Goal: Task Accomplishment & Management: Complete application form

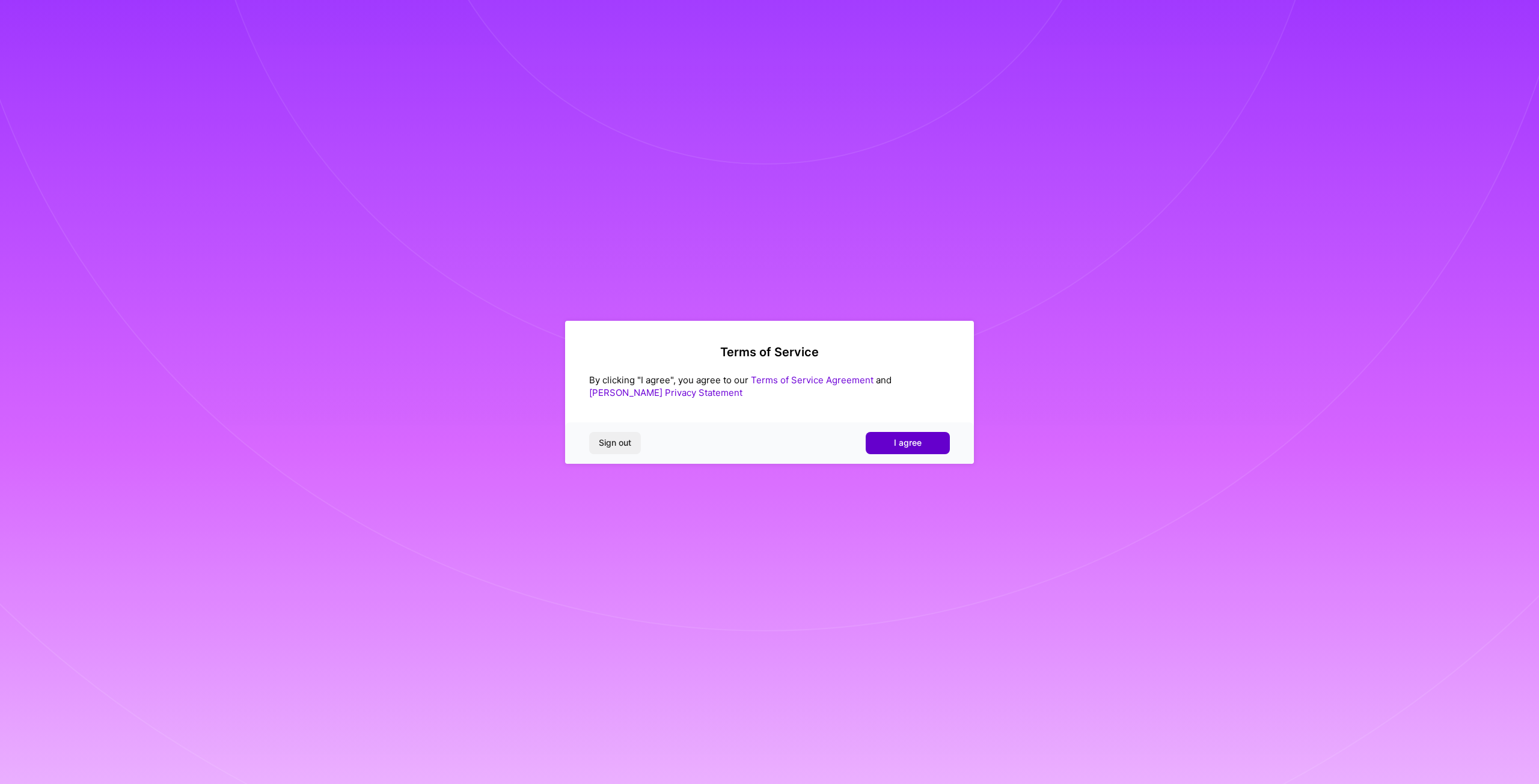
click at [903, 441] on span "I agree" at bounding box center [907, 443] width 28 height 12
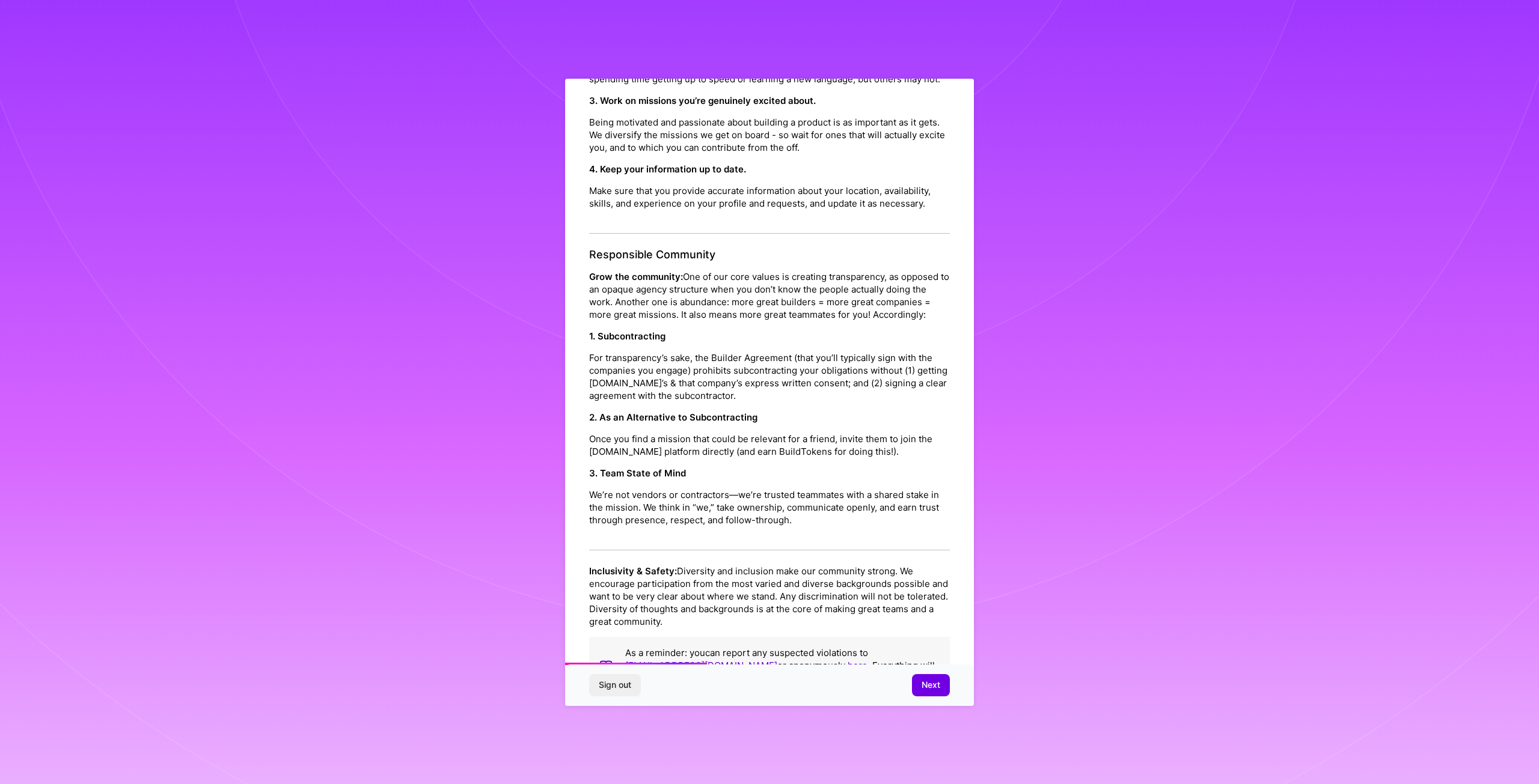
scroll to position [344, 0]
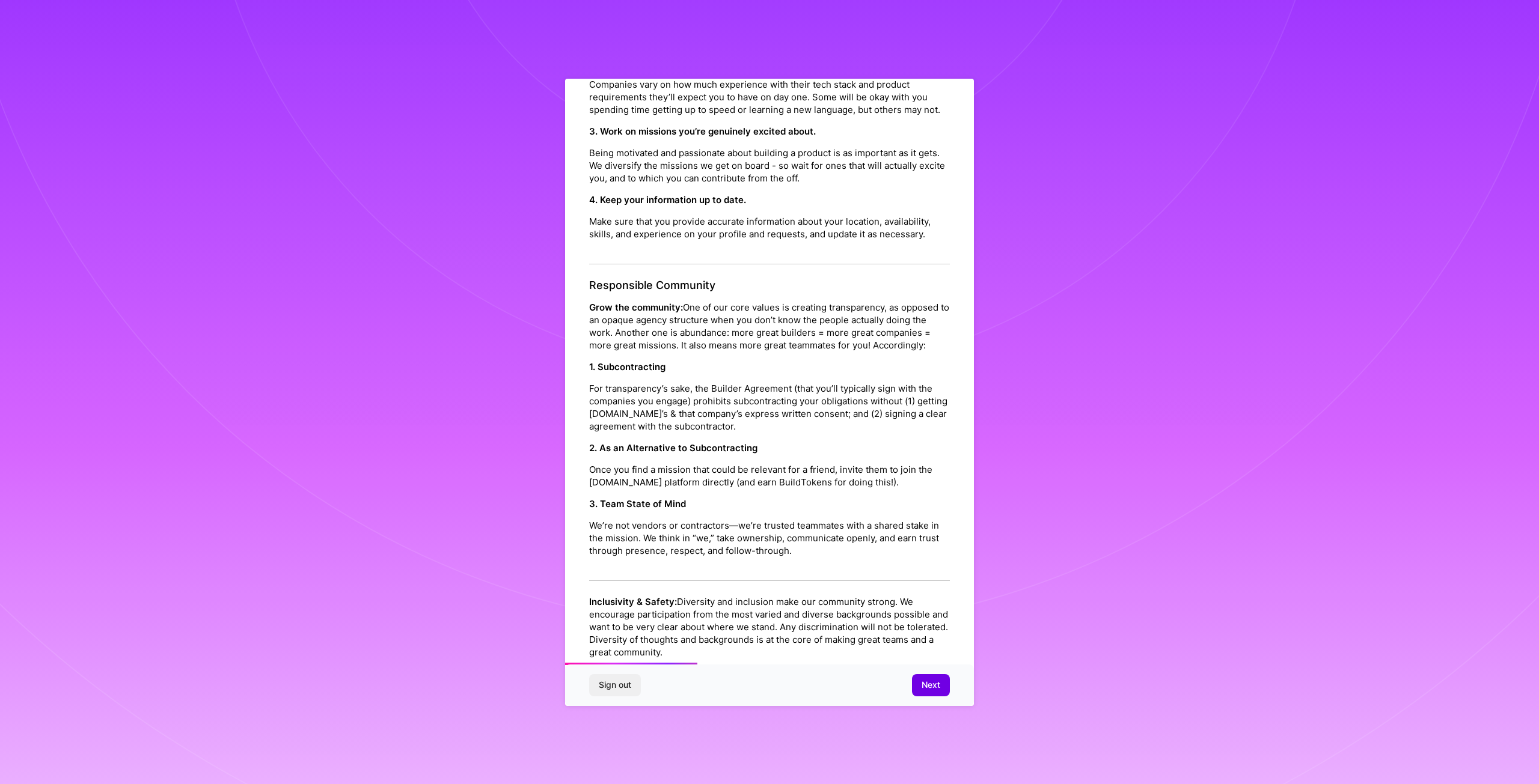
click at [927, 684] on span "Next" at bounding box center [930, 685] width 18 height 12
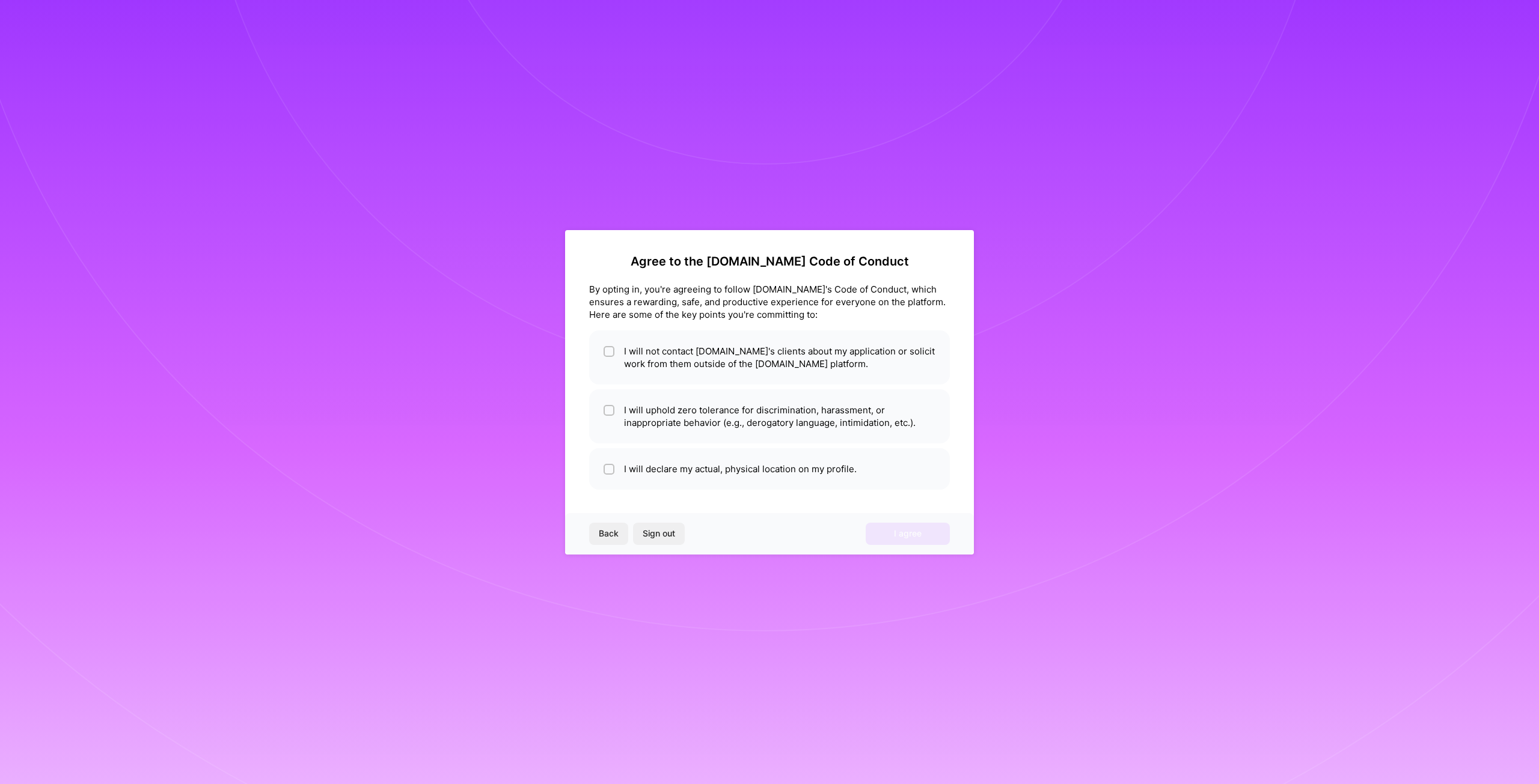
scroll to position [0, 0]
click at [793, 367] on li "I will not contact A.Team's clients about my application or solicit work from t…" at bounding box center [769, 358] width 361 height 54
checkbox input "true"
click at [771, 414] on li "I will uphold zero tolerance for discrimination, harassment, or inappropriate b…" at bounding box center [769, 417] width 361 height 54
checkbox input "true"
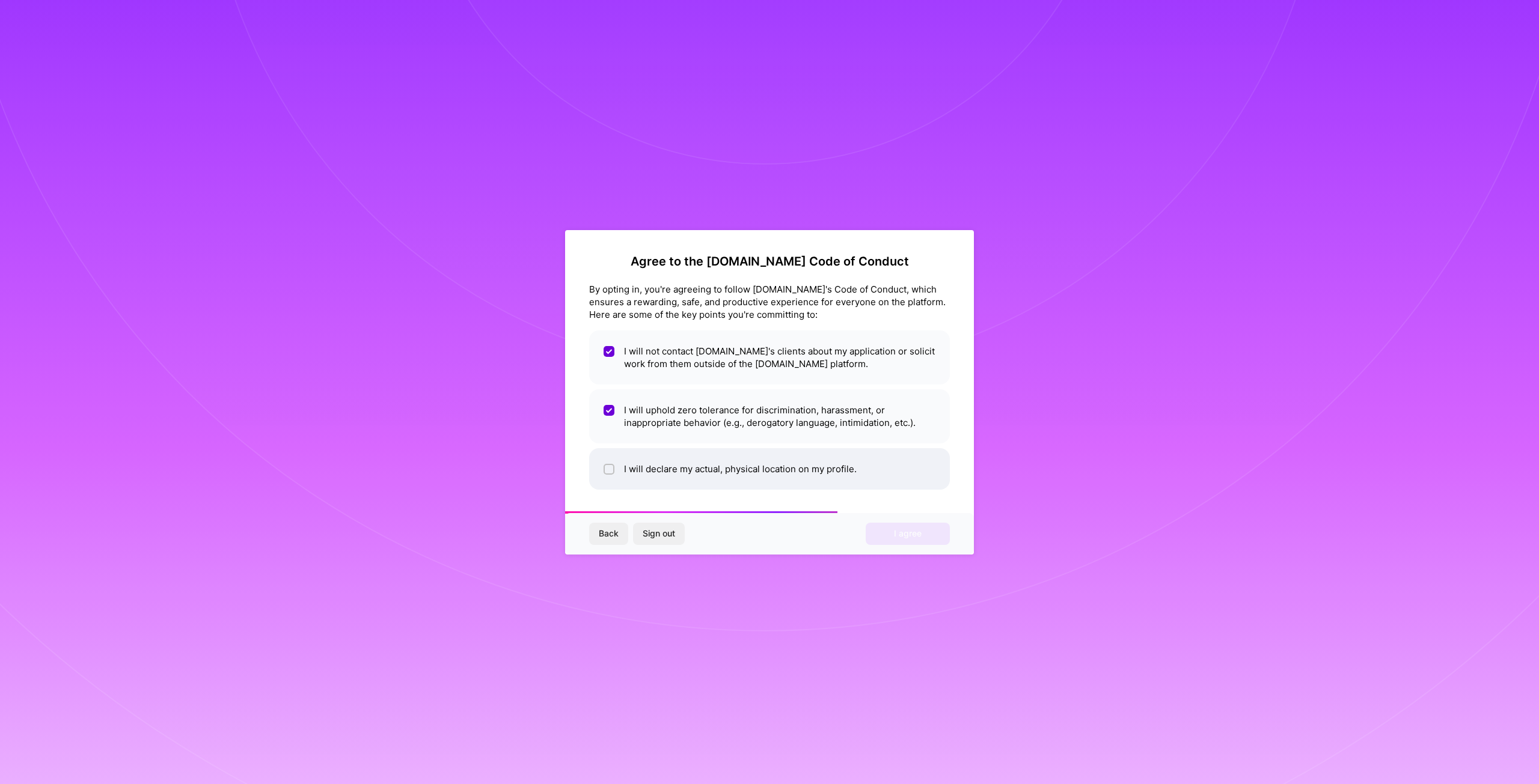
click at [774, 466] on li "I will declare my actual, physical location on my profile." at bounding box center [769, 469] width 361 height 41
checkbox input "true"
click at [931, 520] on div "Back Sign out I agree" at bounding box center [769, 533] width 409 height 41
click at [925, 536] on button "I agree" at bounding box center [907, 533] width 84 height 21
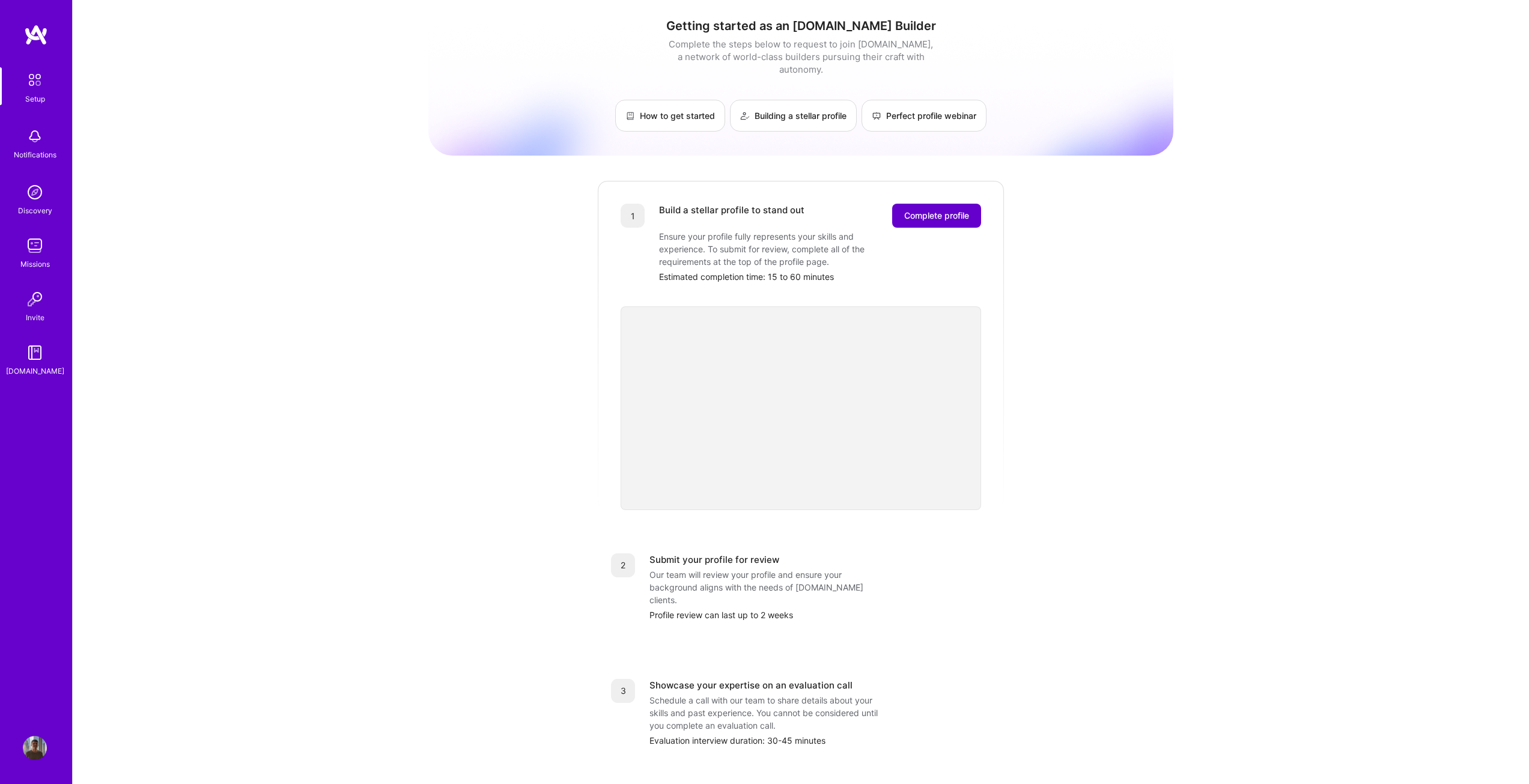
click at [945, 209] on span "Complete profile" at bounding box center [936, 215] width 65 height 12
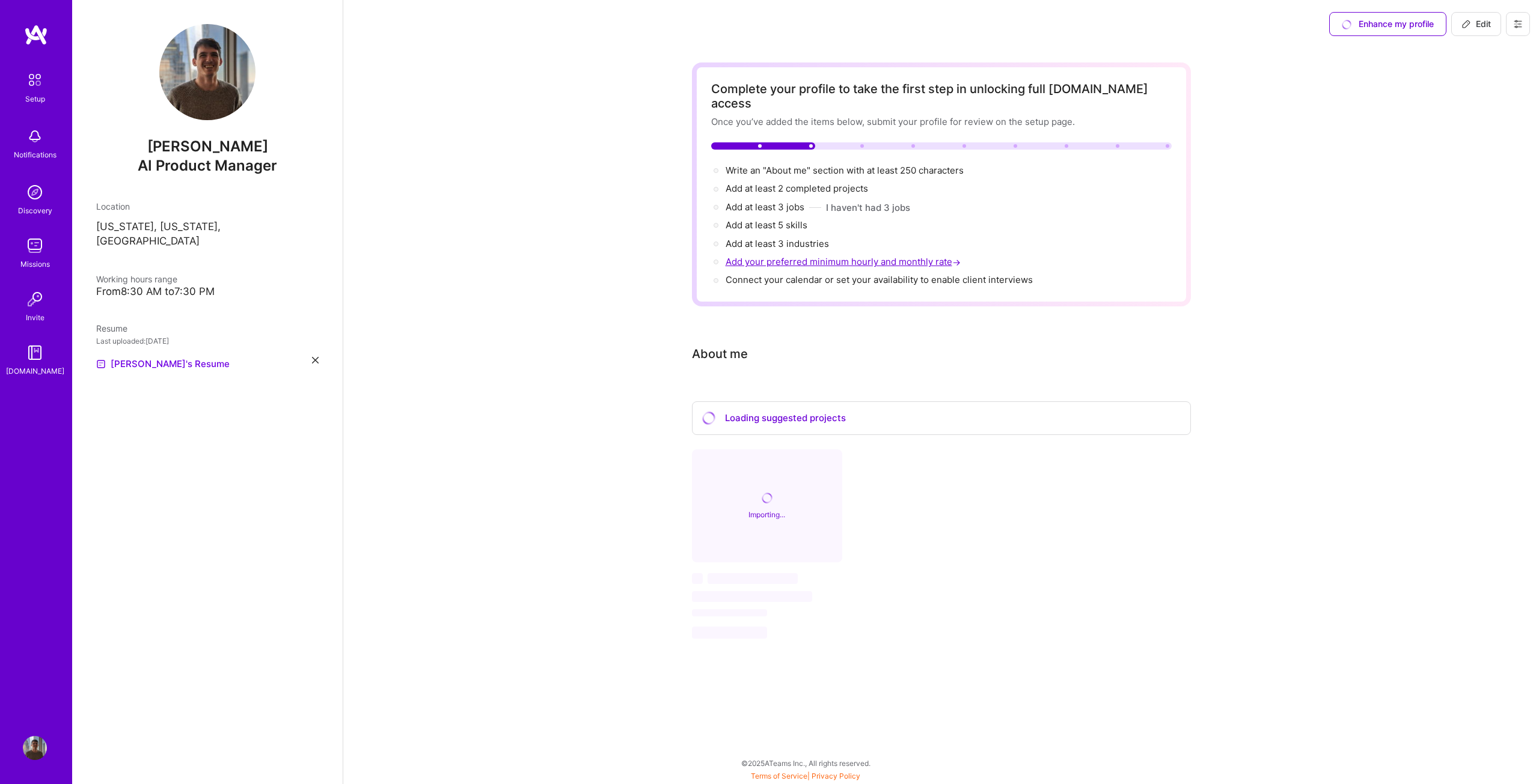
click at [884, 256] on span "Add your preferred minimum hourly and monthly rate →" at bounding box center [844, 261] width 237 height 12
select select "US"
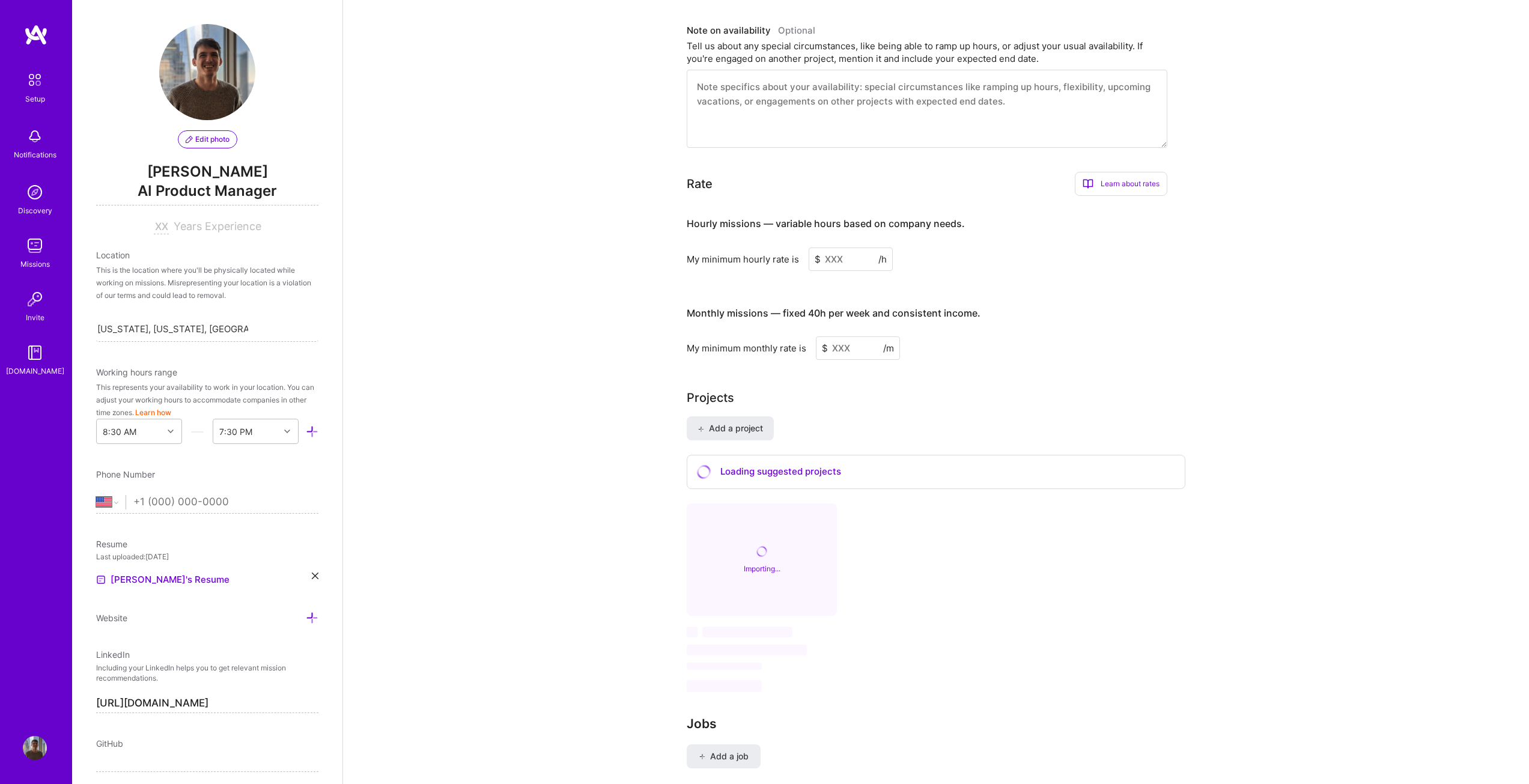
scroll to position [601, 0]
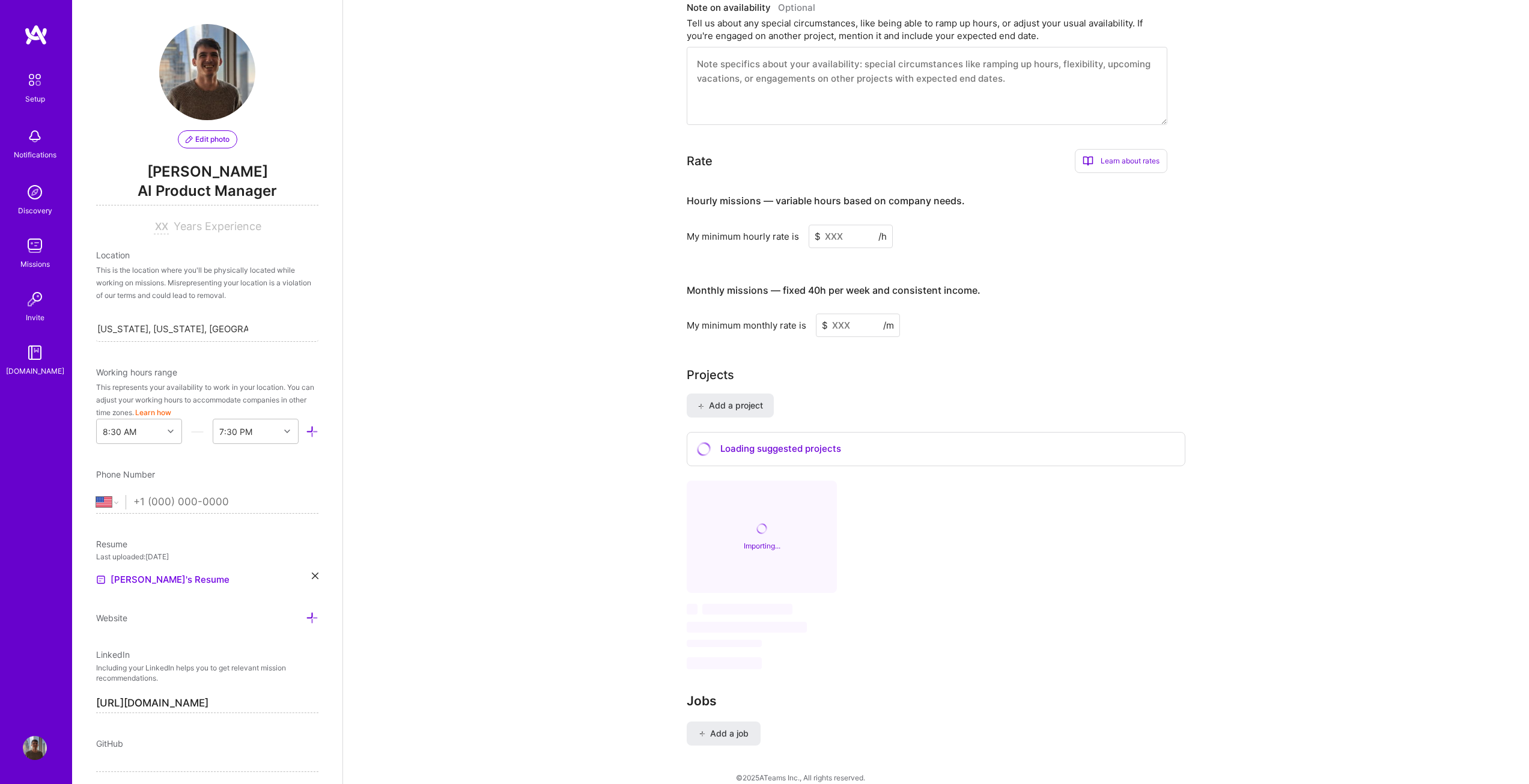
click at [833, 229] on input at bounding box center [850, 236] width 84 height 23
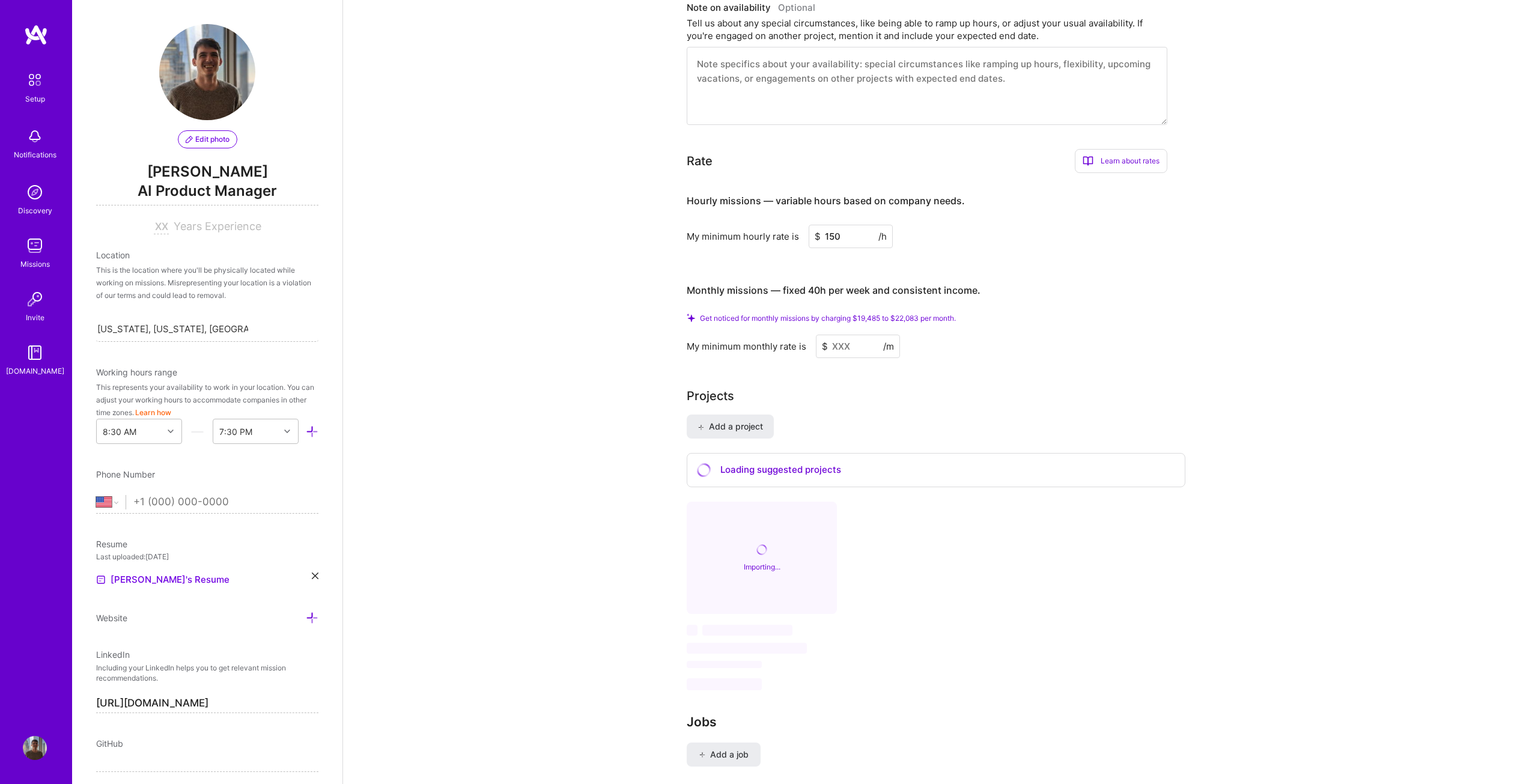
type input "150"
click at [635, 251] on div "Complete your profile to take the first step in unlocking full A.Team access On…" at bounding box center [937, 132] width 1187 height 1372
click at [833, 284] on h4 "Monthly missions — fixed 40h per week and consistent income." at bounding box center [833, 290] width 294 height 12
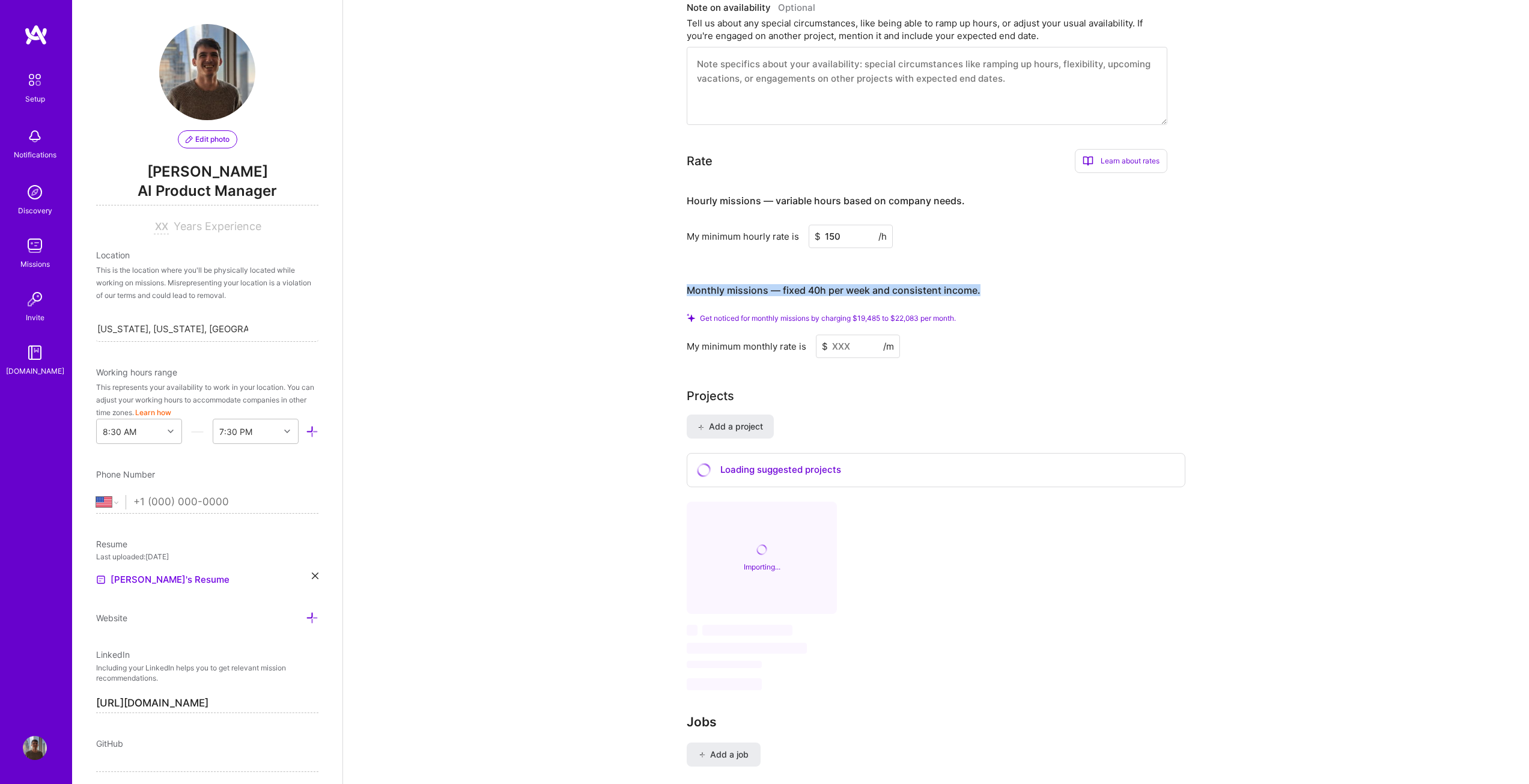
click at [957, 272] on div "Monthly missions — fixed 40h per week and consistent income." at bounding box center [833, 290] width 294 height 38
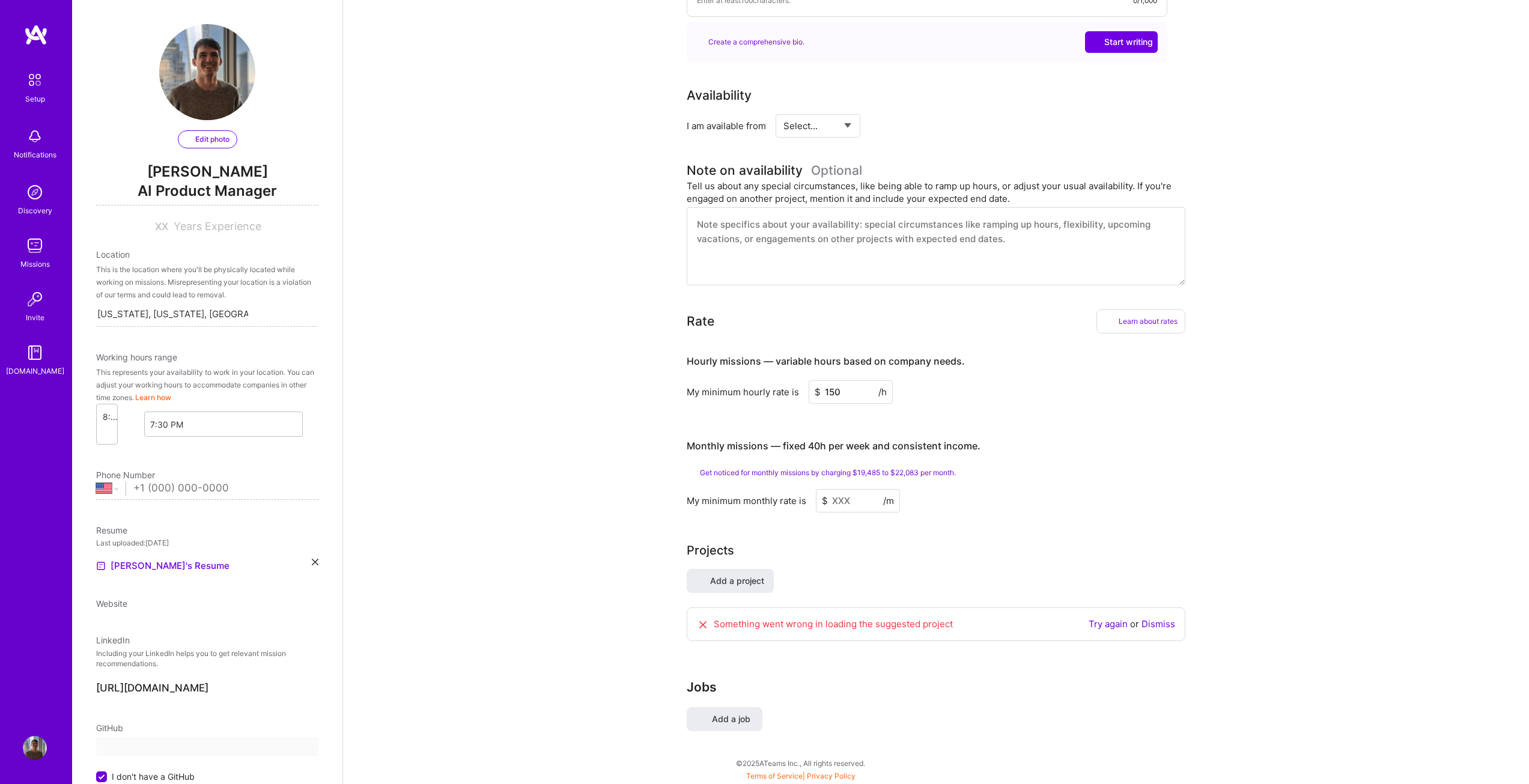
select select "US"
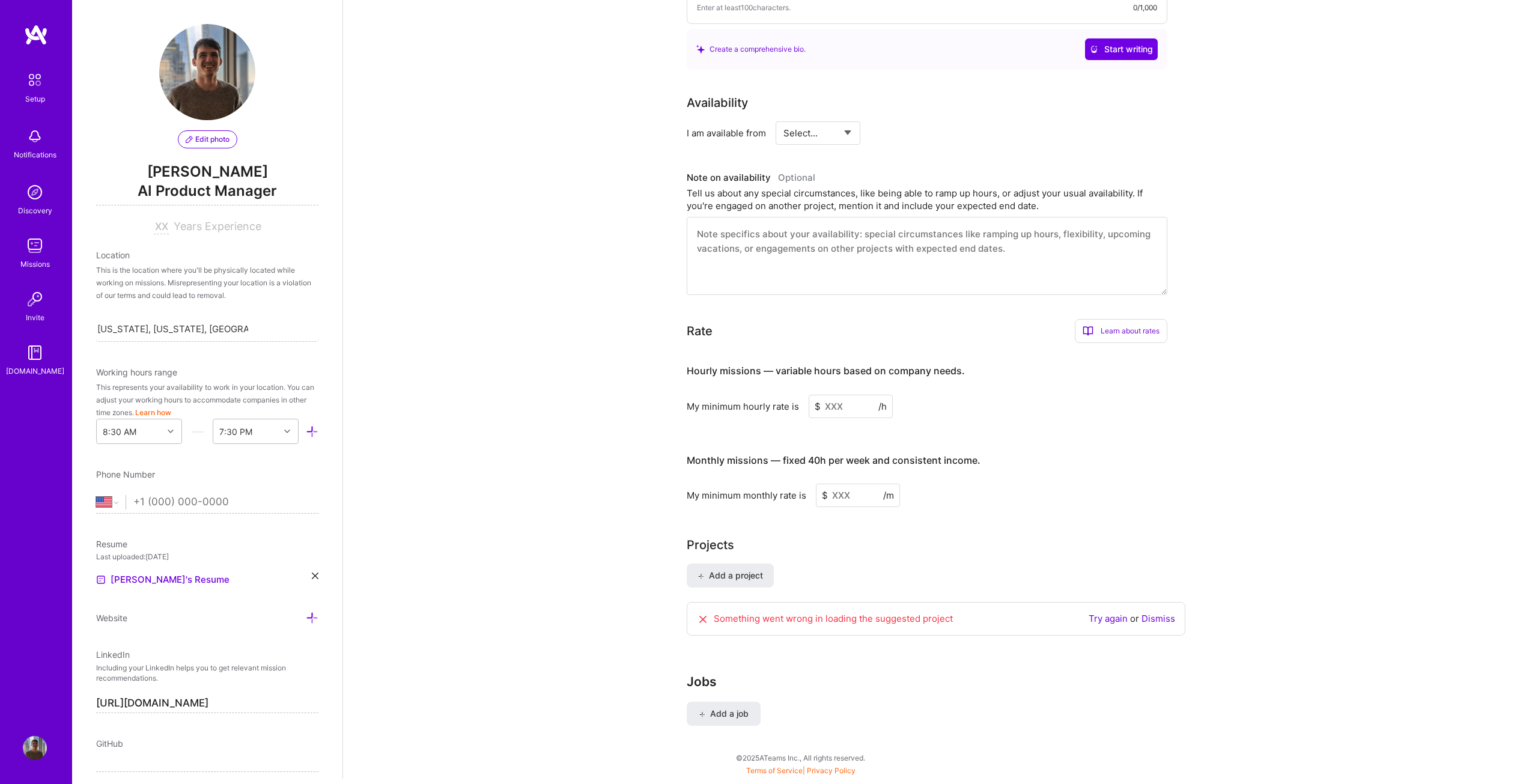
scroll to position [0, 0]
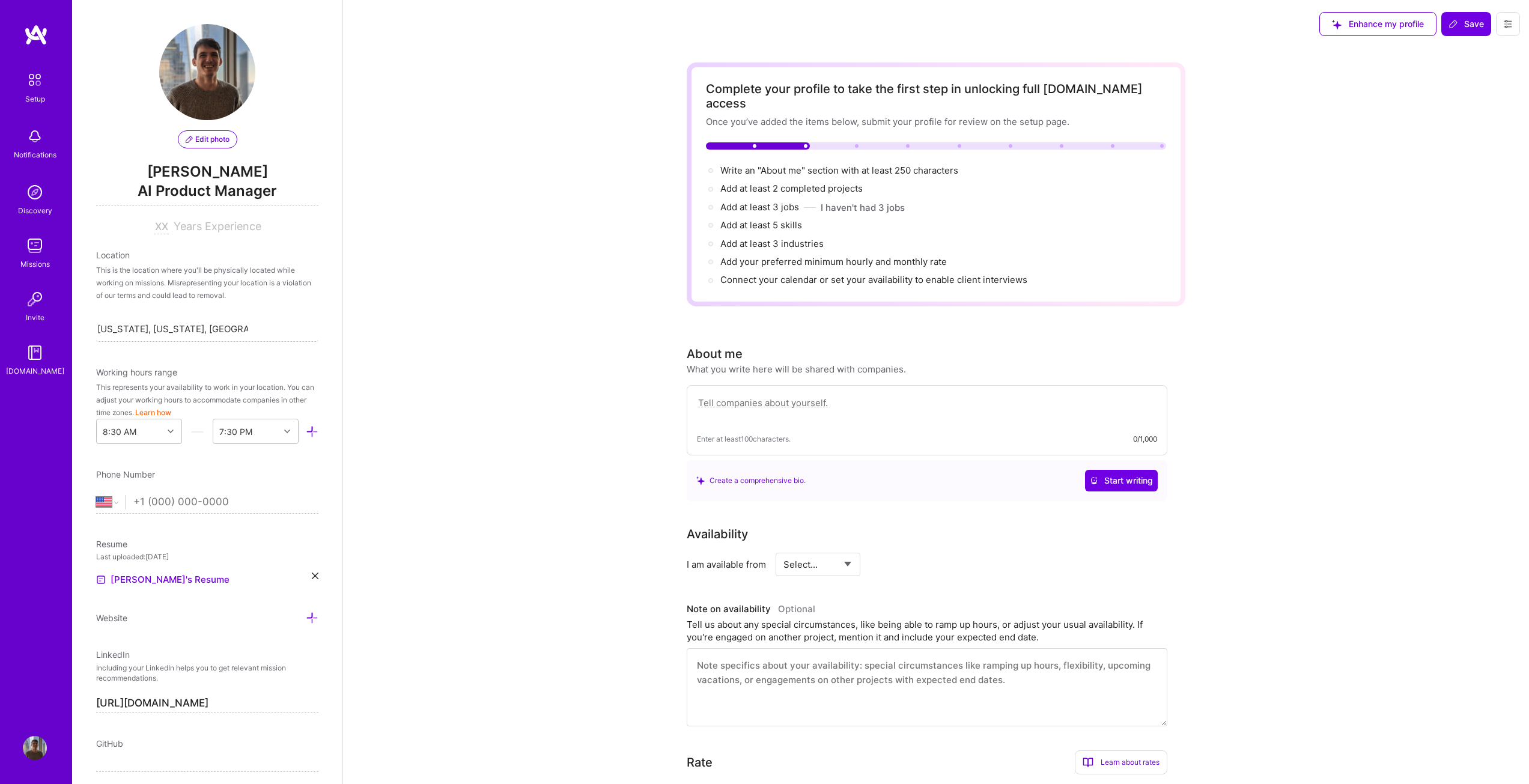
click at [737, 395] on textarea at bounding box center [927, 409] width 460 height 28
click at [1103, 474] on span "Start writing" at bounding box center [1121, 480] width 63 height 12
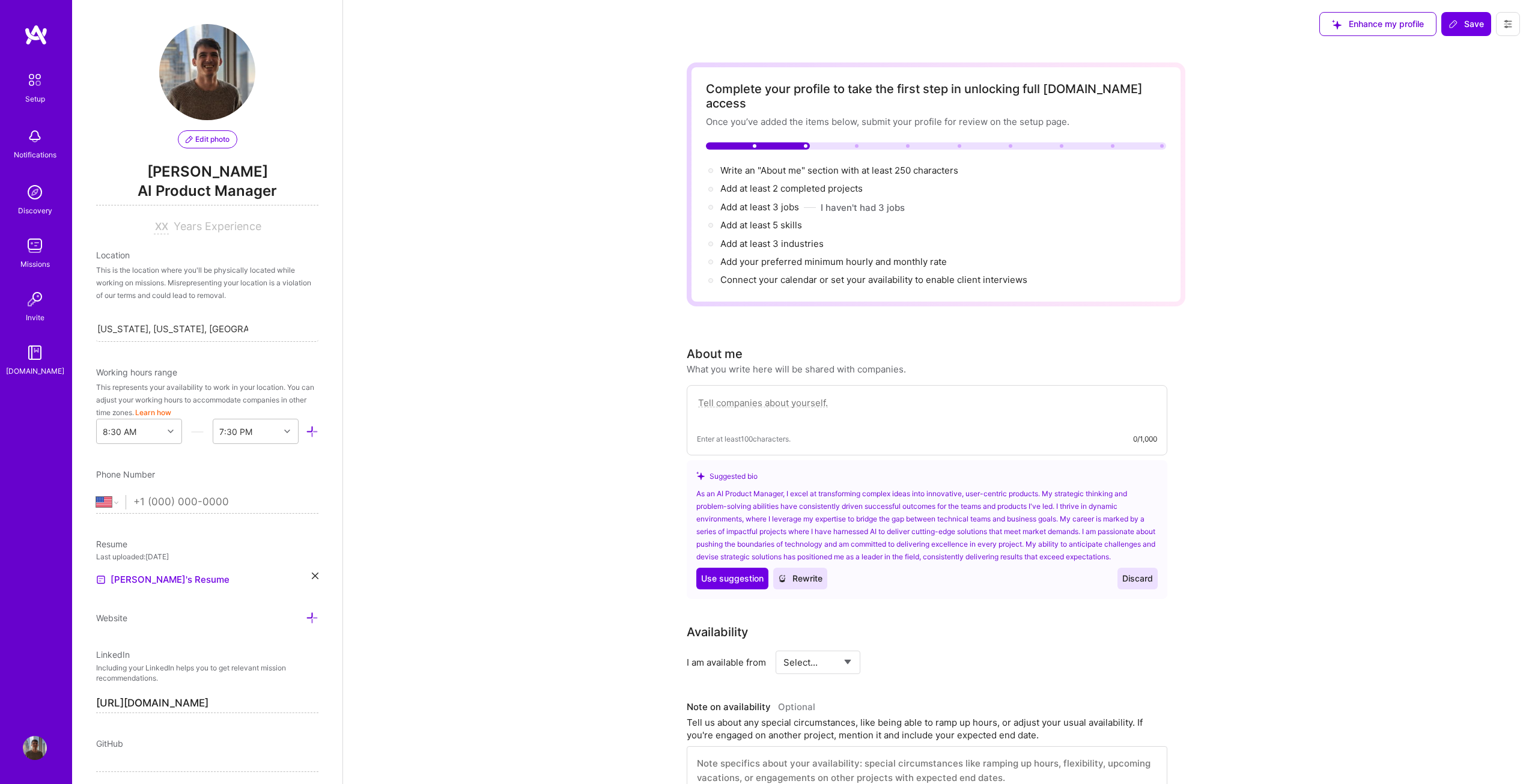
click at [907, 517] on div "As an AI Product Manager, I excel at transforming complex ideas into innovative…" at bounding box center [927, 525] width 461 height 75
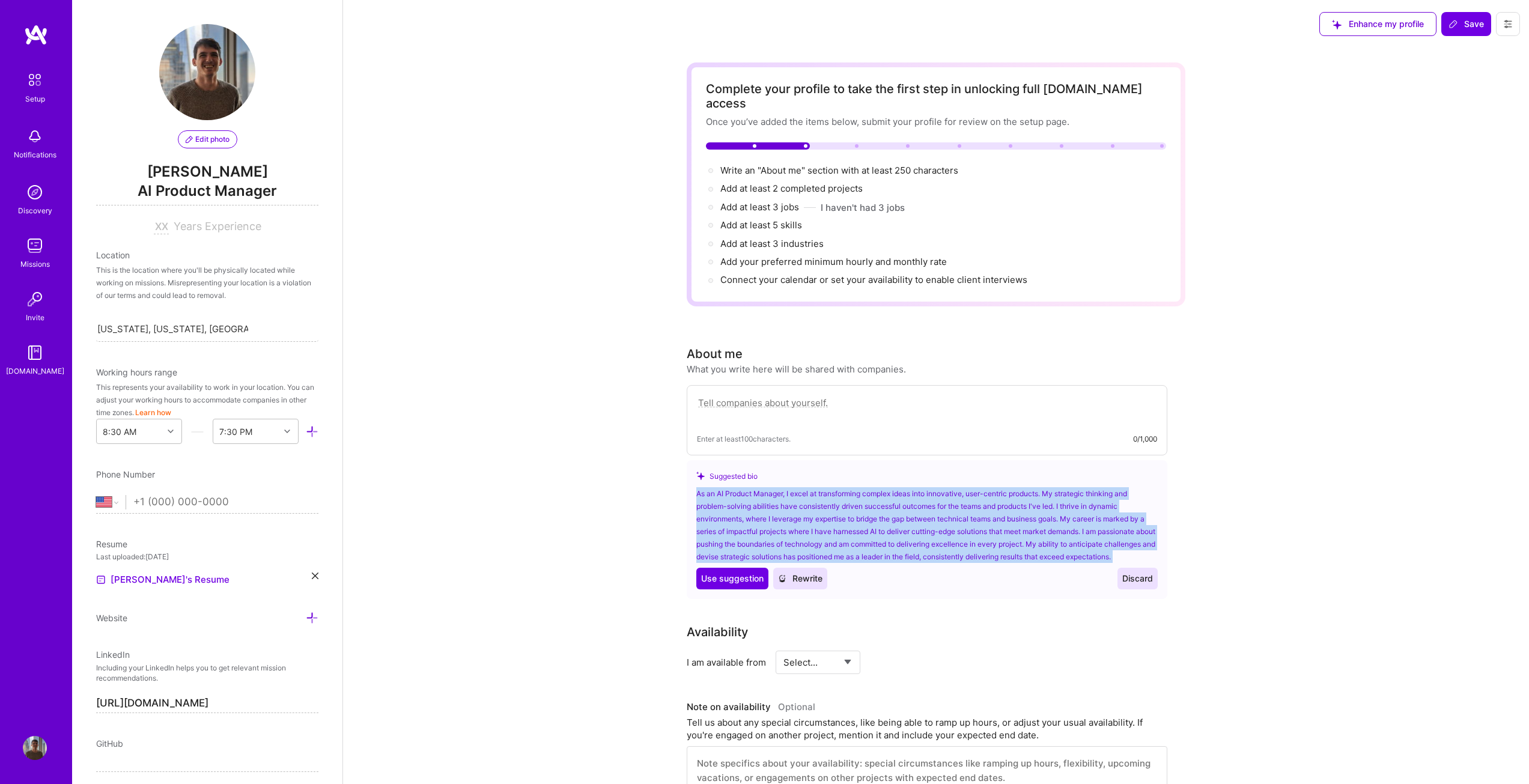
click at [907, 517] on div "As an AI Product Manager, I excel at transforming complex ideas into innovative…" at bounding box center [927, 525] width 461 height 75
click at [768, 500] on div "As an AI Product Manager, I excel at transforming complex ideas into innovative…" at bounding box center [927, 525] width 461 height 75
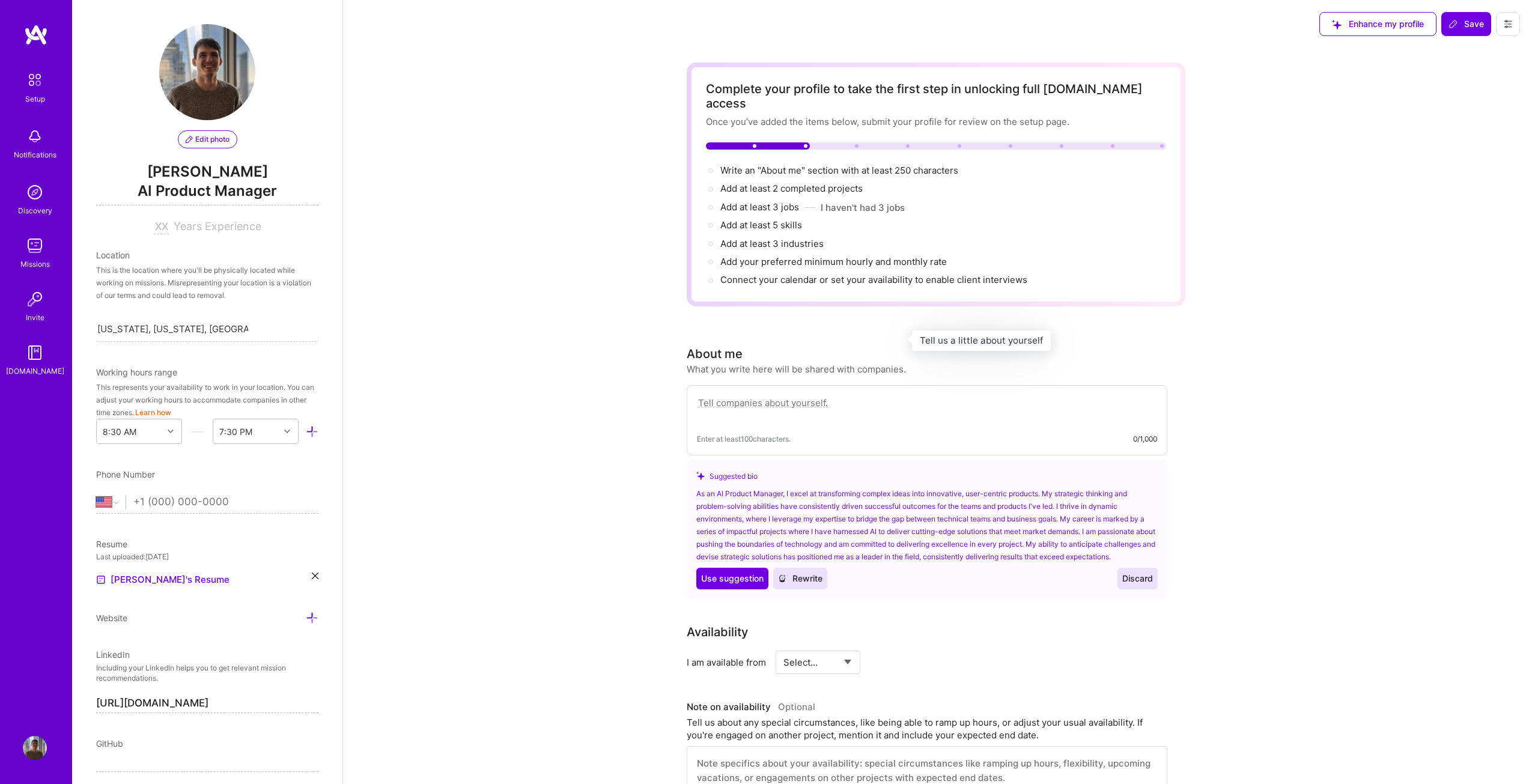
click at [706, 345] on div "About me" at bounding box center [715, 354] width 56 height 18
drag, startPoint x: 669, startPoint y: 336, endPoint x: 906, endPoint y: 350, distance: 237.4
click at [887, 353] on div "Complete your profile to take the first step in unlocking full A.Team access On…" at bounding box center [937, 678] width 1187 height 1259
click at [635, 362] on div "Complete your profile to take the first step in unlocking full A.Team access On…" at bounding box center [937, 678] width 1187 height 1259
drag, startPoint x: 659, startPoint y: 351, endPoint x: 921, endPoint y: 372, distance: 262.8
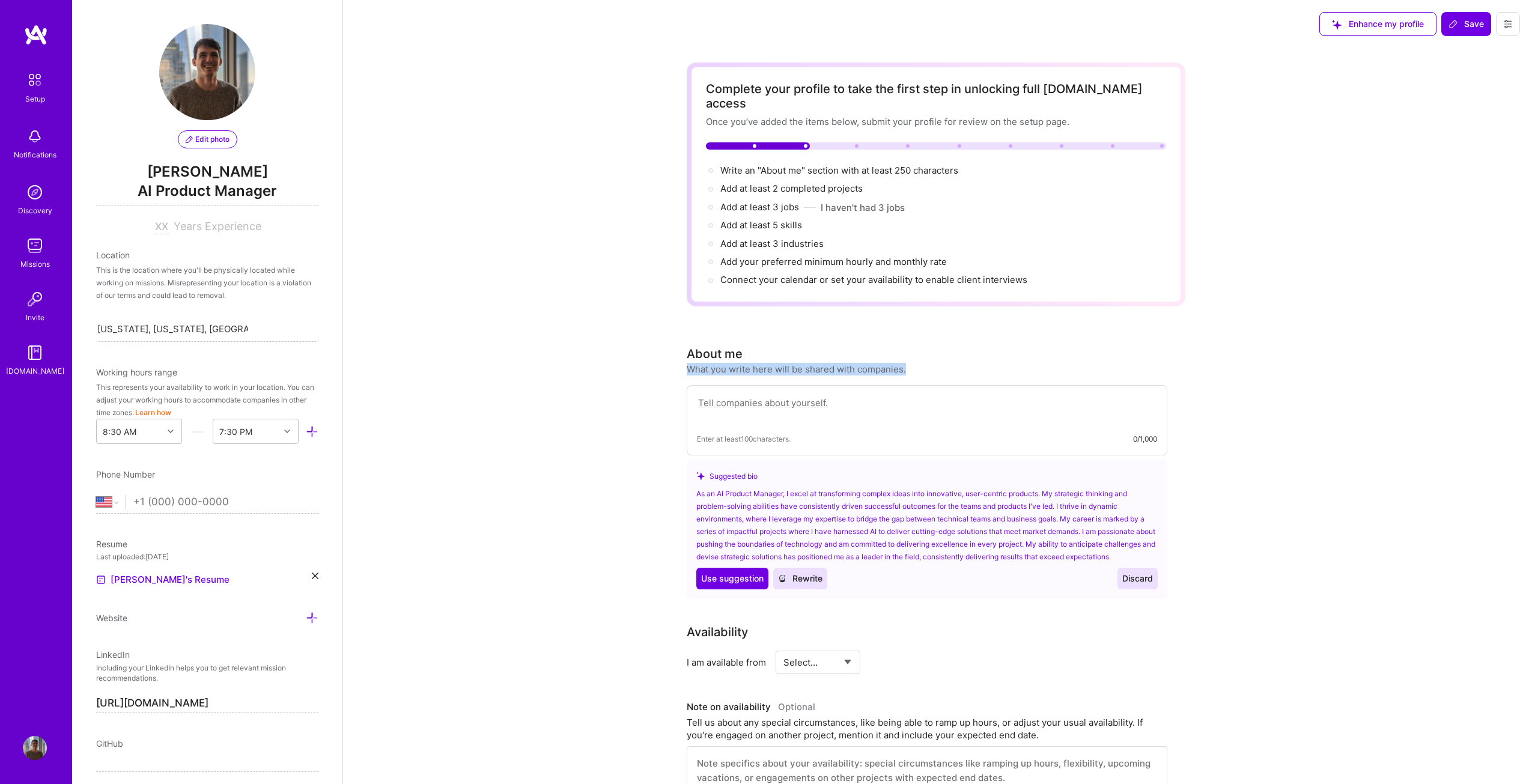
click at [919, 373] on div "Complete your profile to take the first step in unlocking full A.Team access On…" at bounding box center [937, 678] width 1187 height 1259
click at [924, 364] on div "About me What you write here will be shared with companies. Enter at least 100 …" at bounding box center [927, 472] width 480 height 254
drag, startPoint x: 941, startPoint y: 351, endPoint x: 644, endPoint y: 337, distance: 297.3
click at [644, 337] on div "Complete your profile to take the first step in unlocking full A.Team access On…" at bounding box center [937, 678] width 1187 height 1259
copy div "About me What you write here will be shared with companies."
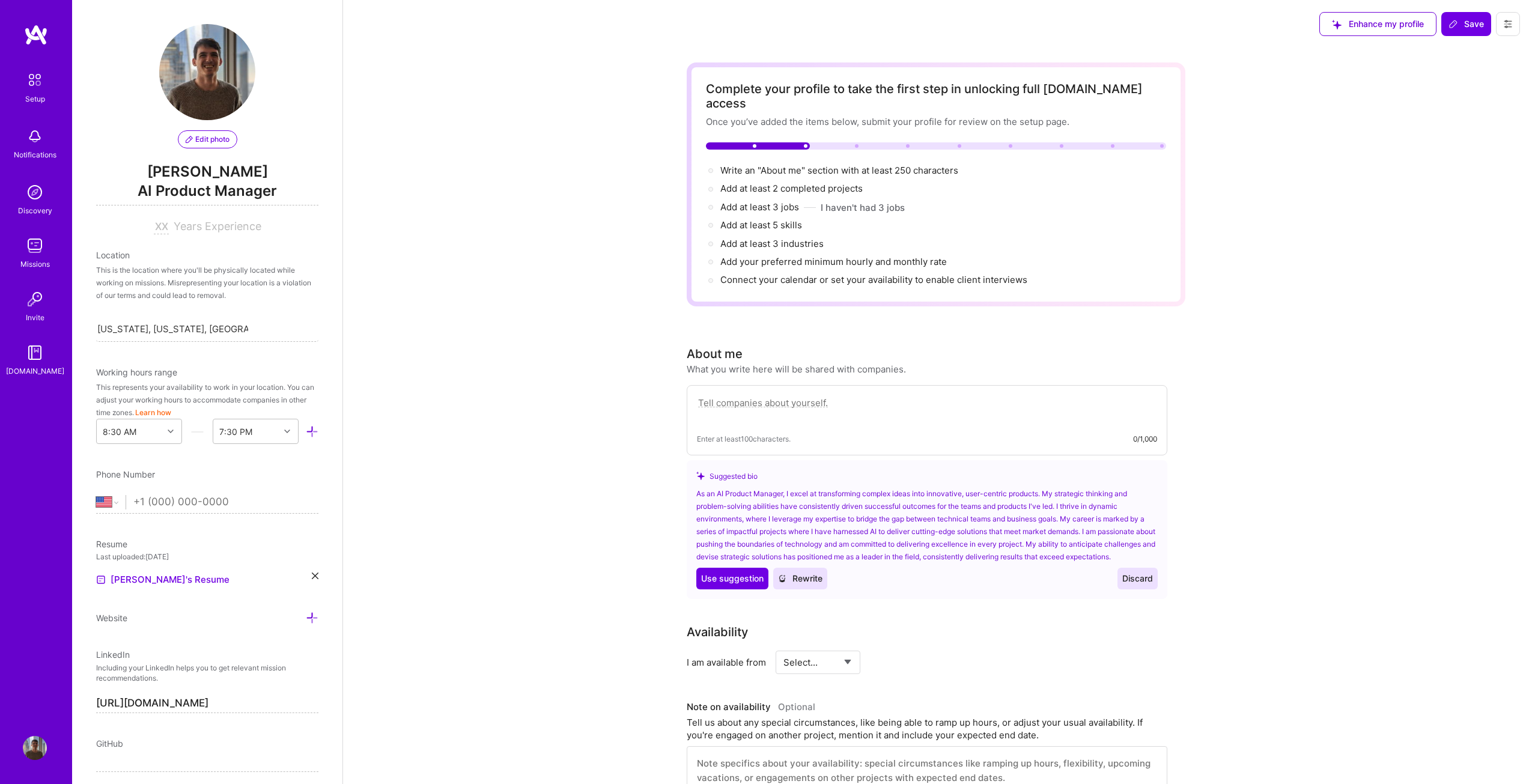
click at [721, 395] on textarea at bounding box center [927, 409] width 460 height 28
click at [779, 395] on textarea at bounding box center [927, 409] width 460 height 28
paste textarea "I’m a Program Manager at American Express, where I lead Digital Accessibility i…"
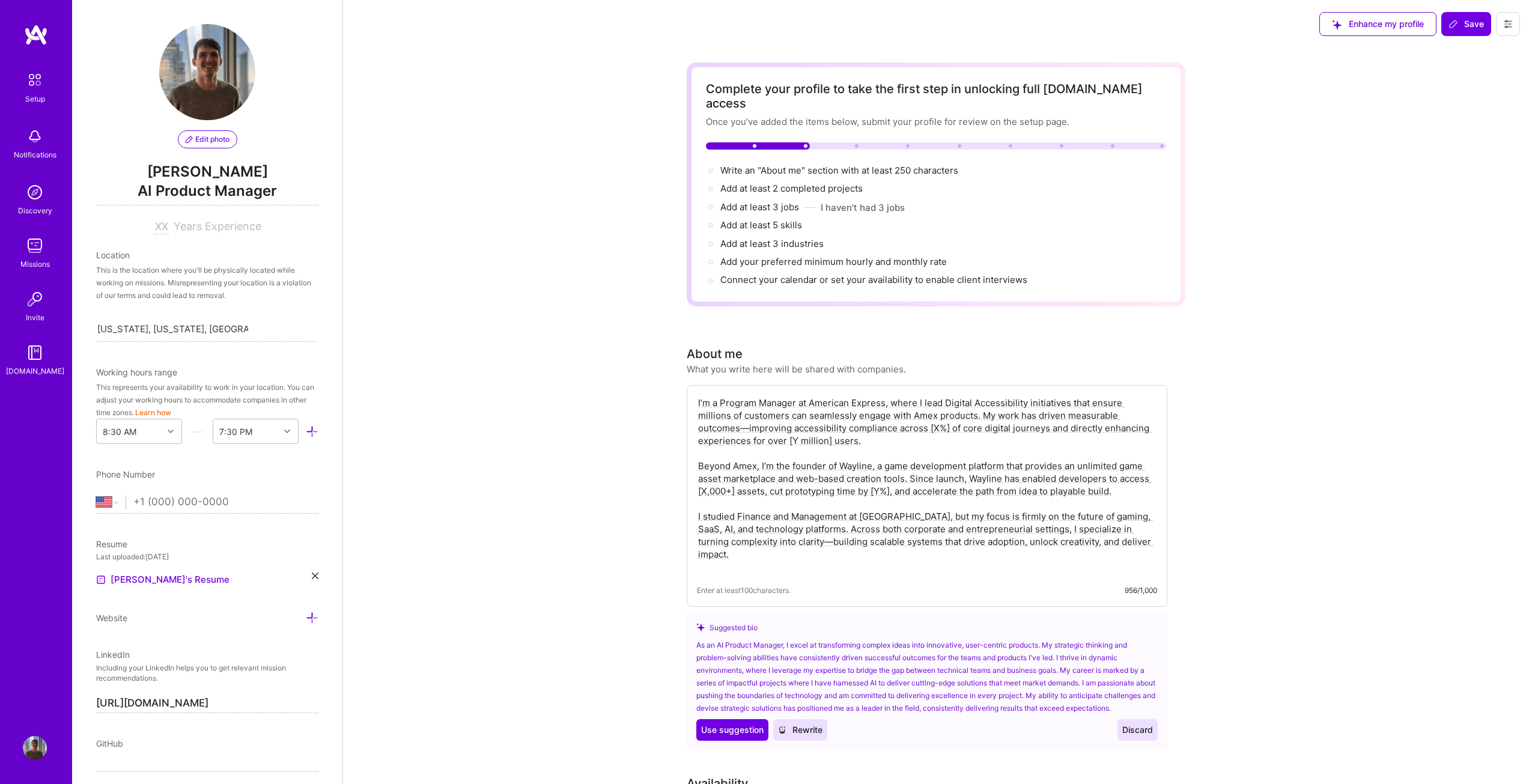
click at [780, 395] on textarea "I’m a Program Manager at American Express, where I lead Digital Accessibility i…" at bounding box center [927, 485] width 460 height 179
click at [829, 419] on textarea "I’m a Program Manager at American Express, where I lead Digital Accessibility i…" at bounding box center [927, 485] width 460 height 179
click at [923, 428] on textarea "I’m a Program Manager at American Express, where I lead Digital Accessibility i…" at bounding box center [927, 485] width 460 height 179
click at [903, 417] on textarea "I’m a Program Manager at American Express, where I lead Digital Accessibility i…" at bounding box center [927, 485] width 460 height 179
click at [877, 414] on textarea "I’m a Program Manager at American Express, where I lead Digital Accessibility i…" at bounding box center [927, 485] width 460 height 179
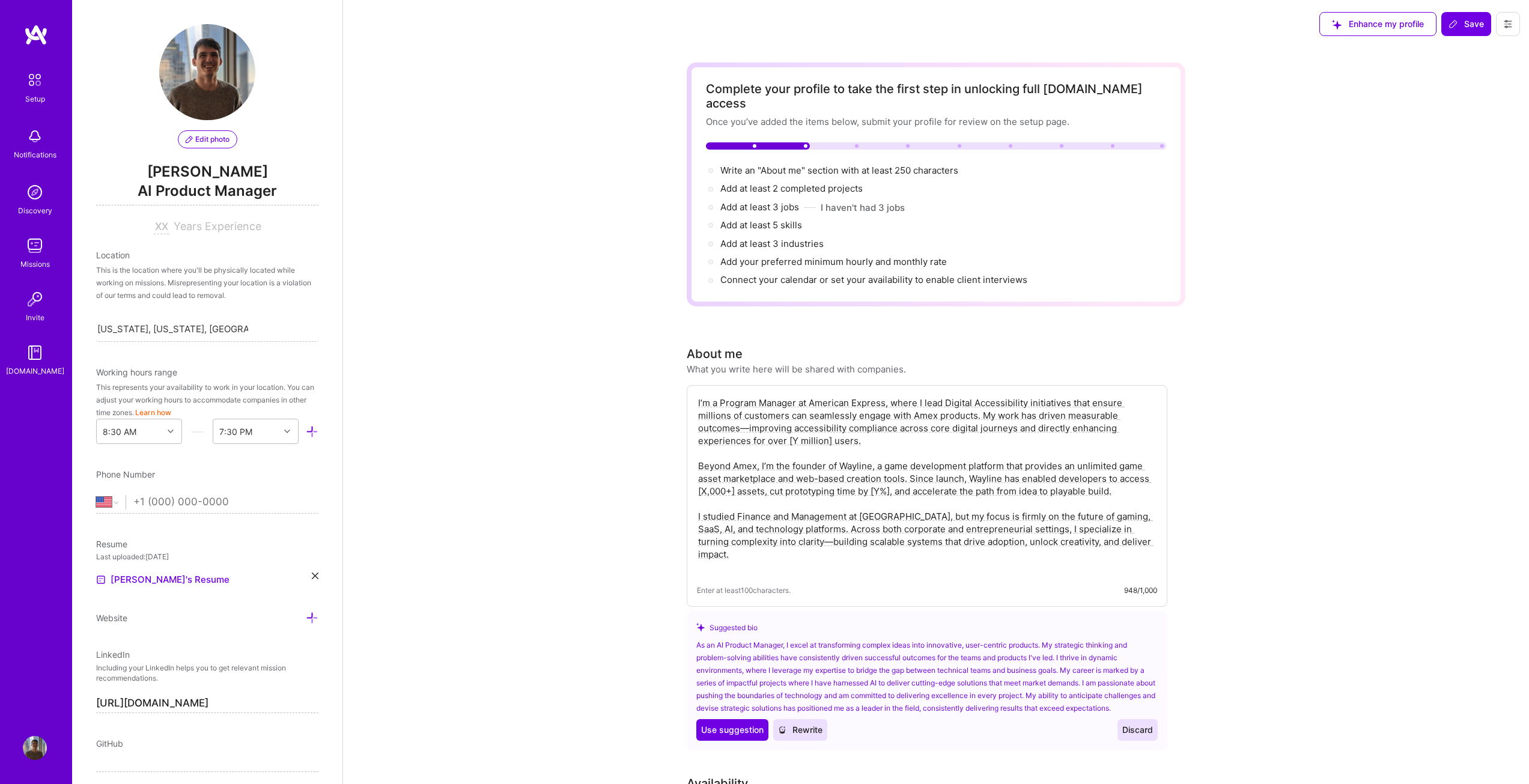
click at [993, 429] on textarea "I’m a Program Manager at American Express, where I lead Digital Accessibility i…" at bounding box center [927, 485] width 460 height 179
click at [1140, 400] on textarea "I’m a Program Manager at American Express, where I lead Digital Accessibility i…" at bounding box center [927, 485] width 460 height 179
click at [740, 424] on textarea "I’m a Program Manager at American Express, where I lead Digital Accessibility i…" at bounding box center [927, 485] width 460 height 179
click at [816, 442] on textarea "I’m a Program Manager at American Express, where I lead Digital Accessibility i…" at bounding box center [927, 485] width 460 height 179
click at [754, 452] on textarea "I’m a Program Manager at American Express, where I lead Digital Accessibility i…" at bounding box center [927, 485] width 460 height 179
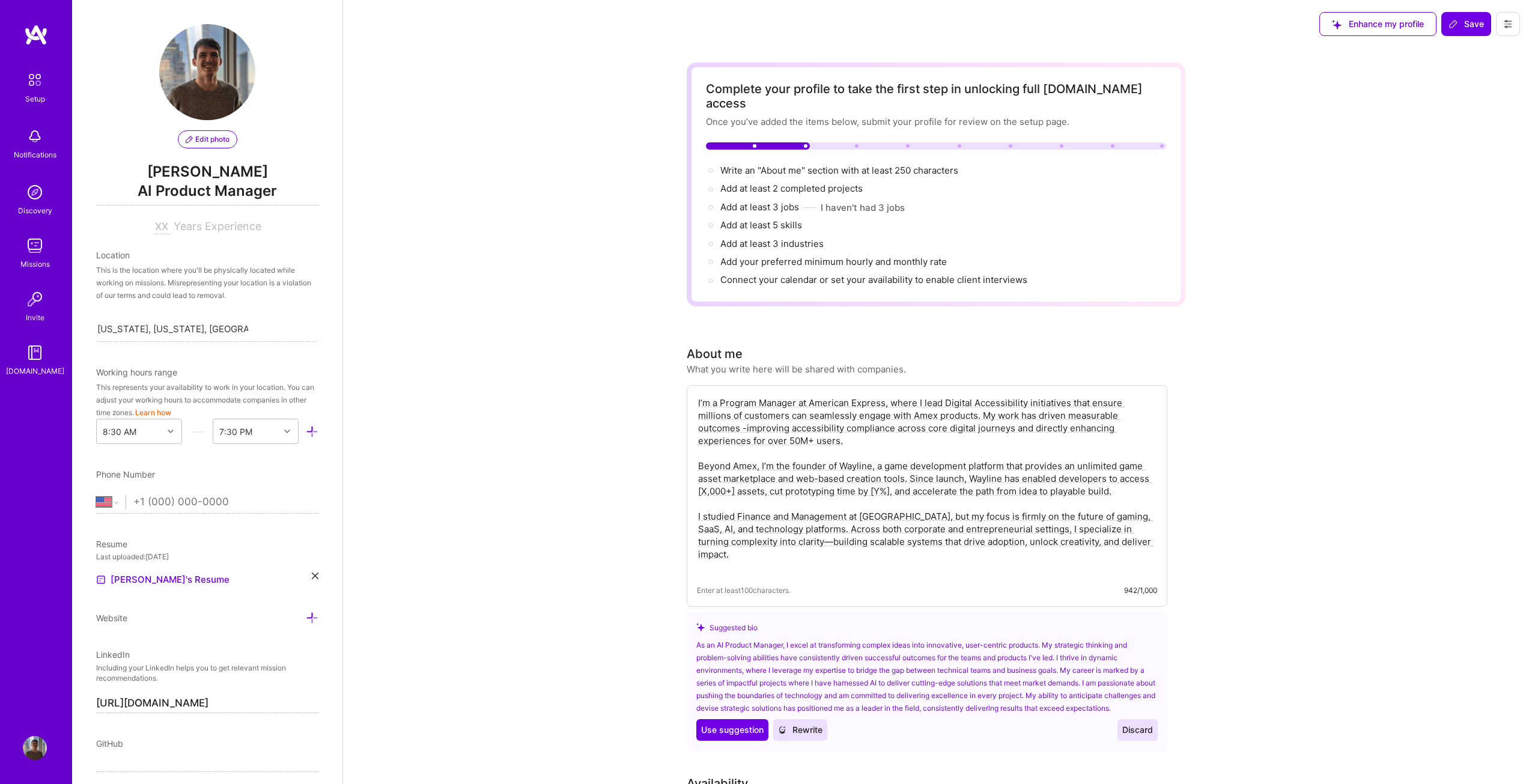
click at [885, 449] on textarea "I’m a Program Manager at American Express, where I lead Digital Accessibility i…" at bounding box center [927, 485] width 460 height 179
click at [732, 475] on textarea "I’m a Program Manager at American Express, where I lead Digital Accessibility i…" at bounding box center [927, 485] width 460 height 179
drag, startPoint x: 707, startPoint y: 477, endPoint x: 701, endPoint y: 475, distance: 6.3
click at [701, 475] on textarea "I’m a Program Manager at American Express, where I lead Digital Accessibility i…" at bounding box center [927, 485] width 460 height 179
click at [733, 475] on textarea "I’m a Program Manager at American Express, where I lead Digital Accessibility i…" at bounding box center [927, 485] width 460 height 179
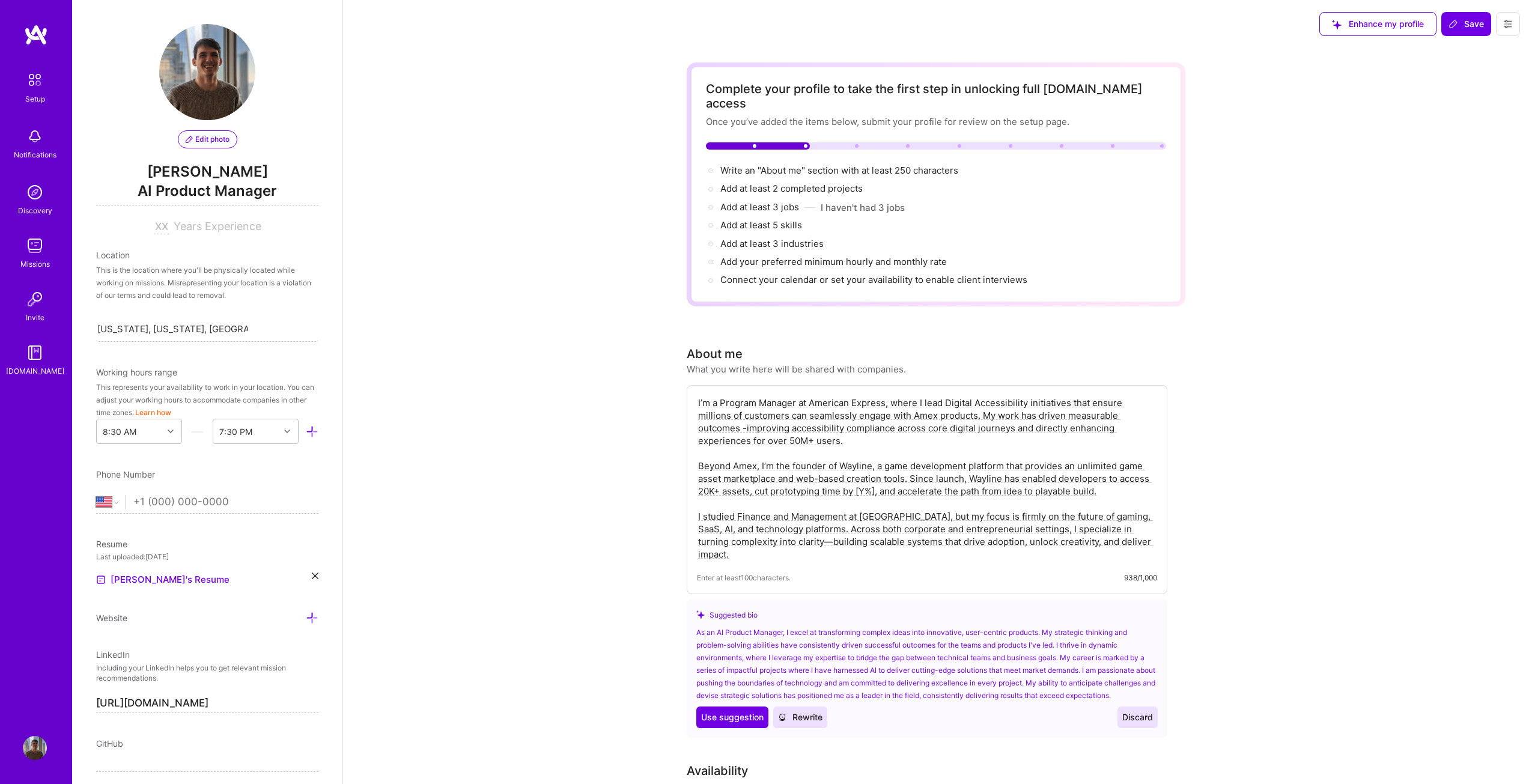
drag, startPoint x: 879, startPoint y: 477, endPoint x: 887, endPoint y: 471, distance: 10.0
click at [859, 474] on textarea "I’m a Program Manager at American Express, where I lead Digital Accessibility i…" at bounding box center [927, 478] width 460 height 167
click at [931, 489] on textarea "I’m a Program Manager at American Express, where I lead Digital Accessibility i…" at bounding box center [927, 478] width 460 height 167
click at [1068, 525] on textarea "I’m a Program Manager at American Express, where I lead Digital Accessibility i…" at bounding box center [927, 478] width 460 height 167
click at [752, 527] on textarea "I’m a Program Manager at American Express, where I lead Digital Accessibility i…" at bounding box center [927, 478] width 460 height 167
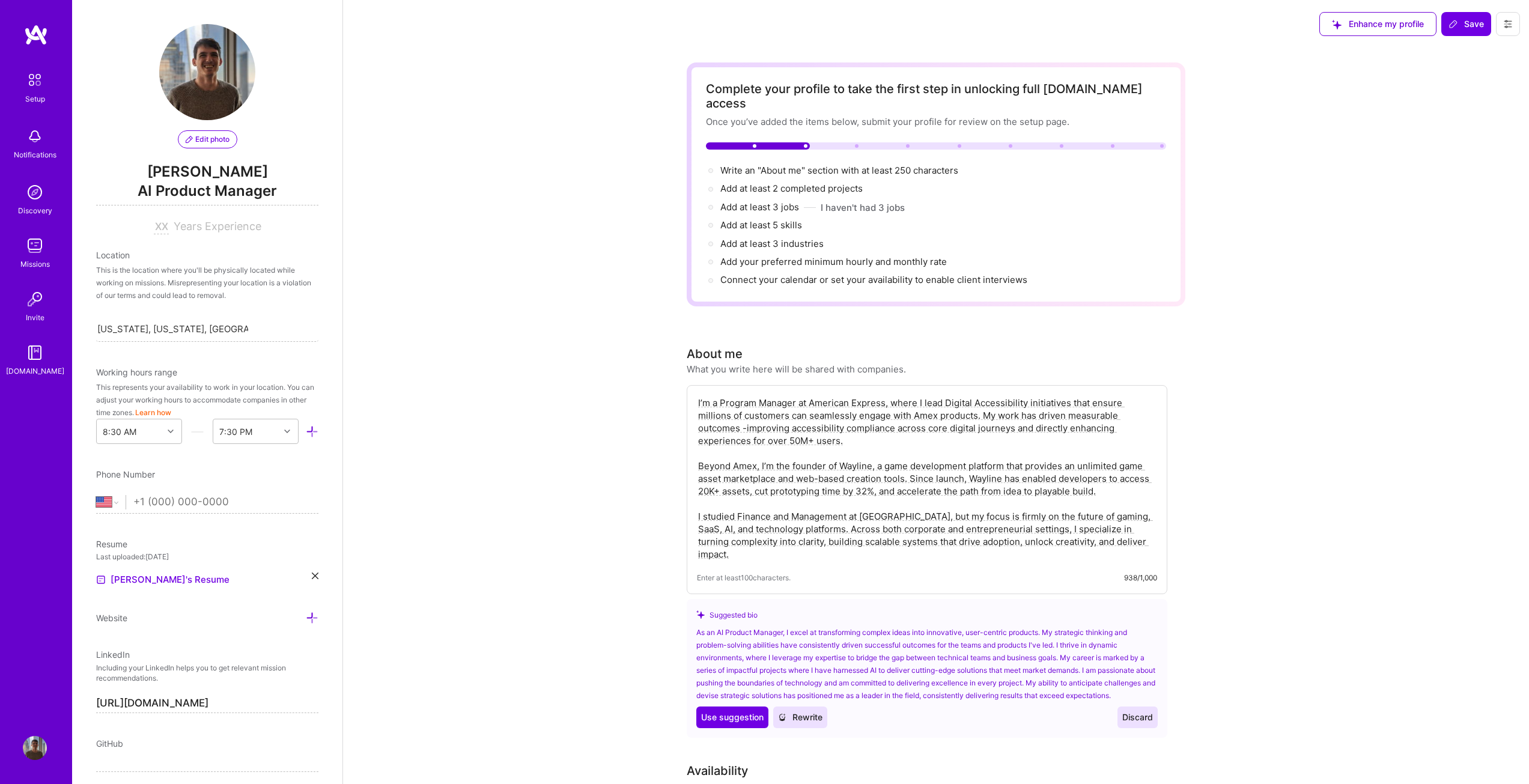
type textarea "I’m a Program Manager at American Express, where I lead Digital Accessibility i…"
click at [1339, 510] on div "Complete your profile to take the first step in unlocking full A.Team access On…" at bounding box center [937, 747] width 1187 height 1398
click at [1151, 527] on textarea "I’m a Program Manager at American Express, where I lead Digital Accessibility i…" at bounding box center [927, 478] width 460 height 167
click at [1267, 522] on div "Complete your profile to take the first step in unlocking full A.Team access On…" at bounding box center [937, 747] width 1187 height 1398
click at [1292, 491] on div "Complete your profile to take the first step in unlocking full A.Team access On…" at bounding box center [937, 747] width 1187 height 1398
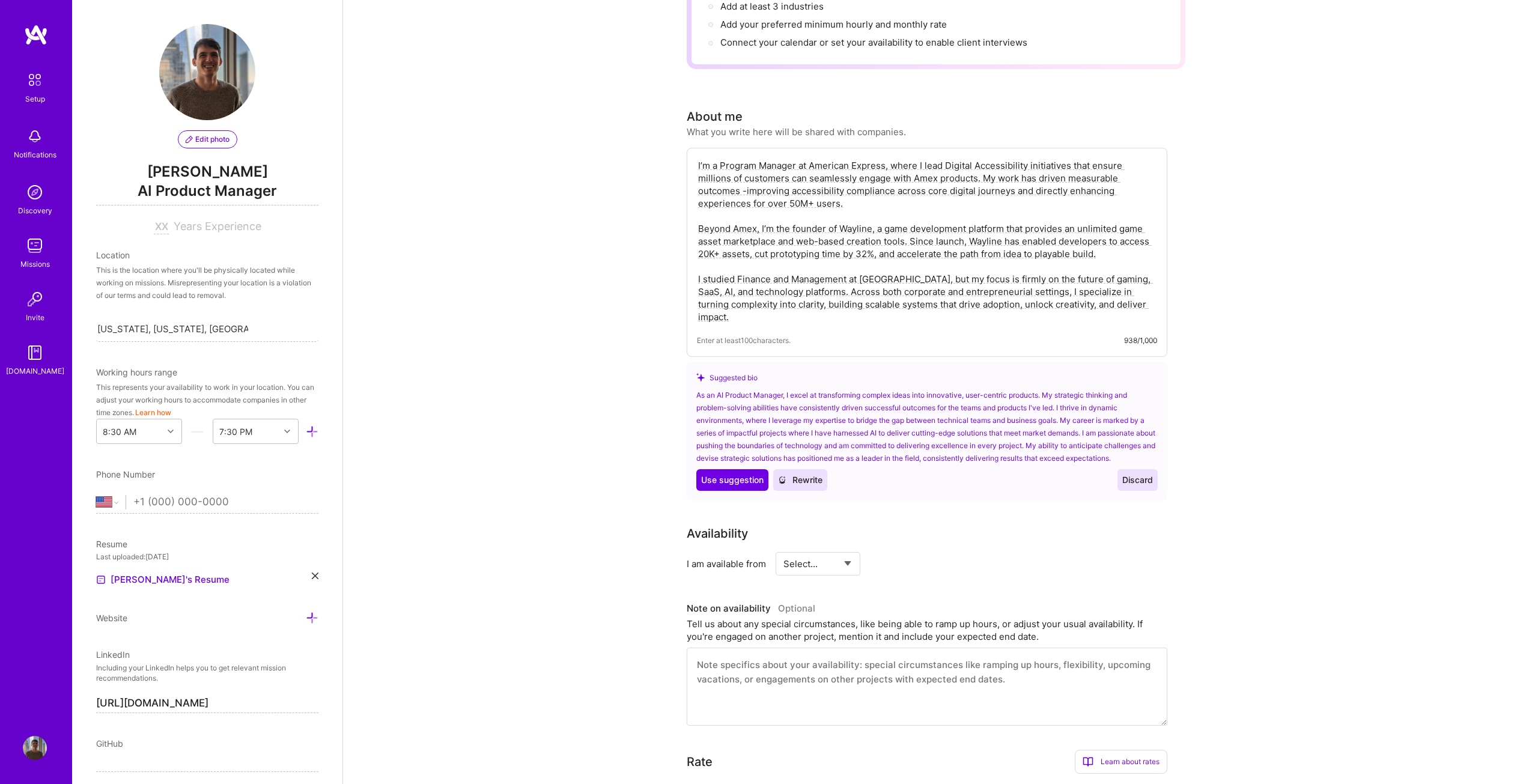
scroll to position [240, 0]
click at [823, 558] on select "Select... Right Now Future Date Not Available" at bounding box center [818, 561] width 69 height 31
click at [823, 561] on select "Select... Right Now Future Date Not Available" at bounding box center [818, 561] width 69 height 31
select select "Right Now"
click at [783, 546] on select "Select... Right Now Future Date Not Available" at bounding box center [818, 561] width 69 height 31
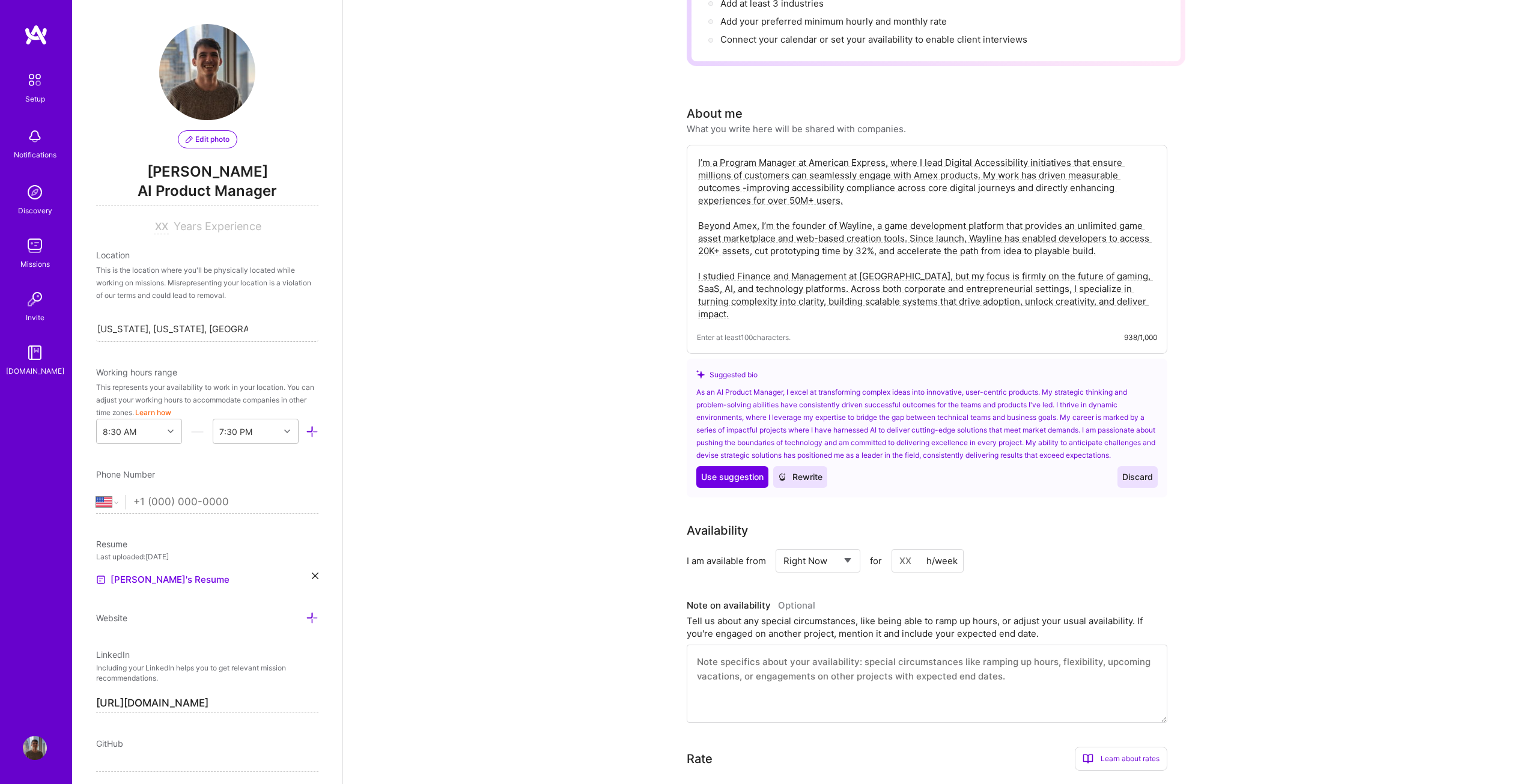
click at [651, 585] on div "Complete your profile to take the first step in unlocking full A.Team access On…" at bounding box center [937, 507] width 1187 height 1398
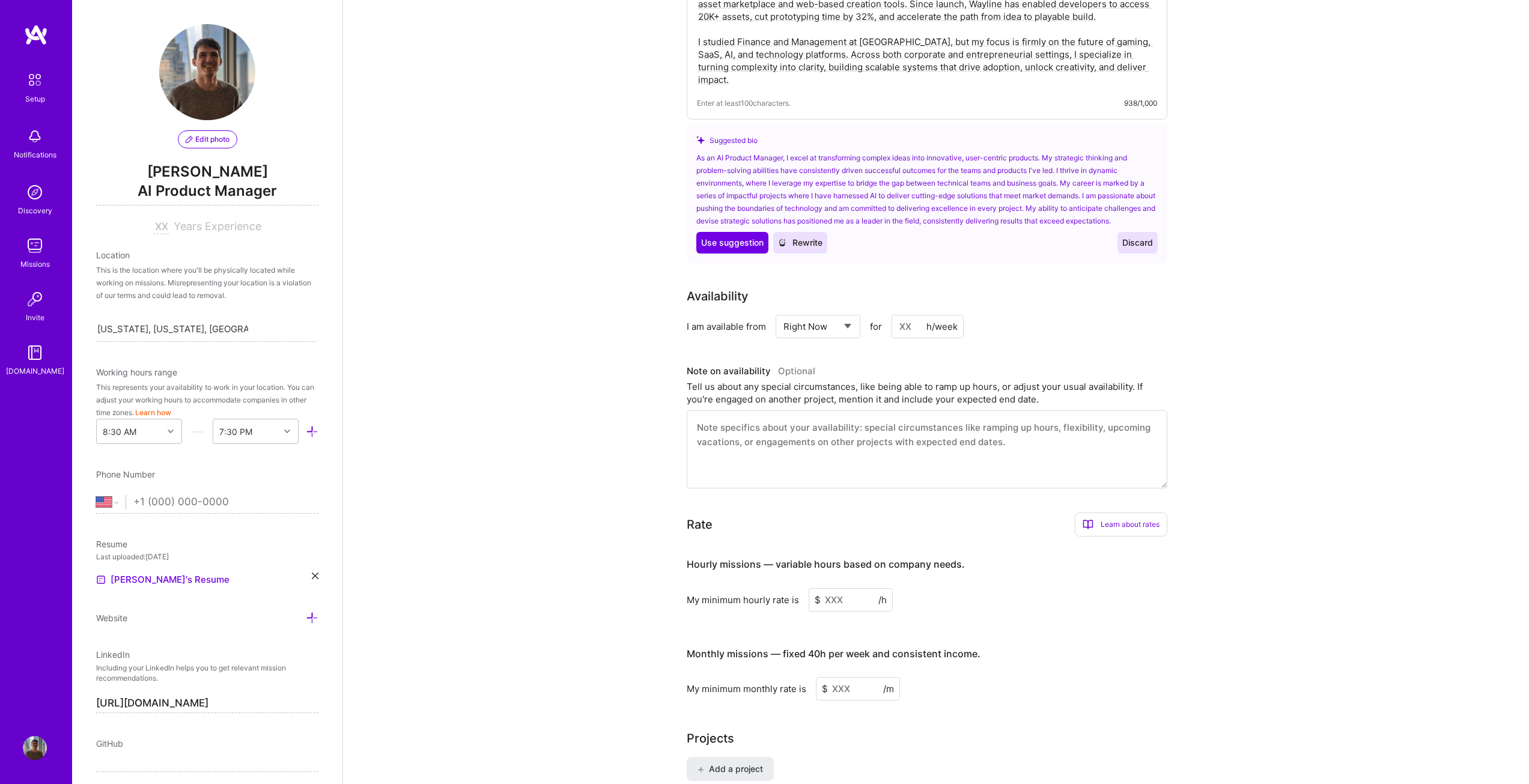
scroll to position [661, 0]
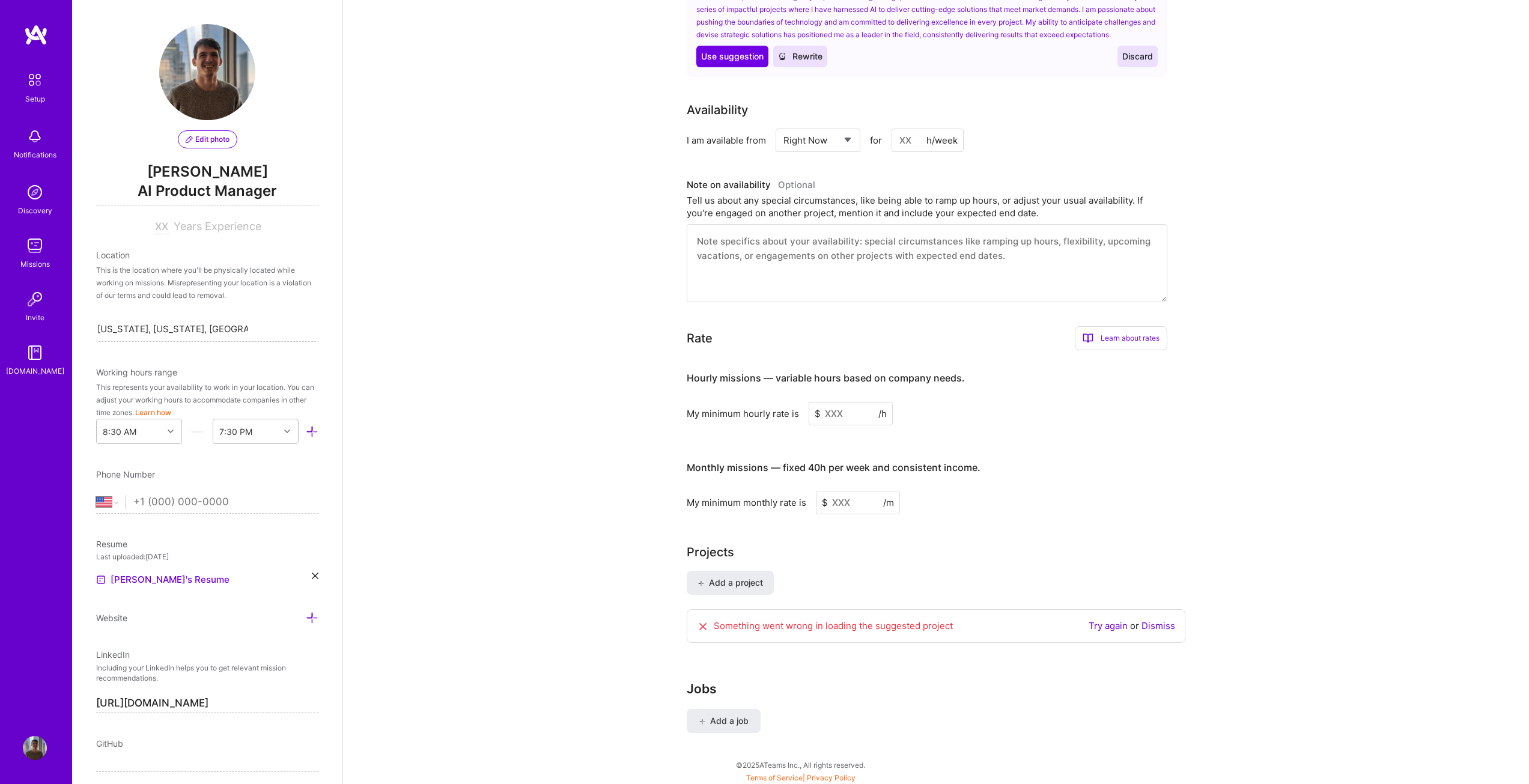
click at [842, 424] on div "Hourly missions — variable hours based on company needs. My minimum hourly rate…" at bounding box center [927, 437] width 480 height 154
click at [839, 417] on input at bounding box center [850, 414] width 84 height 23
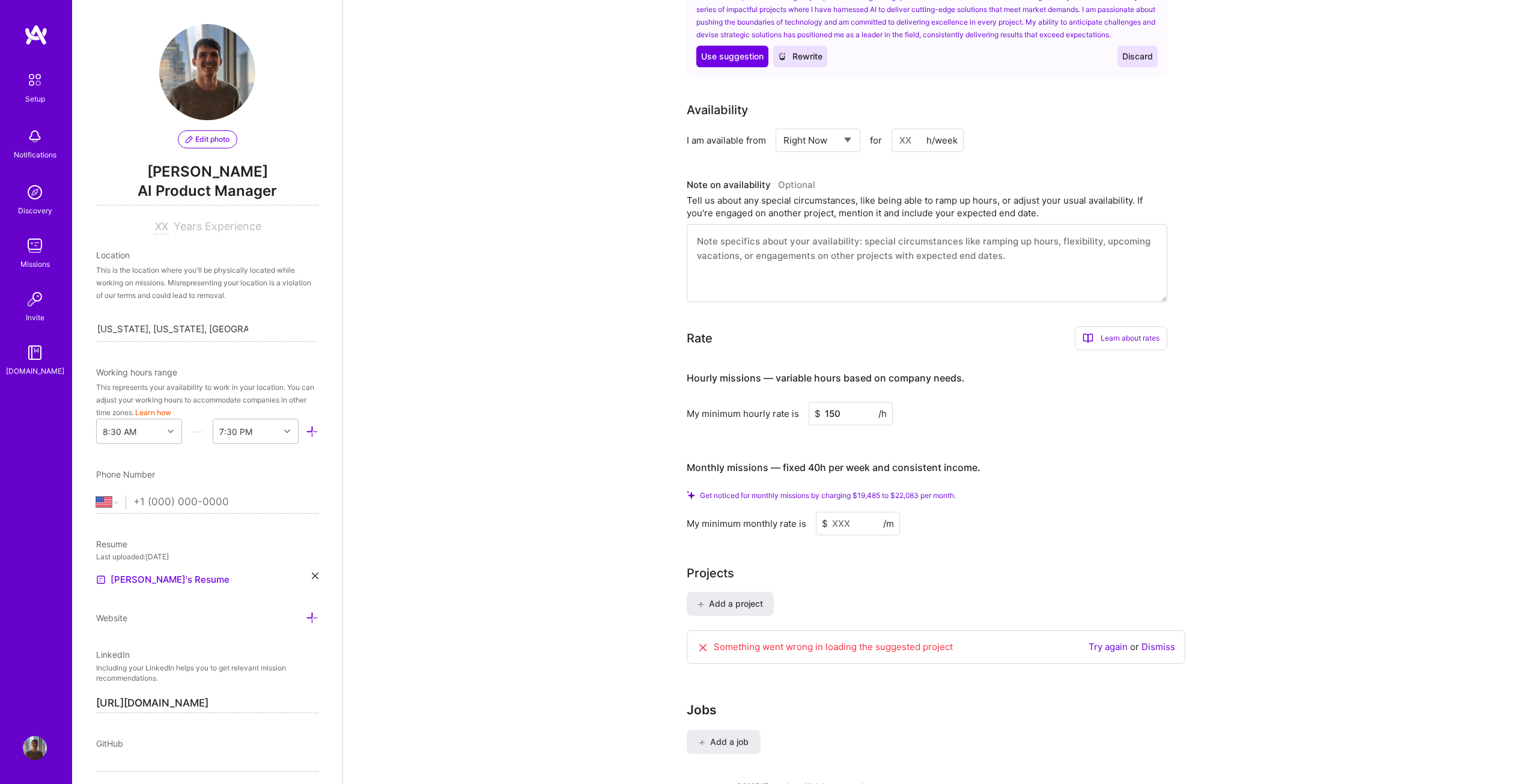
type input "150"
click at [617, 404] on div "Complete your profile to take the first step in unlocking full A.Team access On…" at bounding box center [937, 97] width 1187 height 1419
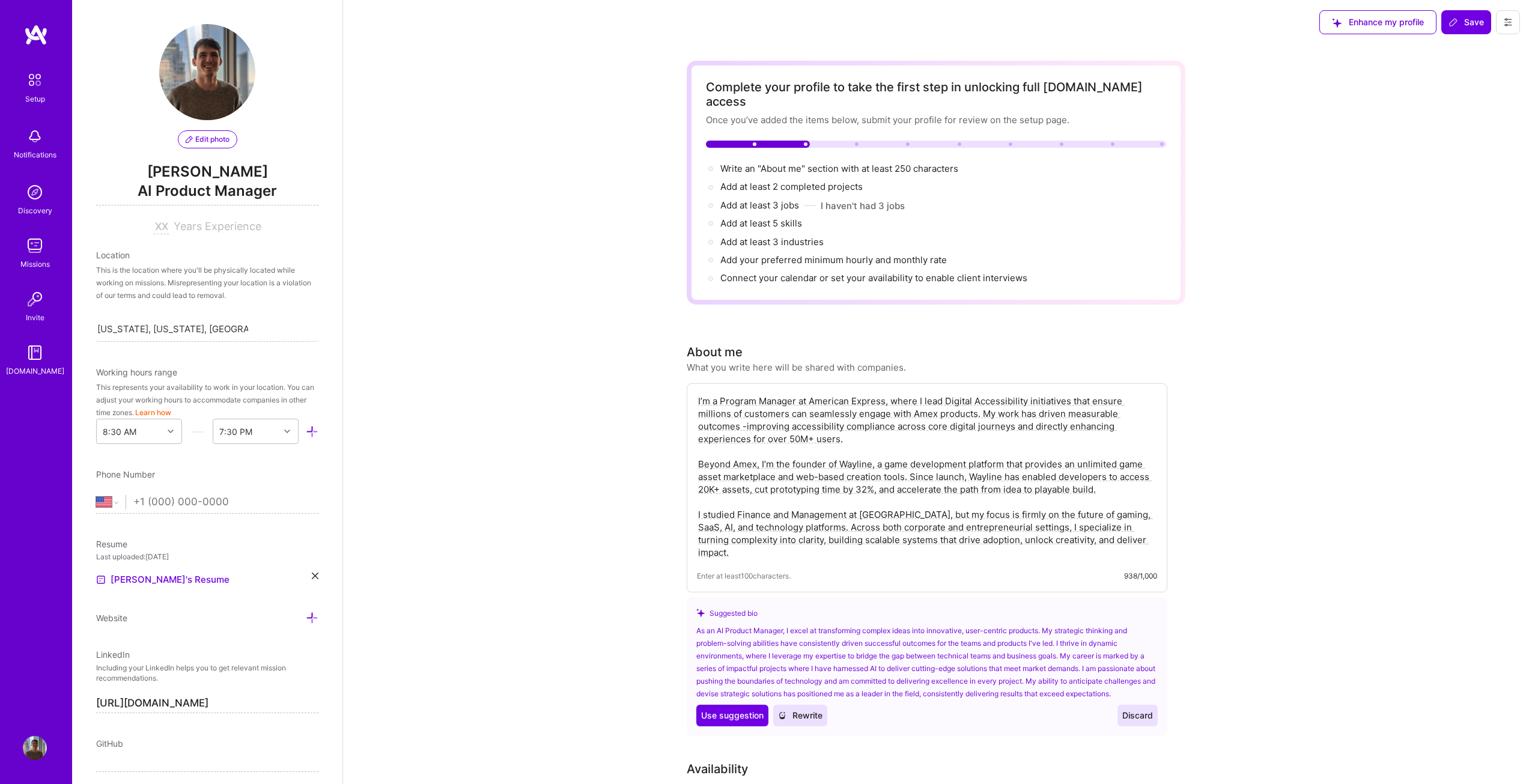
scroll to position [0, 0]
click at [1468, 28] on span "Save" at bounding box center [1466, 24] width 36 height 12
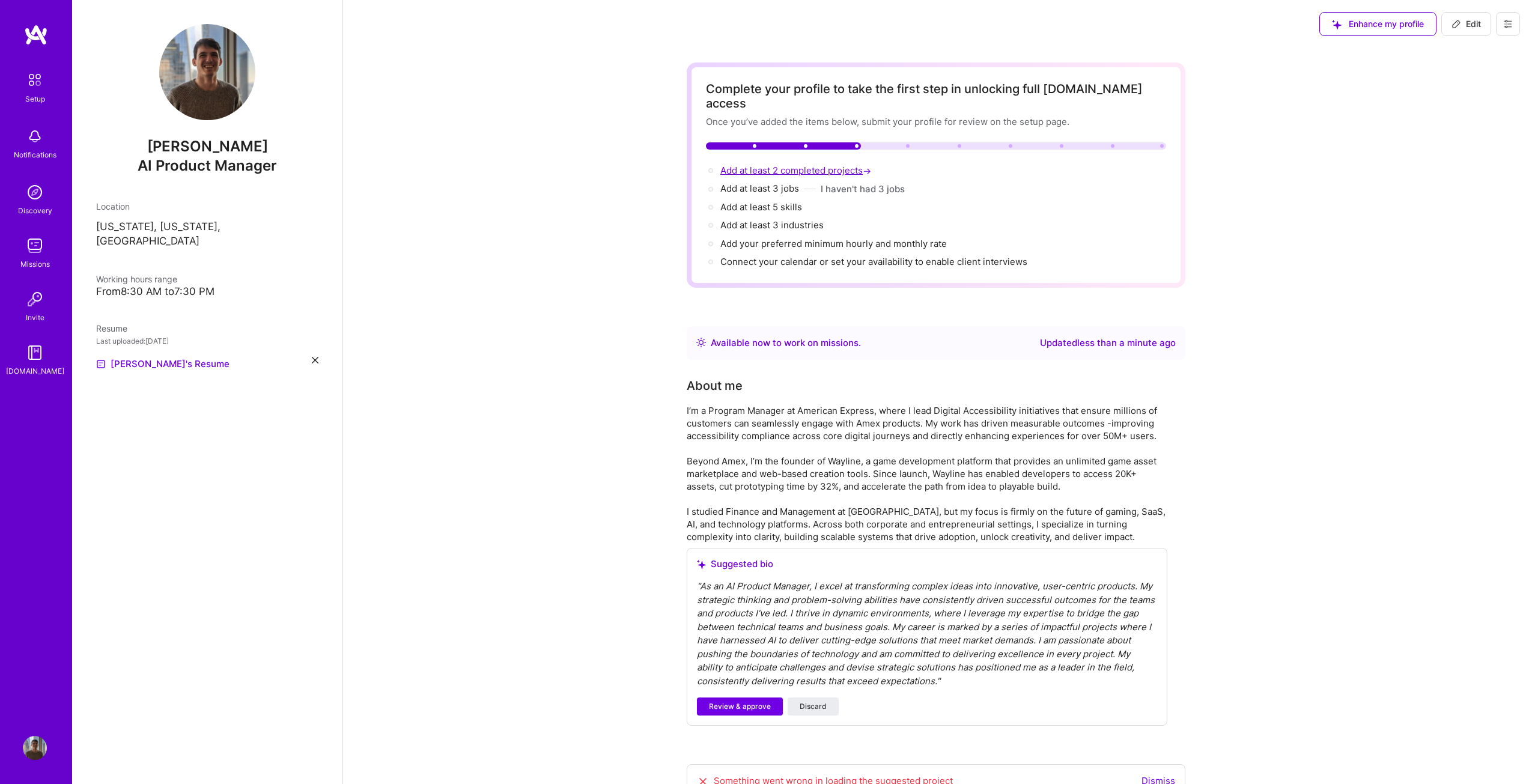
click at [826, 165] on span "Add at least 2 completed projects →" at bounding box center [797, 171] width 153 height 12
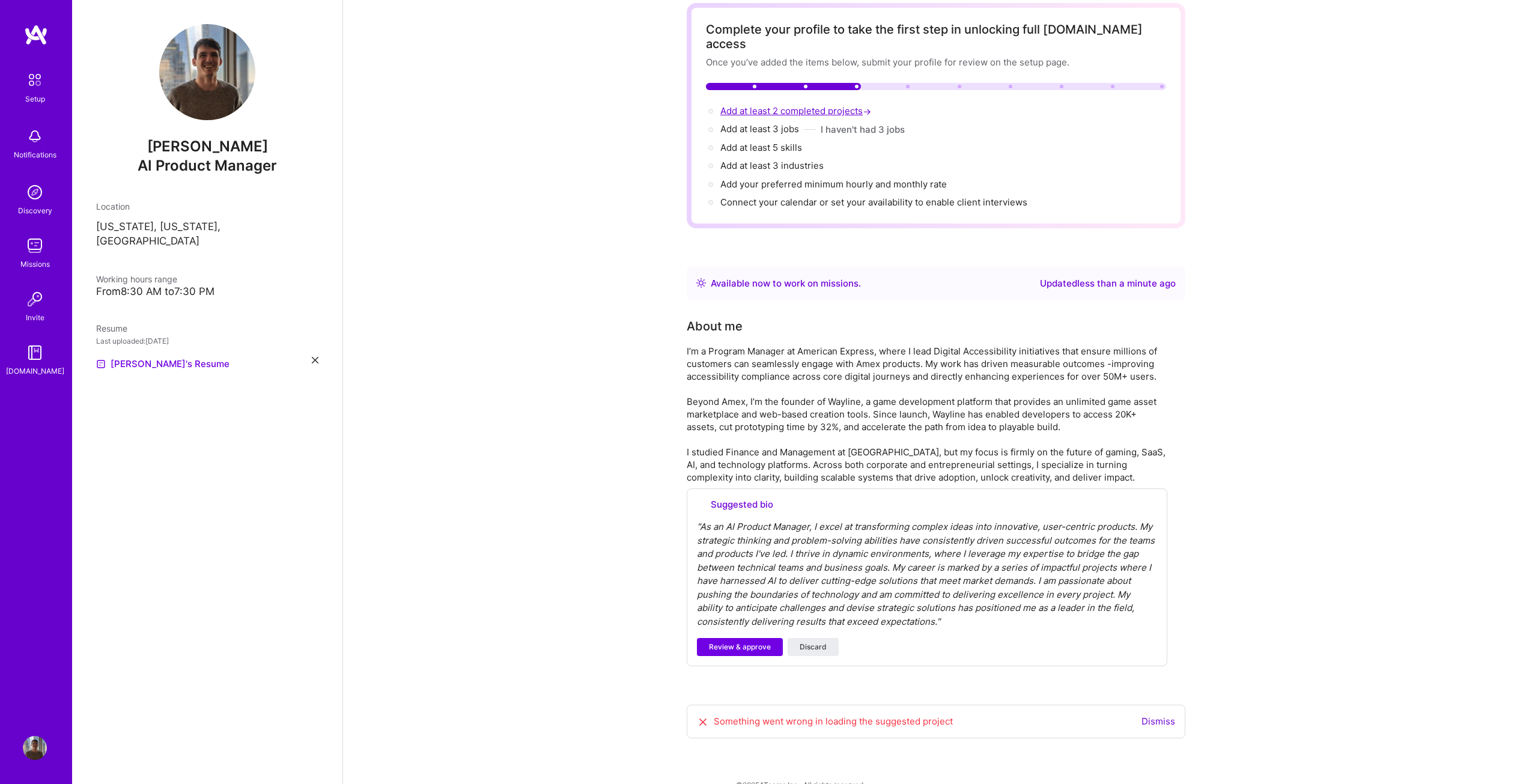
select select "US"
select select "Right Now"
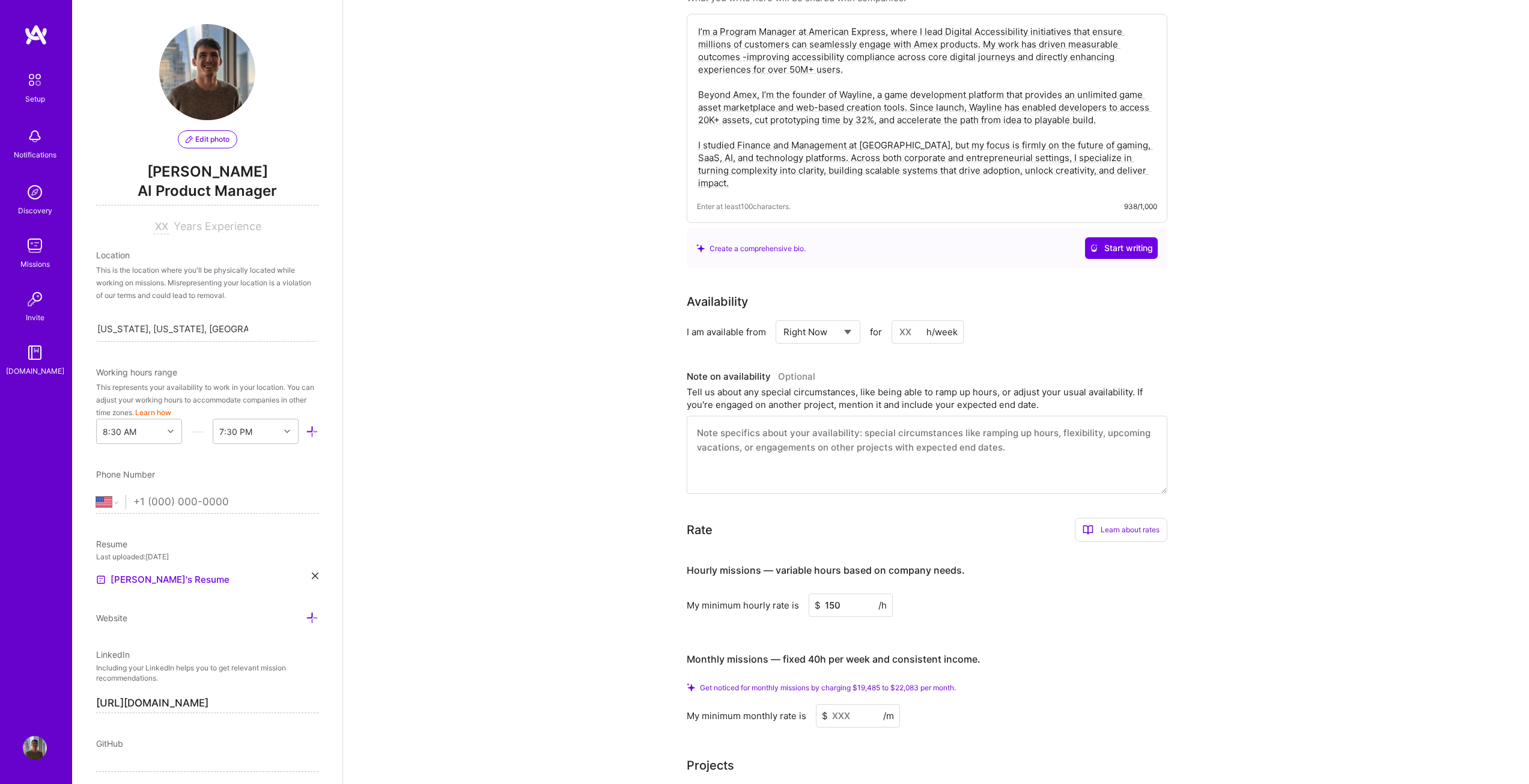
scroll to position [554, 0]
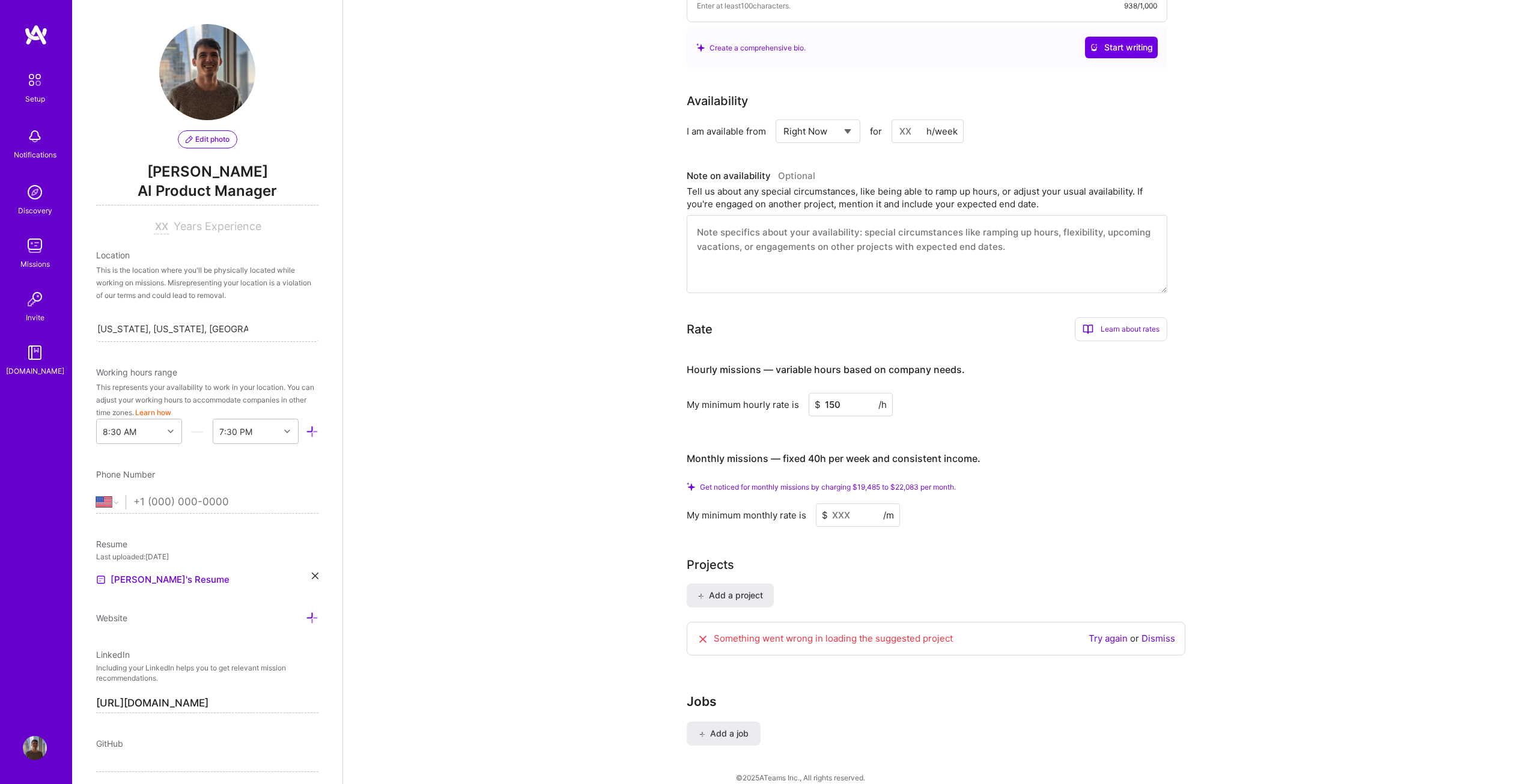
click at [752, 593] on div "Add a project Something went wrong in loading the suggested project Try again o…" at bounding box center [936, 627] width 499 height 87
click at [751, 589] on span "Add a project" at bounding box center [730, 595] width 66 height 12
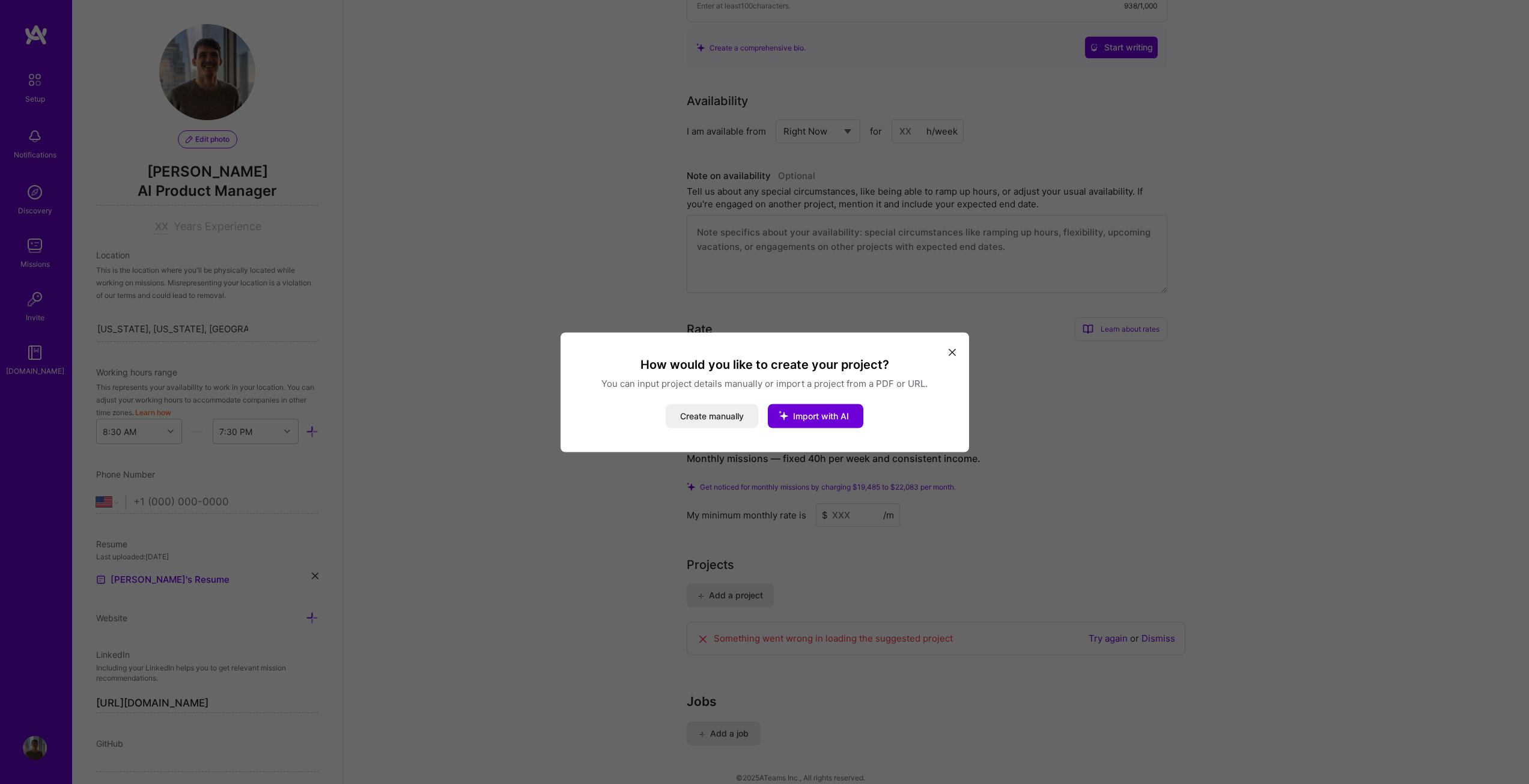
click at [952, 354] on icon "modal" at bounding box center [951, 352] width 7 height 7
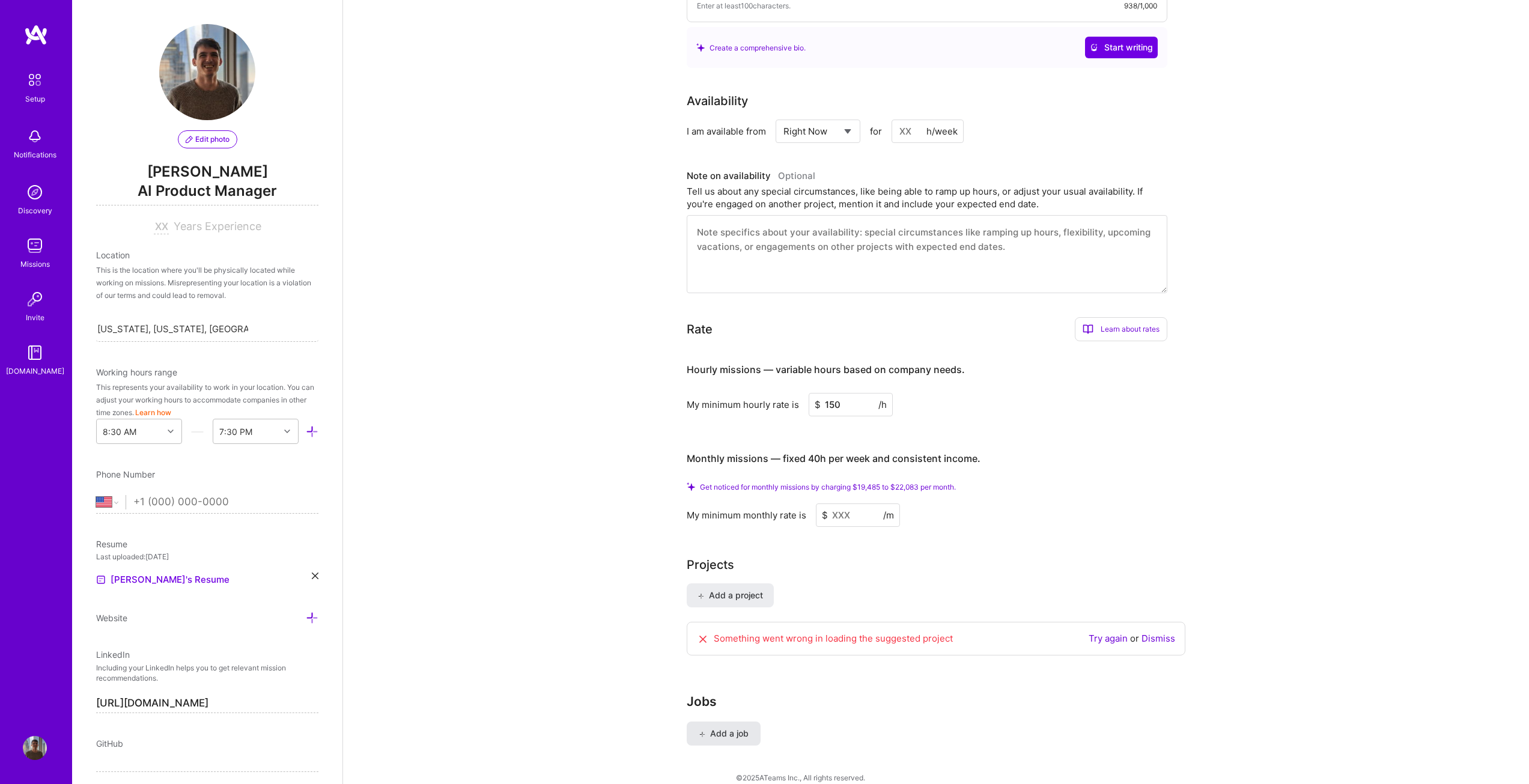
click at [741, 727] on span "Add a job" at bounding box center [724, 733] width 50 height 12
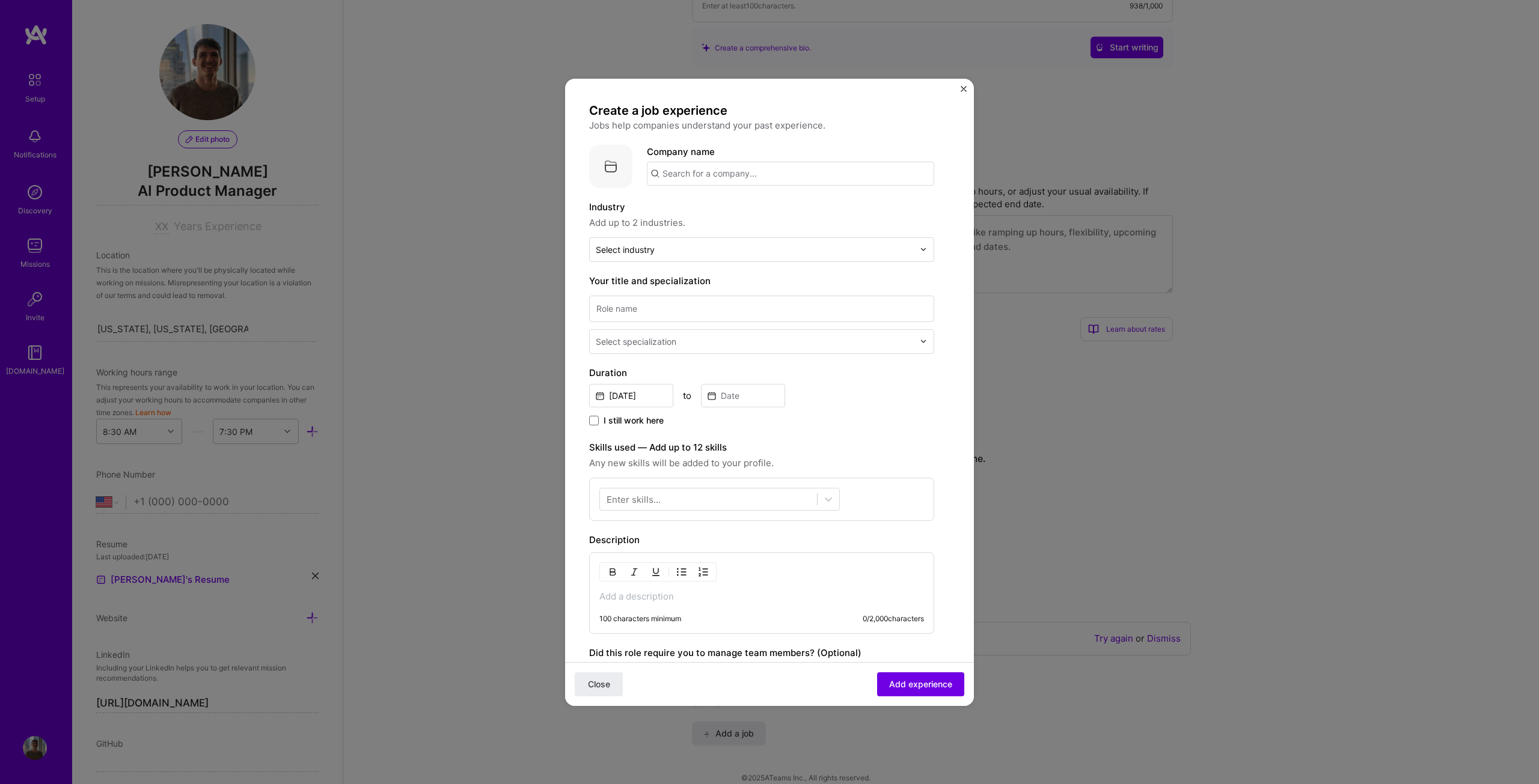
click at [962, 87] on img "Close" at bounding box center [963, 89] width 6 height 6
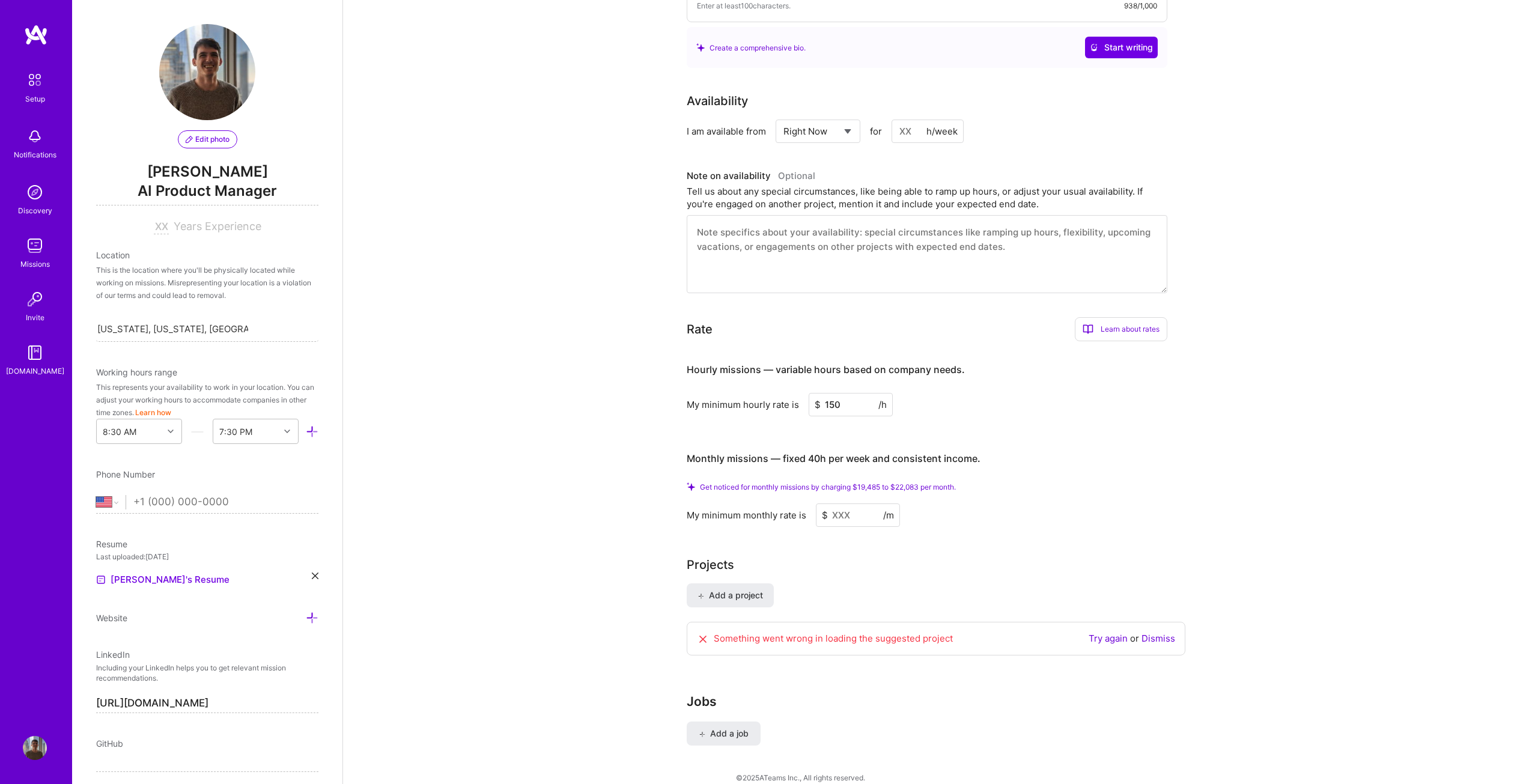
click at [549, 188] on div "Complete your profile to take the first step in unlocking full A.Team access On…" at bounding box center [937, 147] width 1187 height 1304
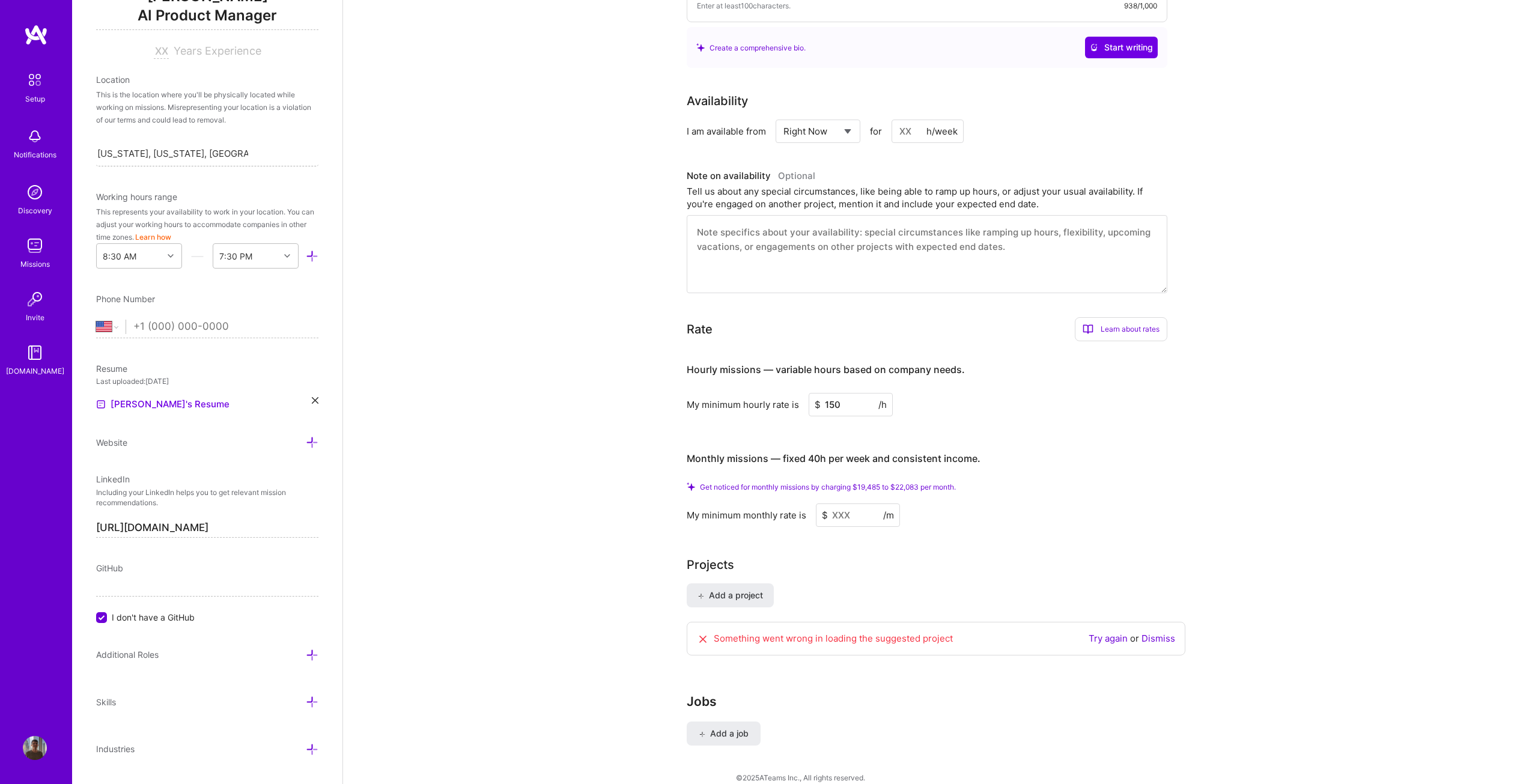
scroll to position [25, 0]
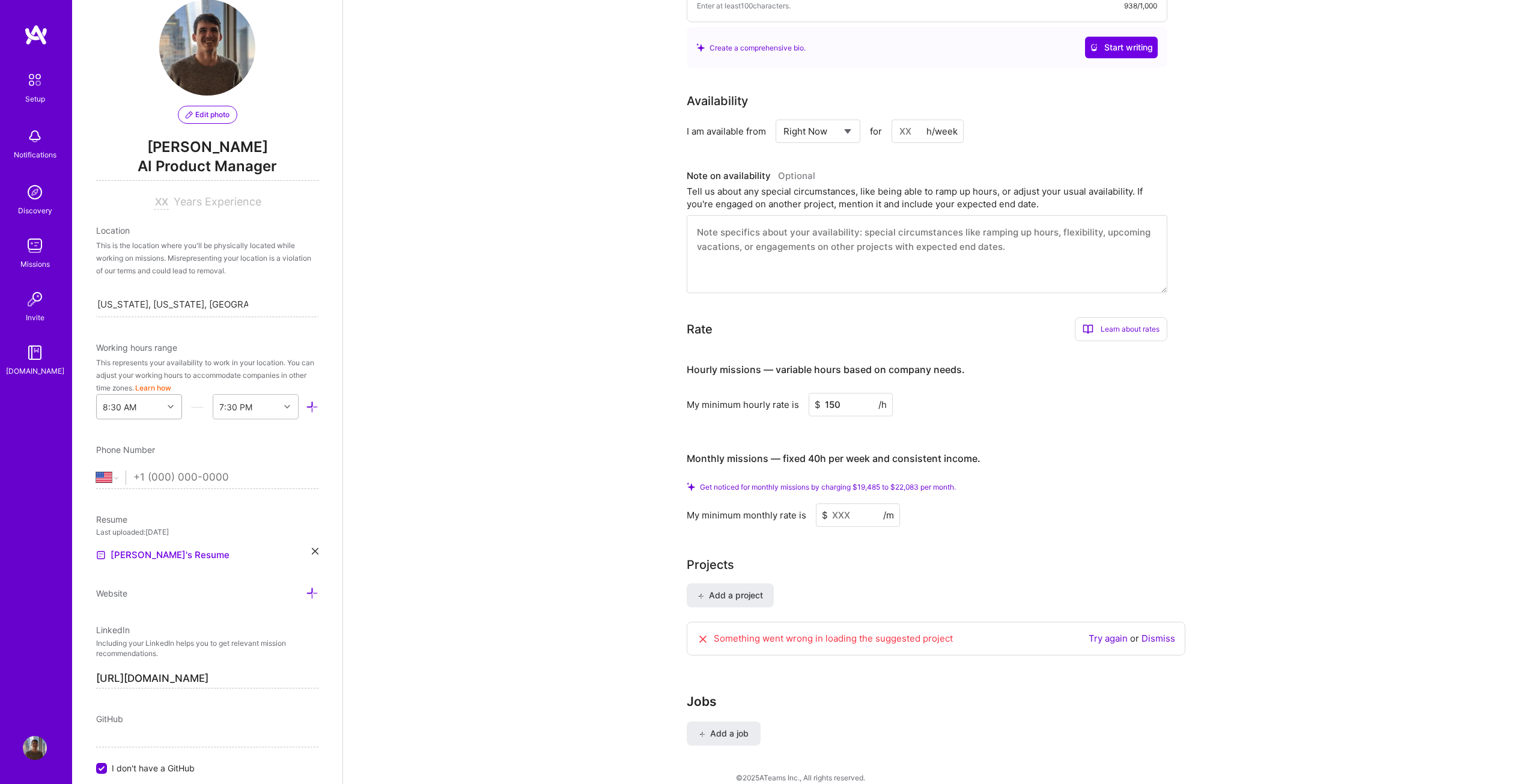
click at [152, 415] on div "8:30 AM" at bounding box center [129, 406] width 67 height 24
click at [133, 473] on div "6:00 AM" at bounding box center [139, 474] width 86 height 22
click at [253, 407] on div "End Time" at bounding box center [246, 406] width 67 height 24
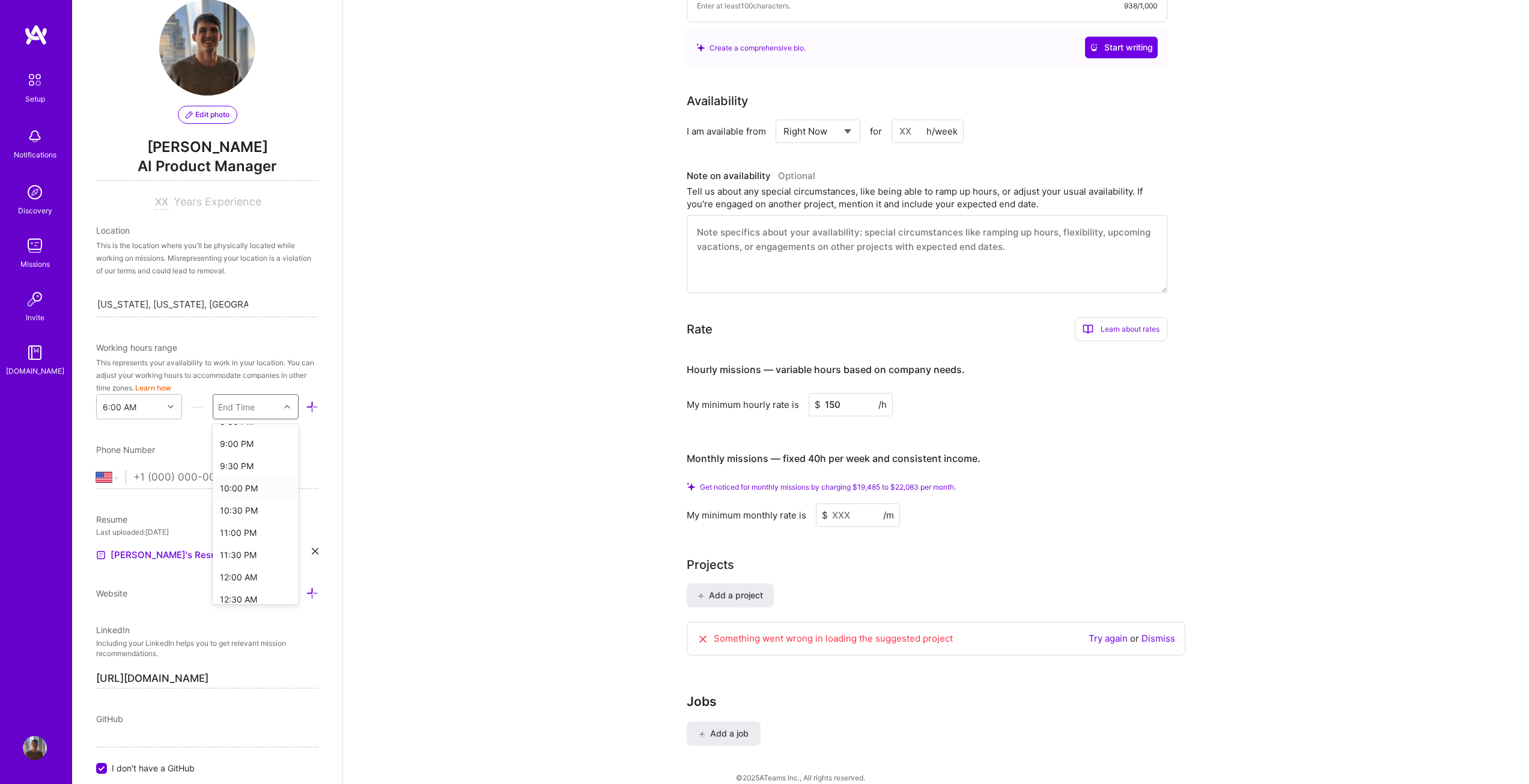
click at [246, 485] on div "10:00 PM" at bounding box center [255, 488] width 86 height 22
click at [312, 437] on div "Edit photo Michael Sacco AI Product Manager Years Experience Location This is t…" at bounding box center [207, 392] width 270 height 784
click at [322, 435] on div "Edit photo Michael Sacco AI Product Manager Years Experience Location This is t…" at bounding box center [207, 392] width 270 height 784
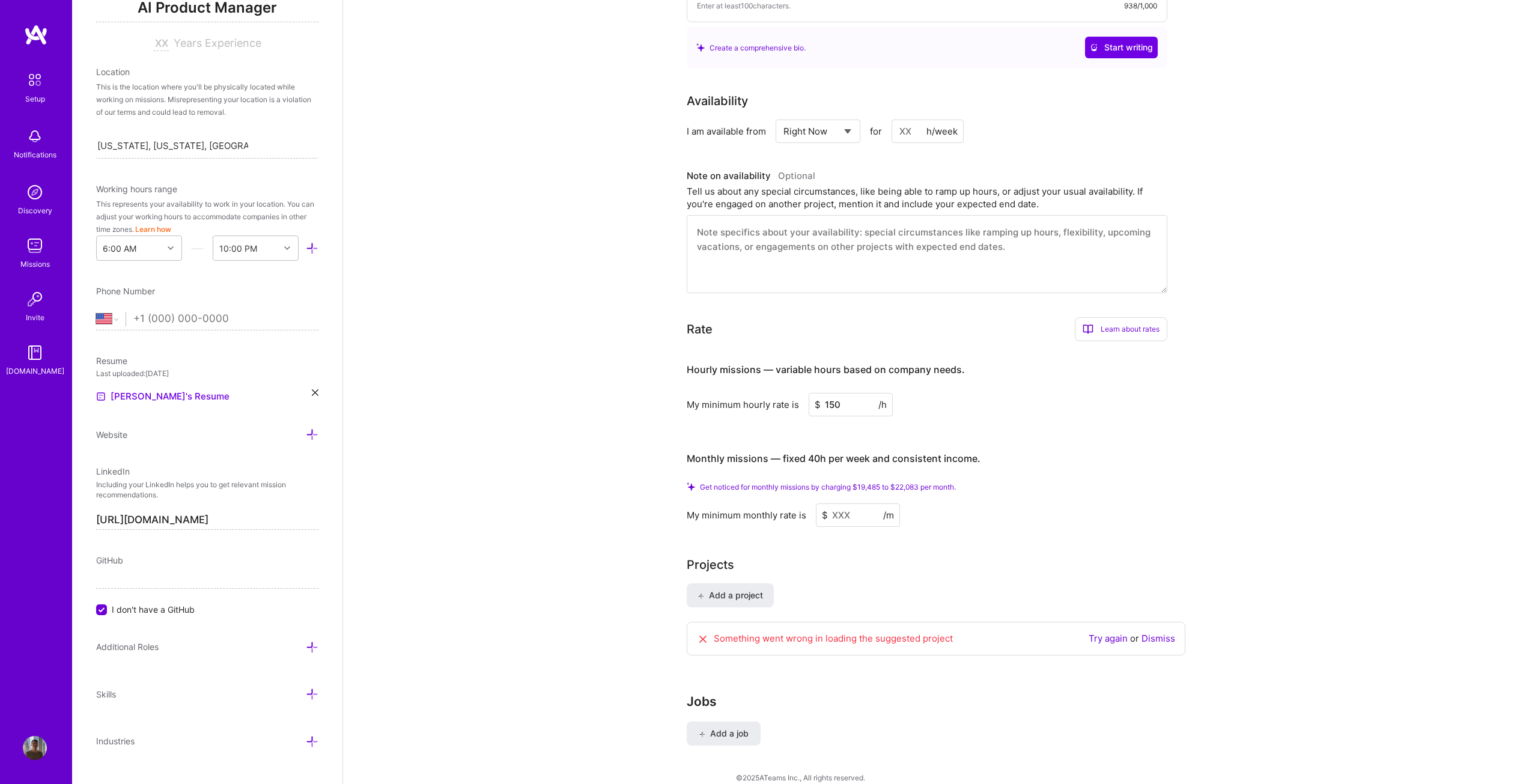
scroll to position [204, 0]
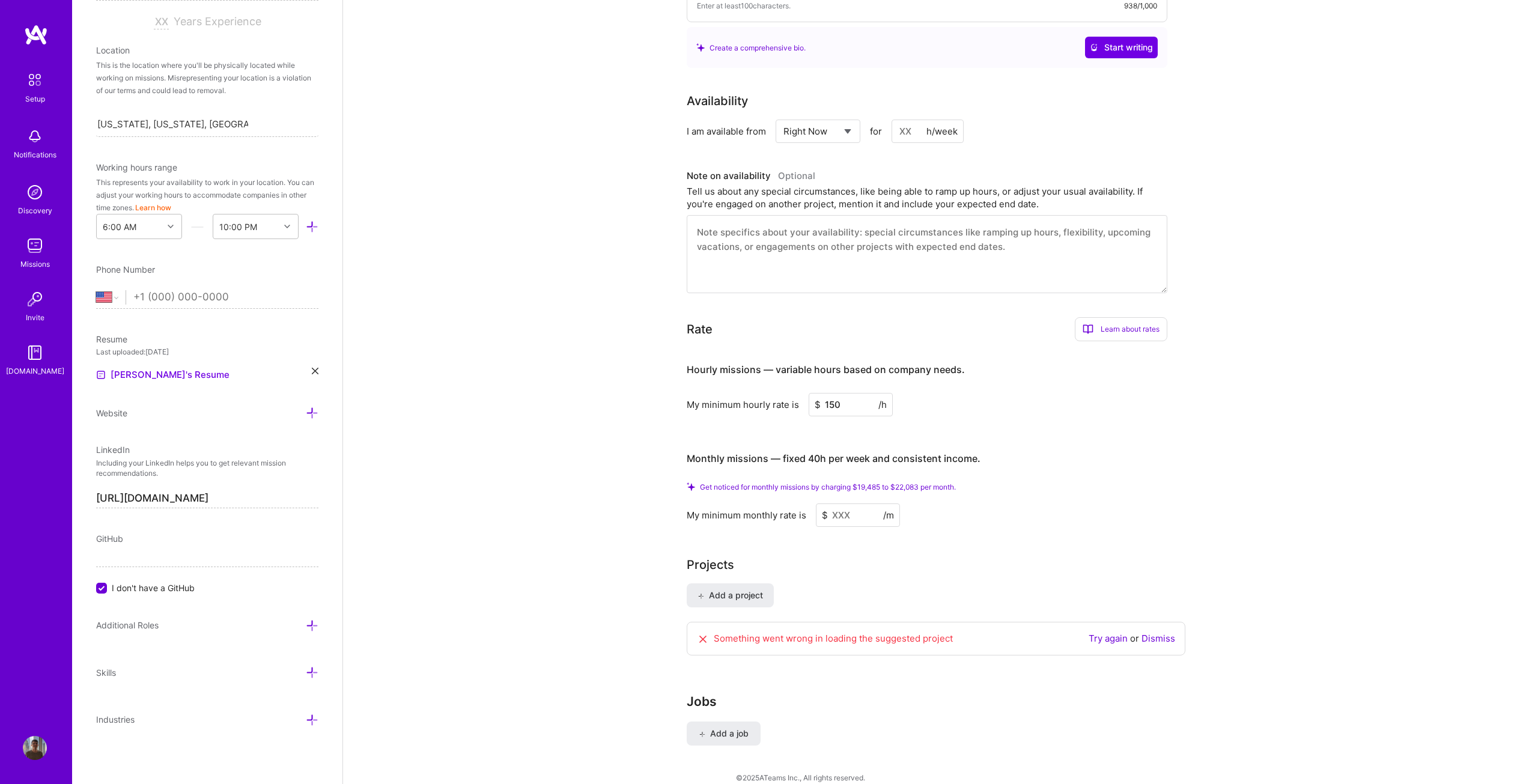
click at [200, 299] on input "tel" at bounding box center [226, 297] width 185 height 35
type input "1 (929) 545-0219"
click at [366, 284] on div "Complete your profile to take the first step in unlocking full A.Team access On…" at bounding box center [937, 147] width 1187 height 1304
click at [304, 277] on div "Phone Number Afghanistan Åland Islands Albania Algeria American Samoa Andorra A…" at bounding box center [207, 285] width 222 height 45
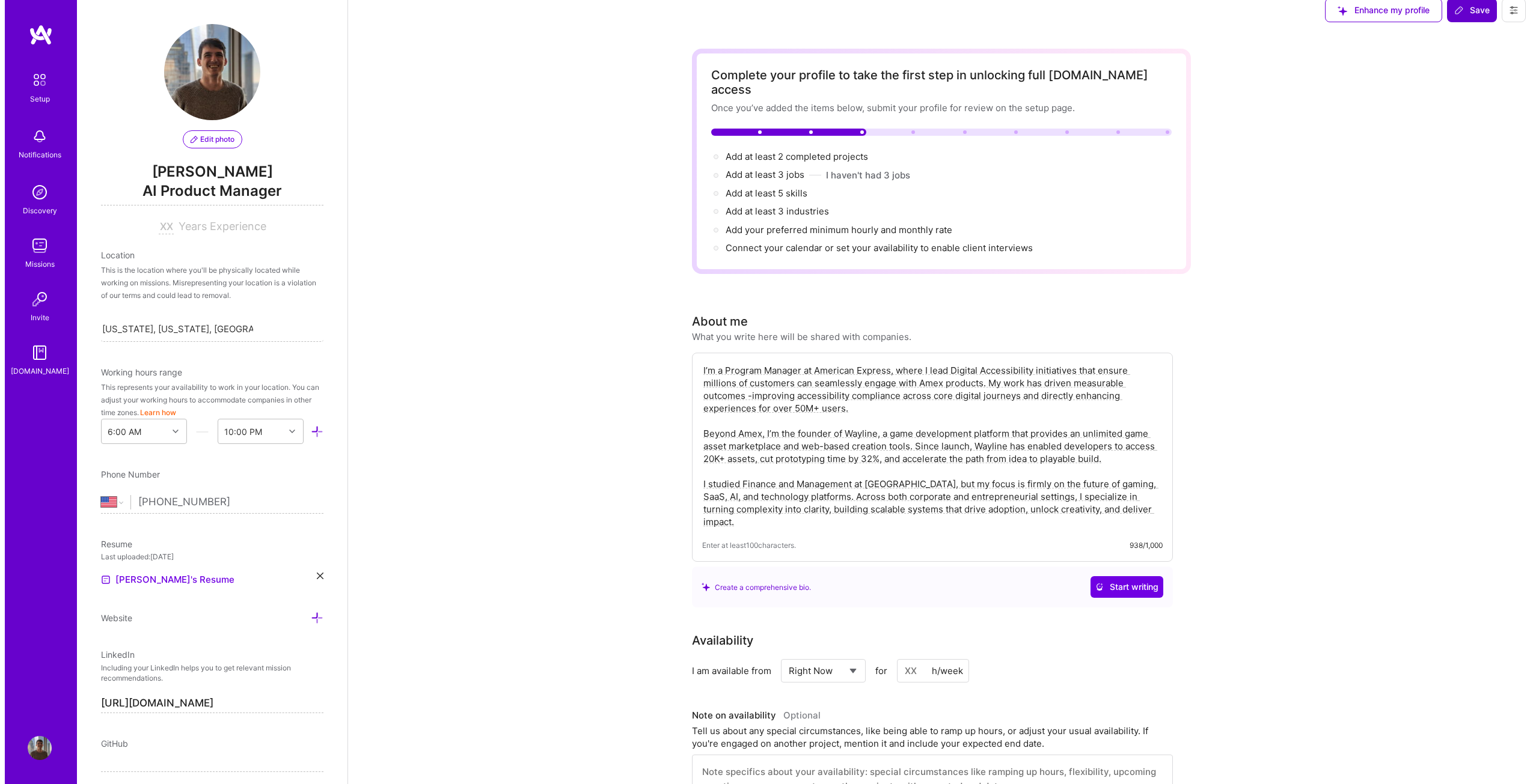
scroll to position [0, 0]
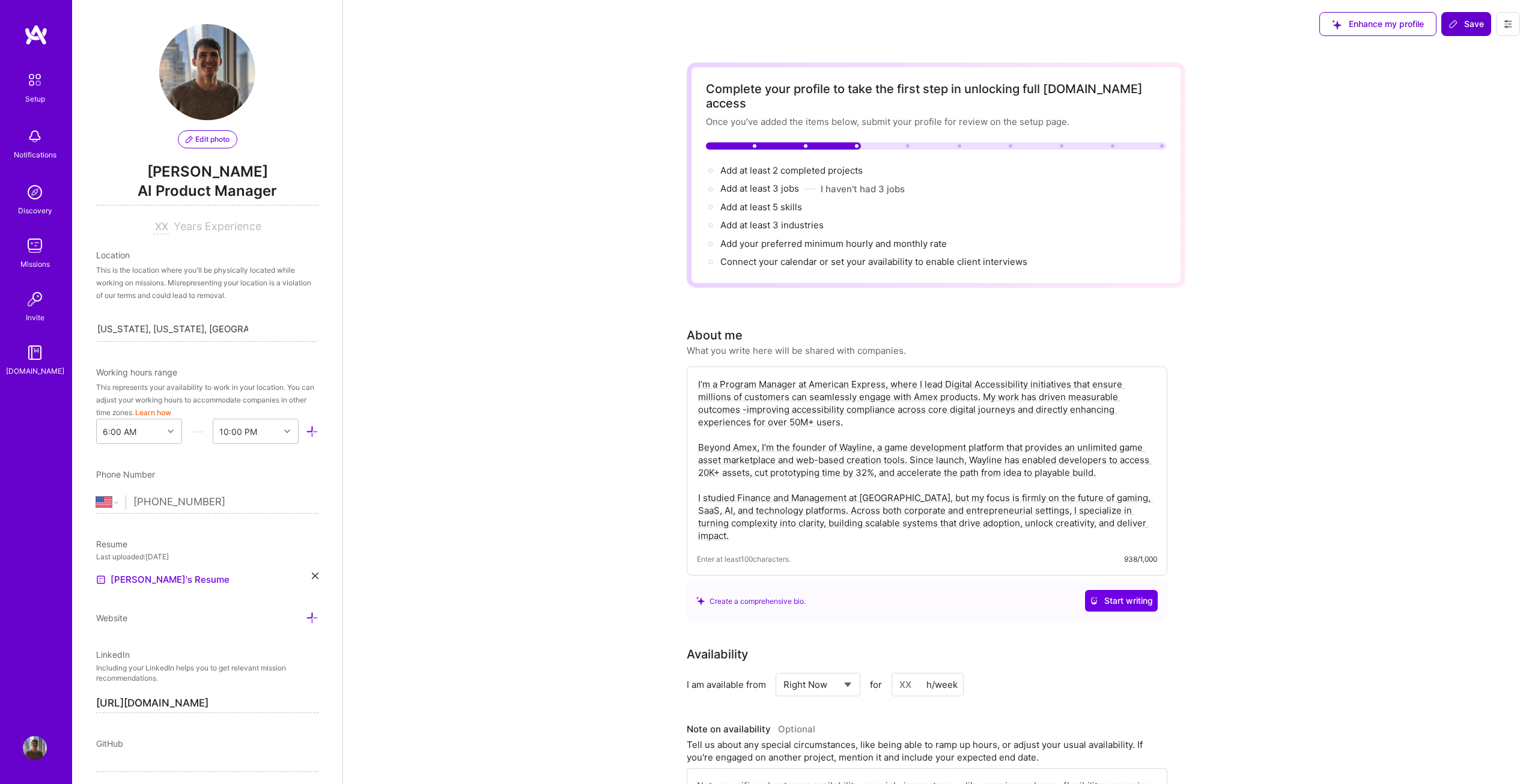
click at [1460, 21] on span "Save" at bounding box center [1466, 24] width 36 height 12
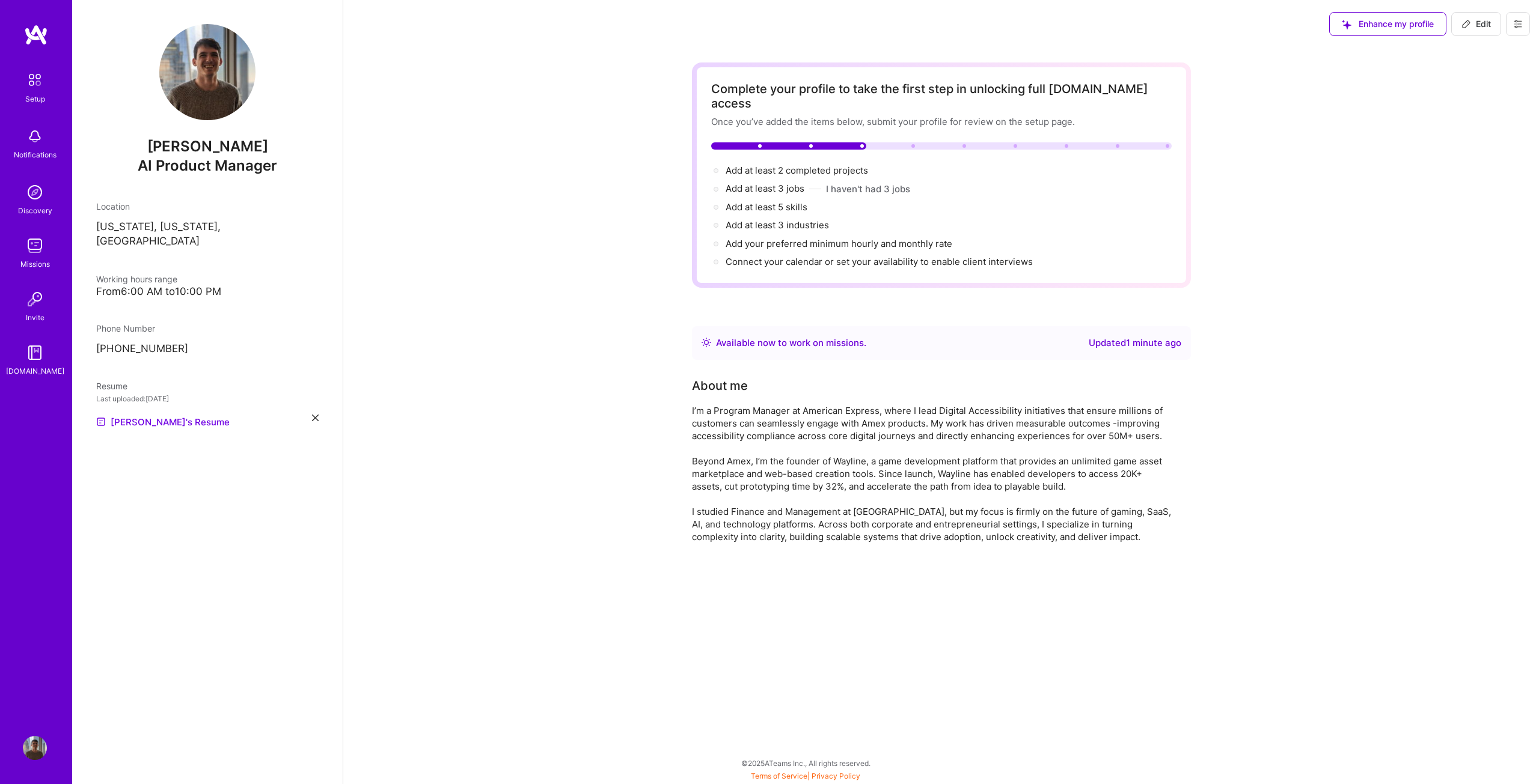
click at [1487, 28] on span "Edit" at bounding box center [1475, 24] width 30 height 12
select select "US"
select select "Right Now"
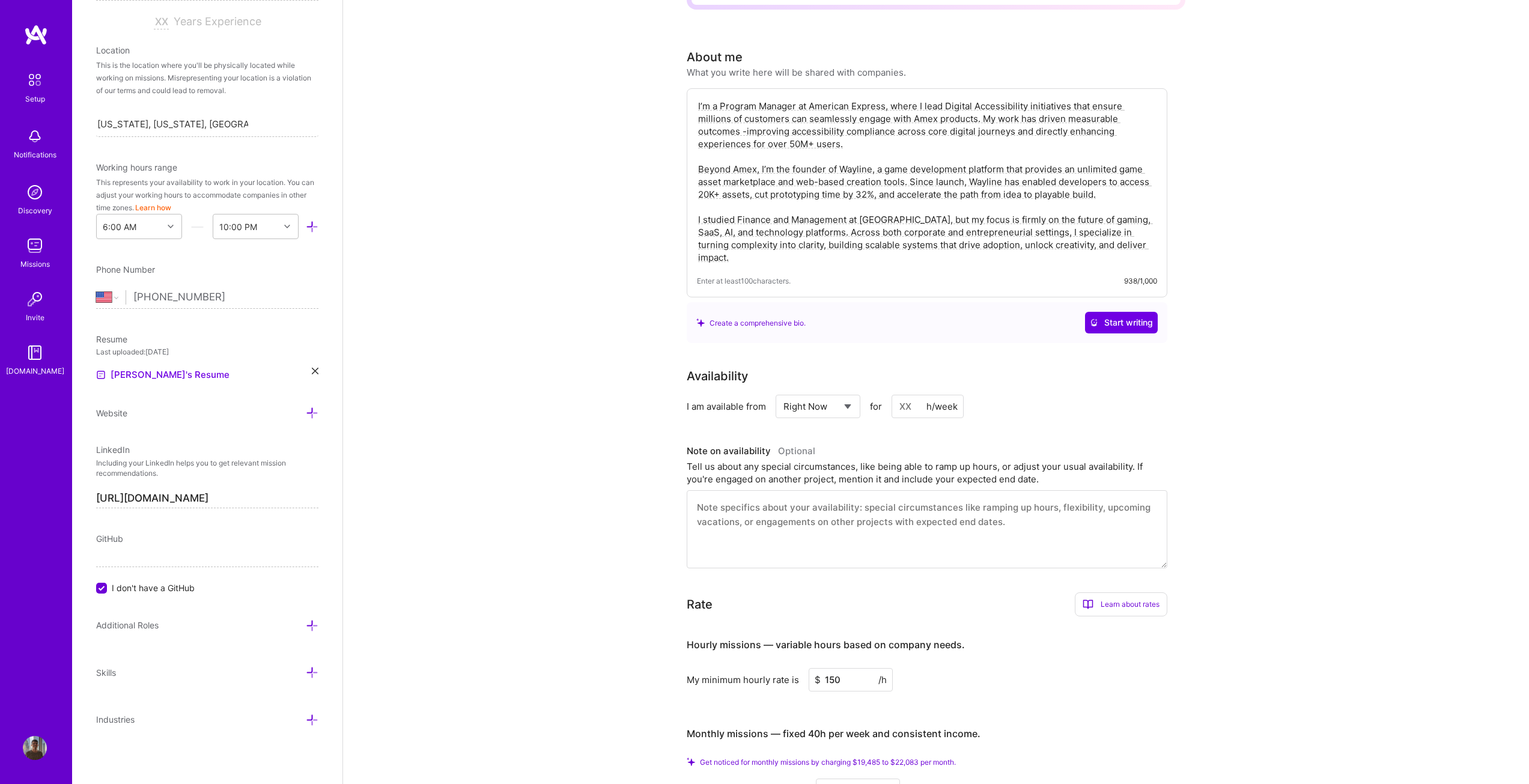
scroll to position [300, 0]
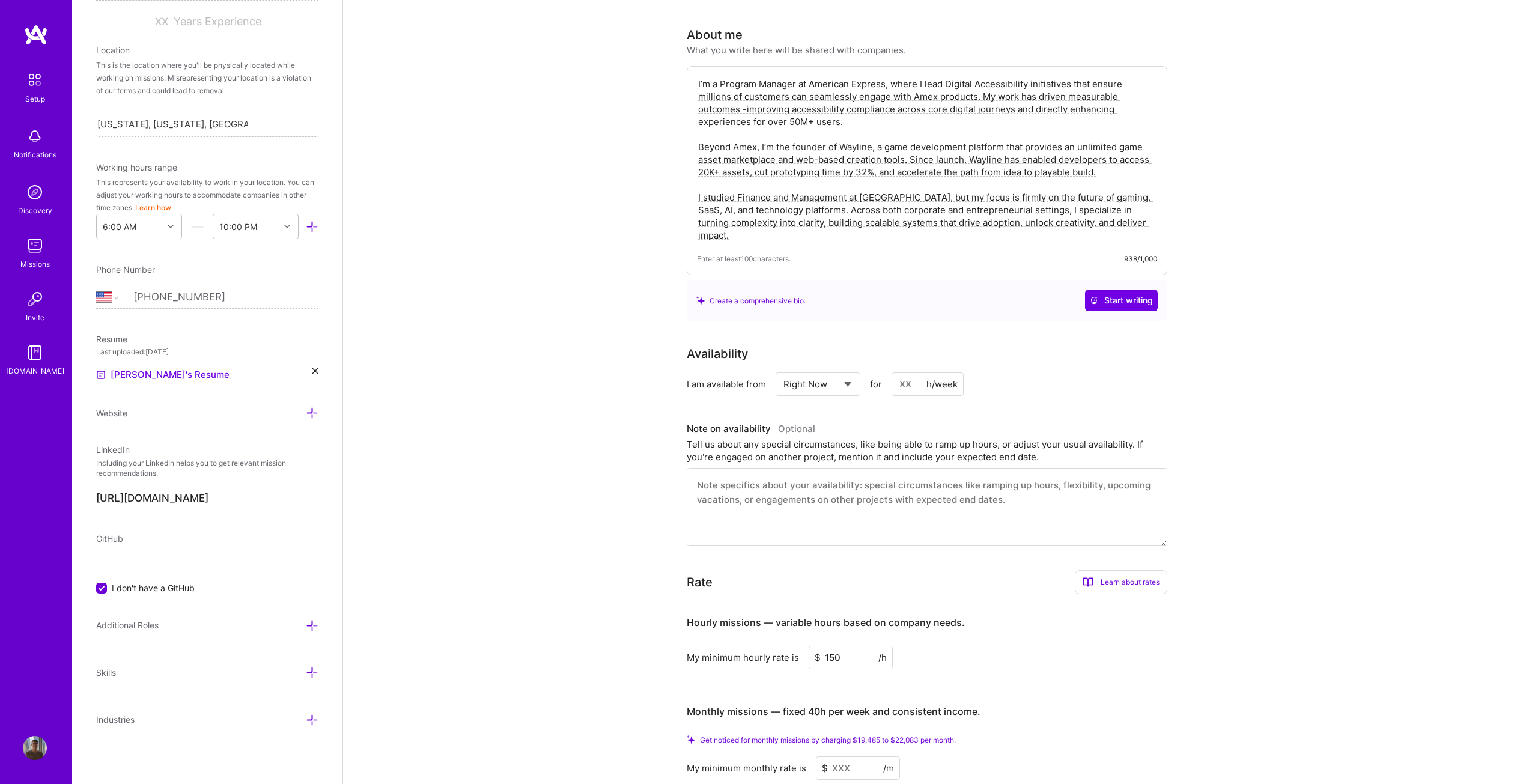
click at [306, 626] on icon at bounding box center [312, 625] width 13 height 13
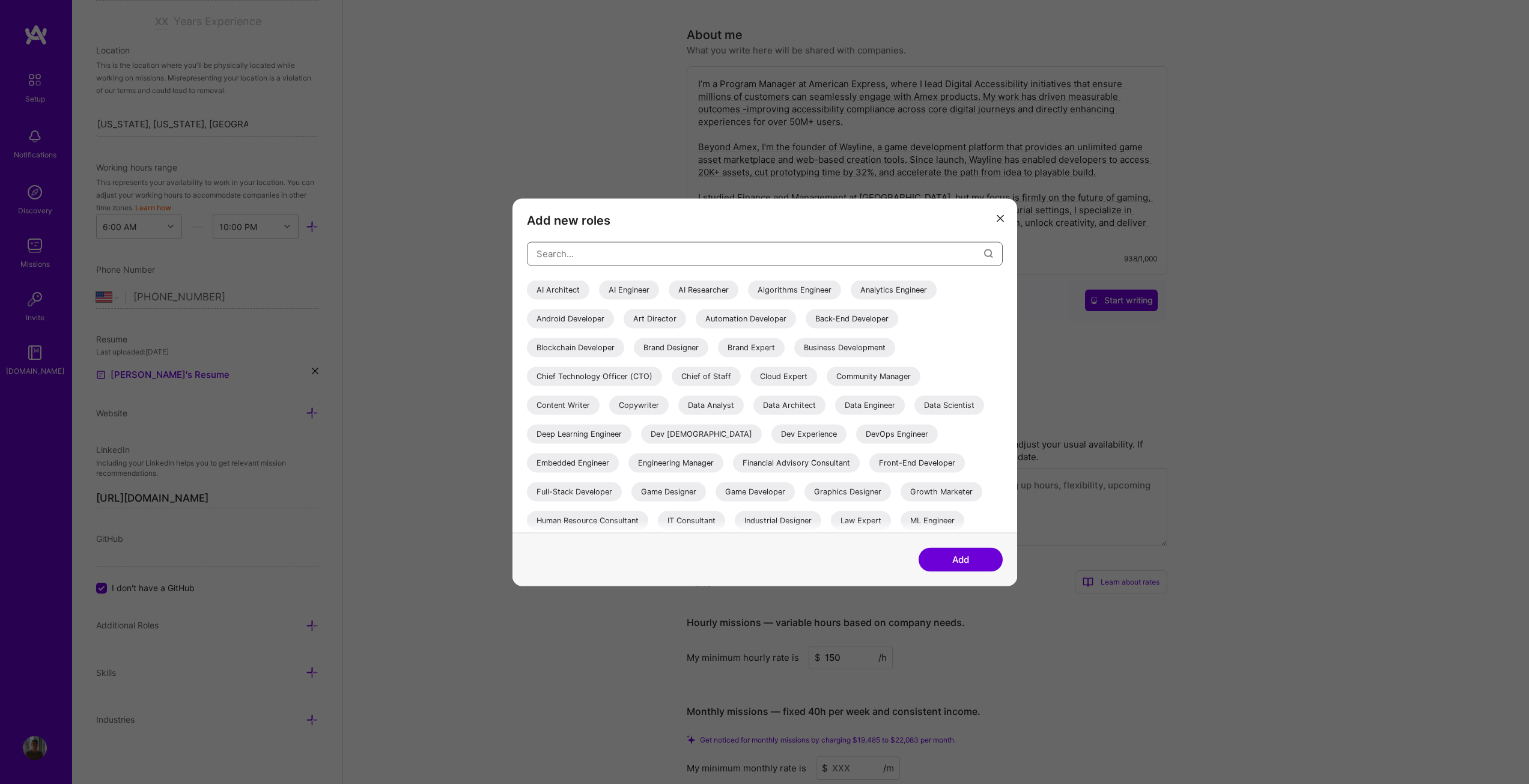
click at [759, 258] on input "modal" at bounding box center [760, 254] width 448 height 31
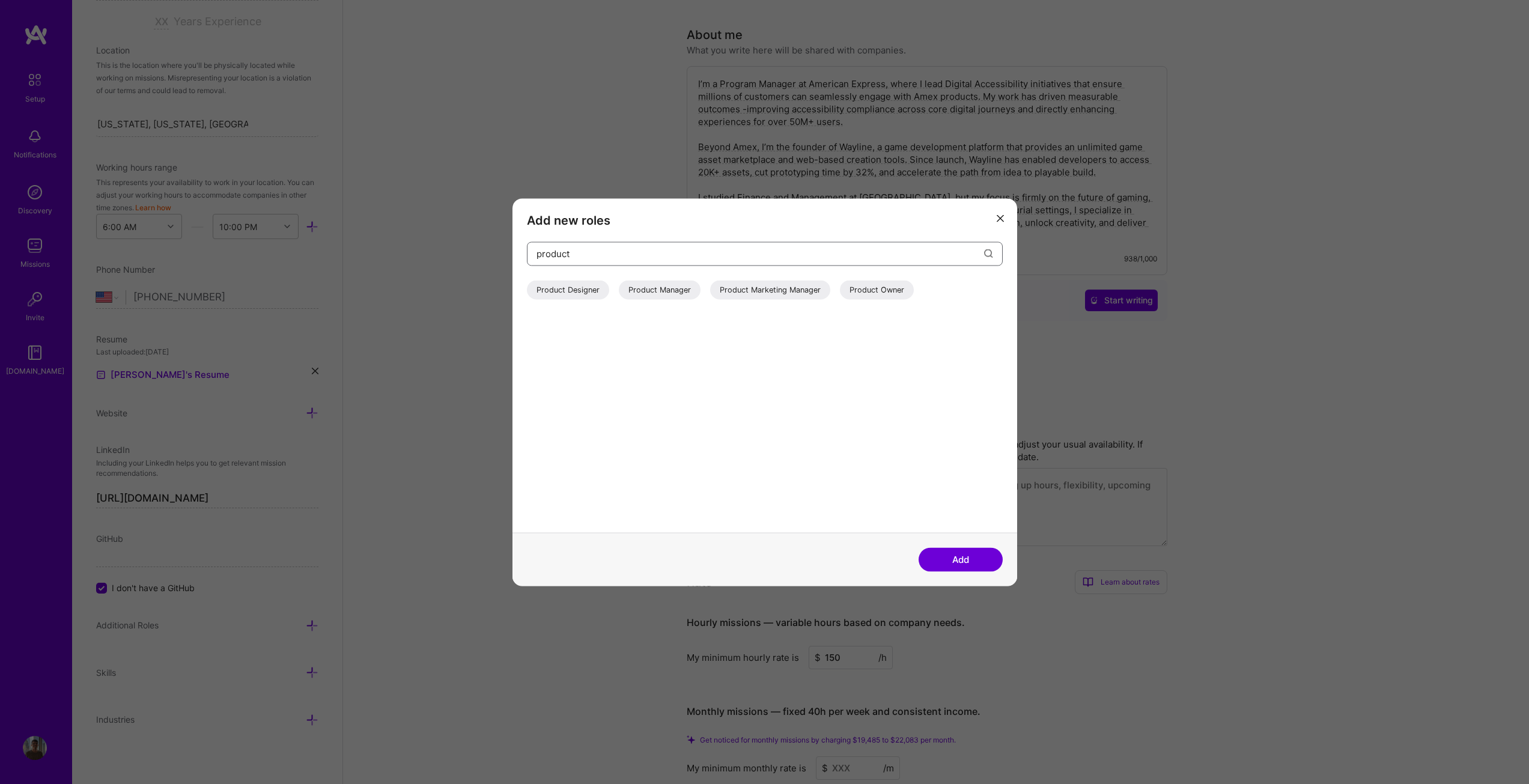
type input "product"
click at [671, 288] on div "Product Manager" at bounding box center [660, 289] width 82 height 19
click at [679, 256] on input "product" at bounding box center [760, 254] width 448 height 31
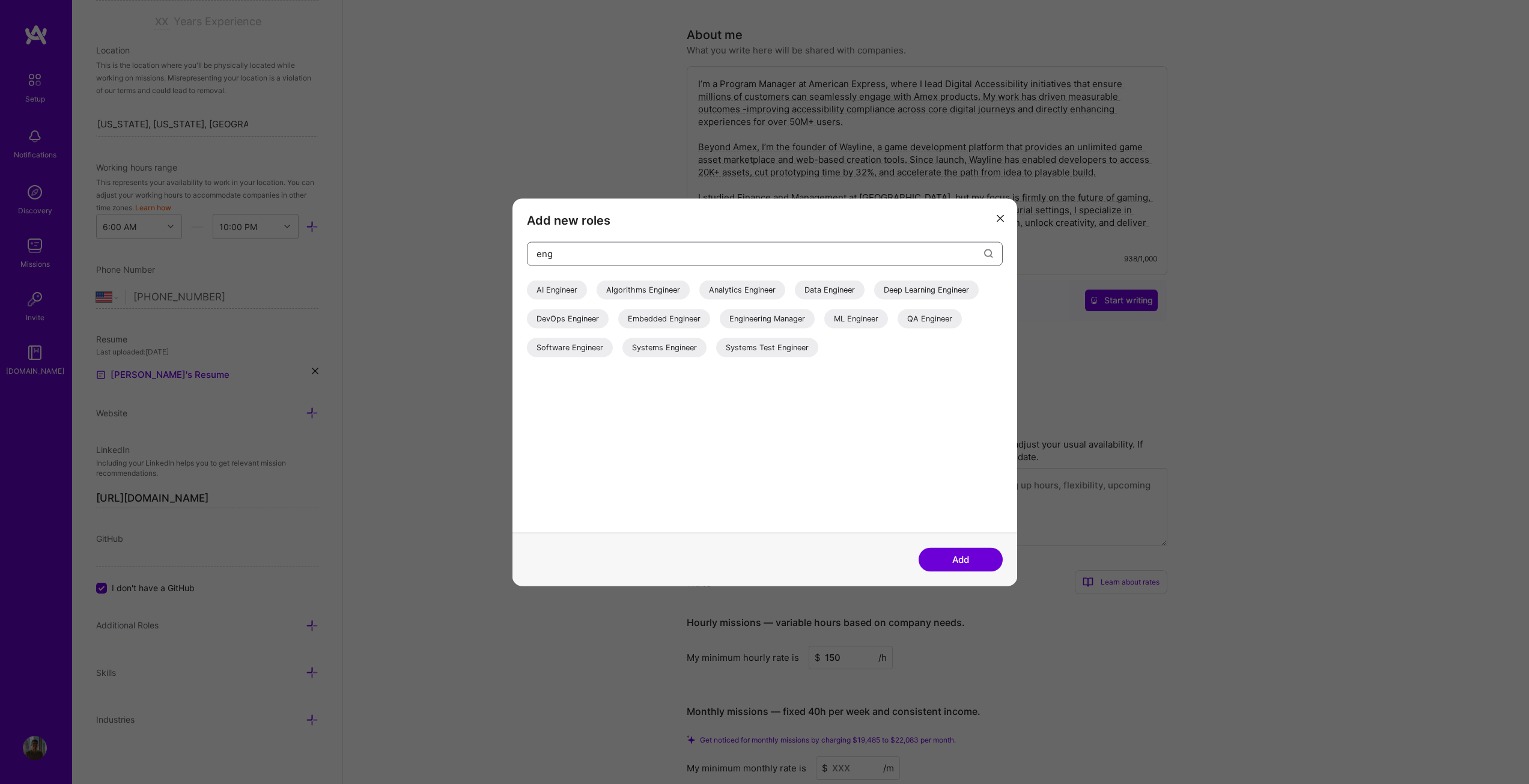
type input "eng"
click at [581, 353] on div "Software Engineer" at bounding box center [569, 347] width 86 height 19
click at [771, 246] on input "eng" at bounding box center [760, 254] width 448 height 31
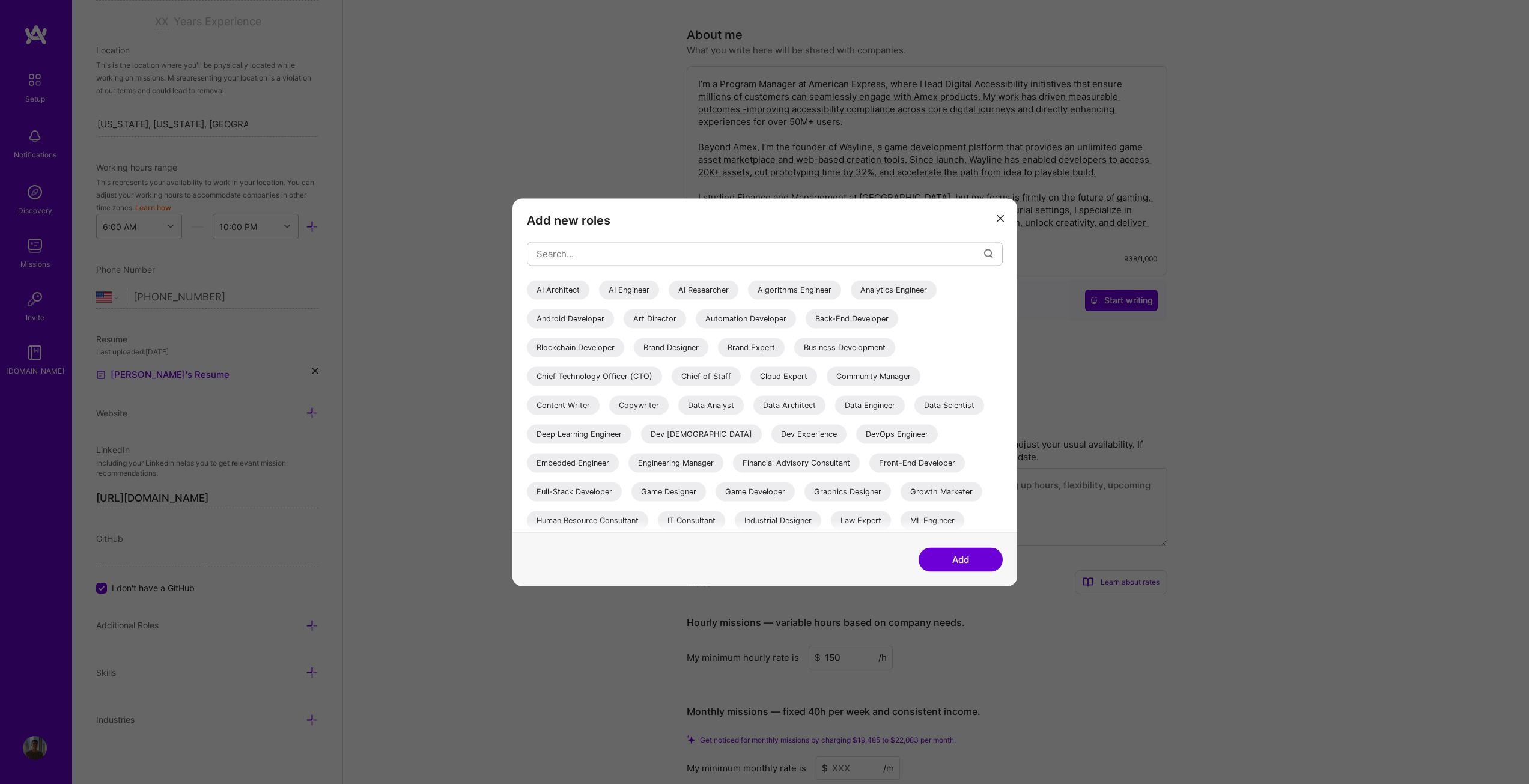
drag, startPoint x: 957, startPoint y: 315, endPoint x: 951, endPoint y: 309, distance: 8.5
click at [951, 309] on div "AI Architect AI Engineer AI Researcher Algorithms Engineer Analytics Engineer A…" at bounding box center [764, 507] width 476 height 456
click at [753, 492] on div "Game Developer" at bounding box center [755, 492] width 79 height 19
click at [582, 494] on div "Full-Stack Developer" at bounding box center [574, 492] width 95 height 19
click at [963, 570] on button "Add" at bounding box center [960, 558] width 84 height 24
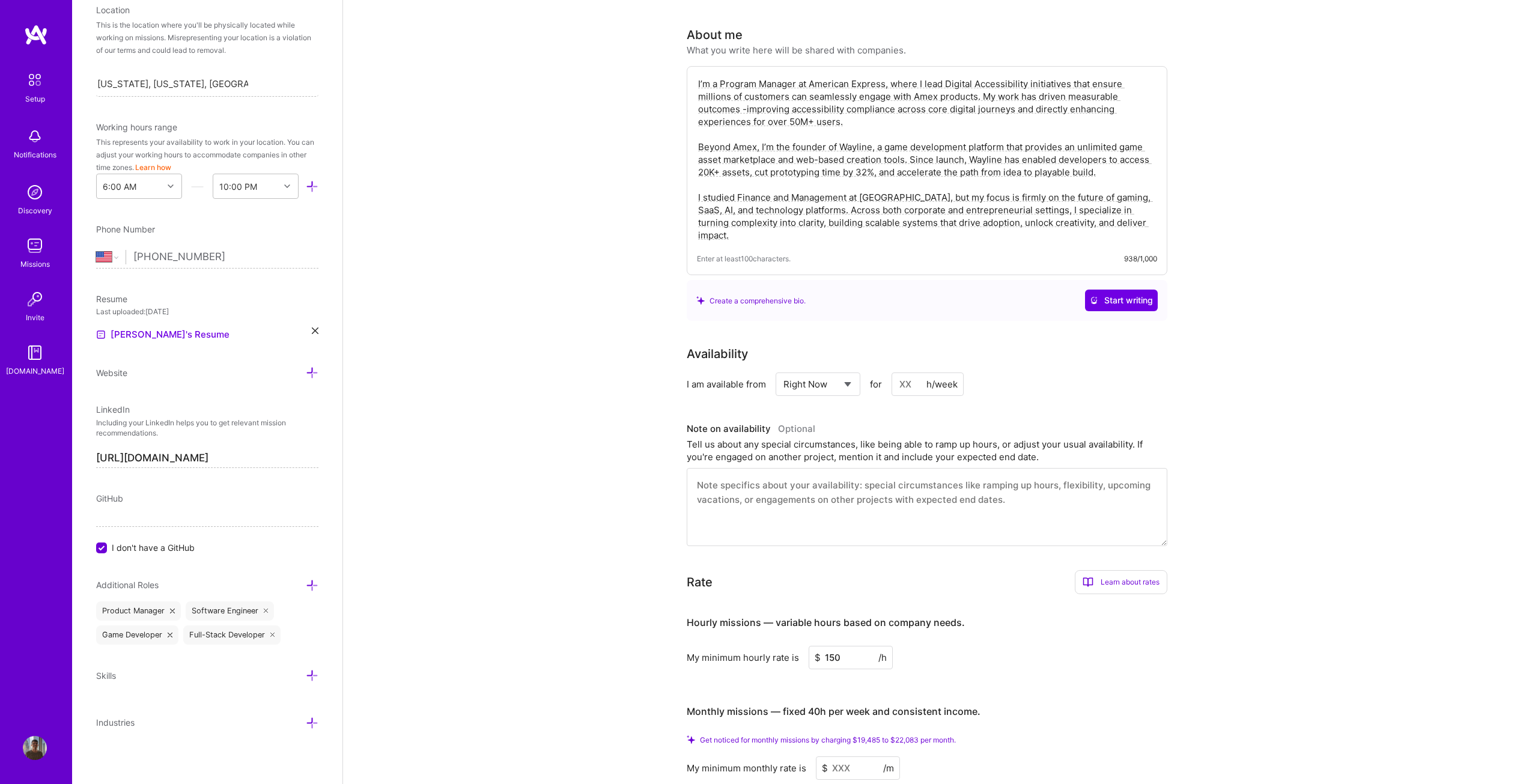
scroll to position [248, 0]
click at [306, 675] on icon at bounding box center [312, 672] width 13 height 13
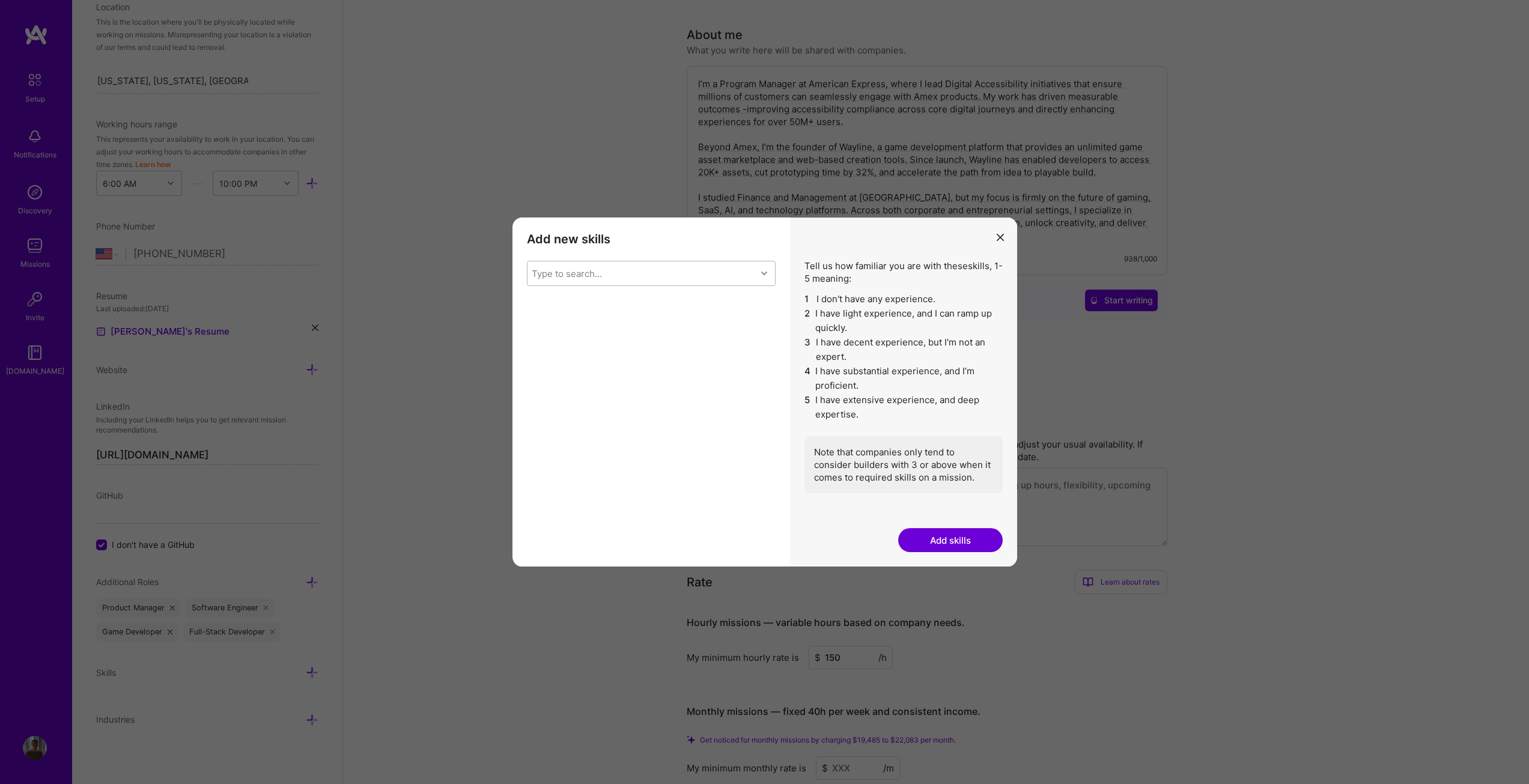
click at [629, 277] on div "Type to search..." at bounding box center [642, 273] width 229 height 24
type input "prod"
click at [541, 377] on div "Product Strategy" at bounding box center [651, 370] width 249 height 22
click at [541, 370] on input "modal" at bounding box center [540, 371] width 9 height 9
click at [546, 367] on div "API Design" at bounding box center [651, 370] width 234 height 13
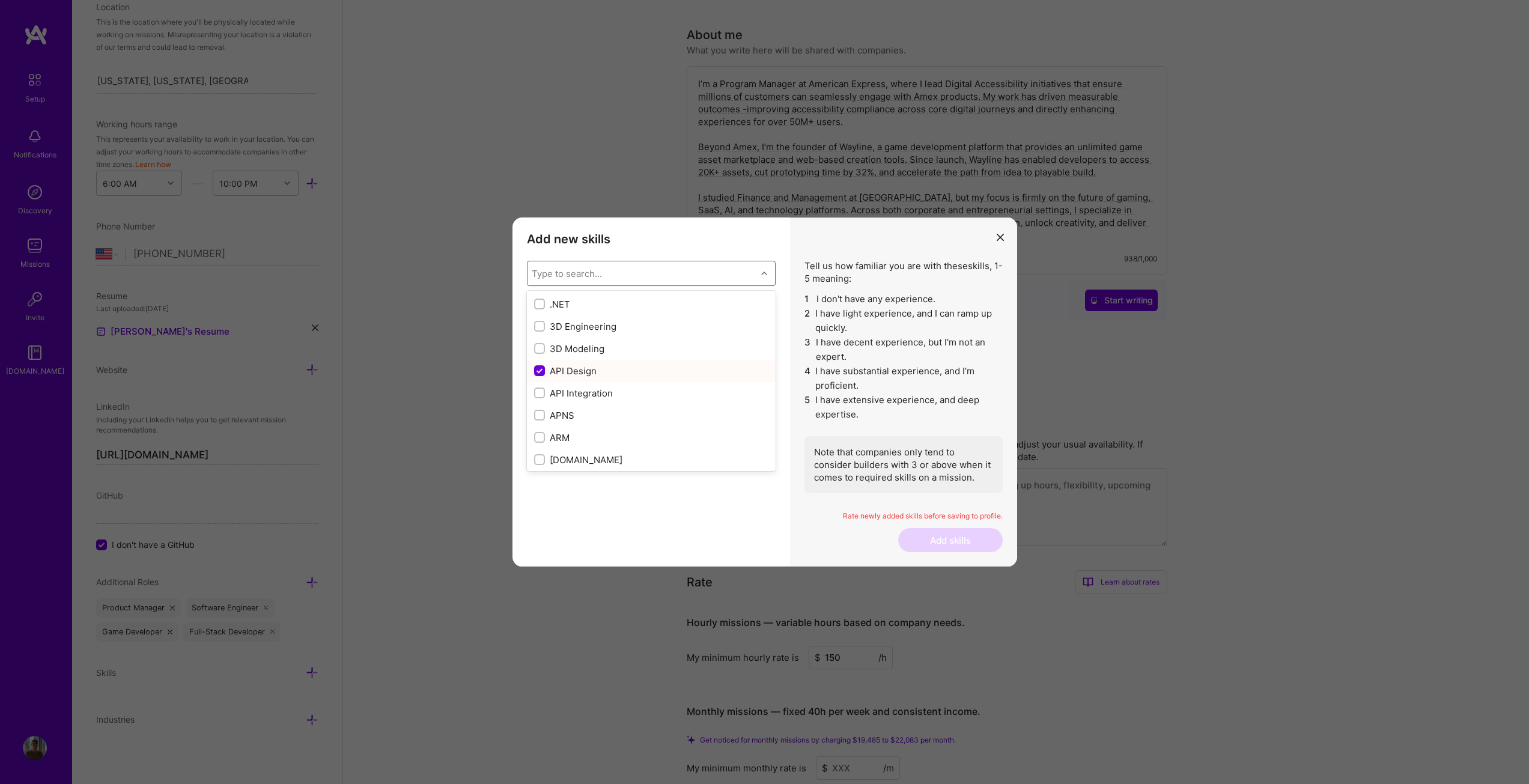
checkbox input "false"
click at [583, 277] on div "Type to search..." at bounding box center [566, 273] width 70 height 13
type input "prod"
checkbox input "false"
type input "produ"
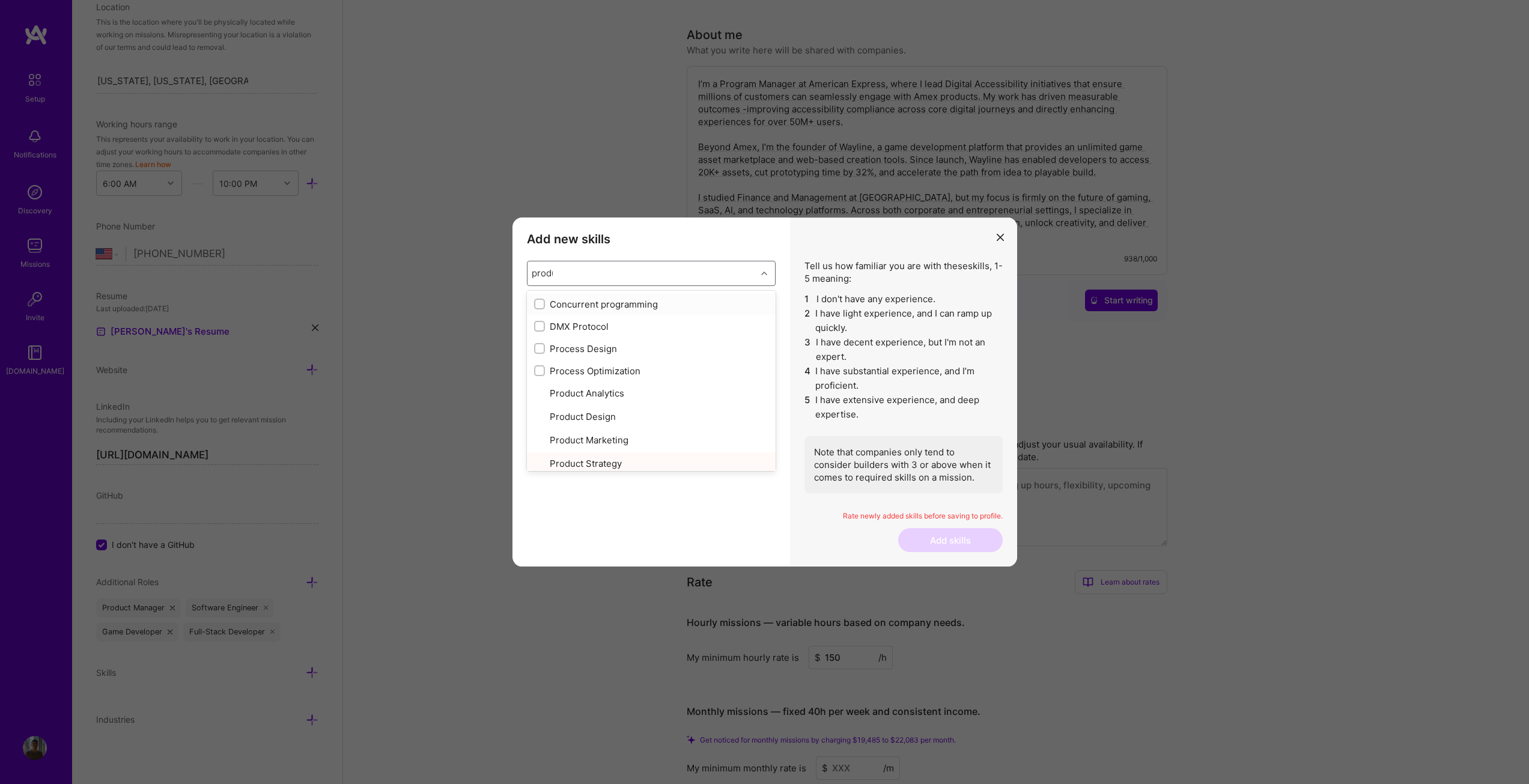
checkbox input "true"
type input "product"
click at [540, 325] on input "modal" at bounding box center [540, 326] width 9 height 9
checkbox input "false"
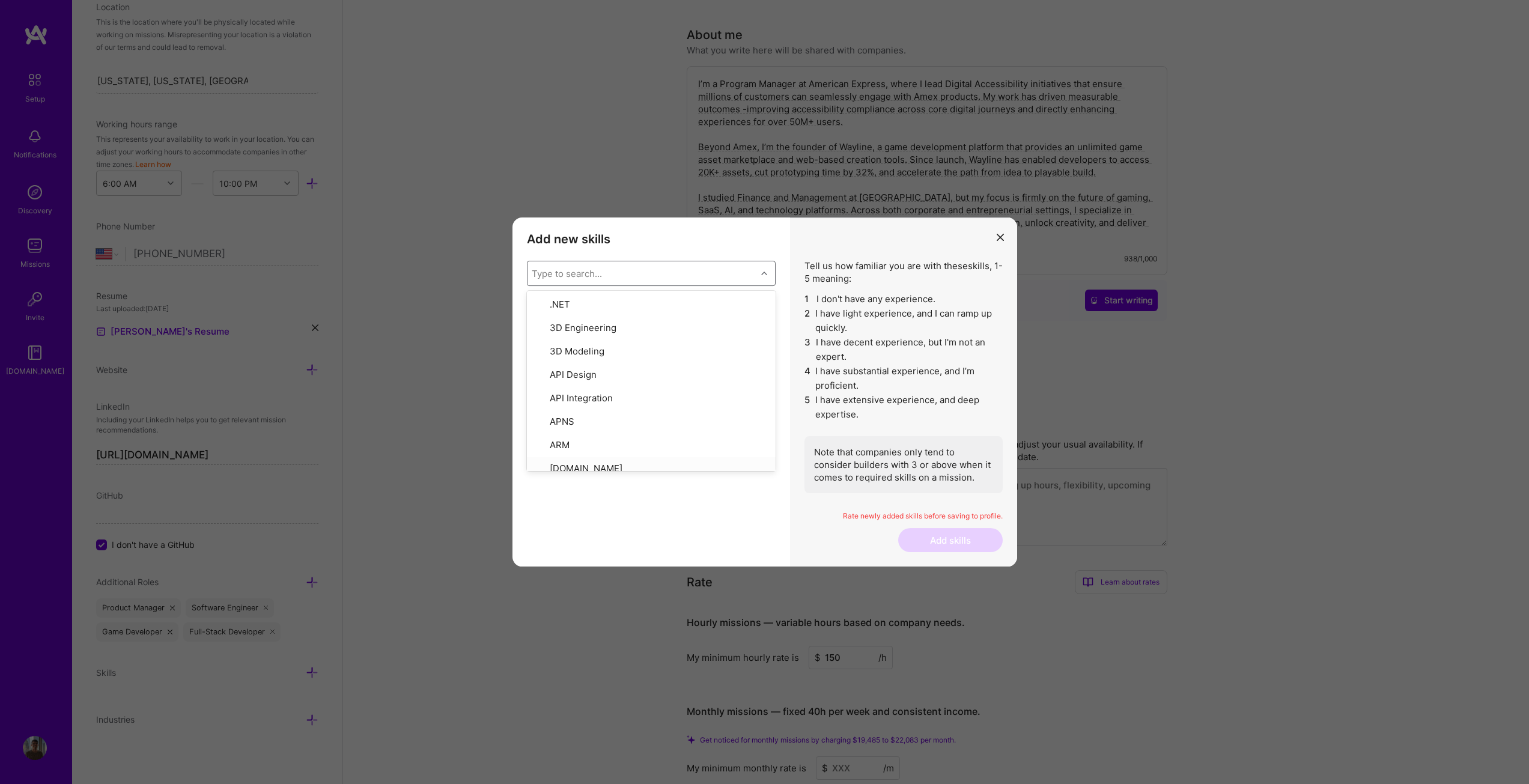
click at [679, 518] on div "Product Design 1 2 3 4 5 No expertise Deep expertise Product Strategy 1 2 3 4 5…" at bounding box center [651, 426] width 249 height 253
click at [708, 405] on div "4" at bounding box center [699, 402] width 43 height 24
click at [698, 331] on div "4" at bounding box center [700, 329] width 6 height 13
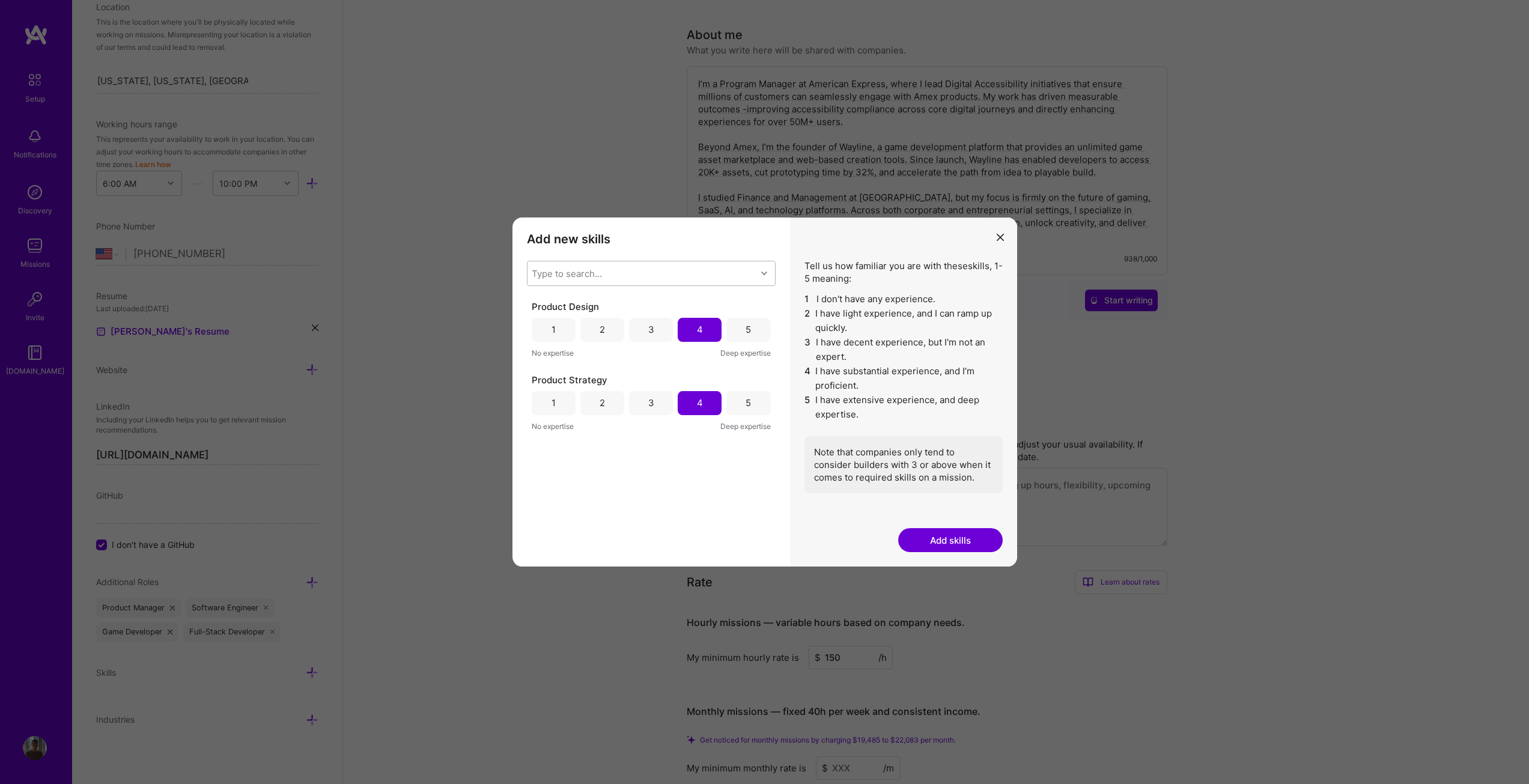
click at [675, 499] on div "Product Design 1 2 3 4 5 No expertise Deep expertise Product Strategy 1 2 3 4 5…" at bounding box center [651, 426] width 249 height 253
click at [719, 270] on div "Type to search..." at bounding box center [642, 273] width 229 height 24
type input "stra"
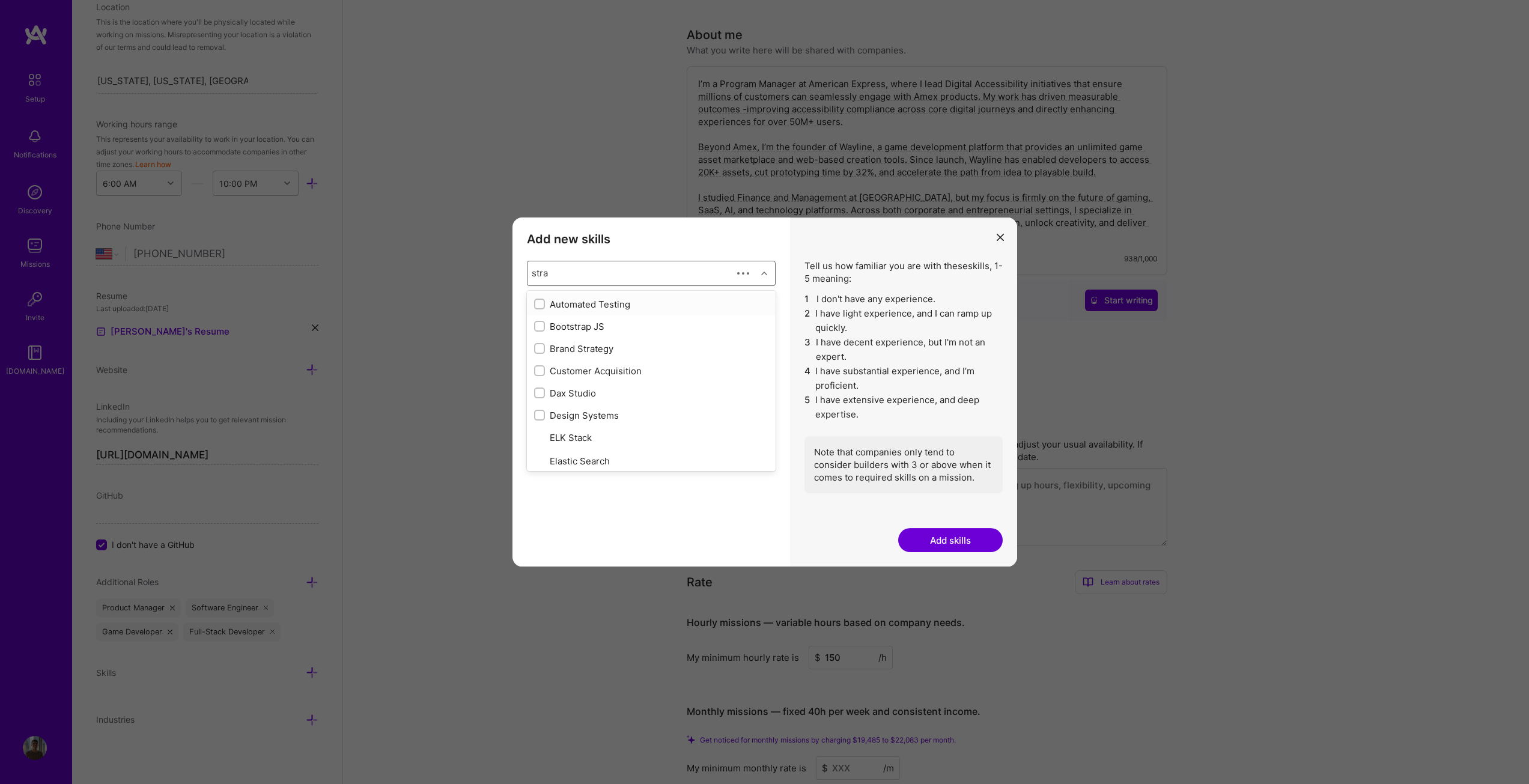
checkbox input "true"
type input "strat"
checkbox input "true"
checkbox input "false"
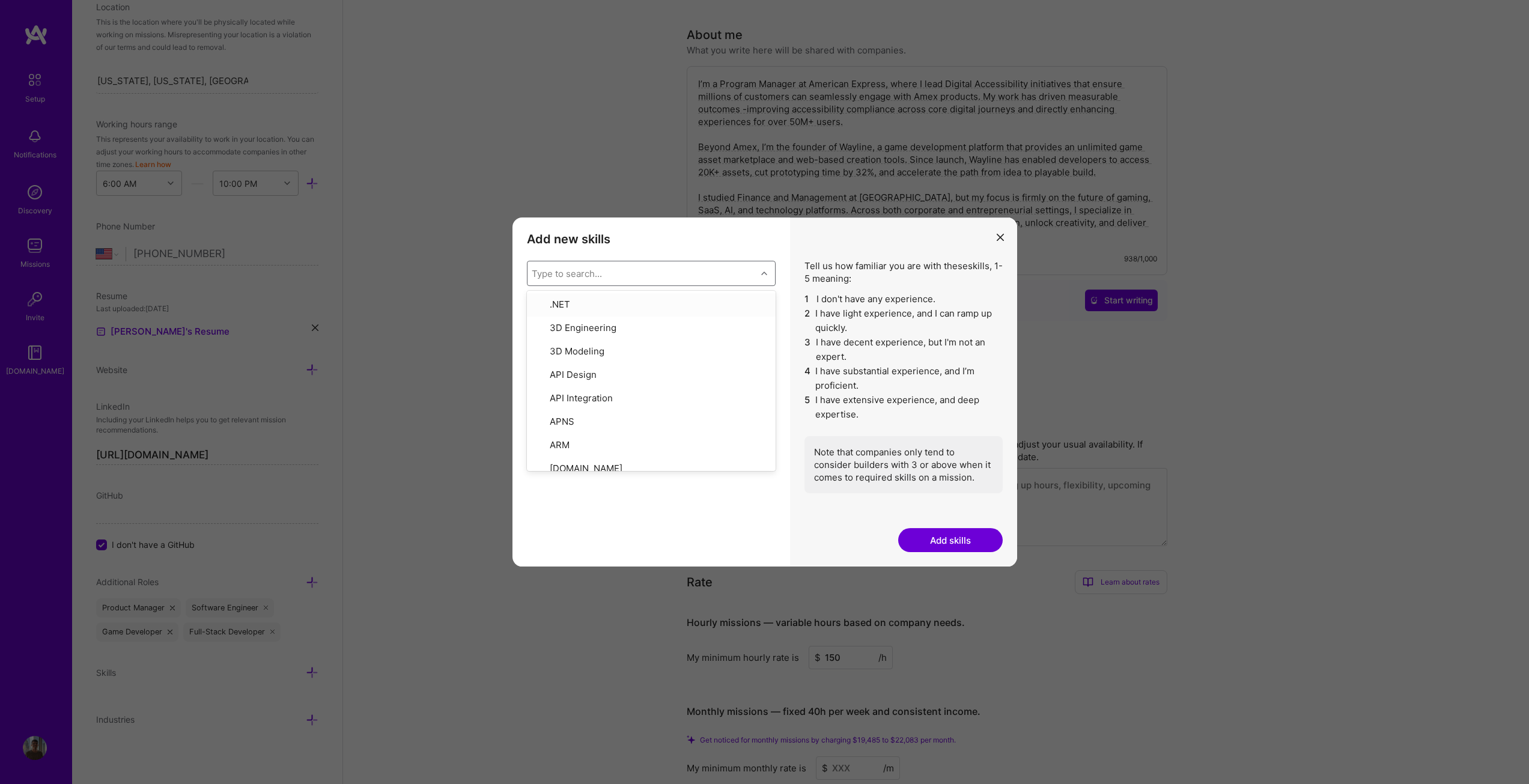
type input "s"
type input "grow"
type input "pr"
checkbox input "true"
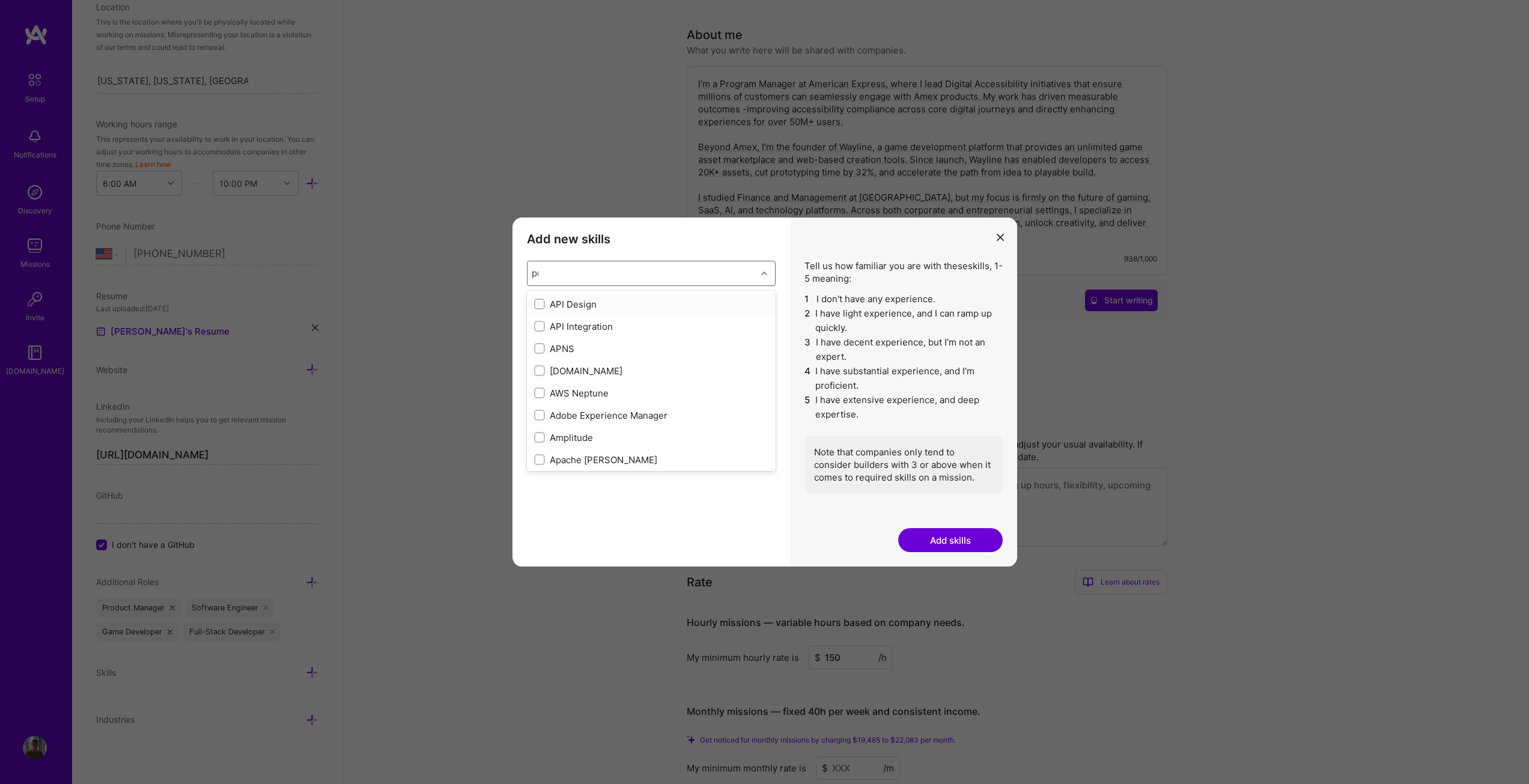
type input "pro"
checkbox input "true"
checkbox input "false"
type input "prod"
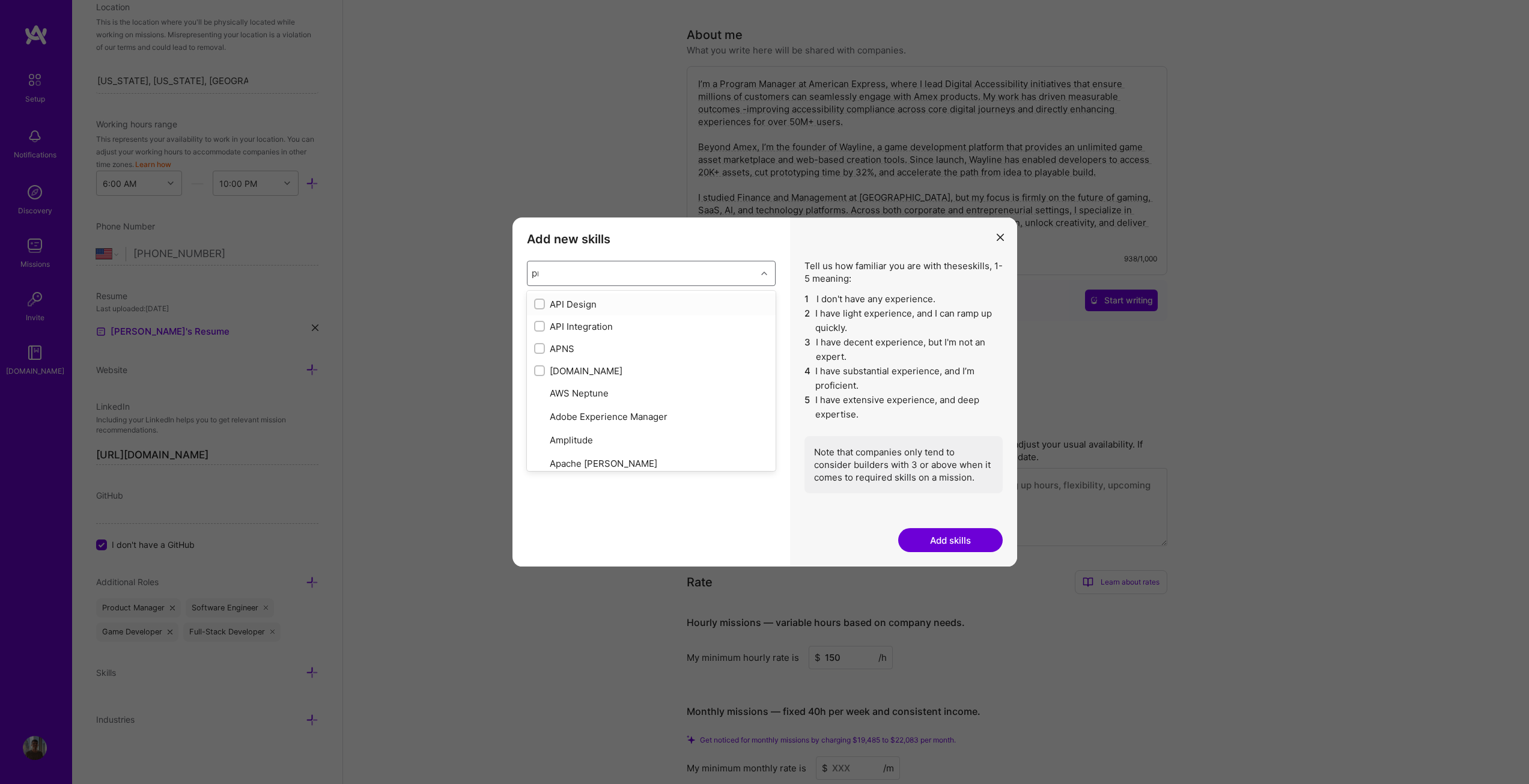
checkbox input "true"
click at [545, 304] on div "Product Analytics" at bounding box center [651, 304] width 234 height 13
checkbox input "false"
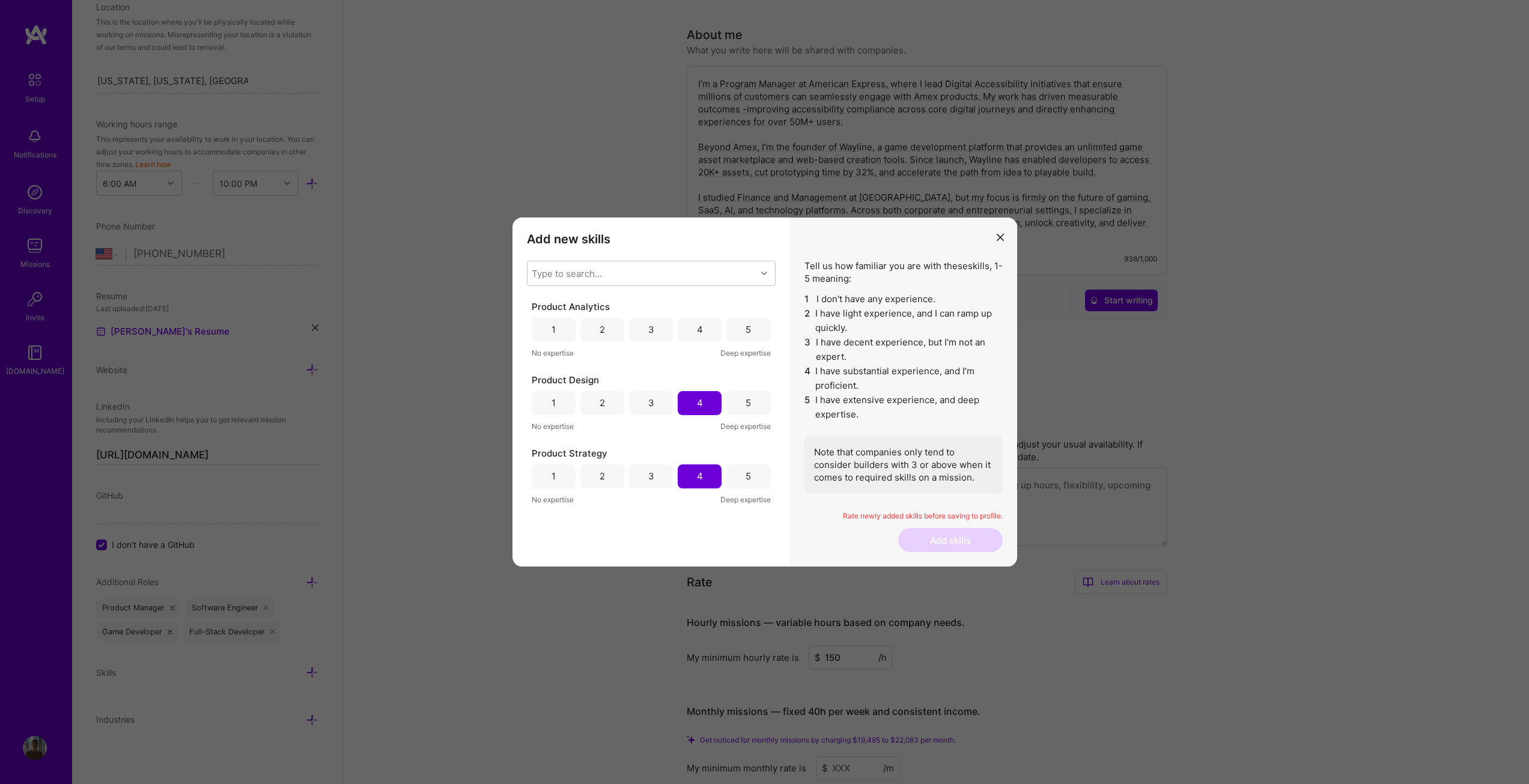
click at [839, 419] on li "5 I have extensive experience, and deep expertise." at bounding box center [904, 407] width 199 height 29
click at [706, 338] on div "4" at bounding box center [699, 329] width 43 height 24
drag, startPoint x: 850, startPoint y: 353, endPoint x: 860, endPoint y: 386, distance: 34.5
click at [850, 354] on li "3 I have decent experience, but I'm not an expert." at bounding box center [904, 350] width 199 height 29
click at [968, 547] on button "Add skills" at bounding box center [950, 539] width 104 height 24
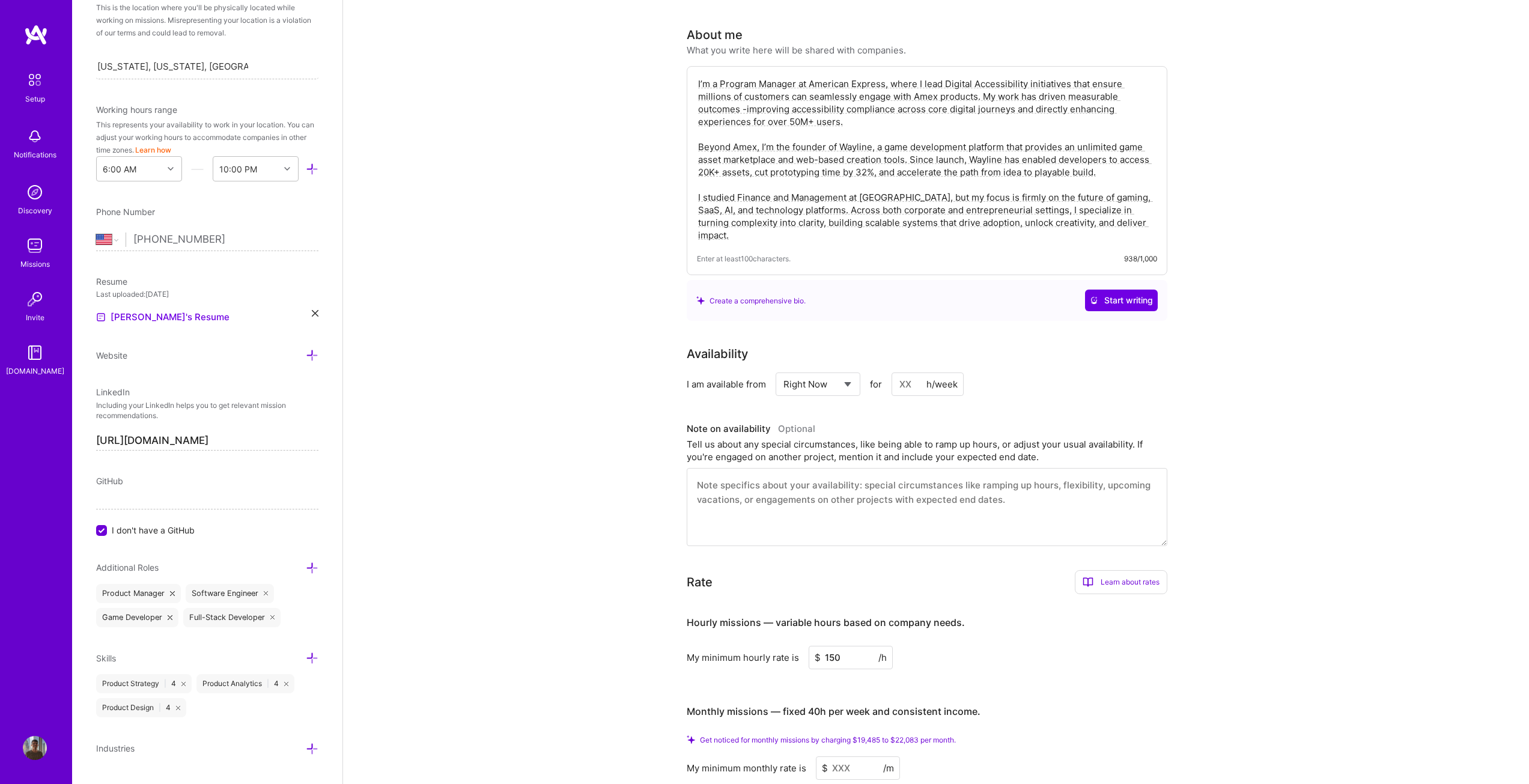
scroll to position [291, 0]
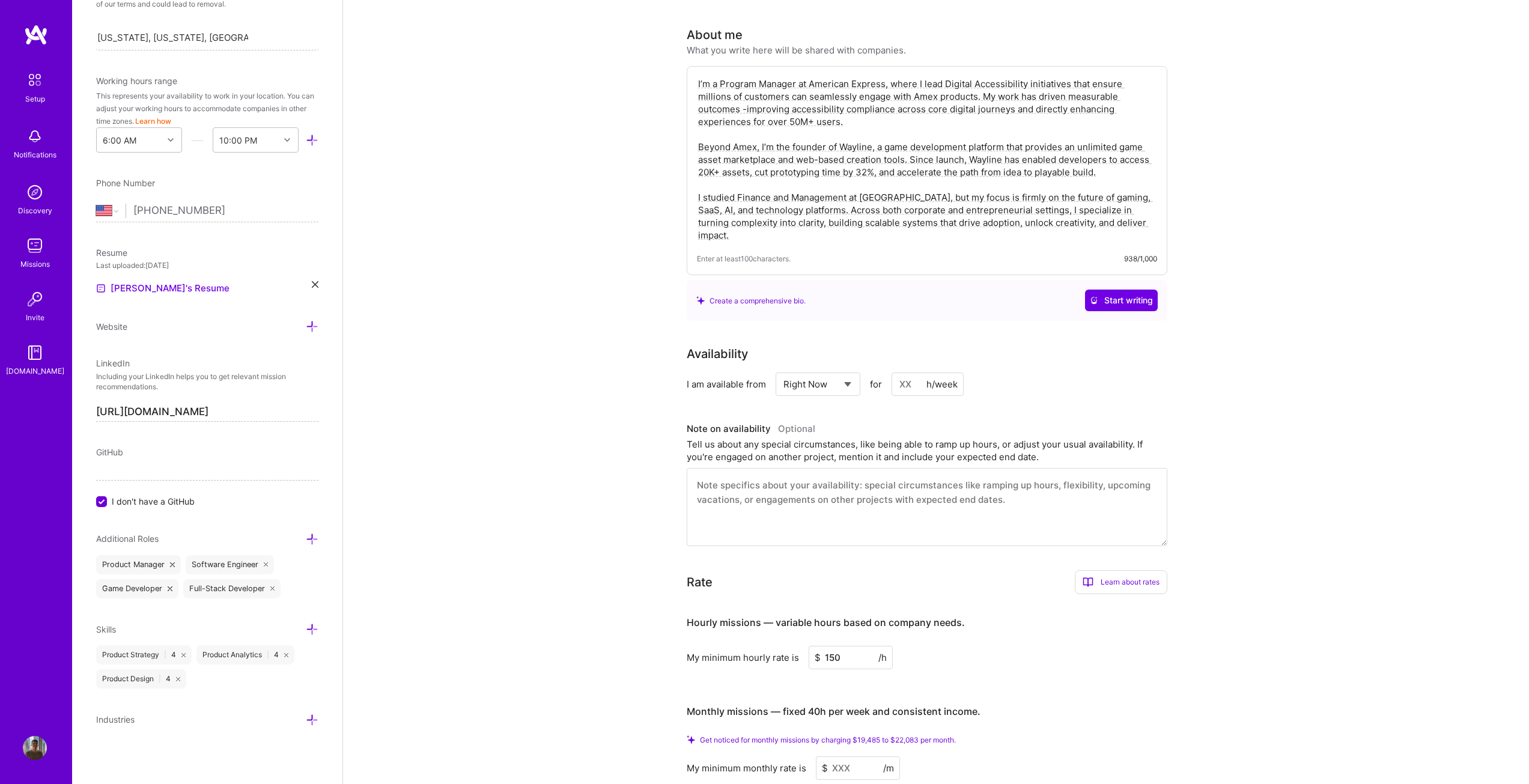
click at [306, 728] on div "Industries" at bounding box center [207, 724] width 222 height 23
click at [306, 724] on icon at bounding box center [312, 719] width 13 height 13
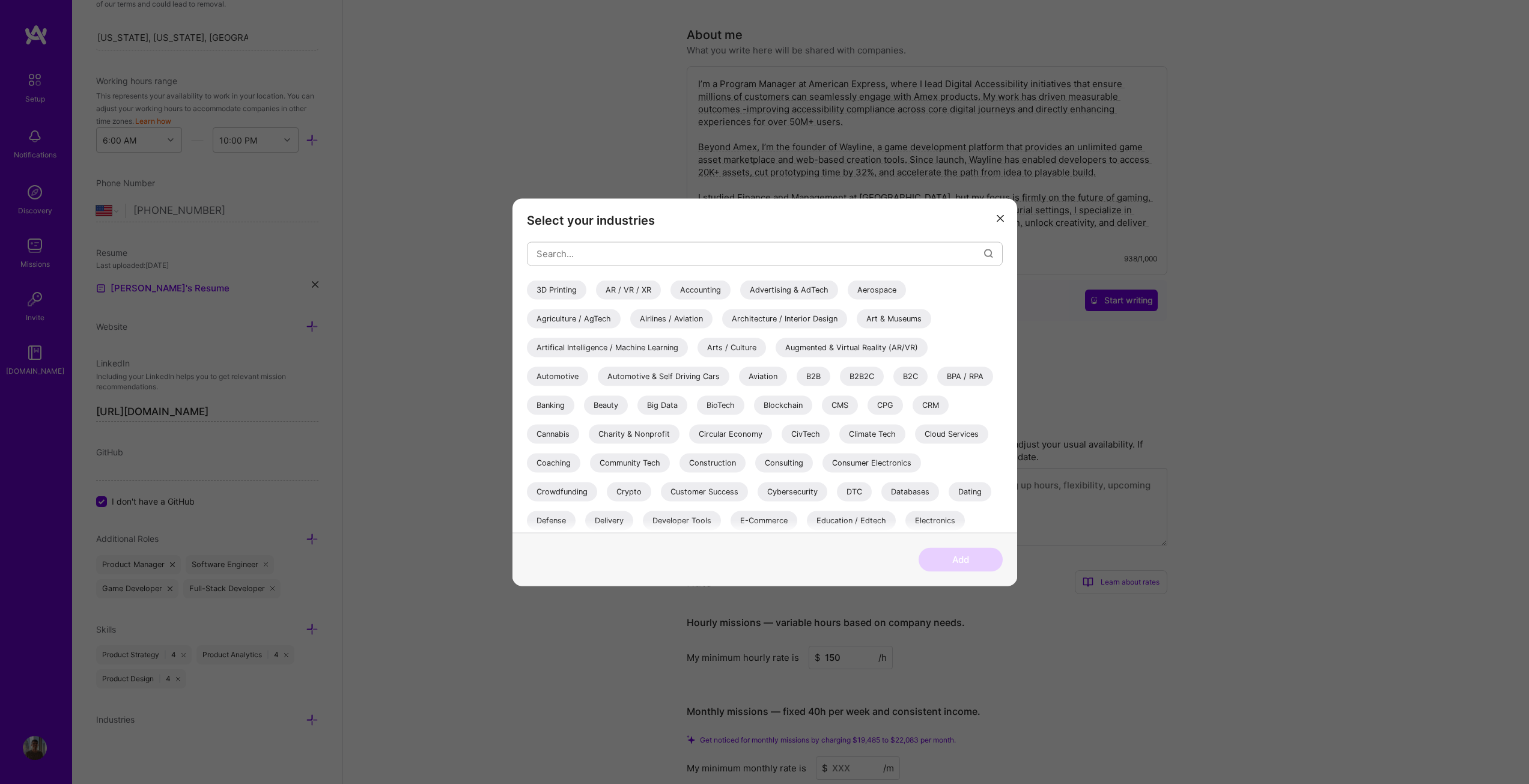
click at [641, 292] on div "AR / VR / XR" at bounding box center [628, 289] width 65 height 19
click at [879, 343] on div "Augmented & Virtual Reality (AR/VR)" at bounding box center [852, 347] width 152 height 19
drag, startPoint x: 971, startPoint y: 334, endPoint x: 972, endPoint y: 299, distance: 35.0
click at [972, 299] on div "3D Printing AR / VR / XR Accounting Advertising & AdTech Aerospace Agriculture …" at bounding box center [764, 580] width 476 height 601
click at [643, 347] on div "Artifical Intelligence / Machine Learning" at bounding box center [607, 347] width 161 height 19
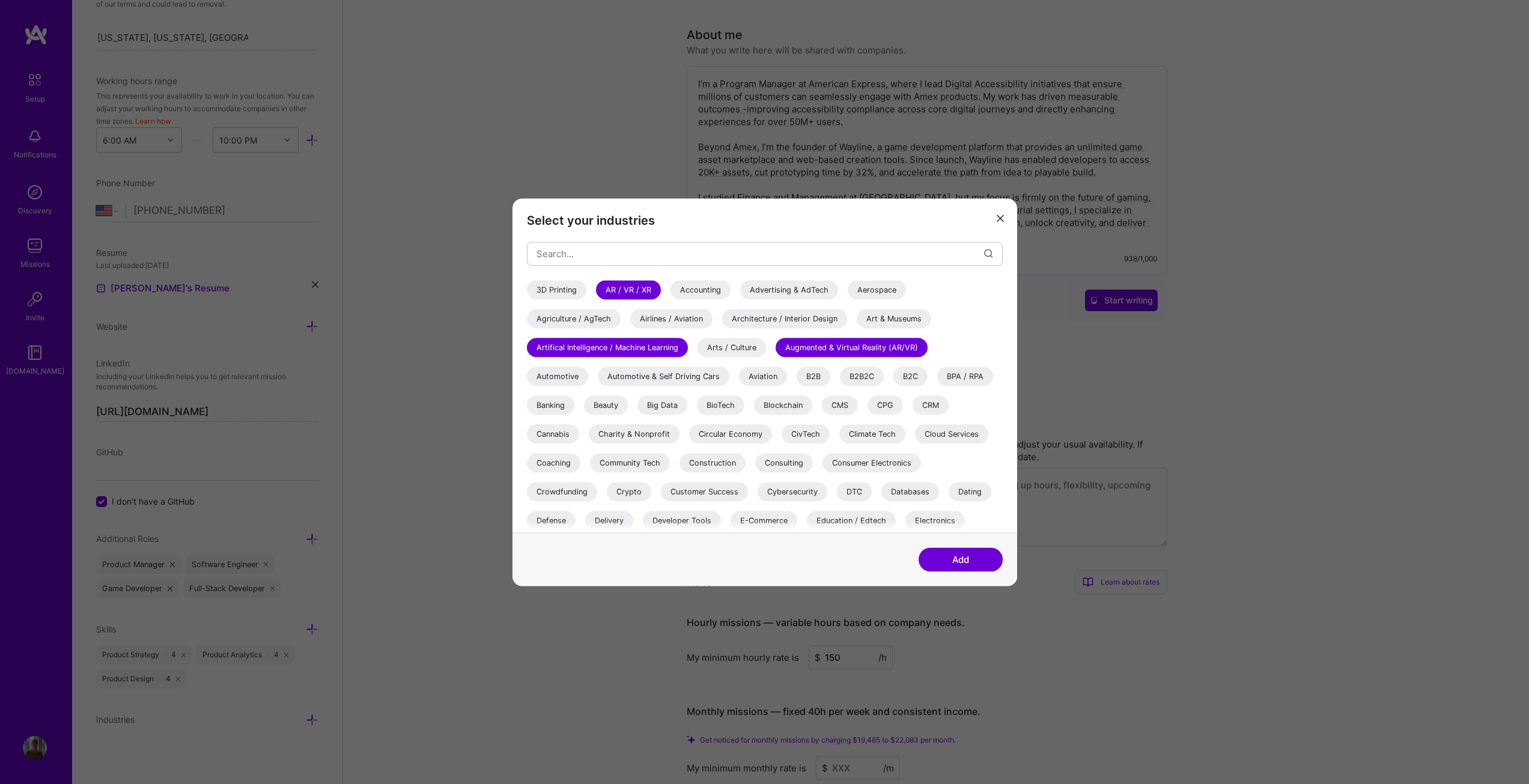
drag, startPoint x: 969, startPoint y: 404, endPoint x: 977, endPoint y: 331, distance: 73.4
click at [977, 331] on div "3D Printing AR / VR / XR Accounting Advertising & AdTech Aerospace Agriculture …" at bounding box center [764, 580] width 476 height 601
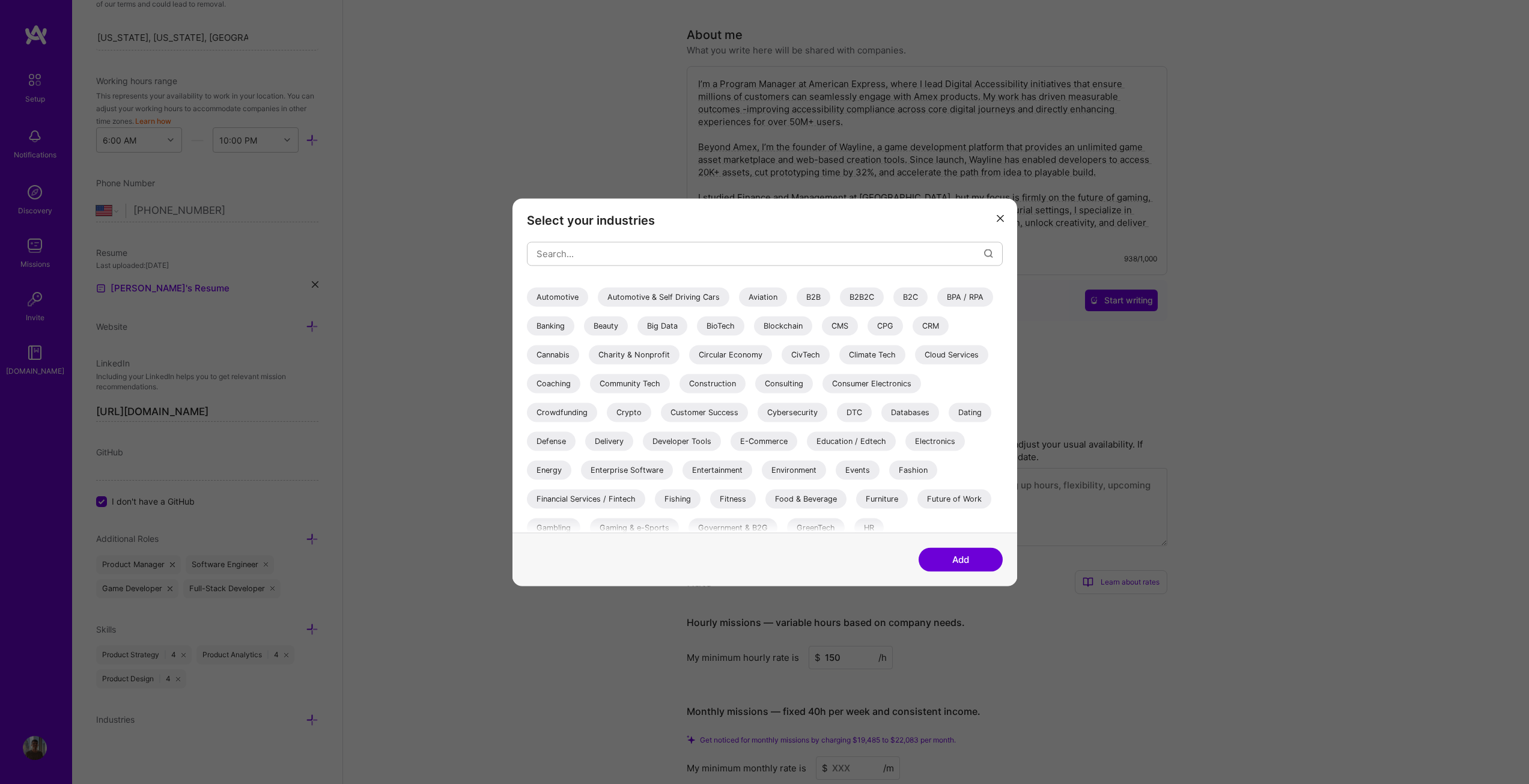
scroll to position [121, 0]
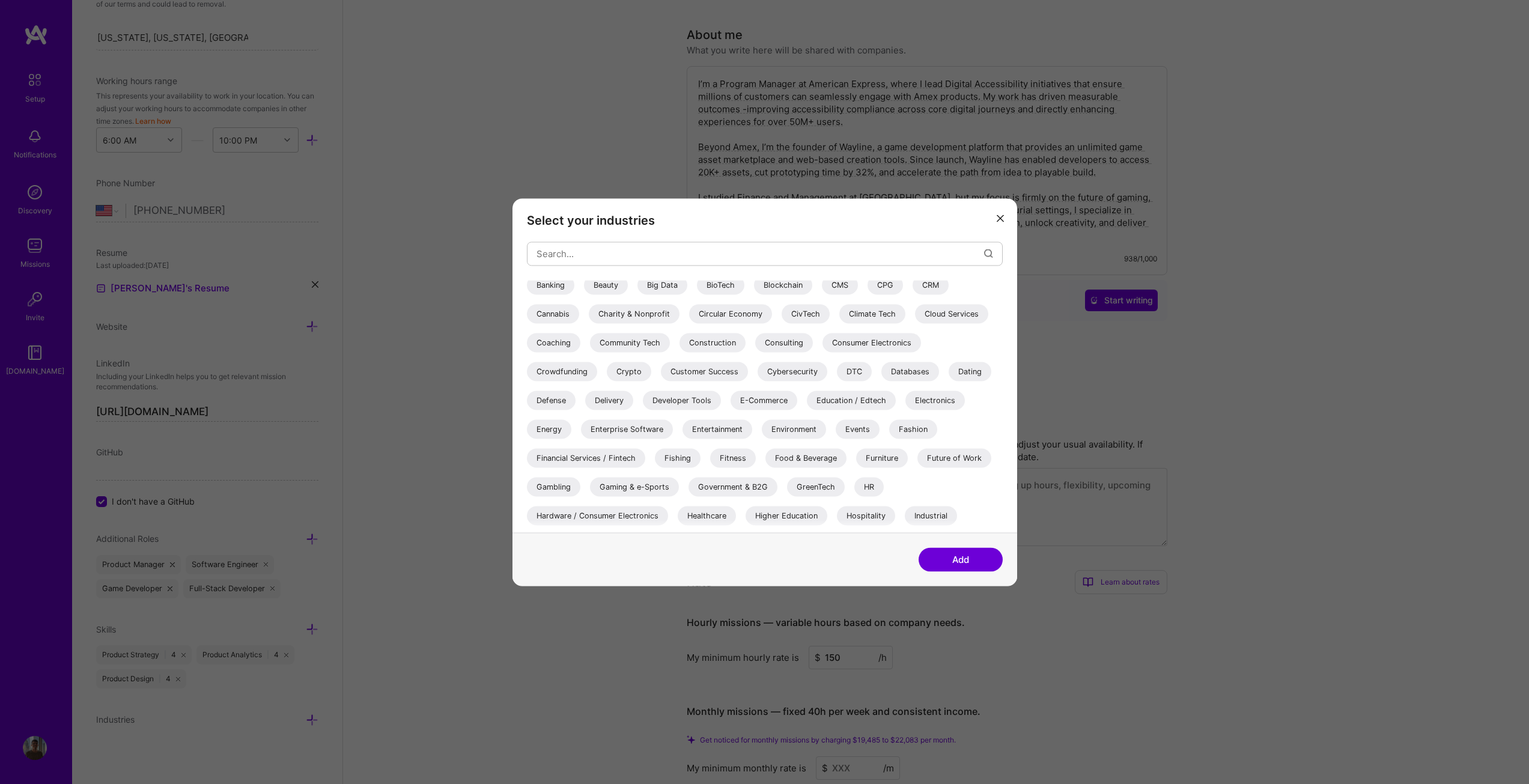
click at [968, 372] on div "Dating" at bounding box center [969, 371] width 42 height 19
drag, startPoint x: 633, startPoint y: 489, endPoint x: 642, endPoint y: 489, distance: 9.0
click at [632, 489] on div "Gaming & e-Sports" at bounding box center [635, 487] width 89 height 19
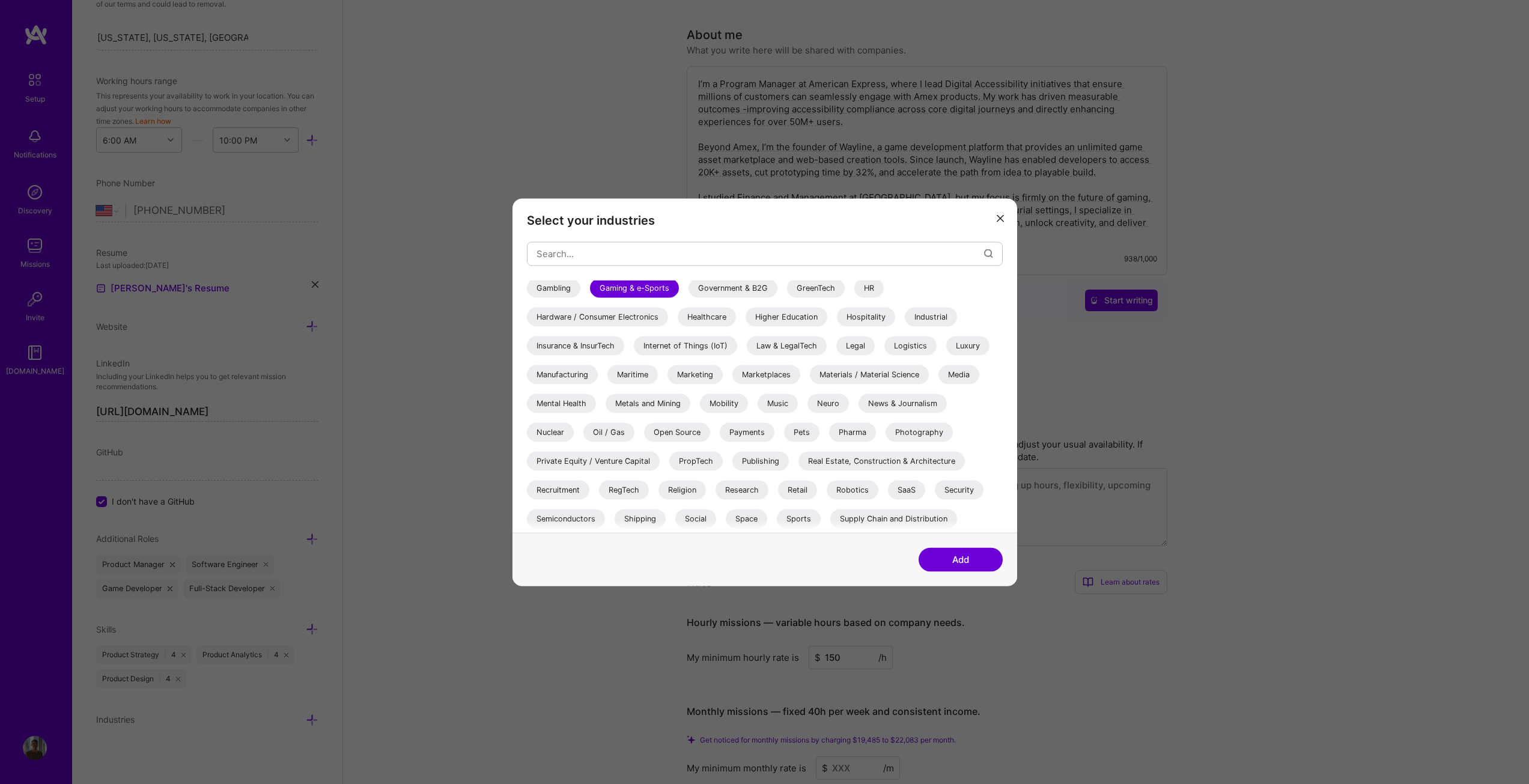
scroll to position [348, 0]
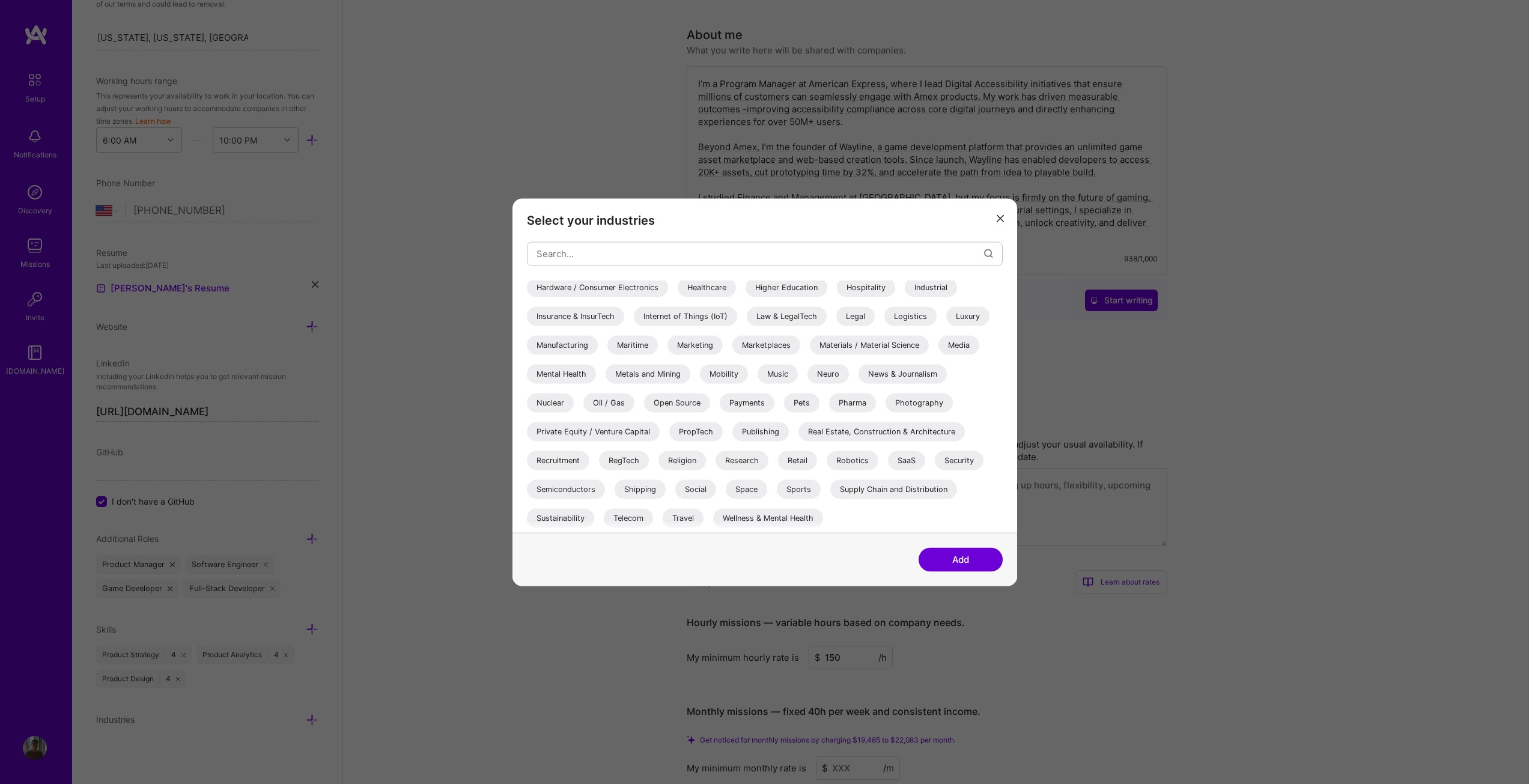
drag, startPoint x: 969, startPoint y: 475, endPoint x: 948, endPoint y: 523, distance: 52.4
click at [948, 524] on div "3D Printing AR / VR / XR Accounting Advertising & AdTech Aerospace Agriculture …" at bounding box center [764, 231] width 476 height 601
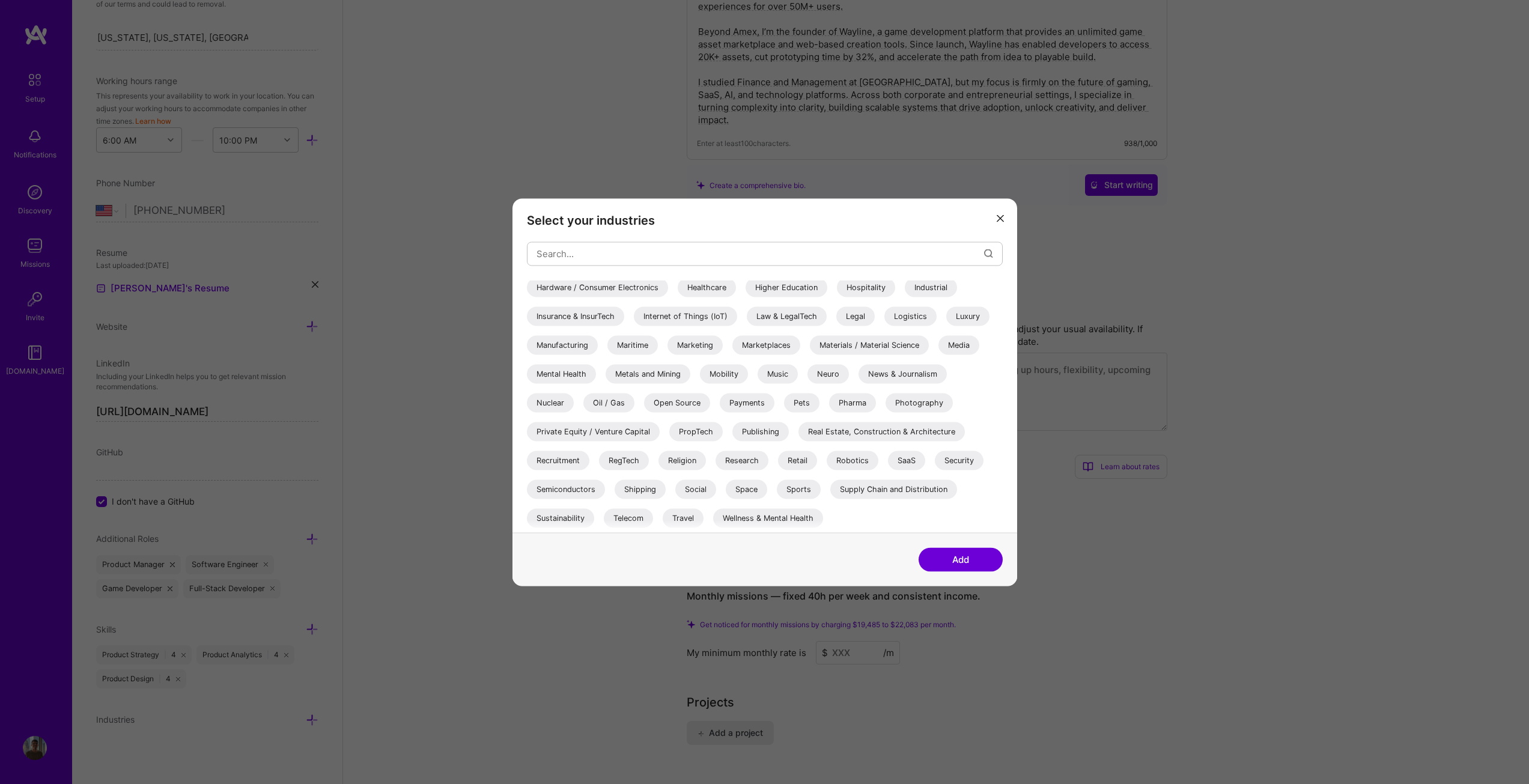
scroll to position [420, 0]
click at [925, 468] on div "3D Printing AR / VR / XR Accounting Advertising & AdTech Aerospace Agriculture …" at bounding box center [764, 231] width 476 height 601
click at [915, 463] on div "SaaS" at bounding box center [907, 460] width 38 height 19
click at [962, 568] on button "Add" at bounding box center [960, 558] width 84 height 24
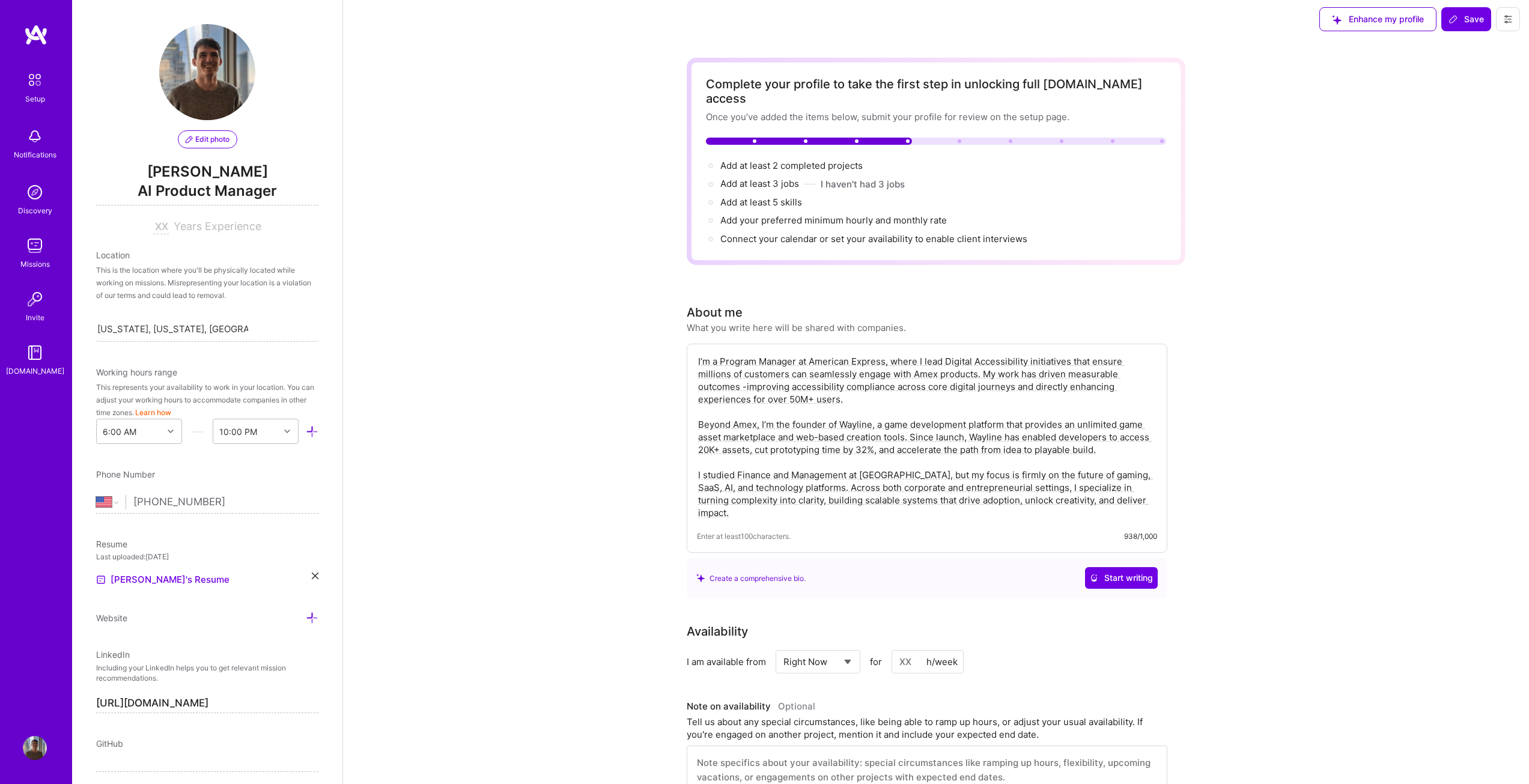
scroll to position [0, 0]
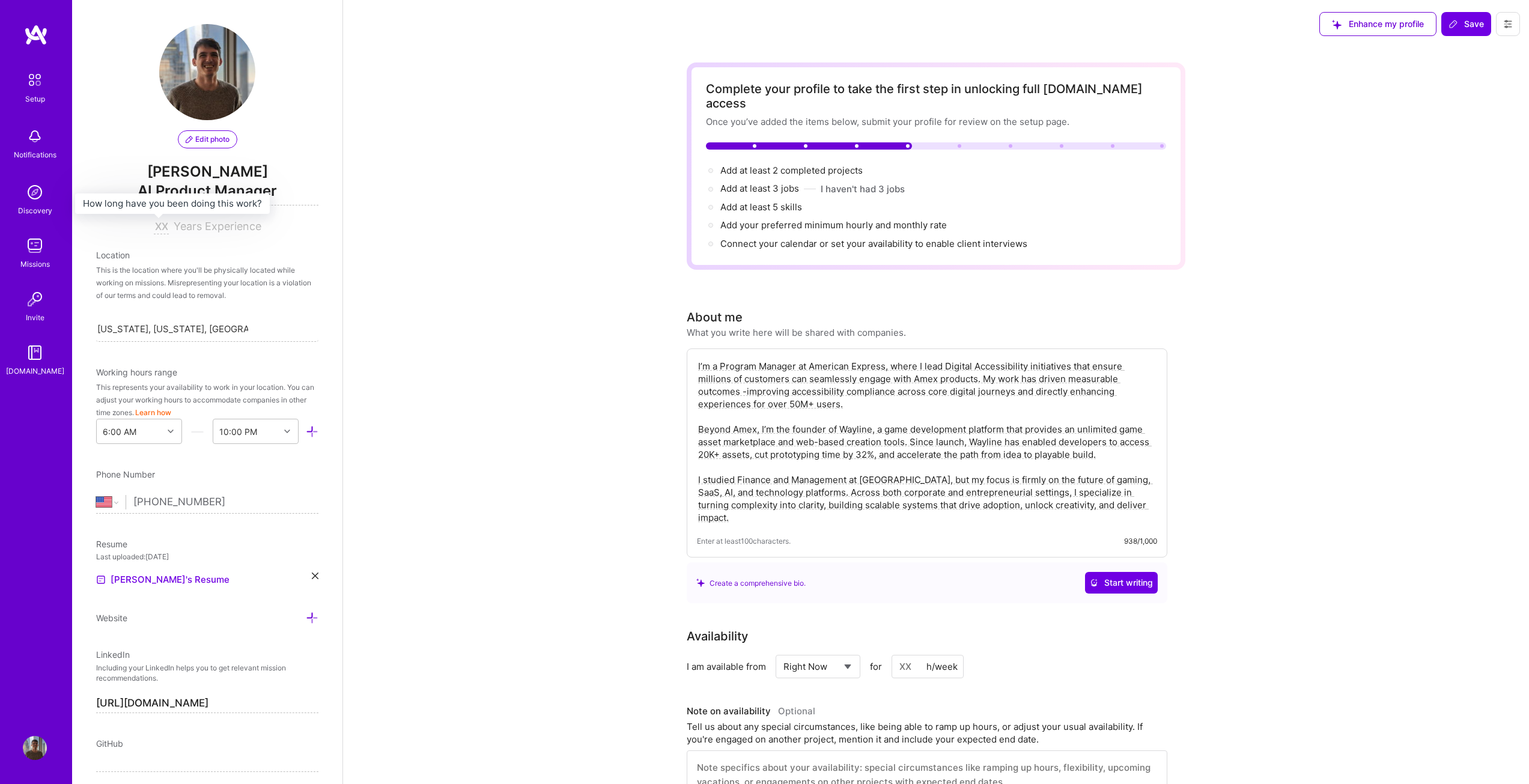
click at [153, 222] on input at bounding box center [161, 227] width 15 height 14
type input "12"
click at [472, 311] on div "Complete your profile to take the first step in unlocking full A.Team access On…" at bounding box center [937, 666] width 1187 height 1237
click at [1461, 16] on button "Save" at bounding box center [1466, 23] width 50 height 24
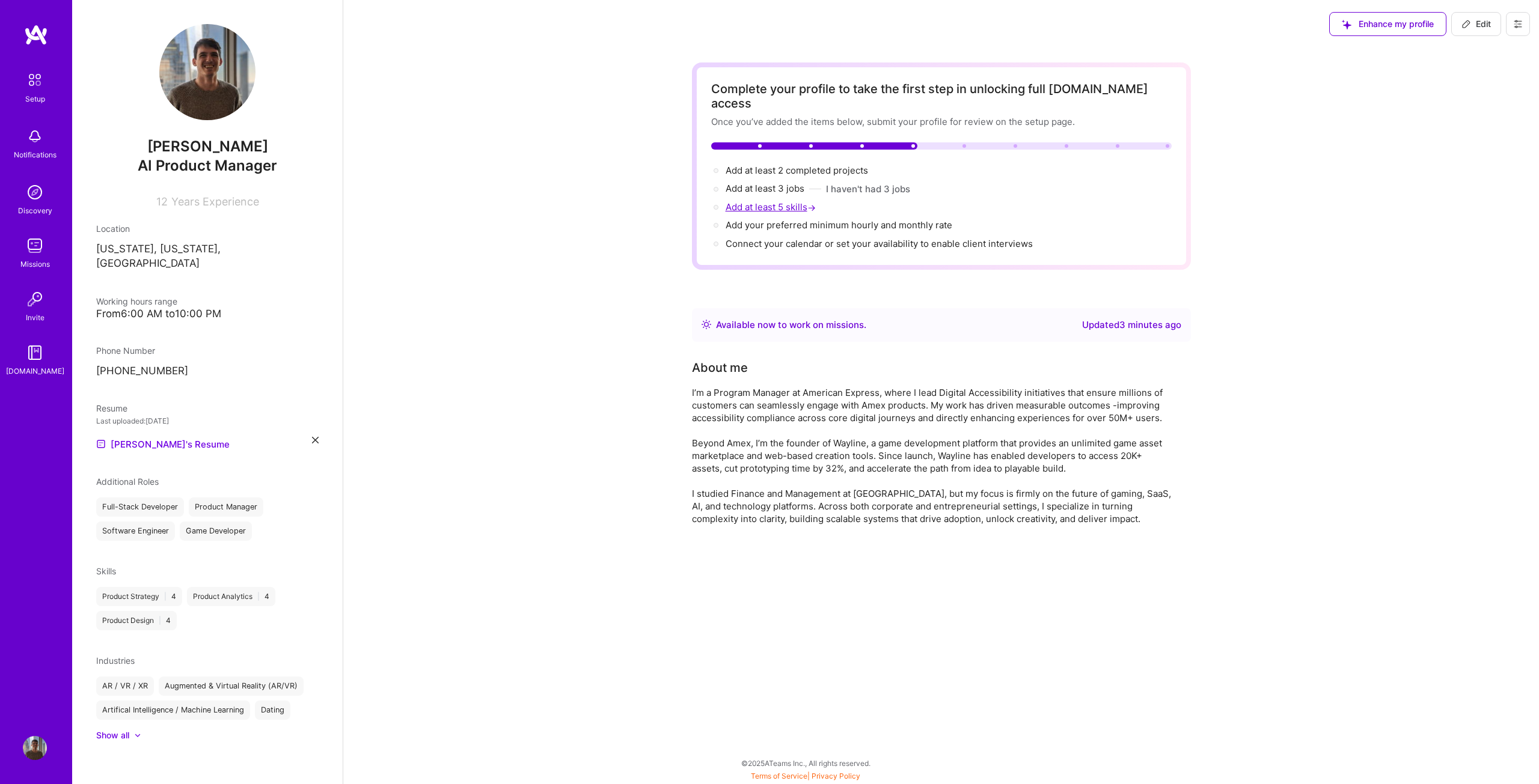
click at [791, 202] on span "Add at least 5 skills →" at bounding box center [772, 207] width 93 height 12
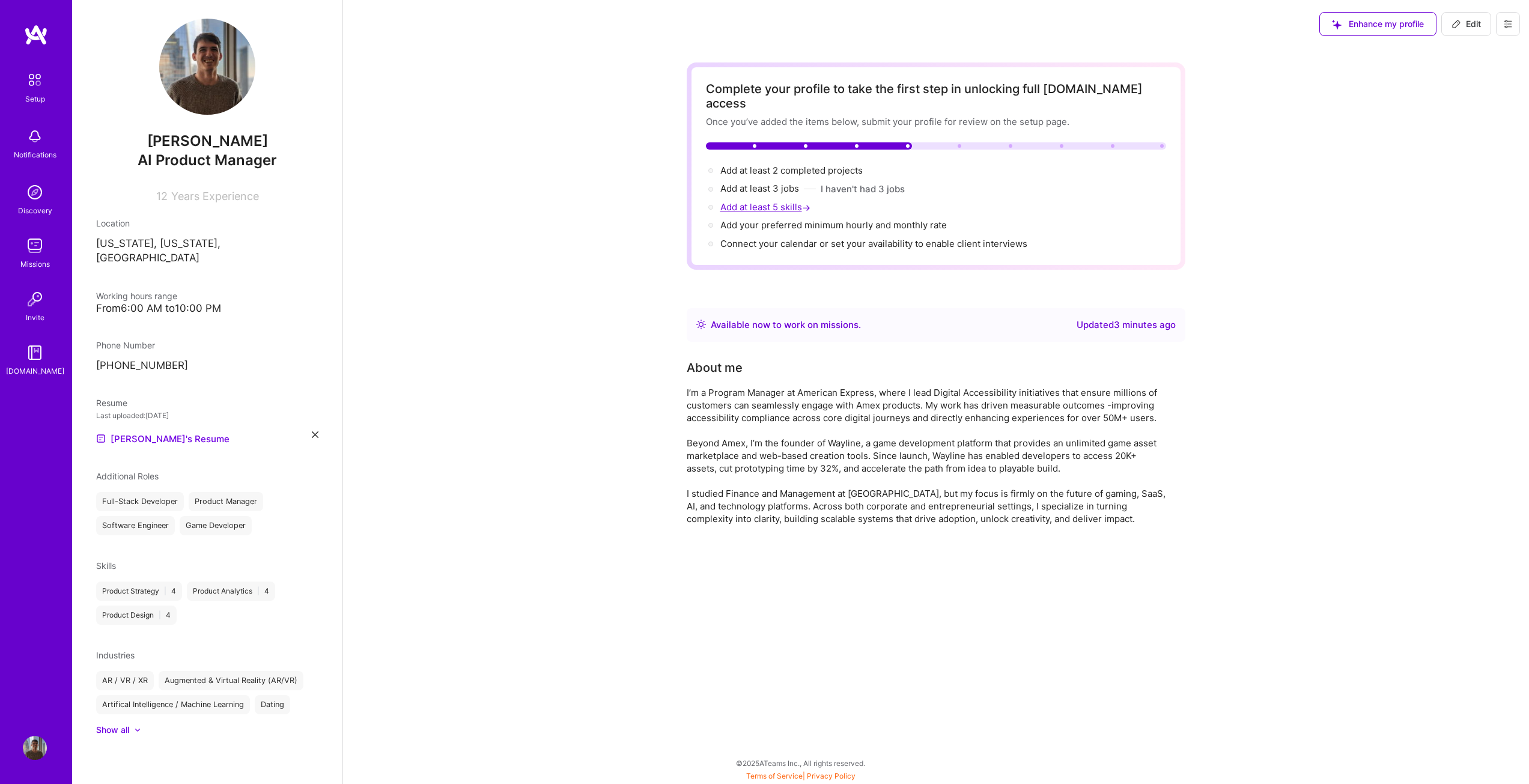
select select "US"
select select "Right Now"
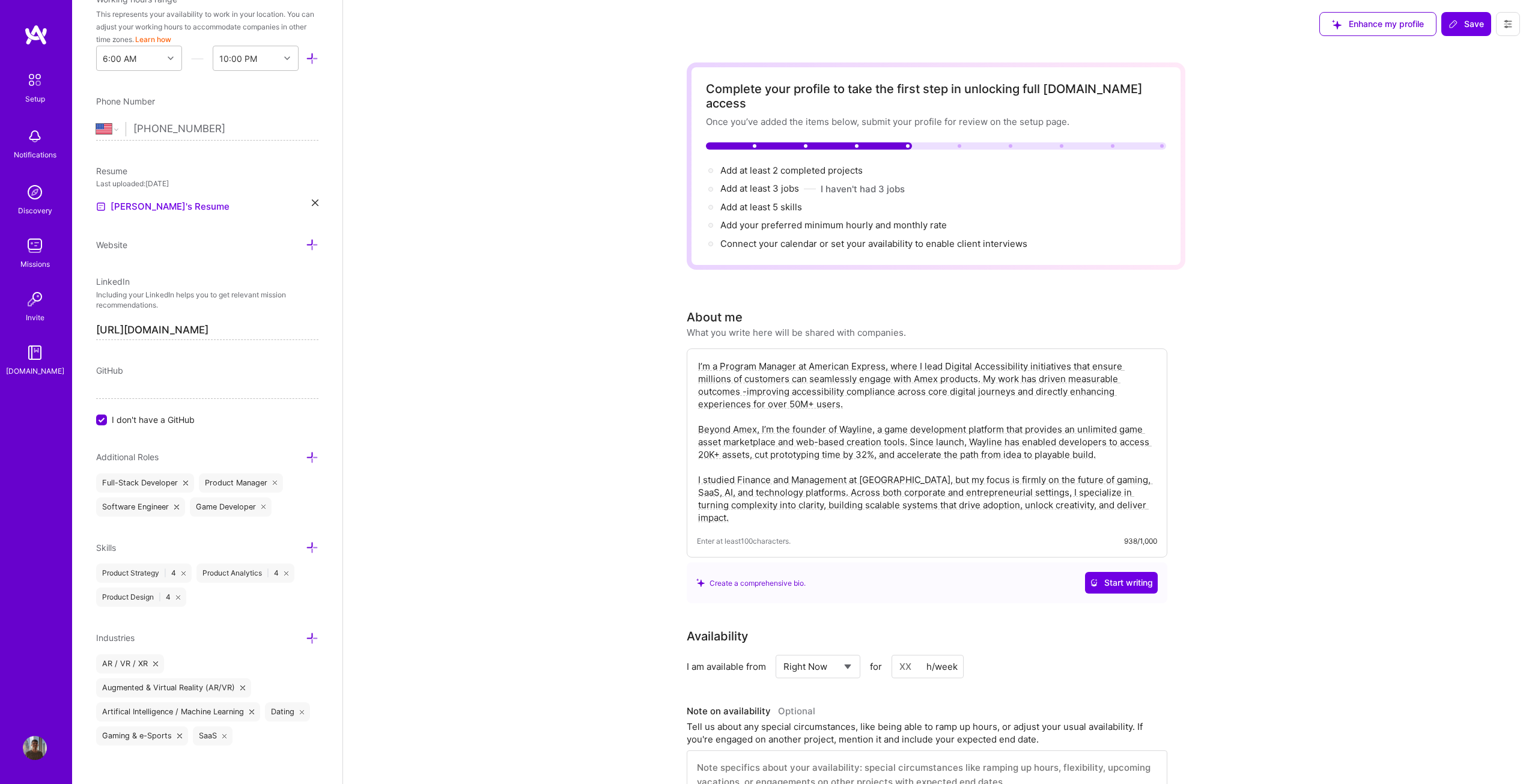
scroll to position [383, 0]
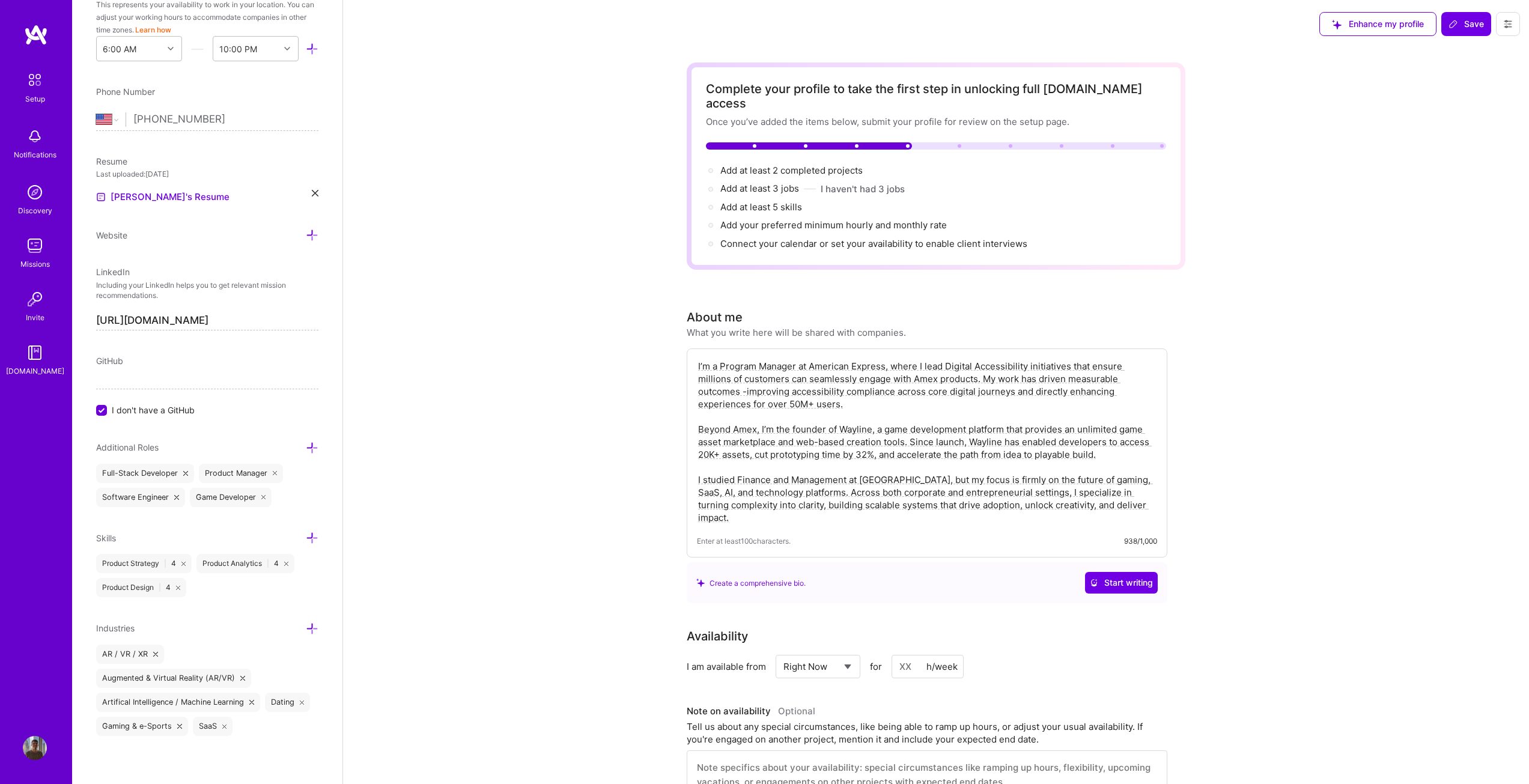
click at [308, 539] on icon at bounding box center [312, 537] width 13 height 13
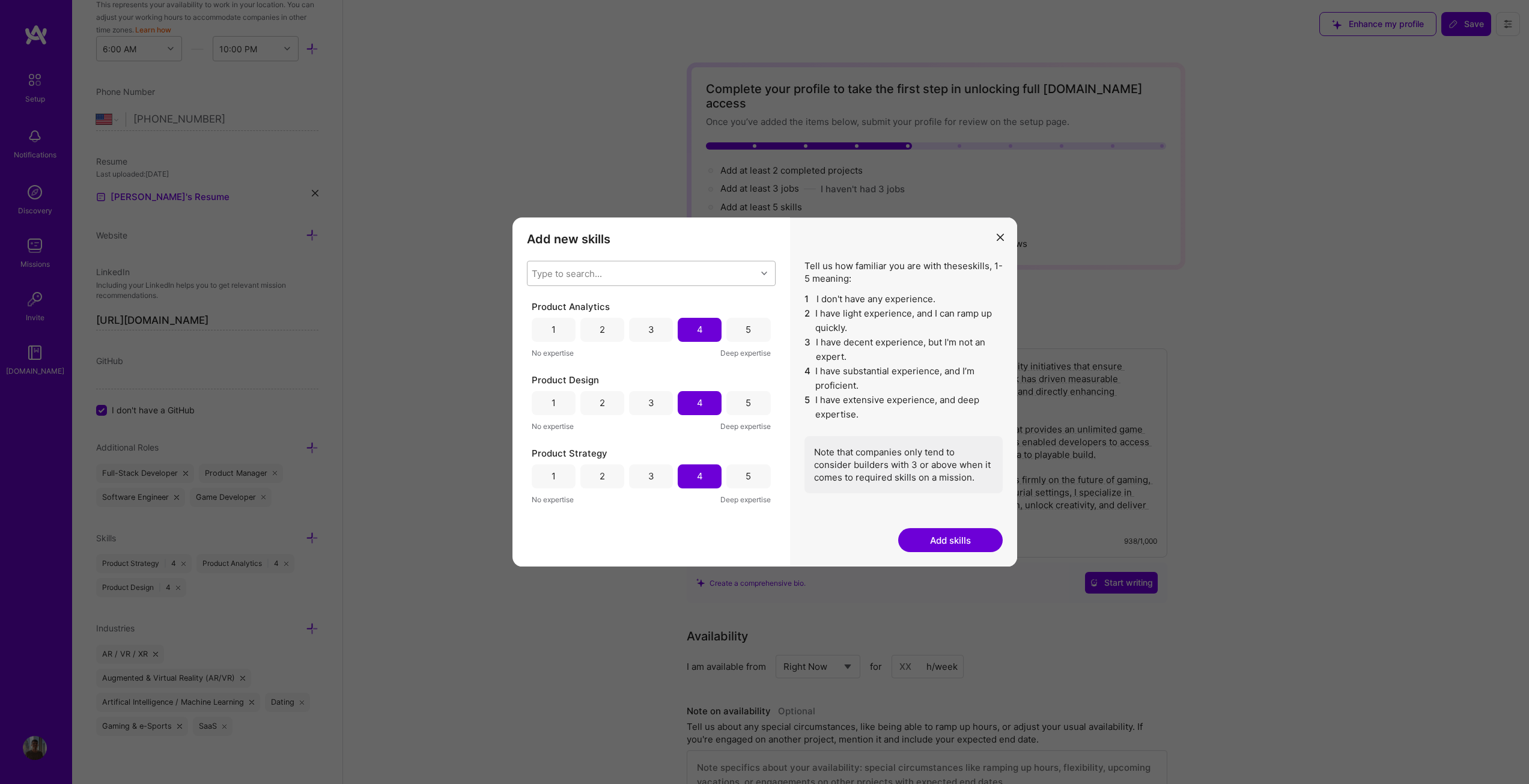
click at [642, 273] on div "Type to search..." at bounding box center [642, 273] width 229 height 24
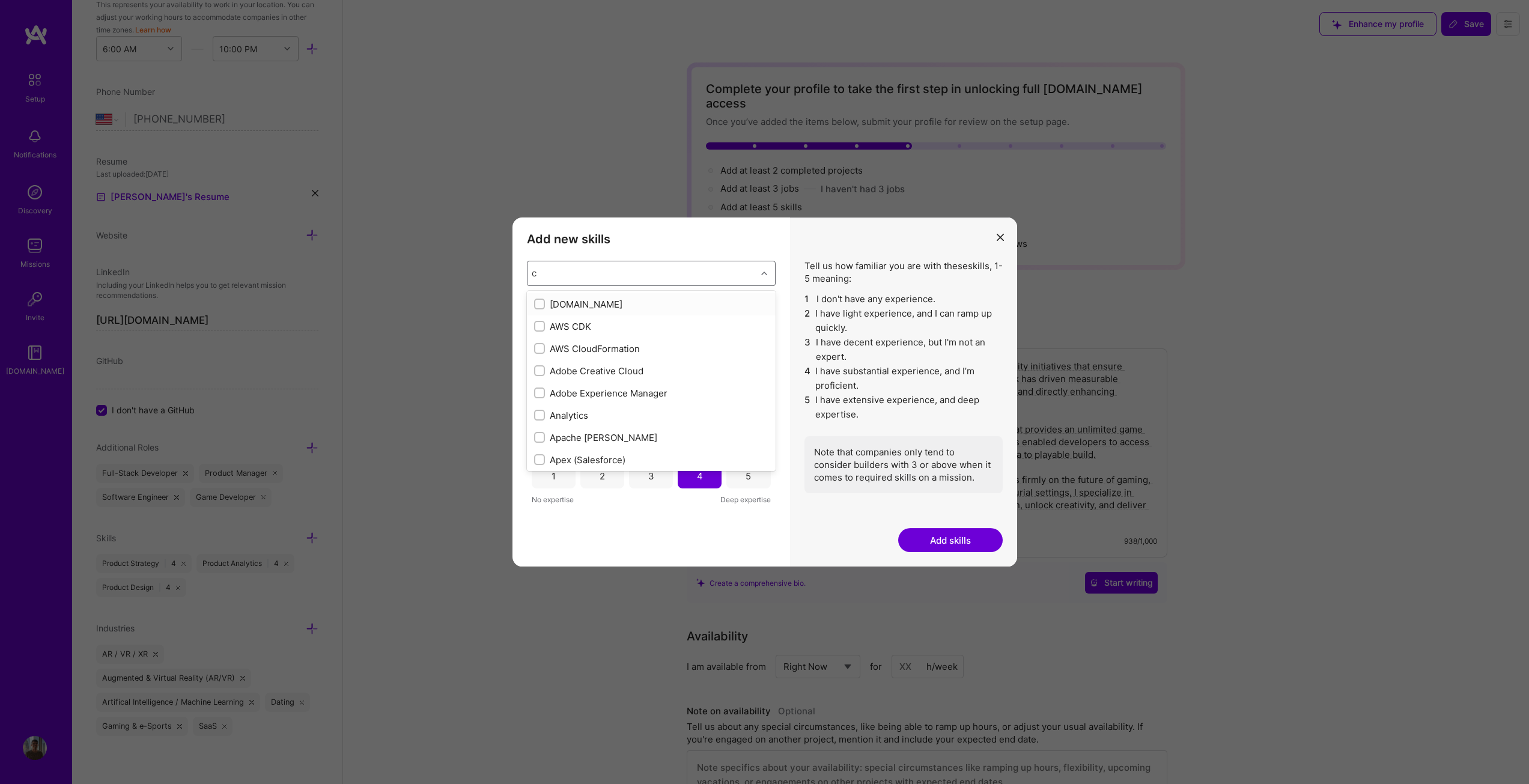
type input "c#"
click at [538, 454] on div "modal" at bounding box center [539, 459] width 11 height 11
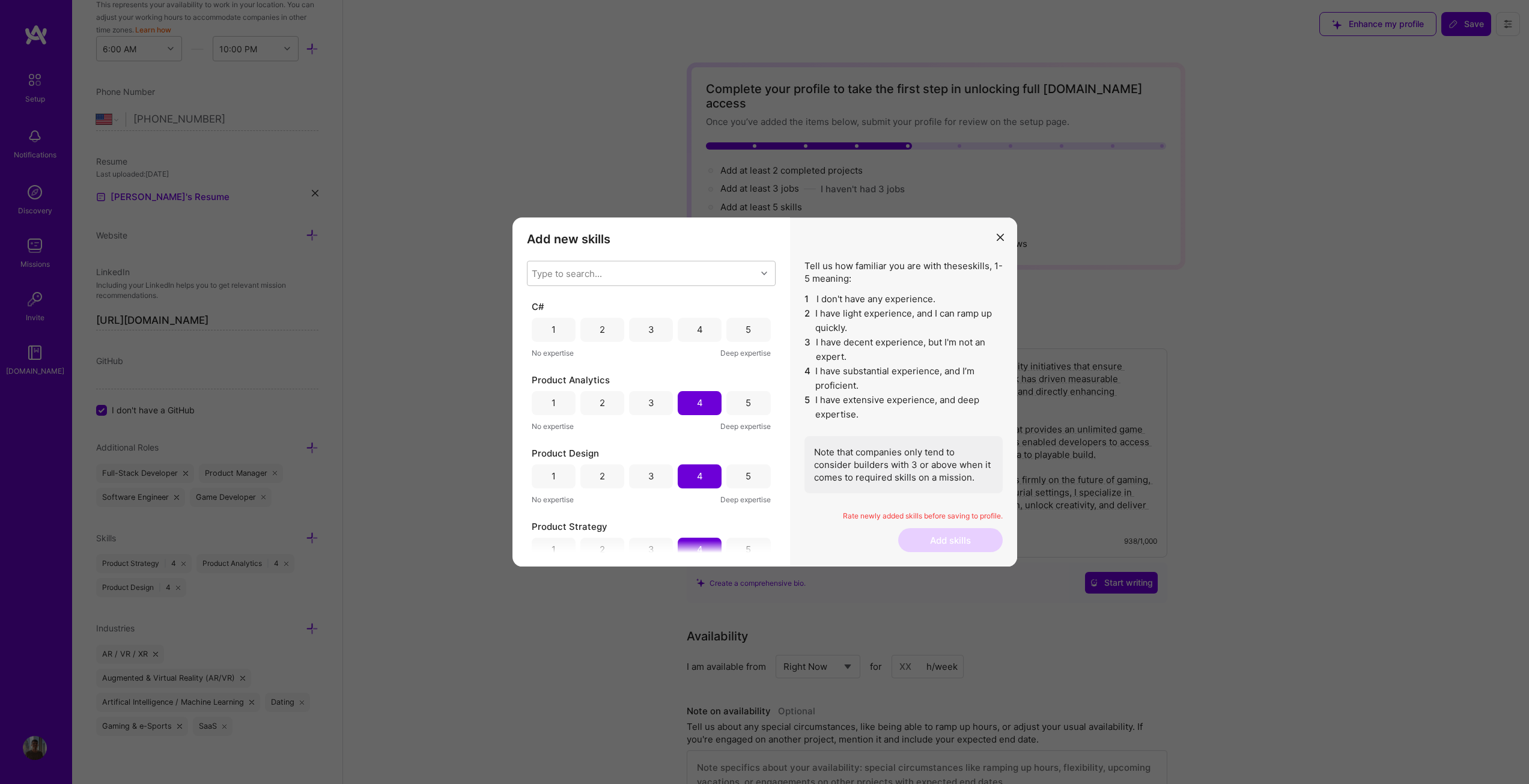
click at [678, 327] on div "4" at bounding box center [699, 329] width 43 height 24
click at [621, 278] on div "Type to search..." at bounding box center [642, 273] width 229 height 24
type input "shad"
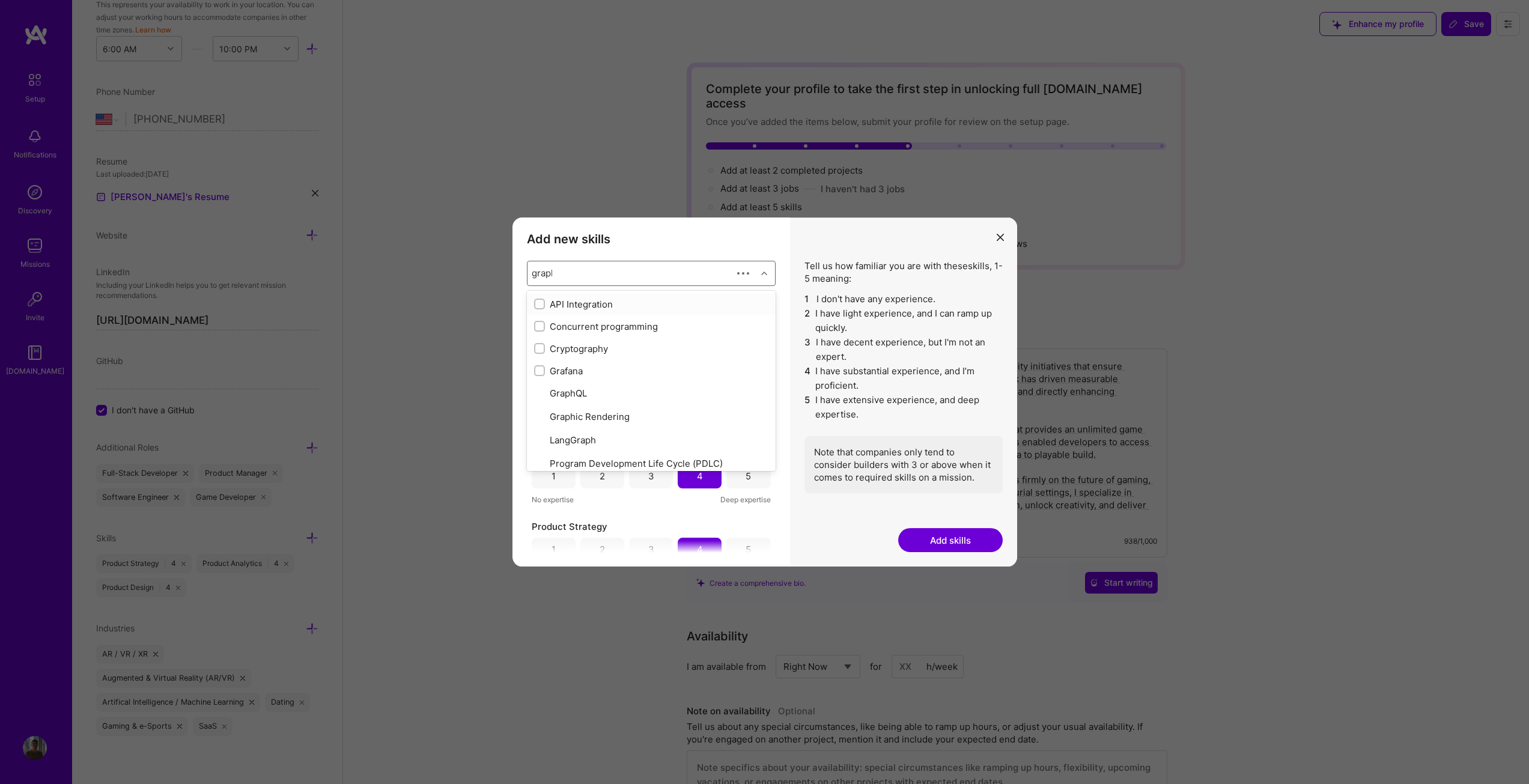
type input "graphi"
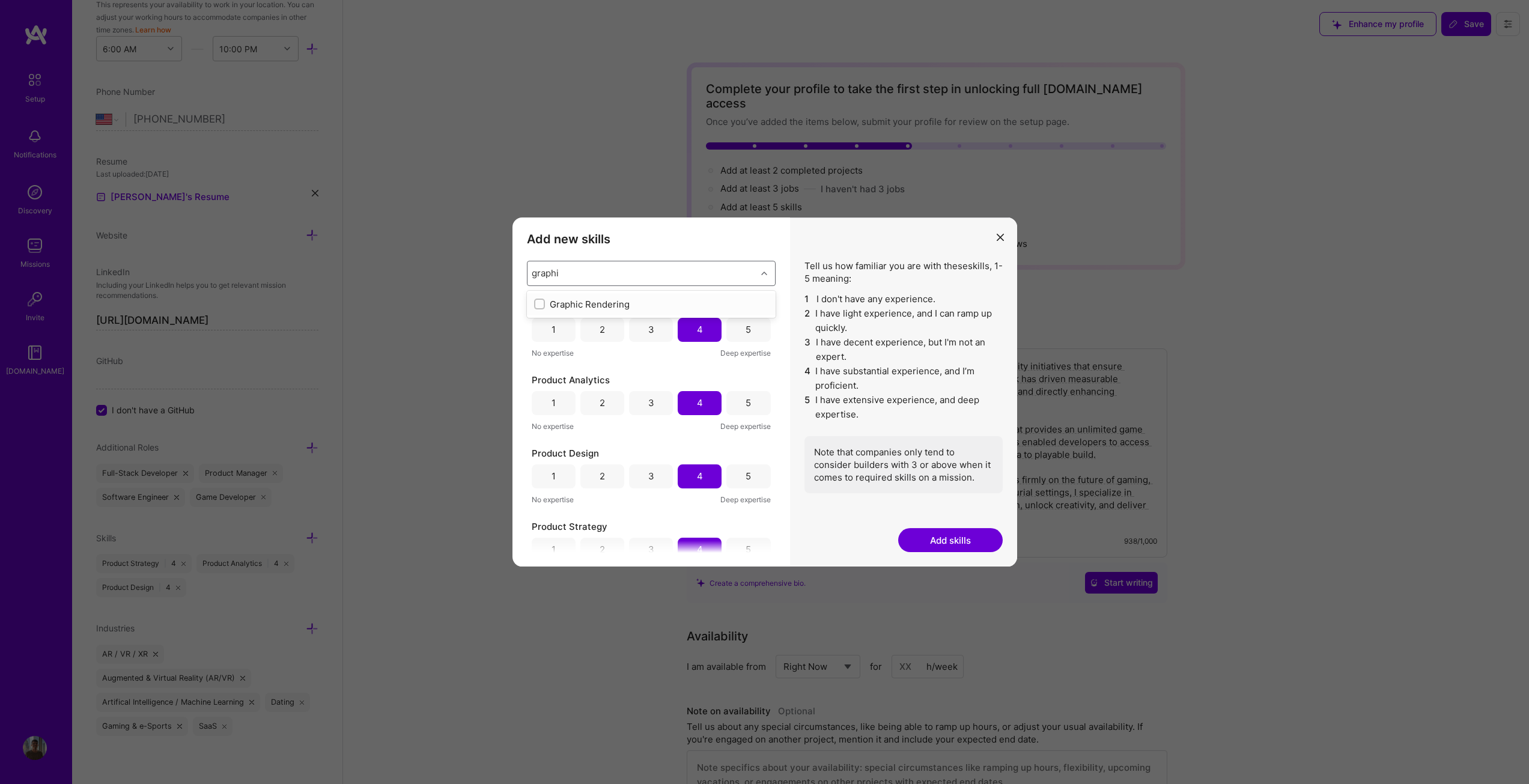
click at [552, 301] on div "Graphic Rendering" at bounding box center [651, 304] width 234 height 13
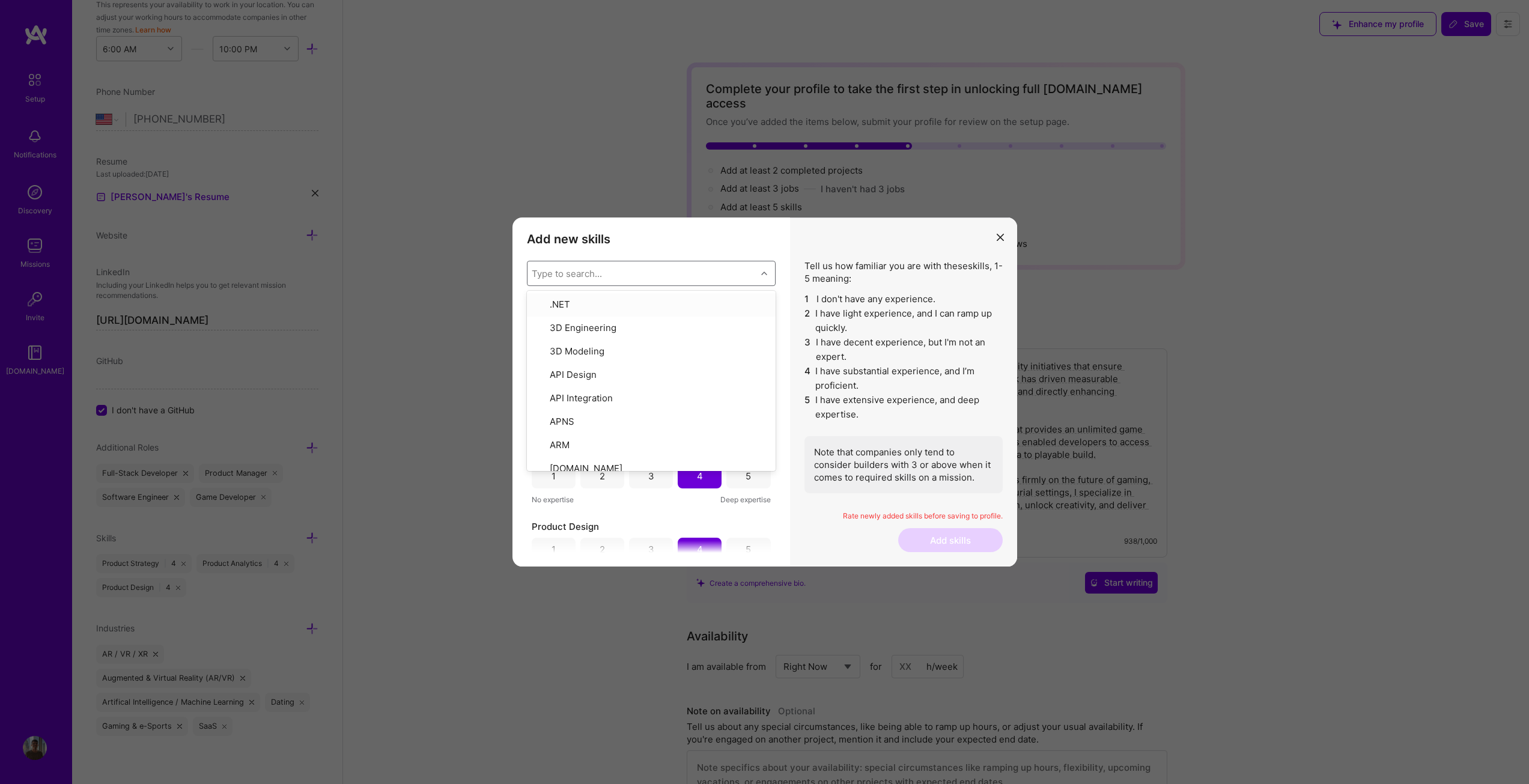
click at [517, 319] on div "Add new skills Tell us how familiar you are with given skills, using between 1 …" at bounding box center [651, 392] width 278 height 350
click at [688, 329] on div "4" at bounding box center [699, 329] width 43 height 24
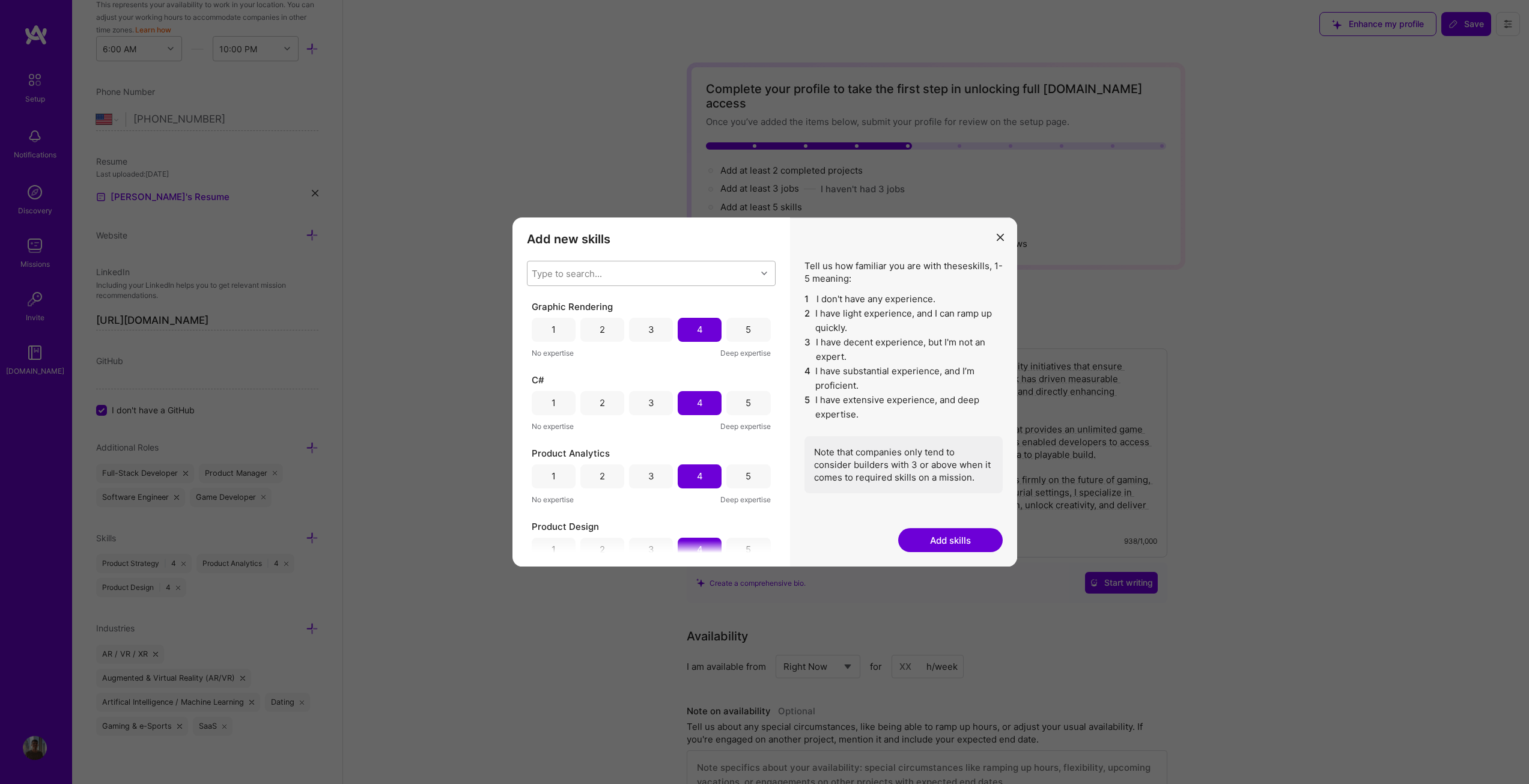
click at [665, 283] on div "Type to search..." at bounding box center [642, 273] width 229 height 24
type input "web"
click at [536, 368] on input "modal" at bounding box center [540, 371] width 9 height 9
checkbox input "false"
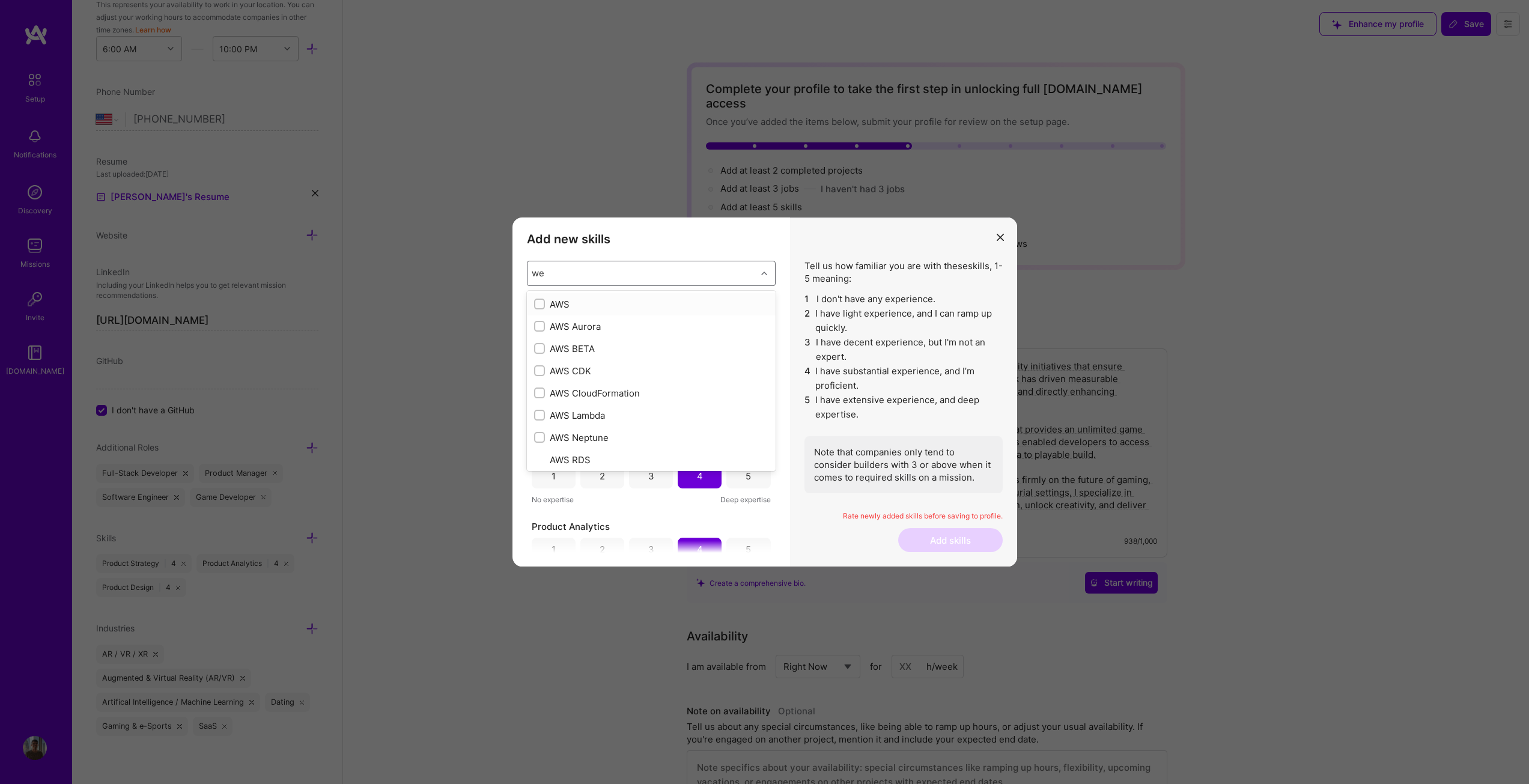
type input "web"
checkbox input "true"
click at [539, 305] on input "modal" at bounding box center [540, 304] width 9 height 9
checkbox input "false"
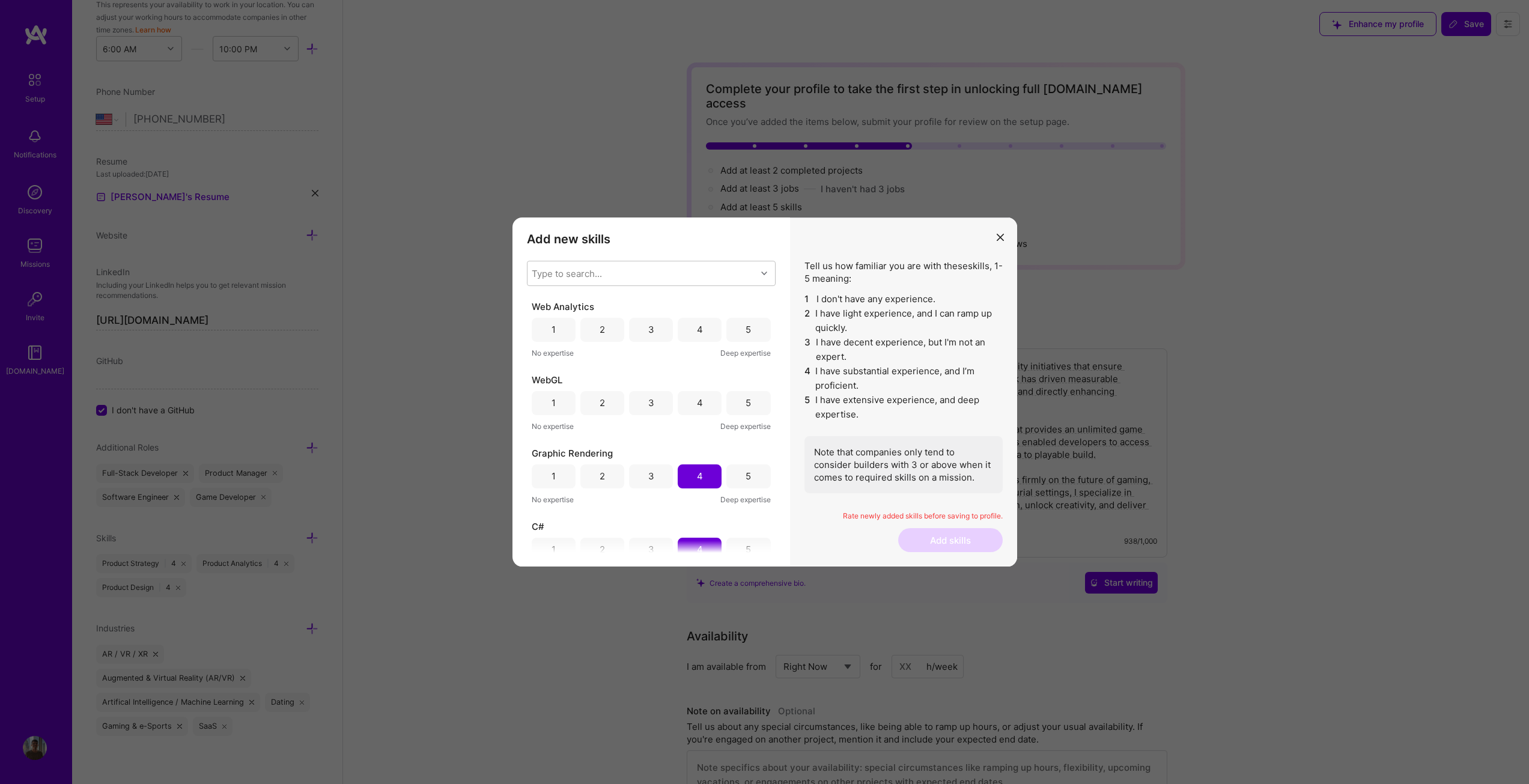
click at [635, 249] on div "Add new skills Tell us how familiar you are with given skills, using between 1 …" at bounding box center [651, 392] width 278 height 350
click at [696, 337] on div "4" at bounding box center [699, 329] width 43 height 24
click at [660, 406] on div "3" at bounding box center [650, 402] width 43 height 24
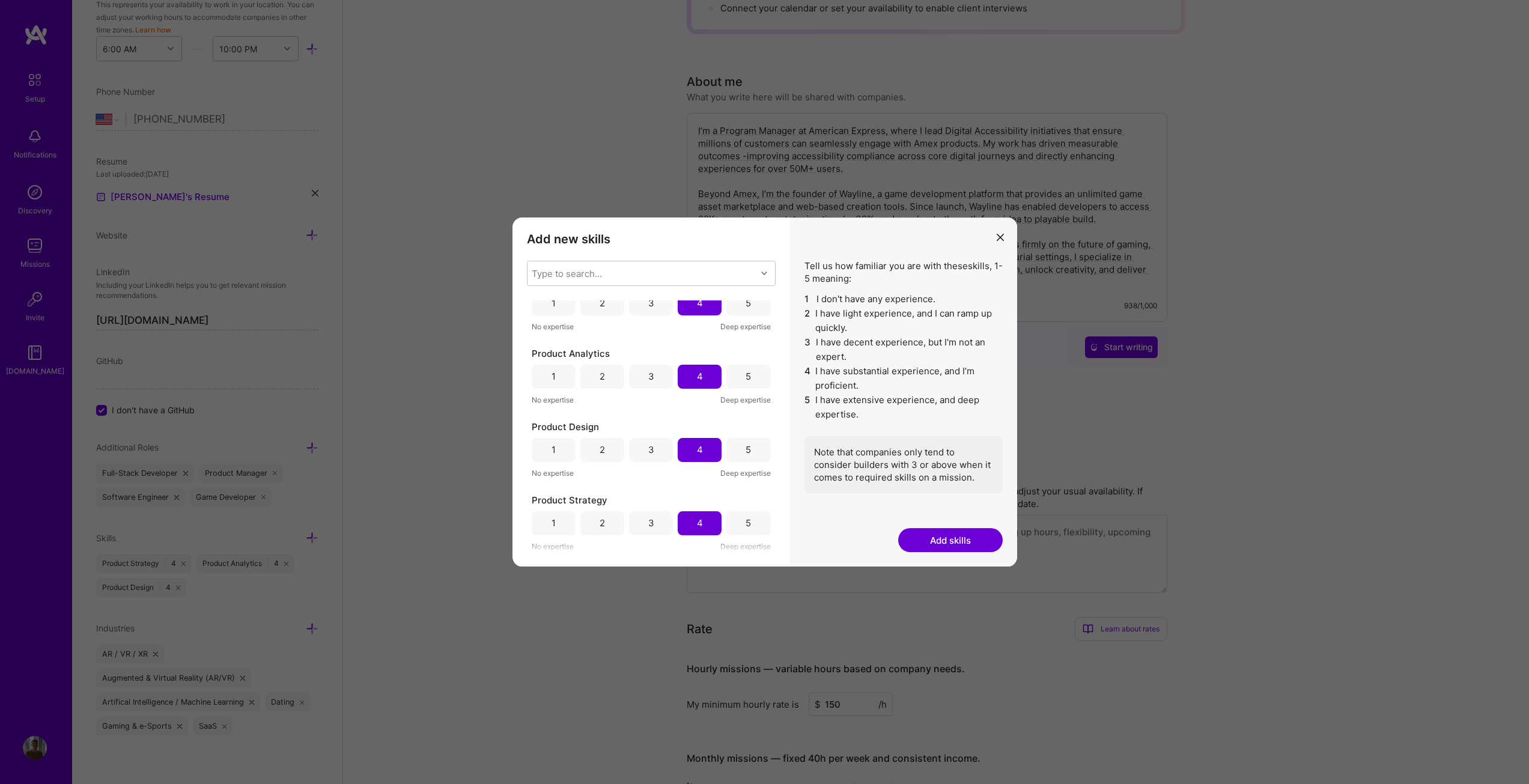
scroll to position [300, 0]
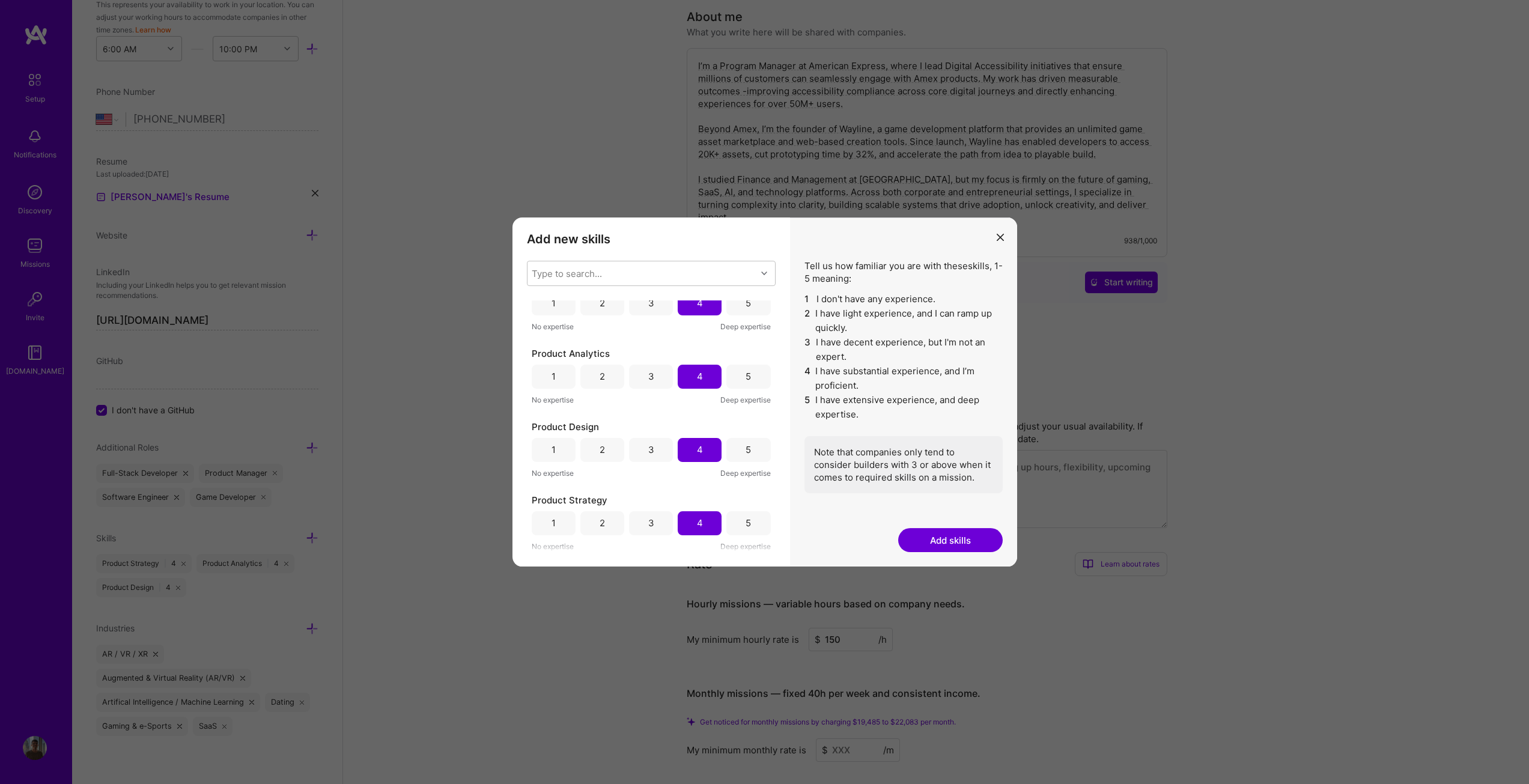
click at [948, 538] on button "Add skills" at bounding box center [950, 539] width 104 height 24
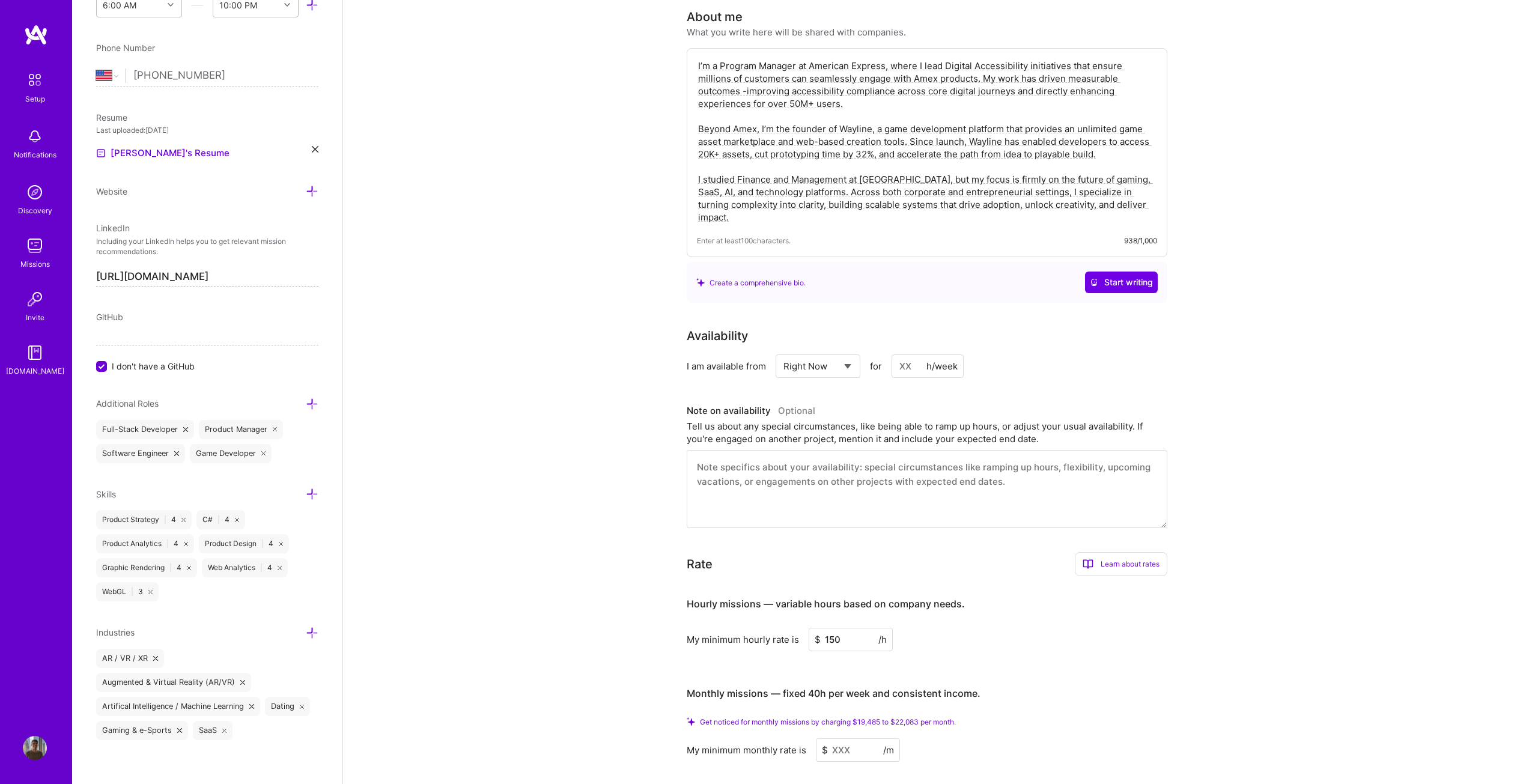
scroll to position [431, 0]
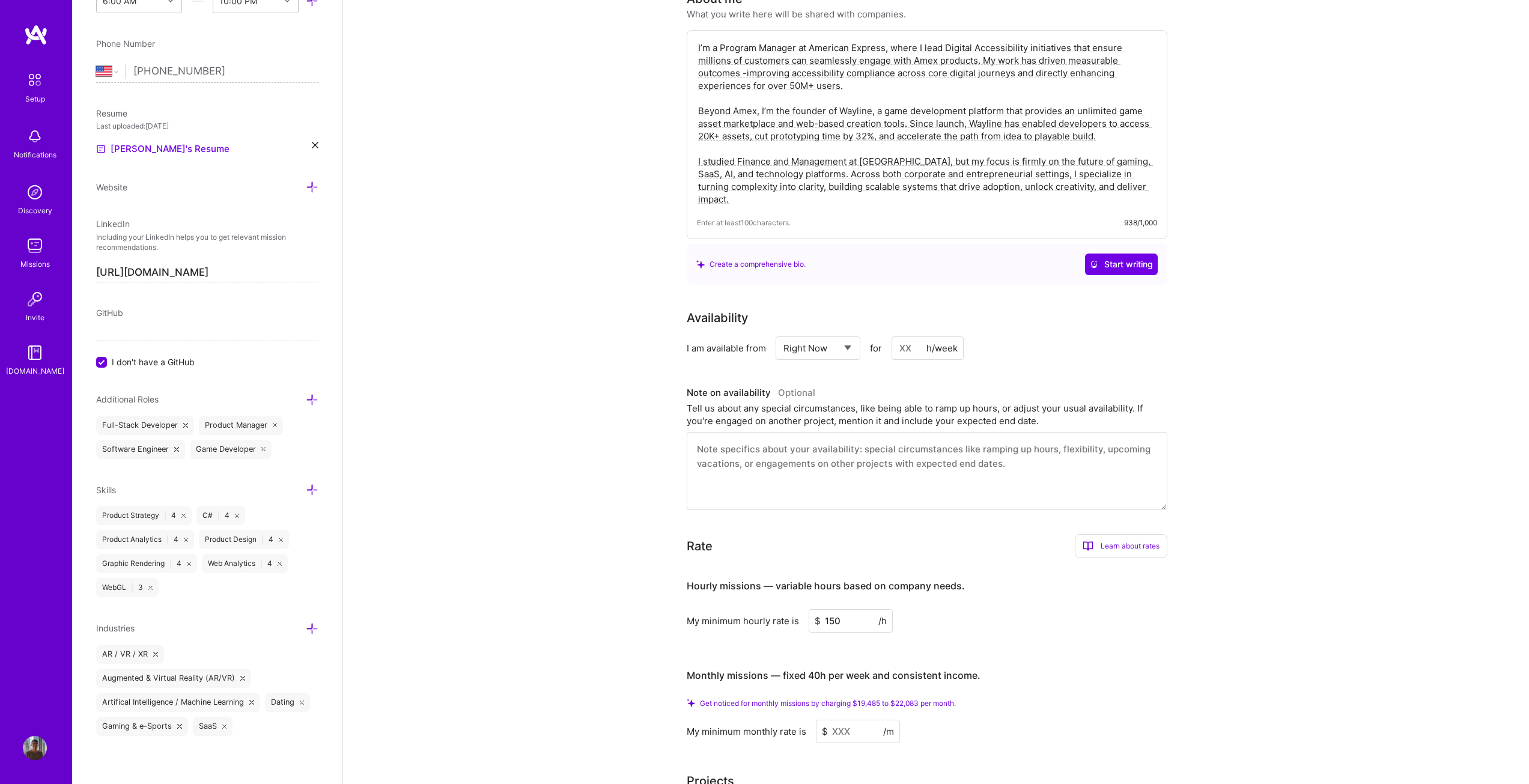
click at [306, 490] on icon at bounding box center [312, 489] width 13 height 13
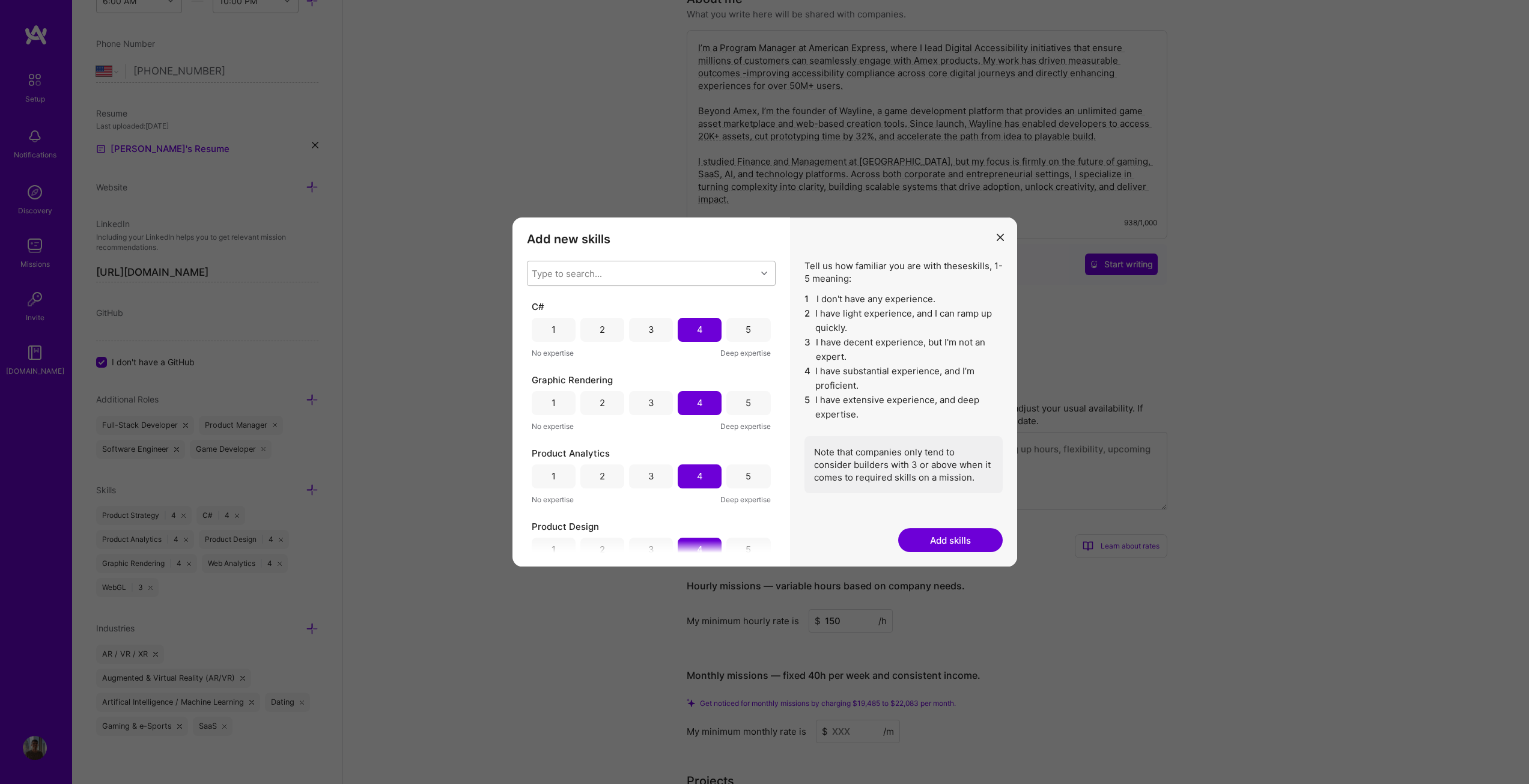
click at [649, 268] on div "Type to search..." at bounding box center [642, 273] width 229 height 24
type input "gam"
click at [540, 329] on input "modal" at bounding box center [540, 326] width 9 height 9
checkbox input "false"
click at [692, 252] on div "Add new skills Tell us how familiar you are with given skills, using between 1 …" at bounding box center [651, 392] width 278 height 350
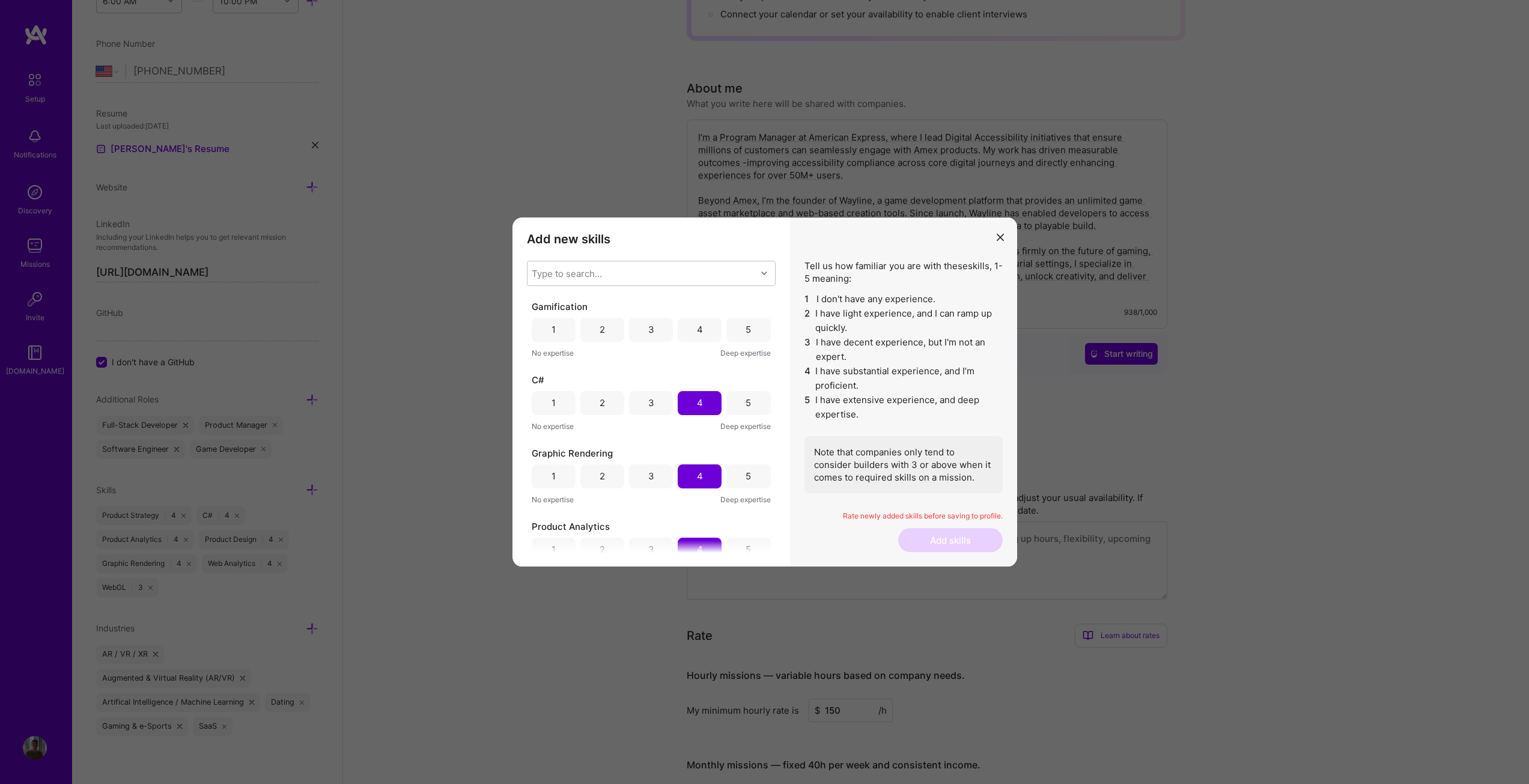
scroll to position [180, 0]
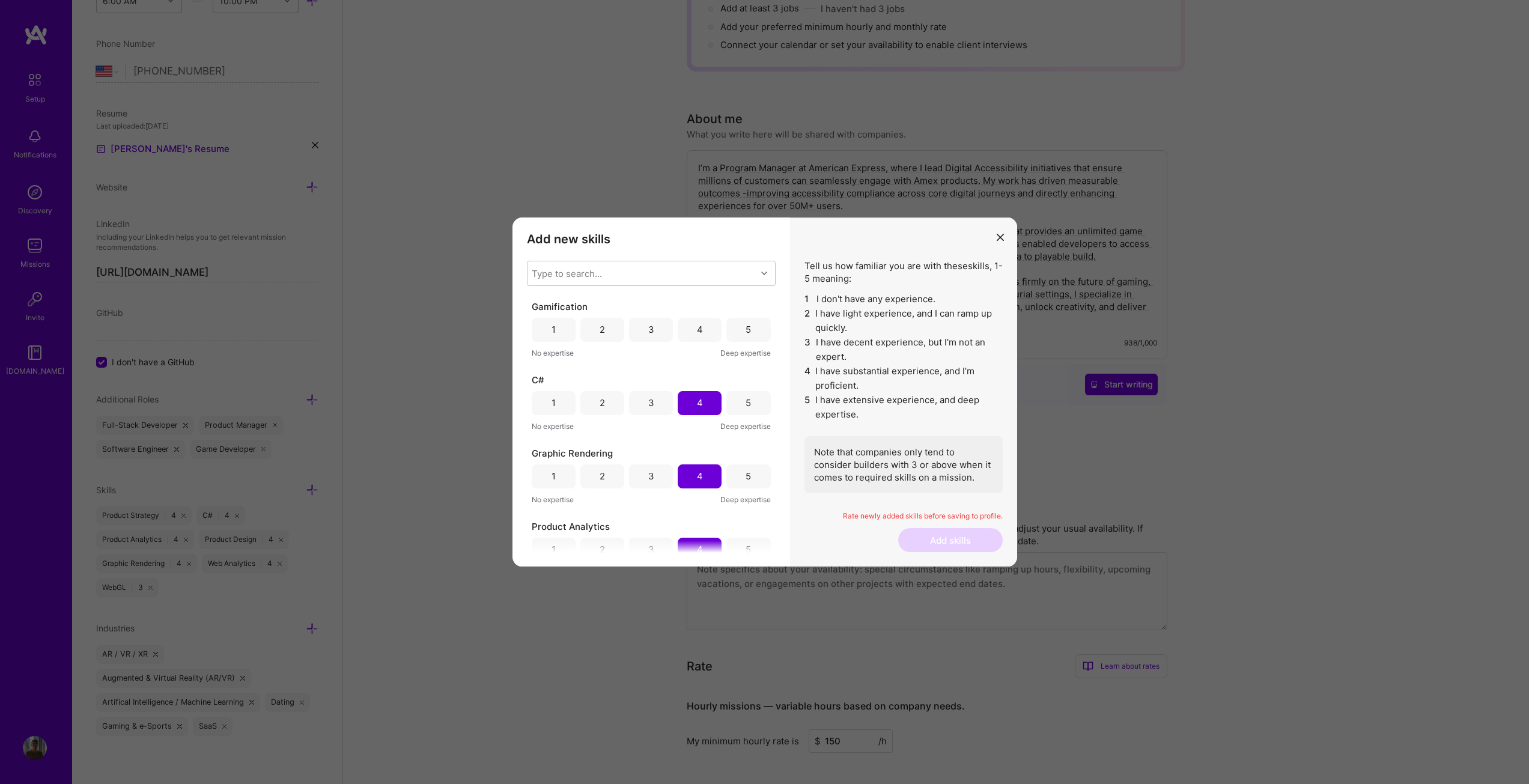
click at [667, 331] on div "3" at bounding box center [650, 329] width 43 height 24
click at [942, 527] on button "Add skills" at bounding box center [950, 539] width 104 height 24
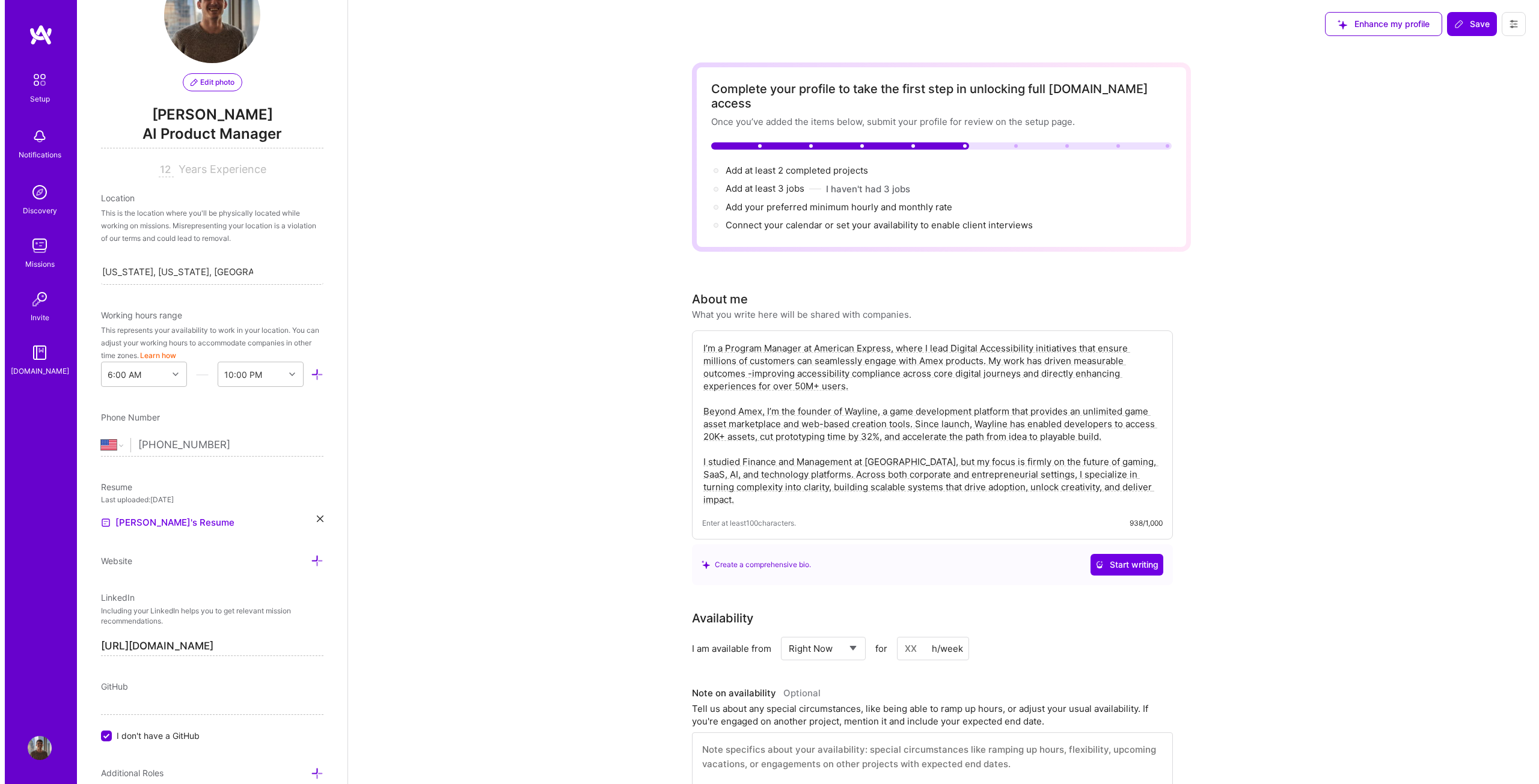
scroll to position [0, 0]
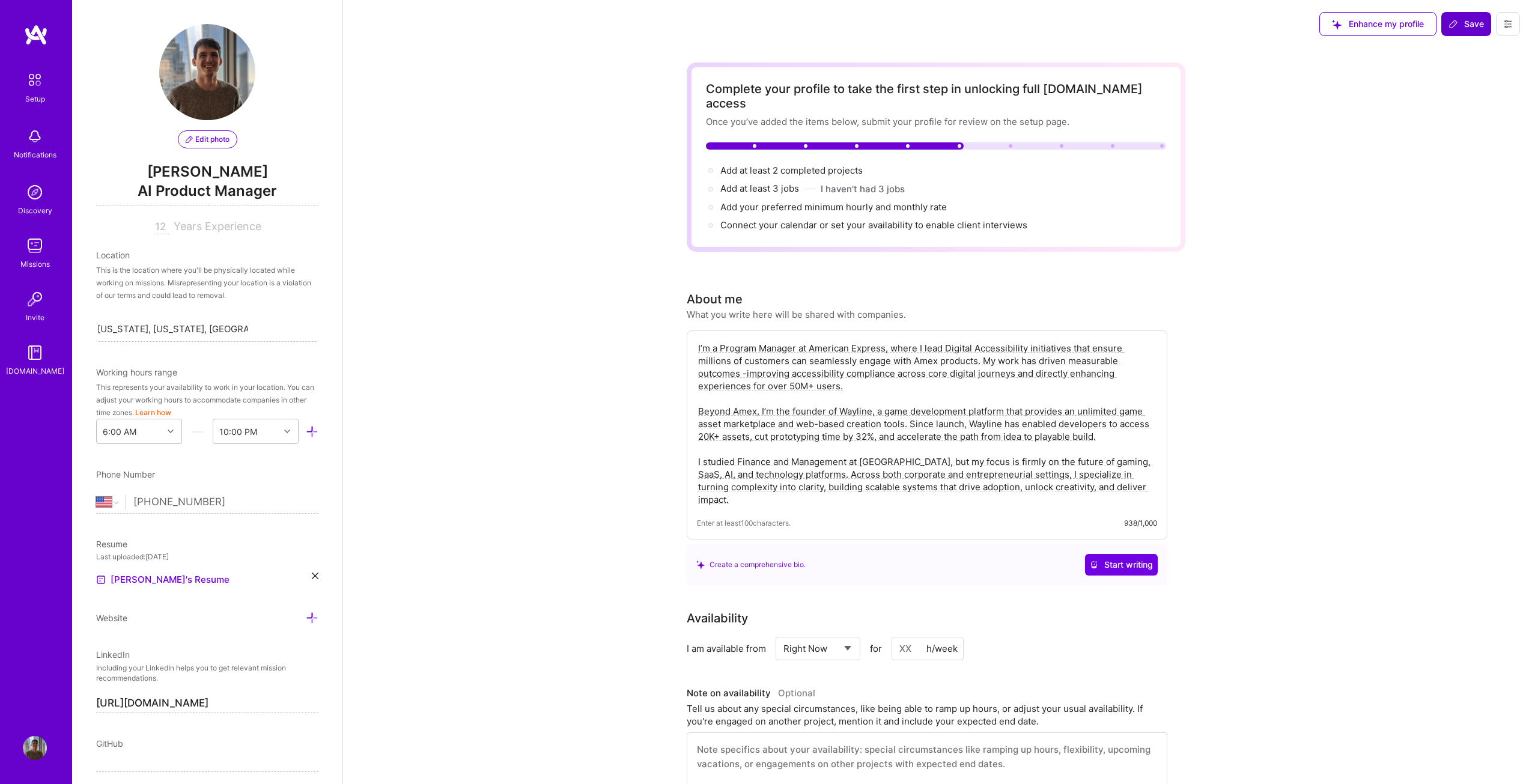
click at [1456, 22] on icon at bounding box center [1454, 24] width 10 height 10
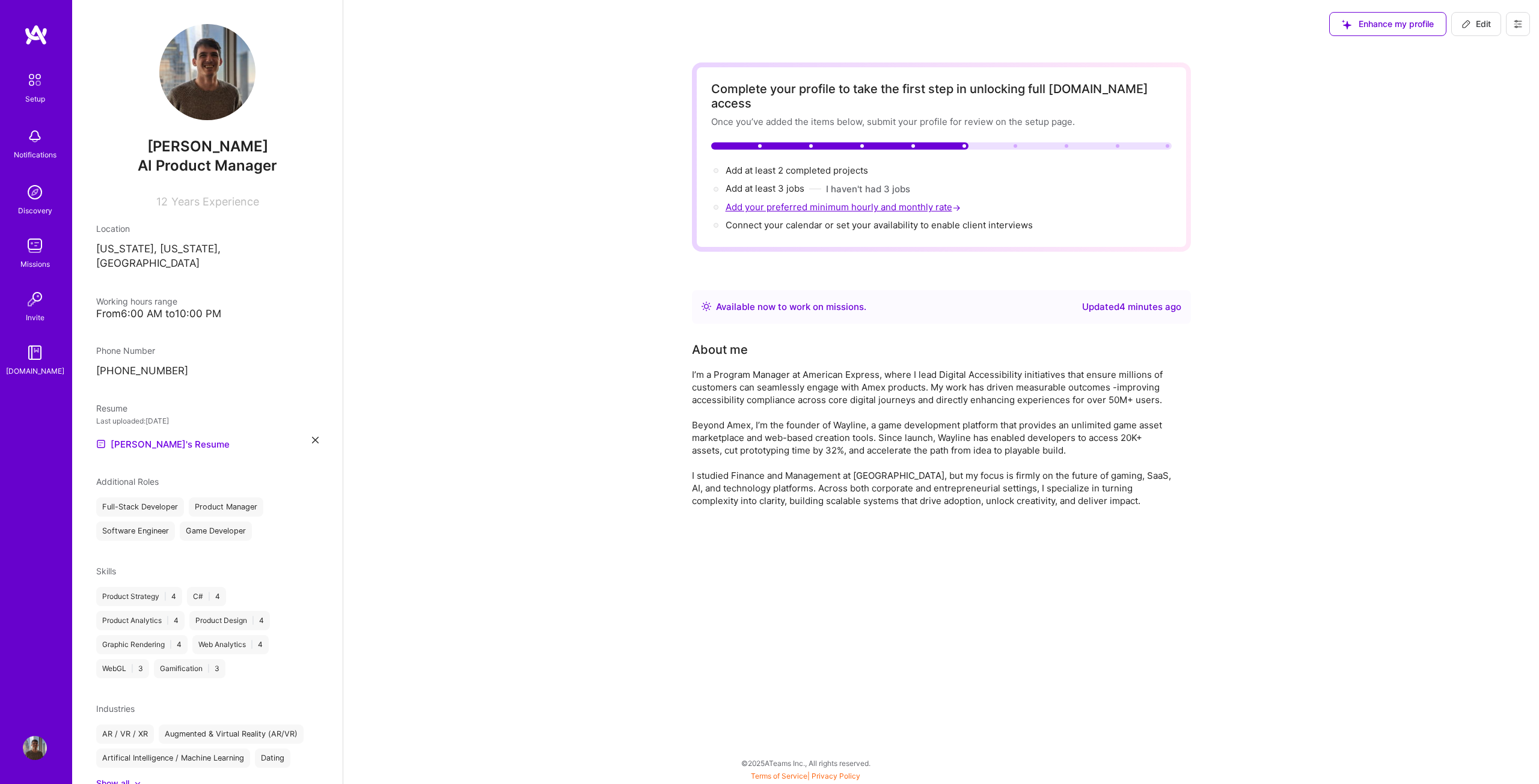
click at [787, 202] on span "Add your preferred minimum hourly and monthly rate →" at bounding box center [844, 207] width 237 height 12
select select "US"
select select "Right Now"
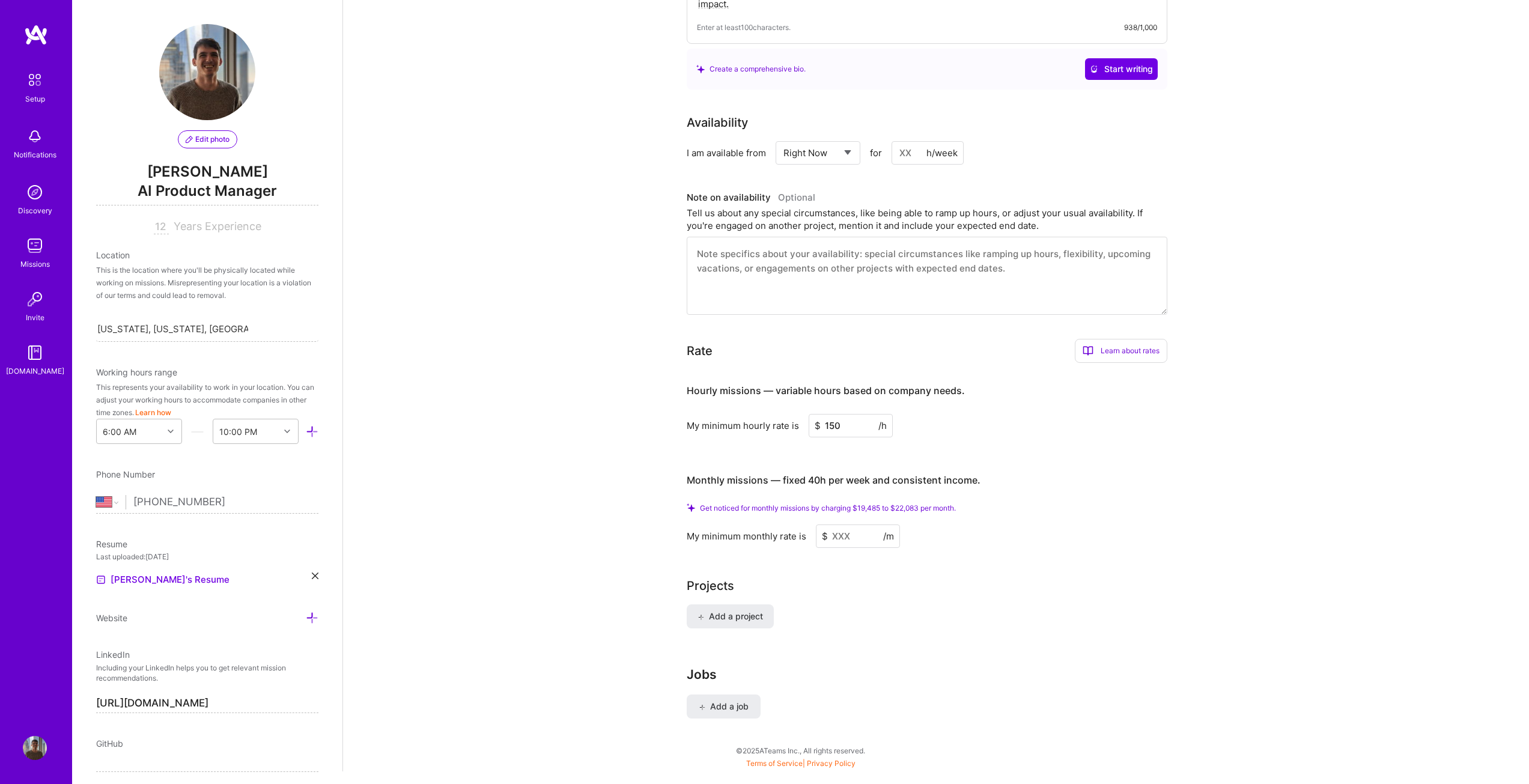
scroll to position [500, 0]
click at [845, 520] on input at bounding box center [858, 531] width 84 height 23
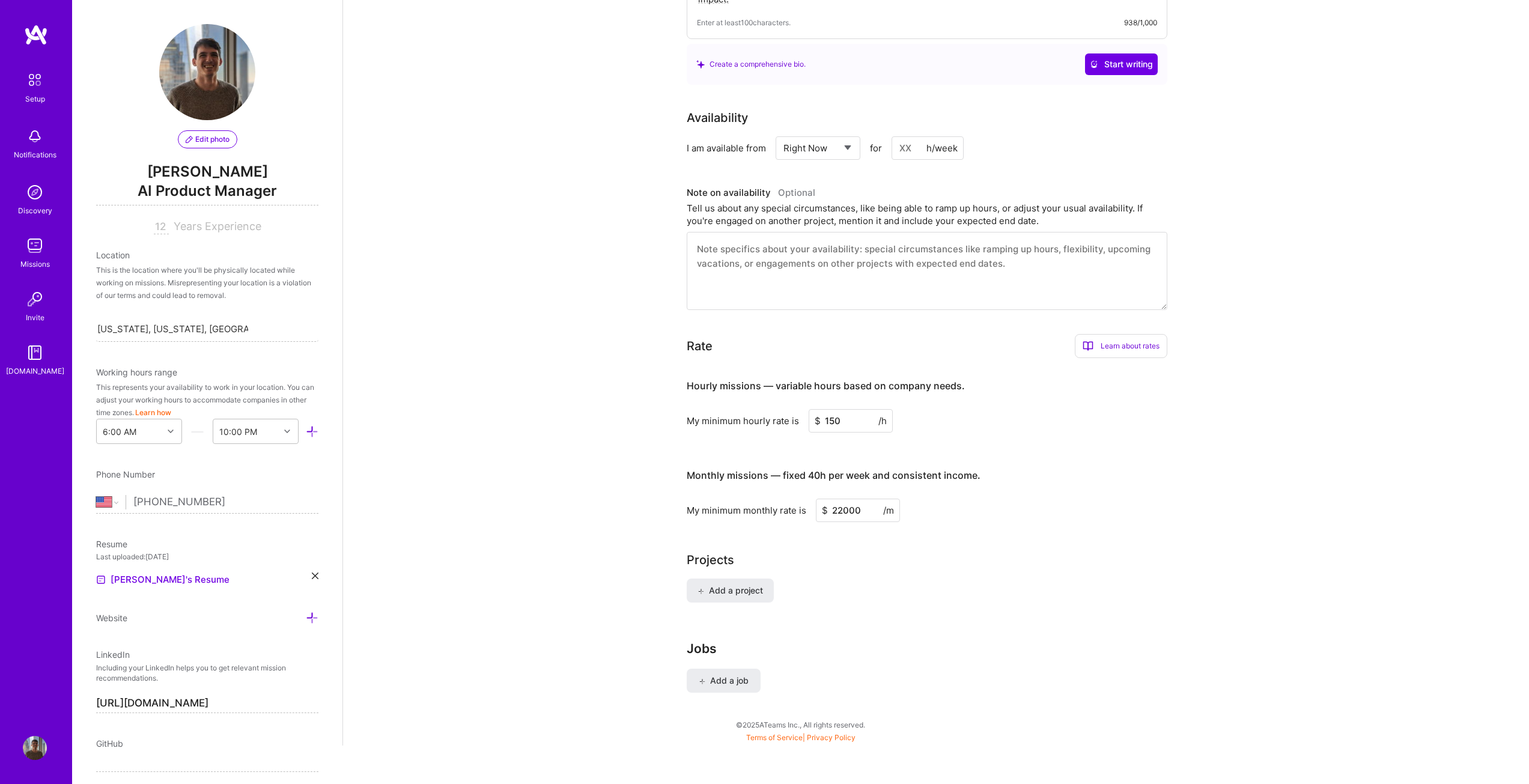
scroll to position [482, 0]
type input "22000"
click at [1035, 474] on h3 "Monthly missions — fixed 40h per week and consistent income." at bounding box center [927, 474] width 480 height 38
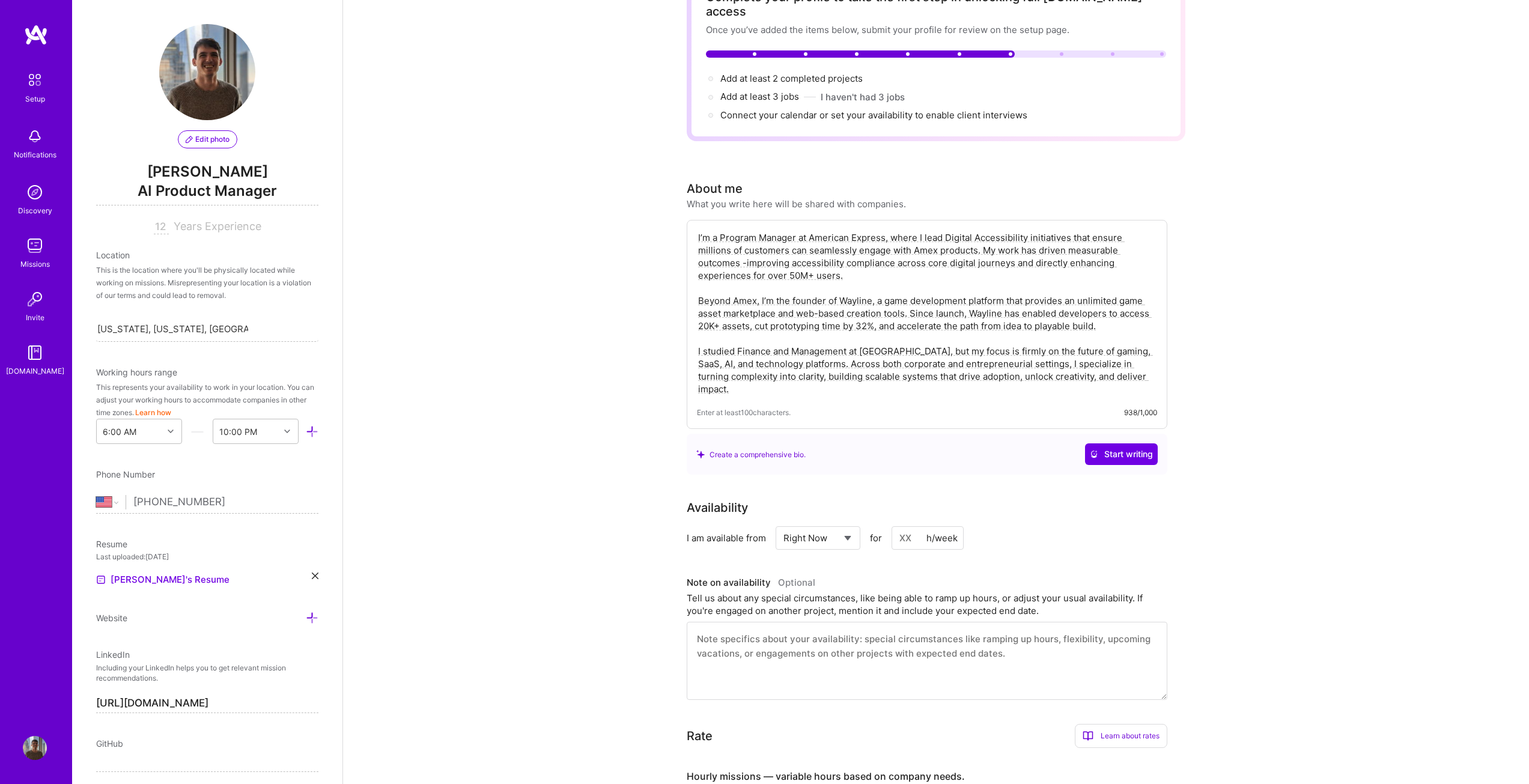
scroll to position [0, 0]
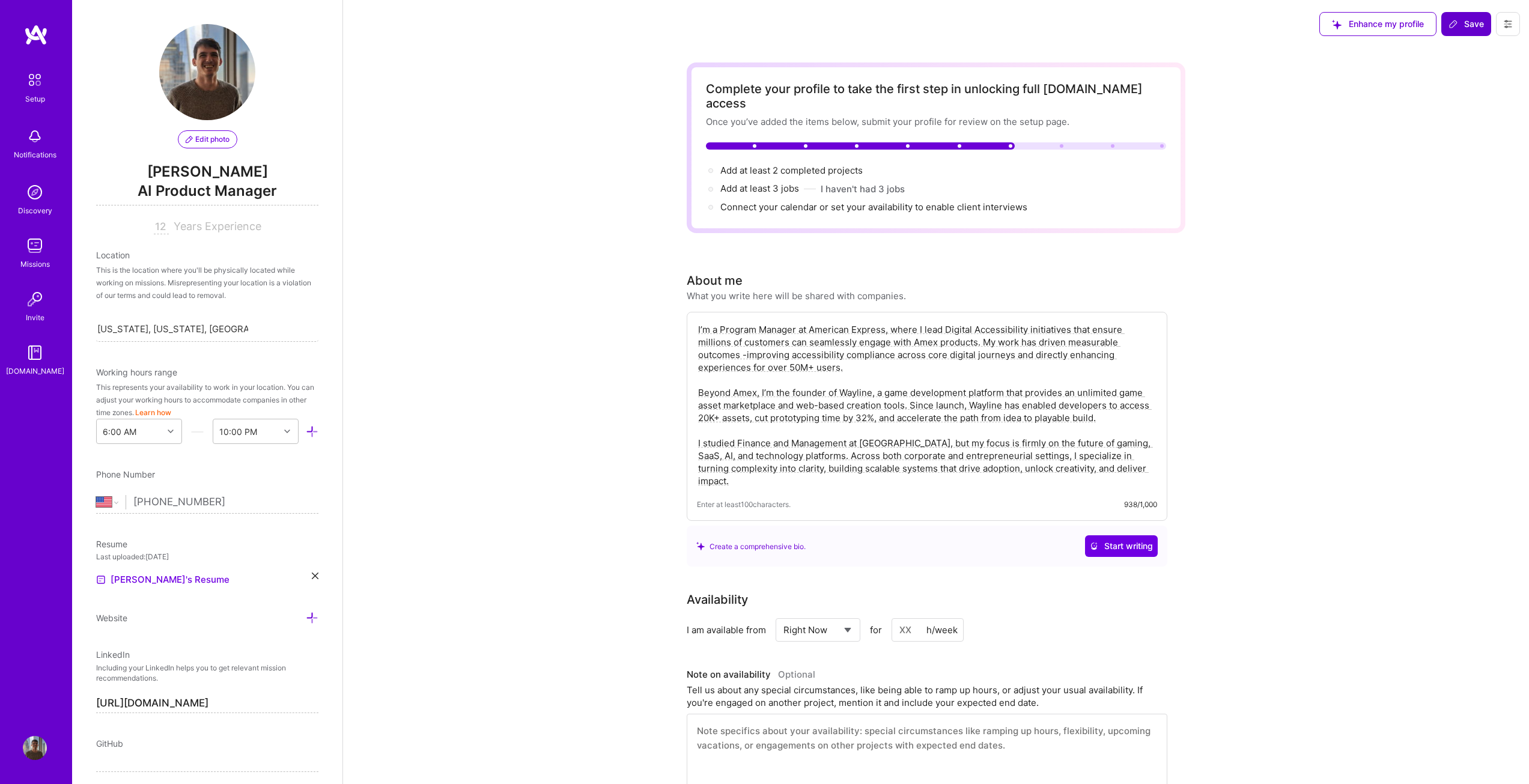
click at [1455, 29] on span "Save" at bounding box center [1466, 24] width 36 height 12
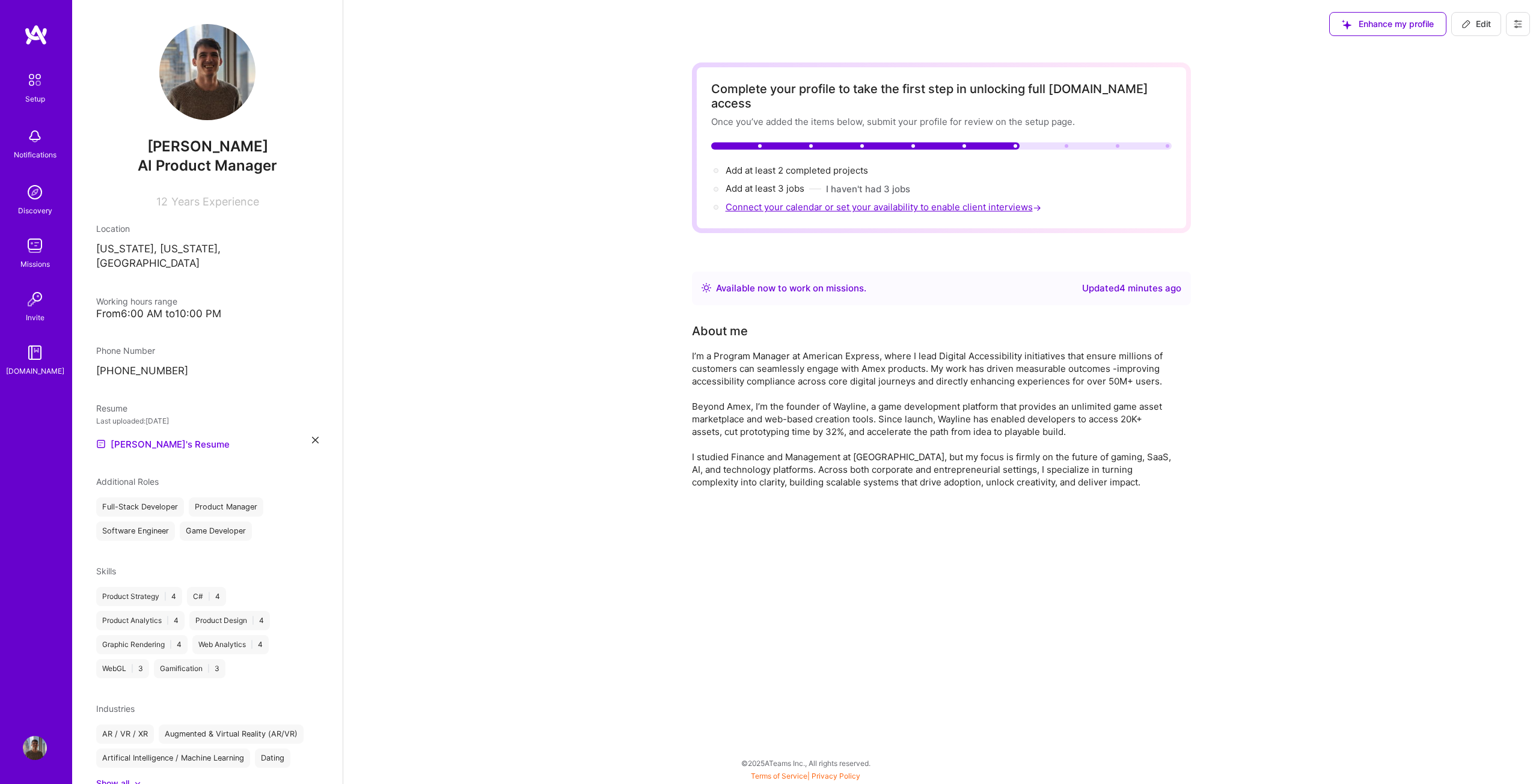
click at [823, 202] on span "Connect your calendar or set your availability to enable client interviews →" at bounding box center [884, 207] width 317 height 12
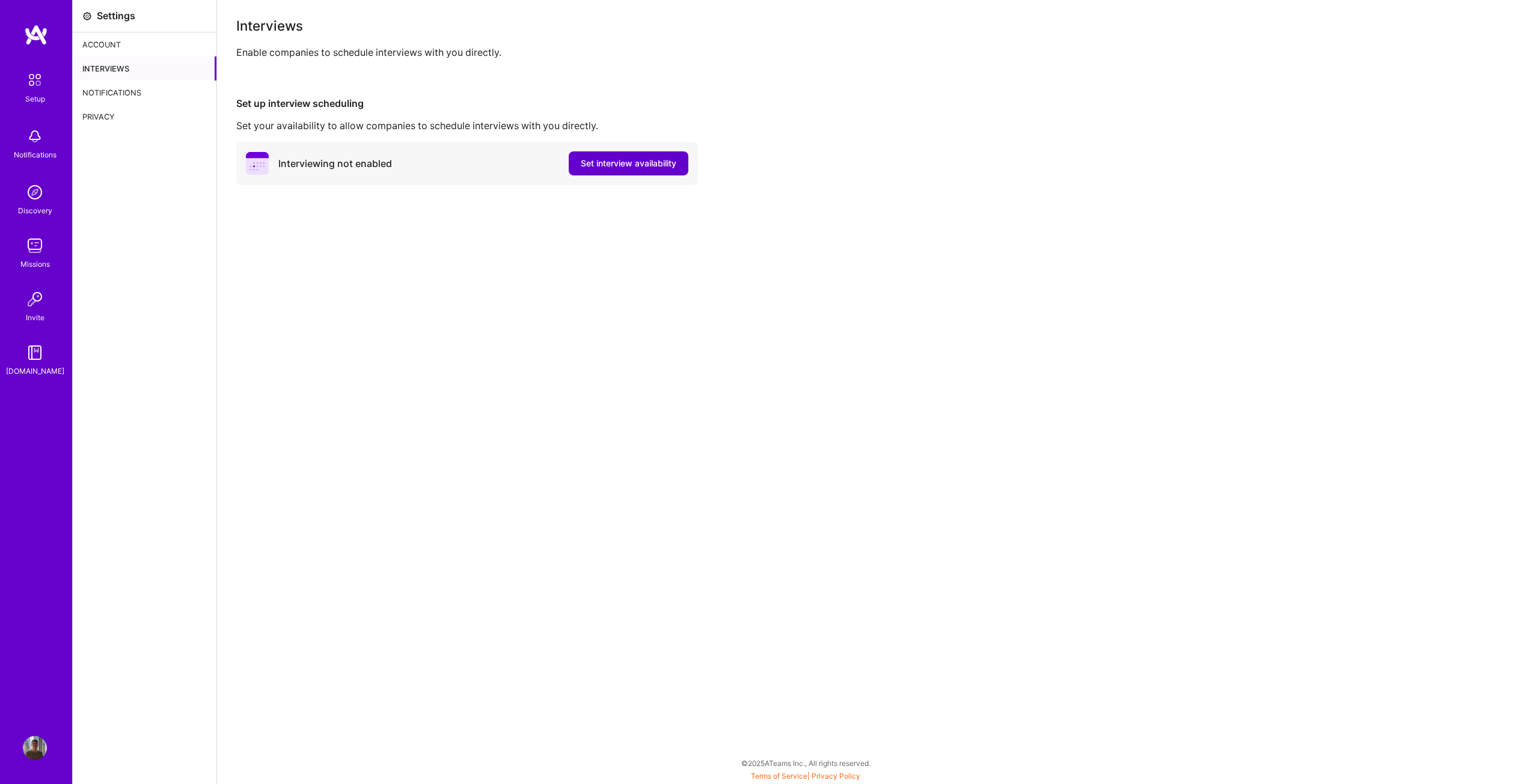
click at [619, 160] on span "Set interview availability" at bounding box center [628, 163] width 96 height 12
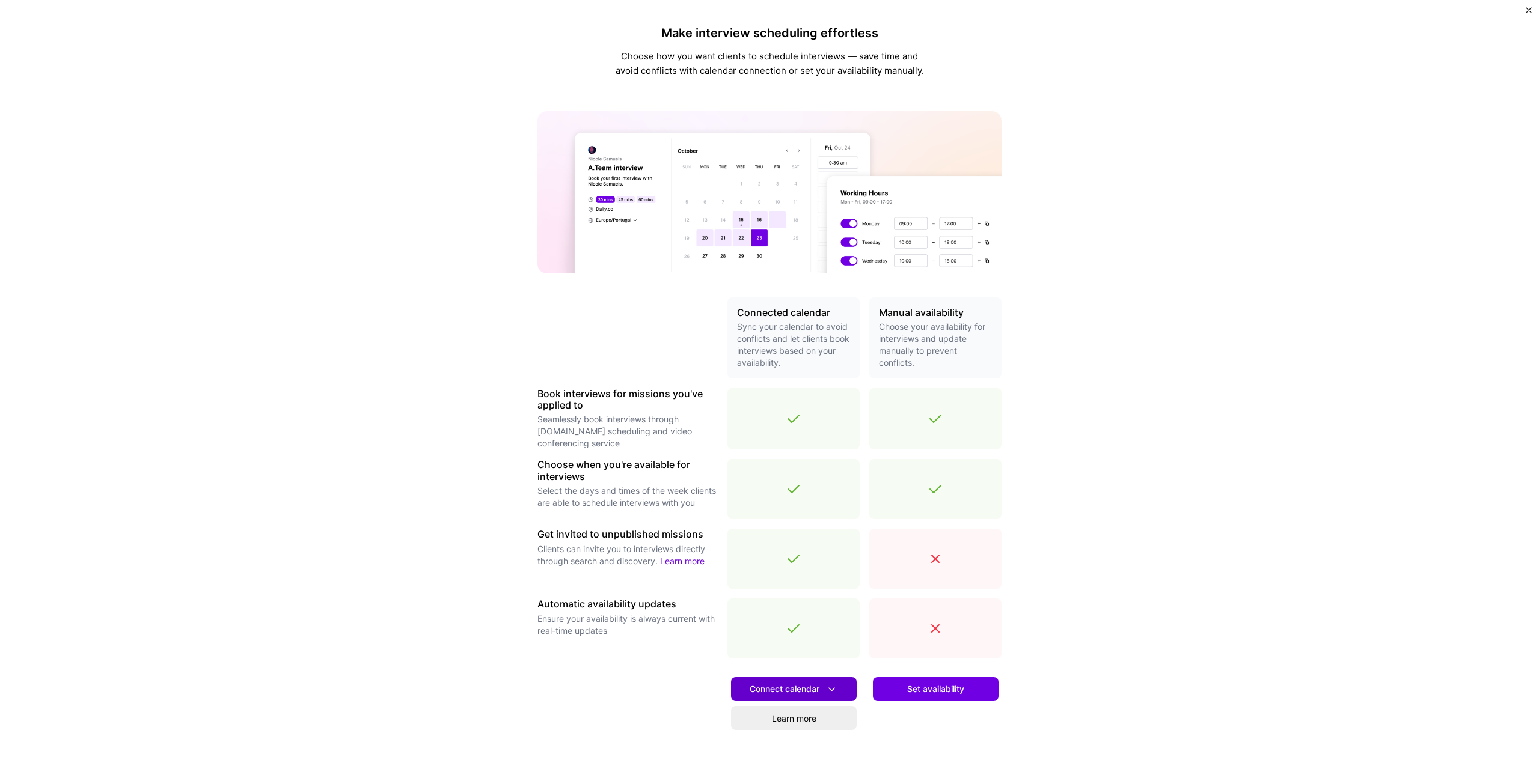
click at [825, 688] on icon at bounding box center [831, 689] width 13 height 13
click at [775, 719] on button "Google calendar" at bounding box center [779, 722] width 156 height 32
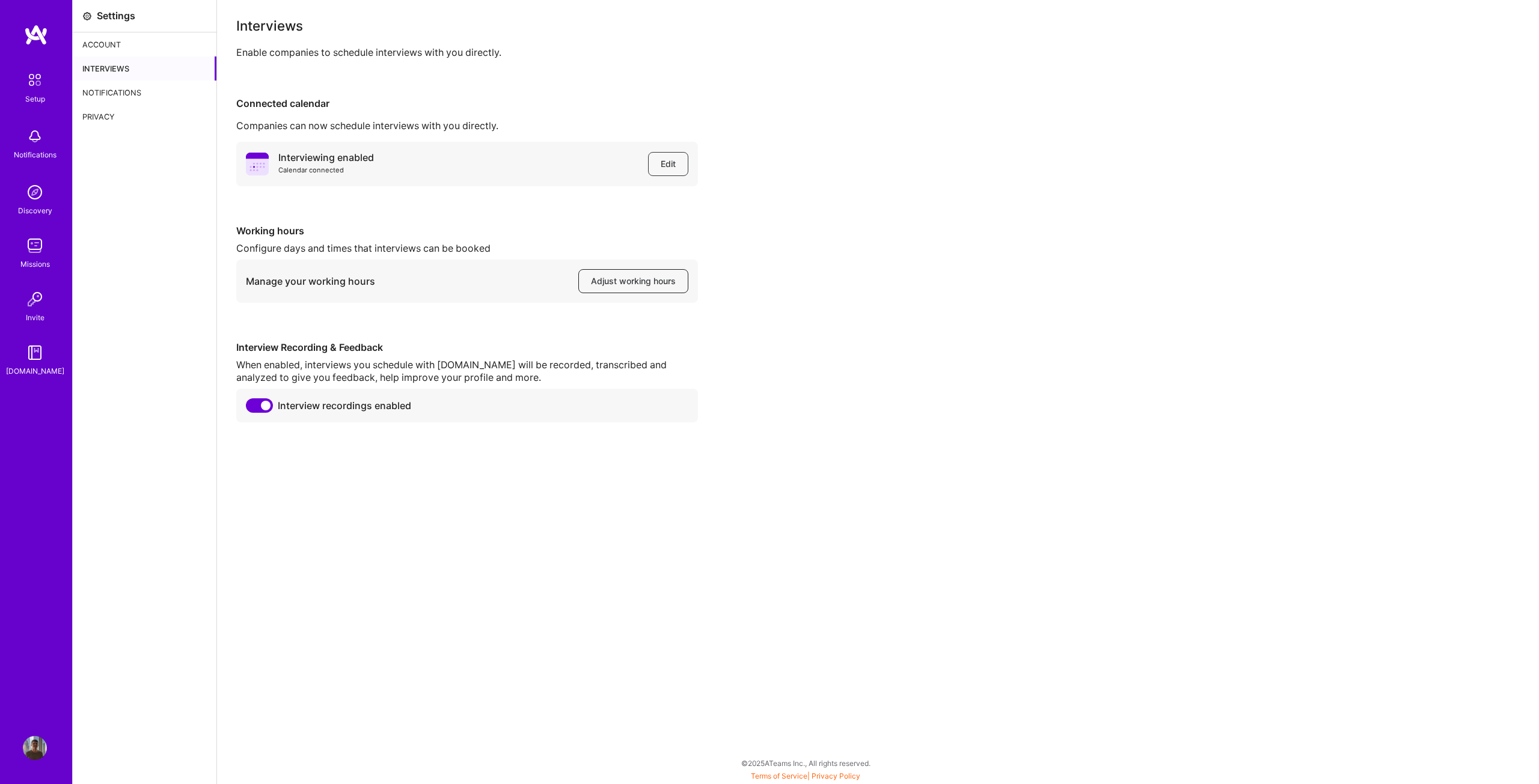
click at [630, 275] on span "Adjust working hours" at bounding box center [633, 281] width 85 height 12
click at [41, 90] on img at bounding box center [35, 80] width 25 height 25
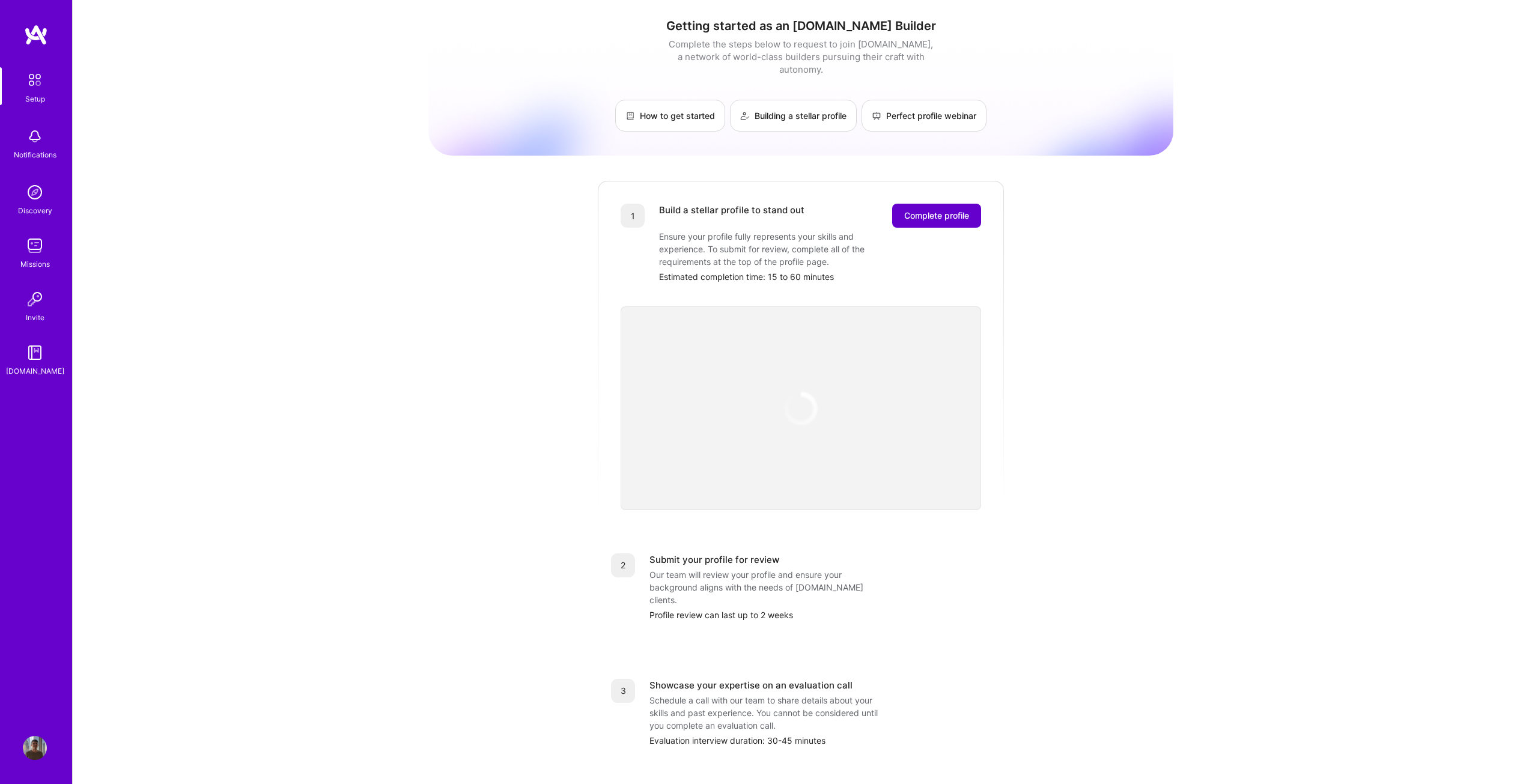
click at [955, 209] on span "Complete profile" at bounding box center [936, 215] width 65 height 12
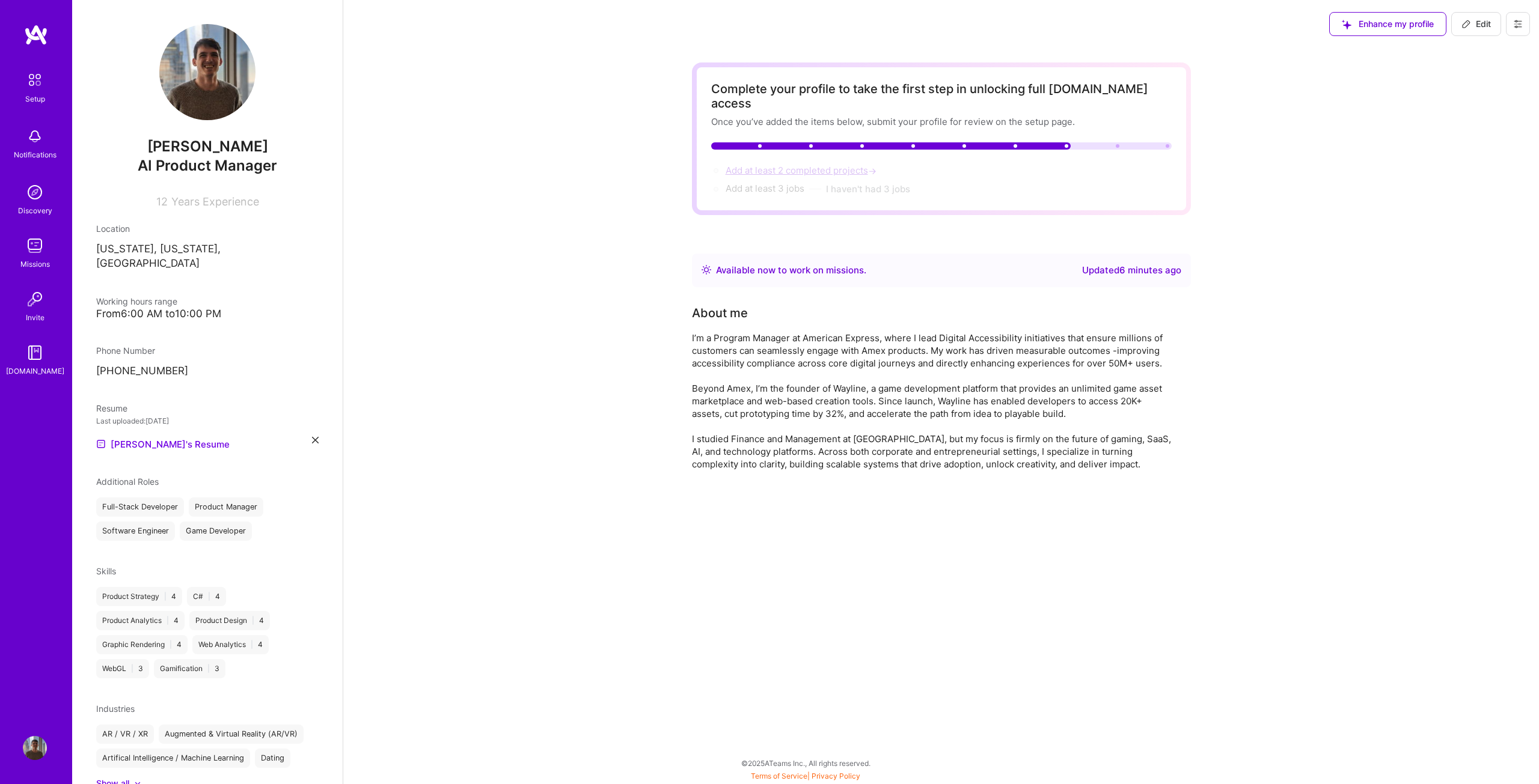
click at [794, 165] on span "Add at least 2 completed projects →" at bounding box center [802, 171] width 153 height 12
select select "US"
select select "Right Now"
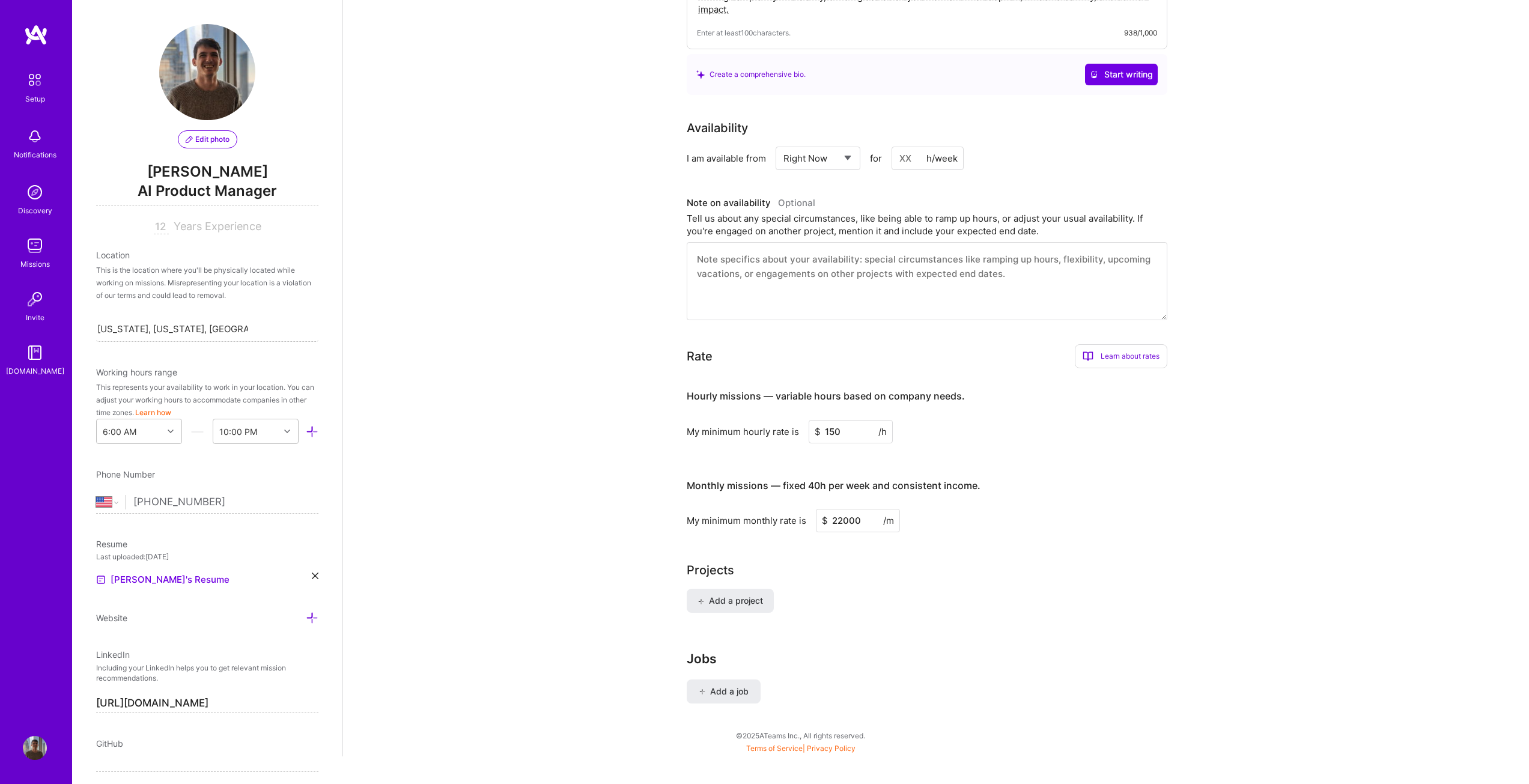
scroll to position [464, 0]
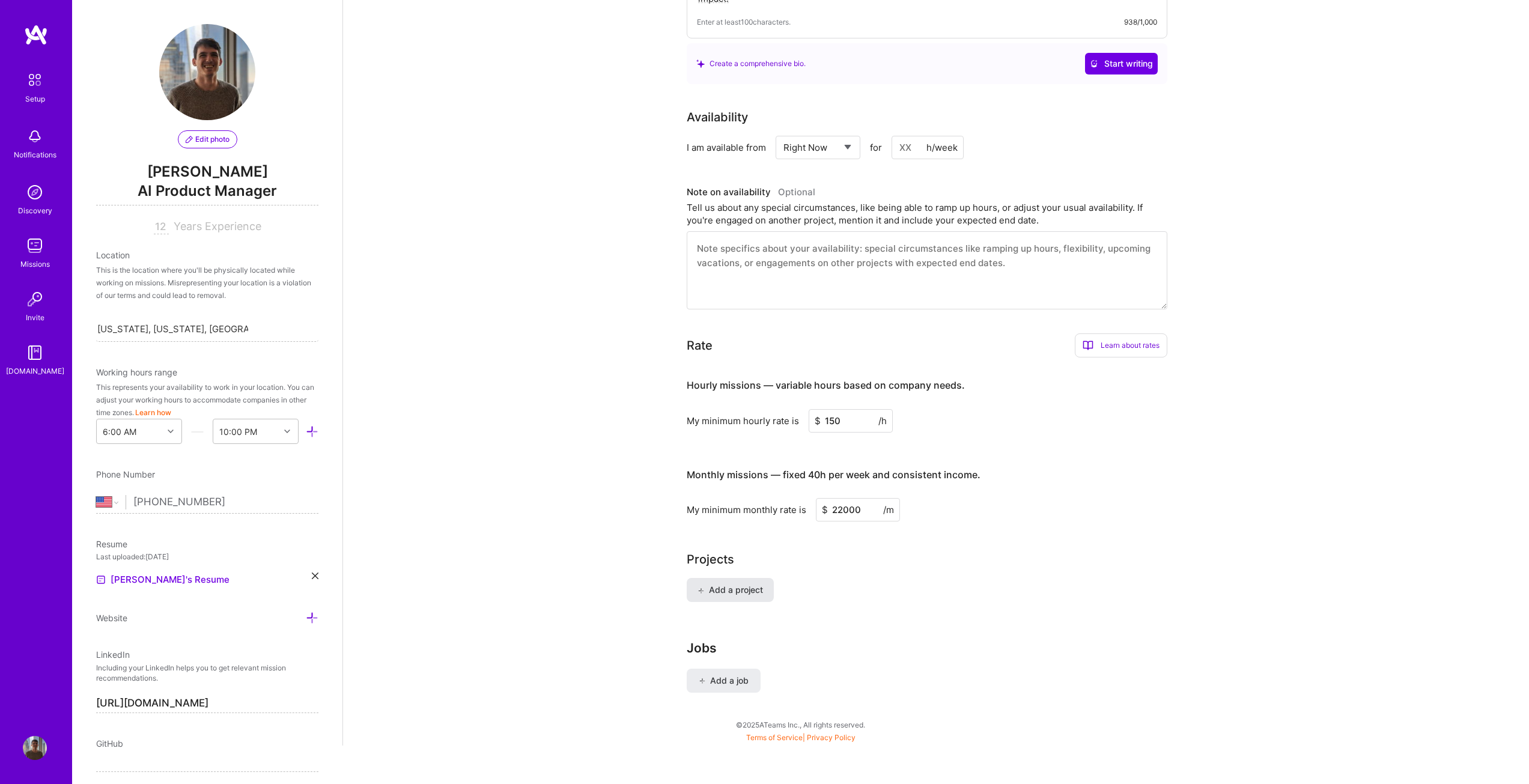
click at [736, 583] on span "Add a project" at bounding box center [730, 589] width 66 height 12
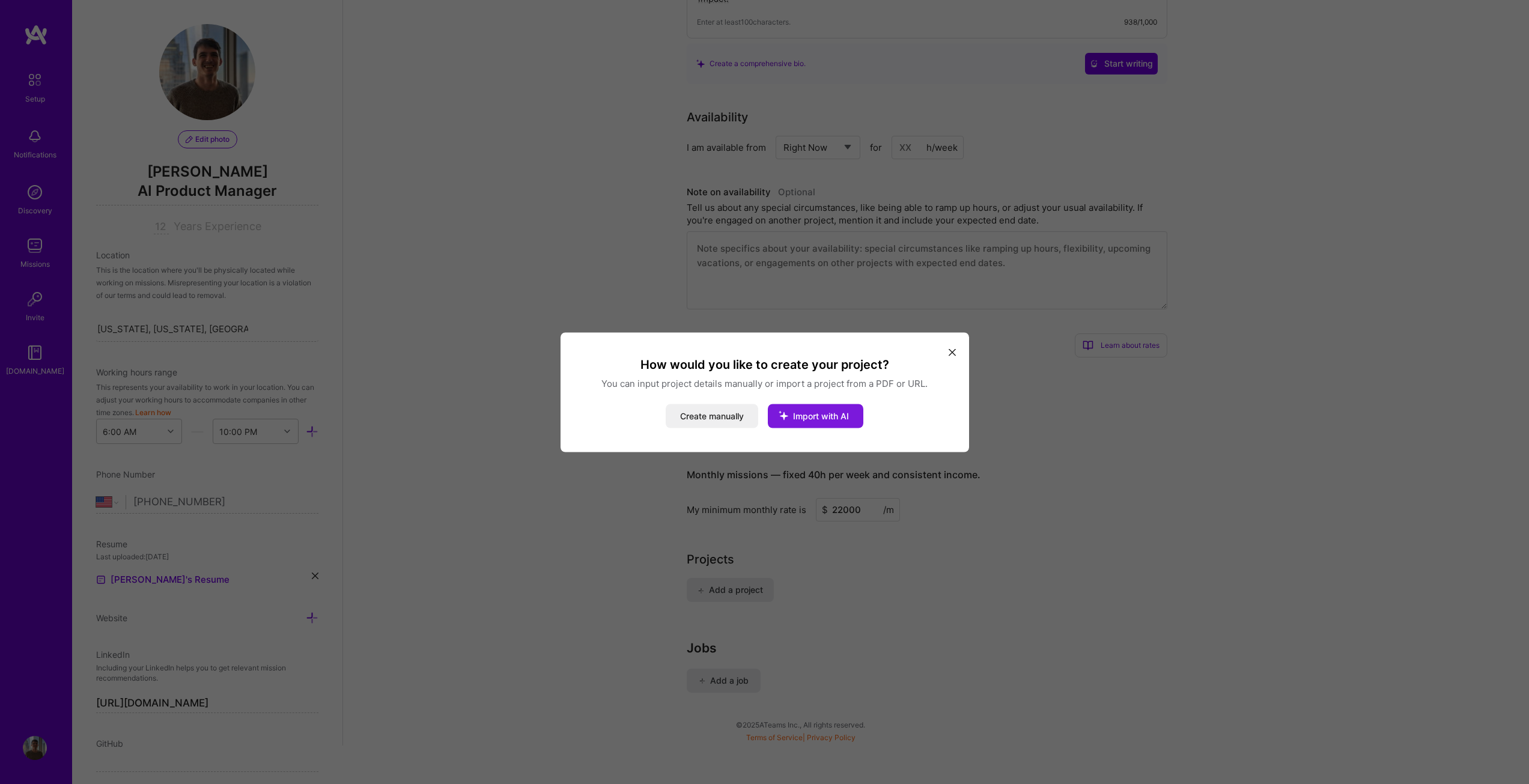
click at [818, 421] on button "Import with AI" at bounding box center [815, 416] width 96 height 24
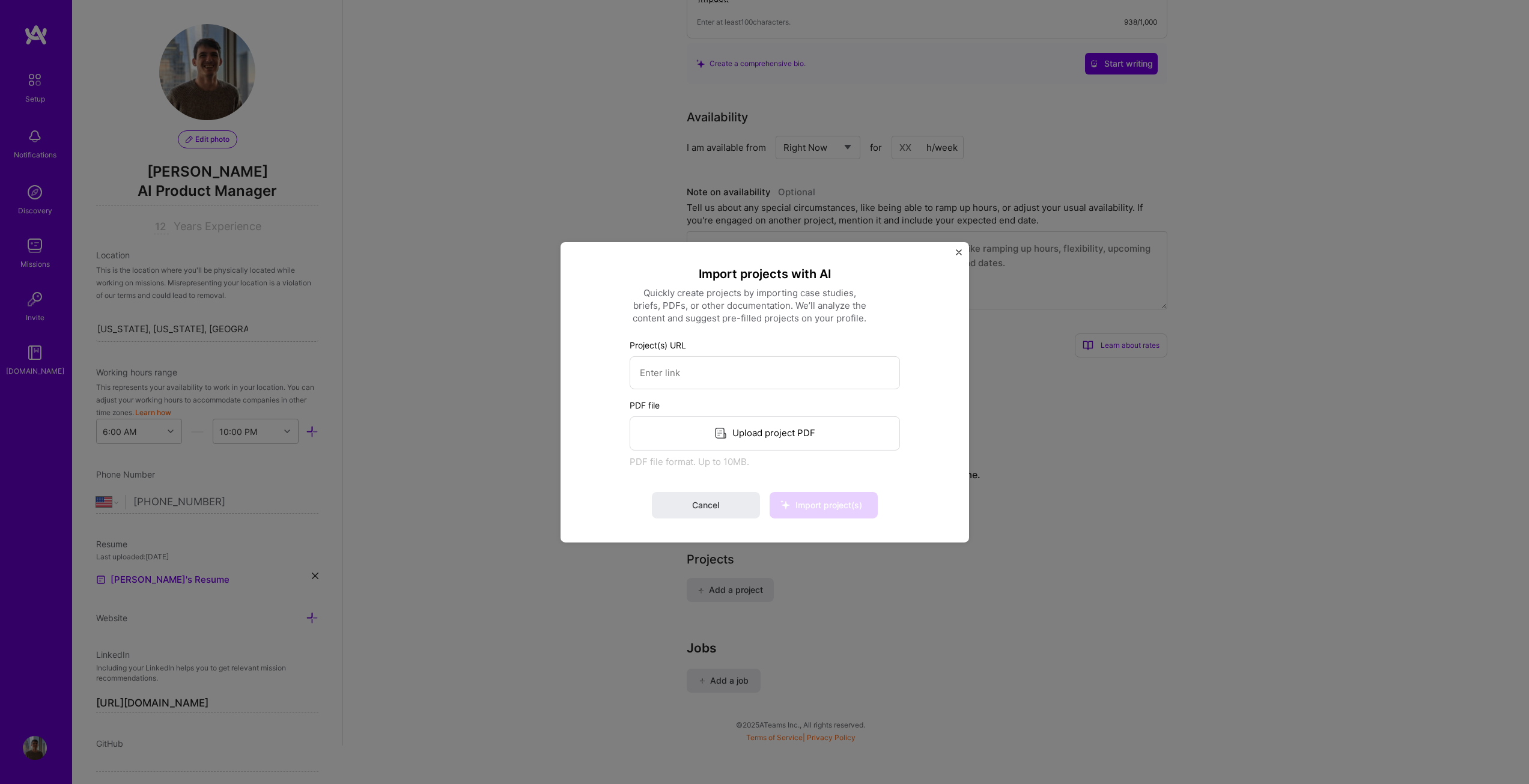
click at [949, 254] on div "Import projects with AI Quickly create projects by importing case studies, brie…" at bounding box center [765, 391] width 409 height 300
click at [956, 250] on img "Close" at bounding box center [959, 252] width 6 height 6
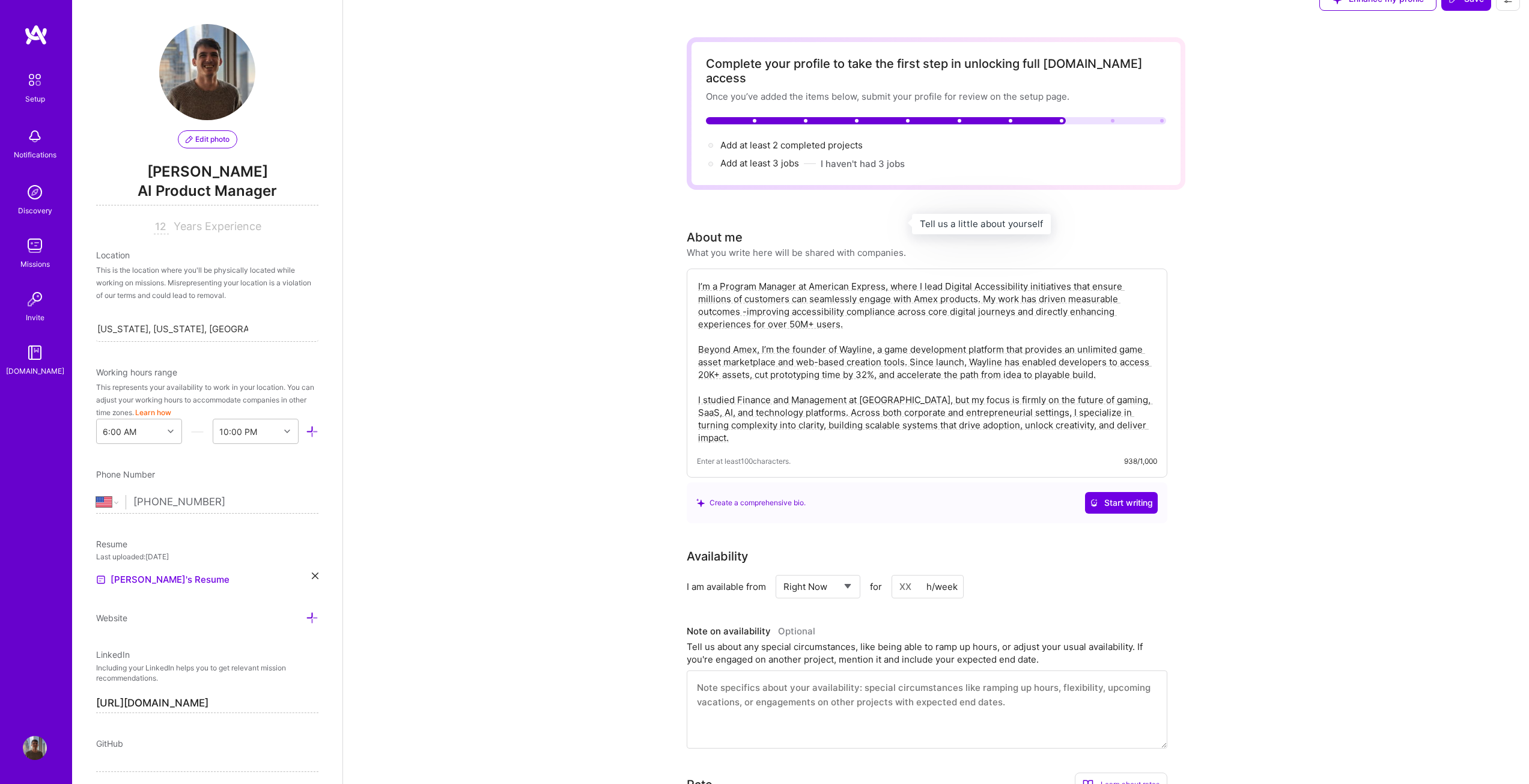
scroll to position [0, 0]
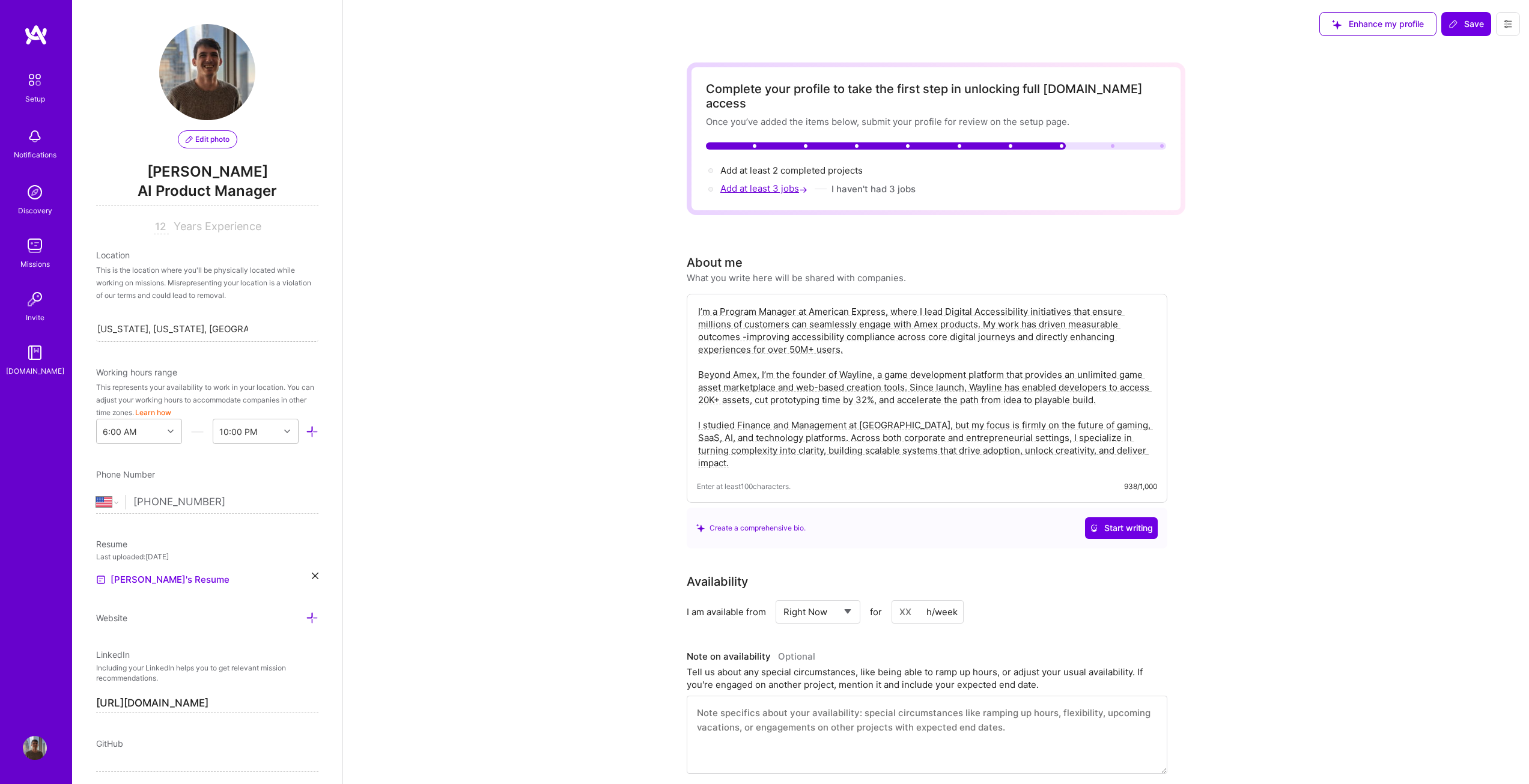
click at [757, 182] on span "Add at least 3 jobs →" at bounding box center [765, 188] width 90 height 12
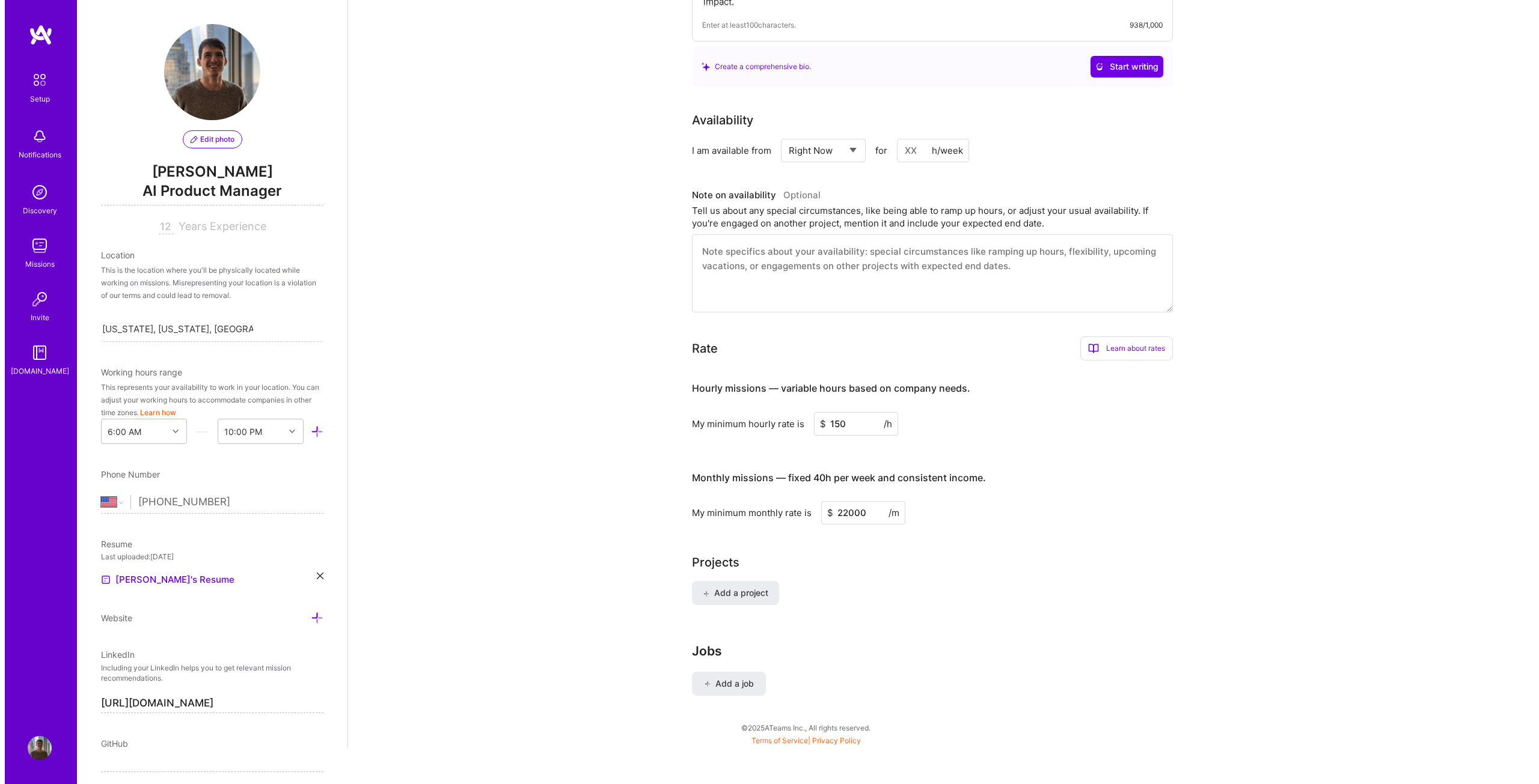
scroll to position [464, 0]
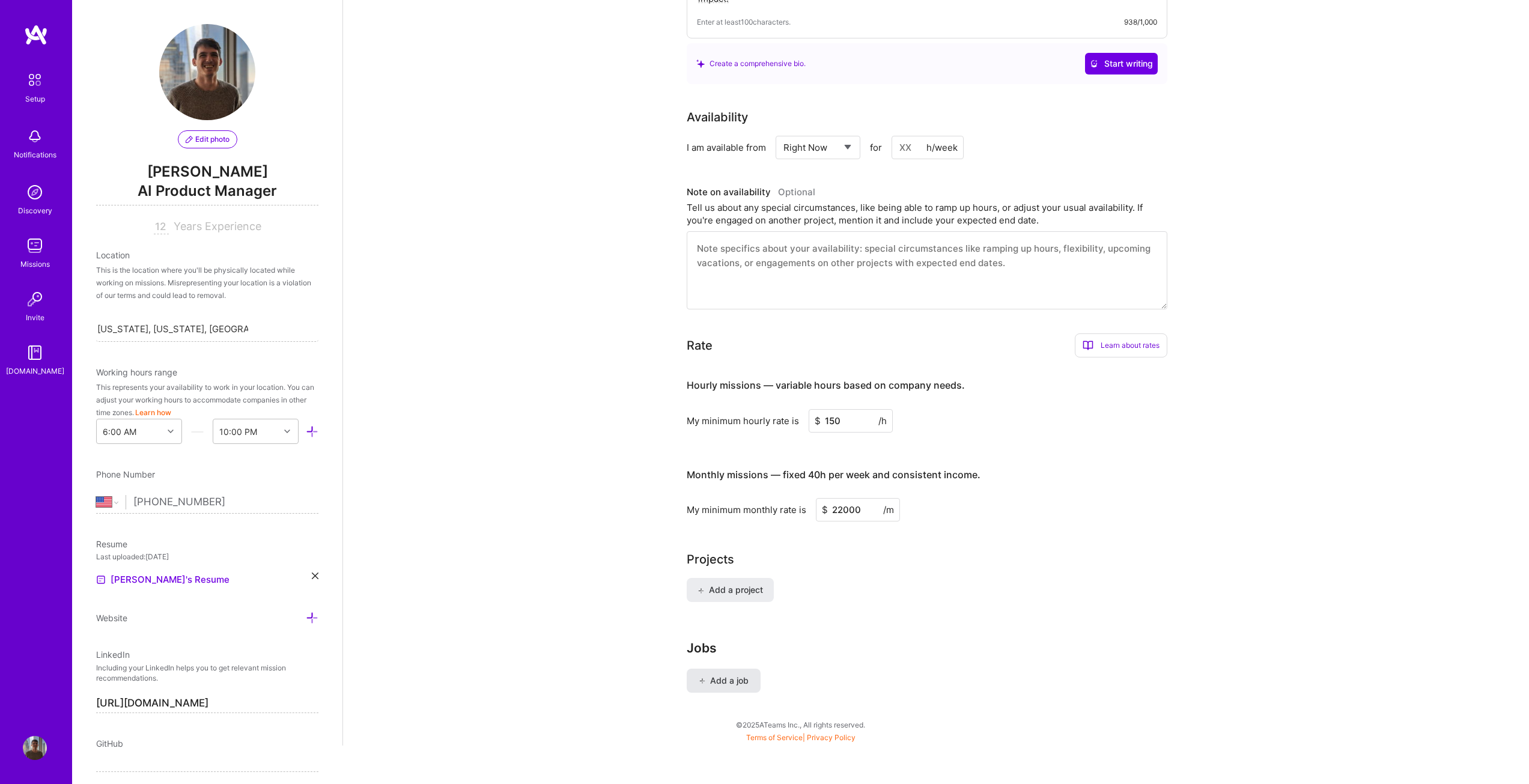
click at [733, 674] on span "Add a job" at bounding box center [724, 680] width 50 height 12
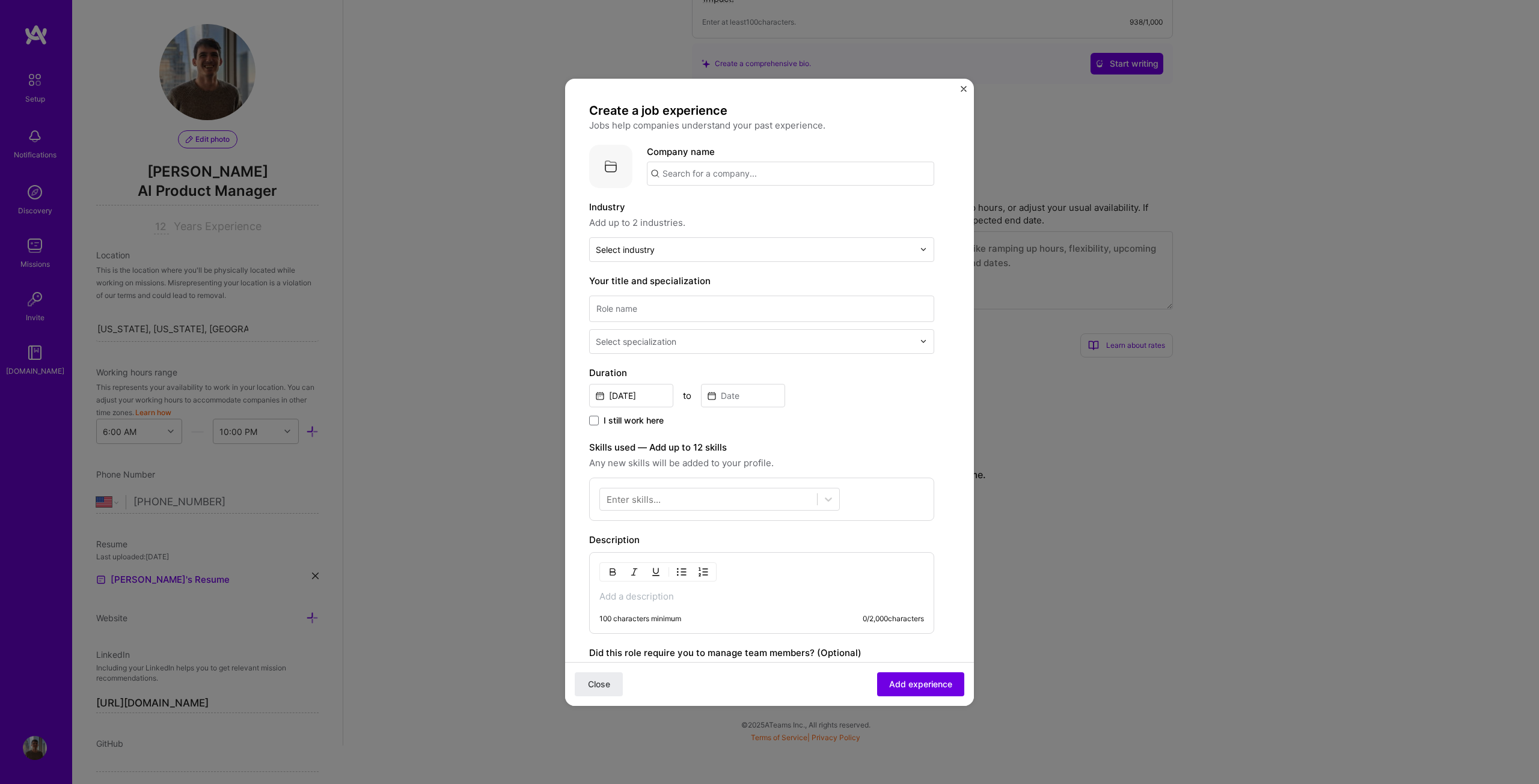
click at [603, 417] on span "I still work here" at bounding box center [633, 420] width 60 height 12
click at [0, 0] on input "I still work here" at bounding box center [0, 0] width 0 height 0
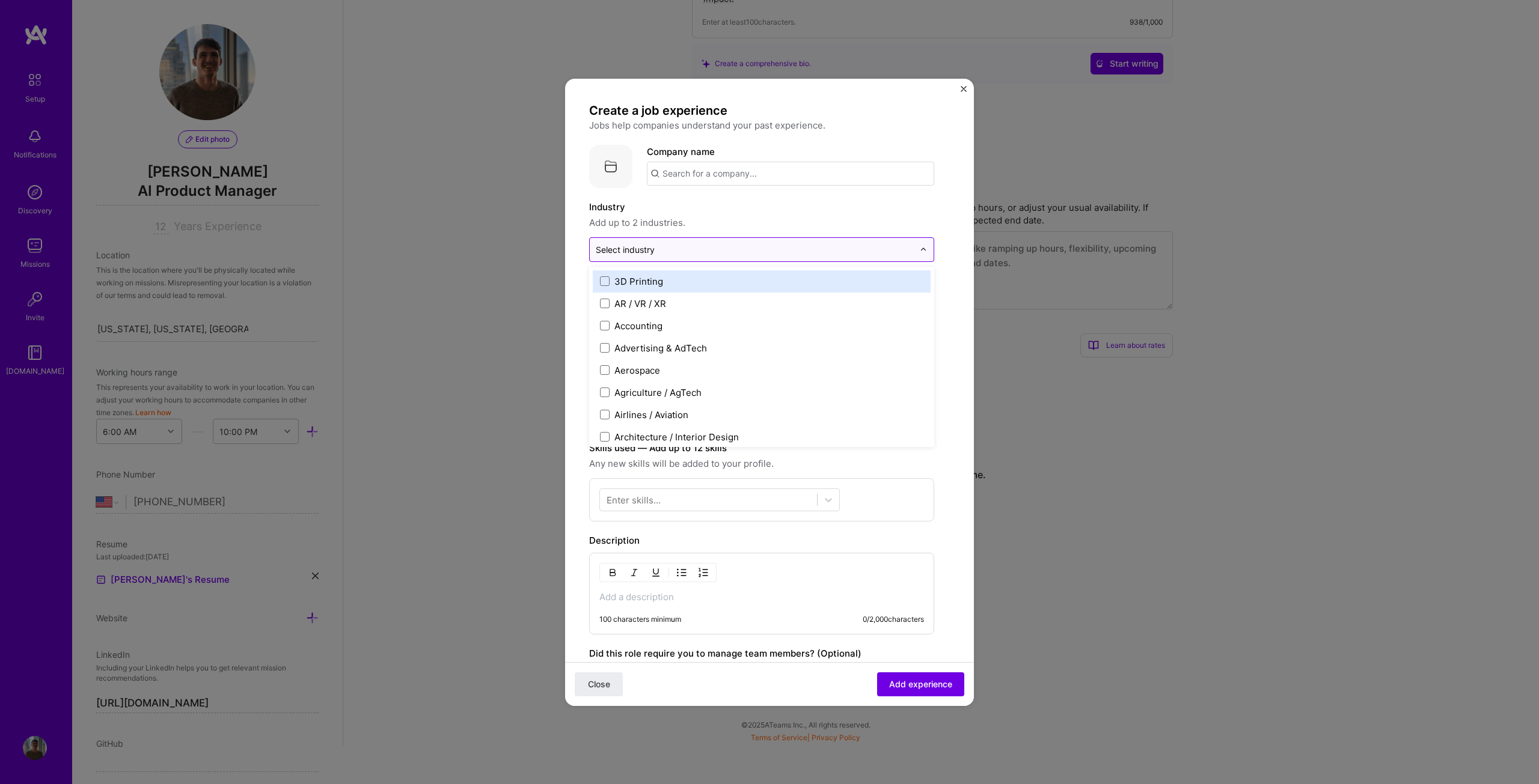
click at [642, 253] on div "Select industry 0" at bounding box center [624, 249] width 59 height 13
click at [721, 199] on div "Create a job experience Jobs help companies understand your past experience. Co…" at bounding box center [761, 465] width 345 height 724
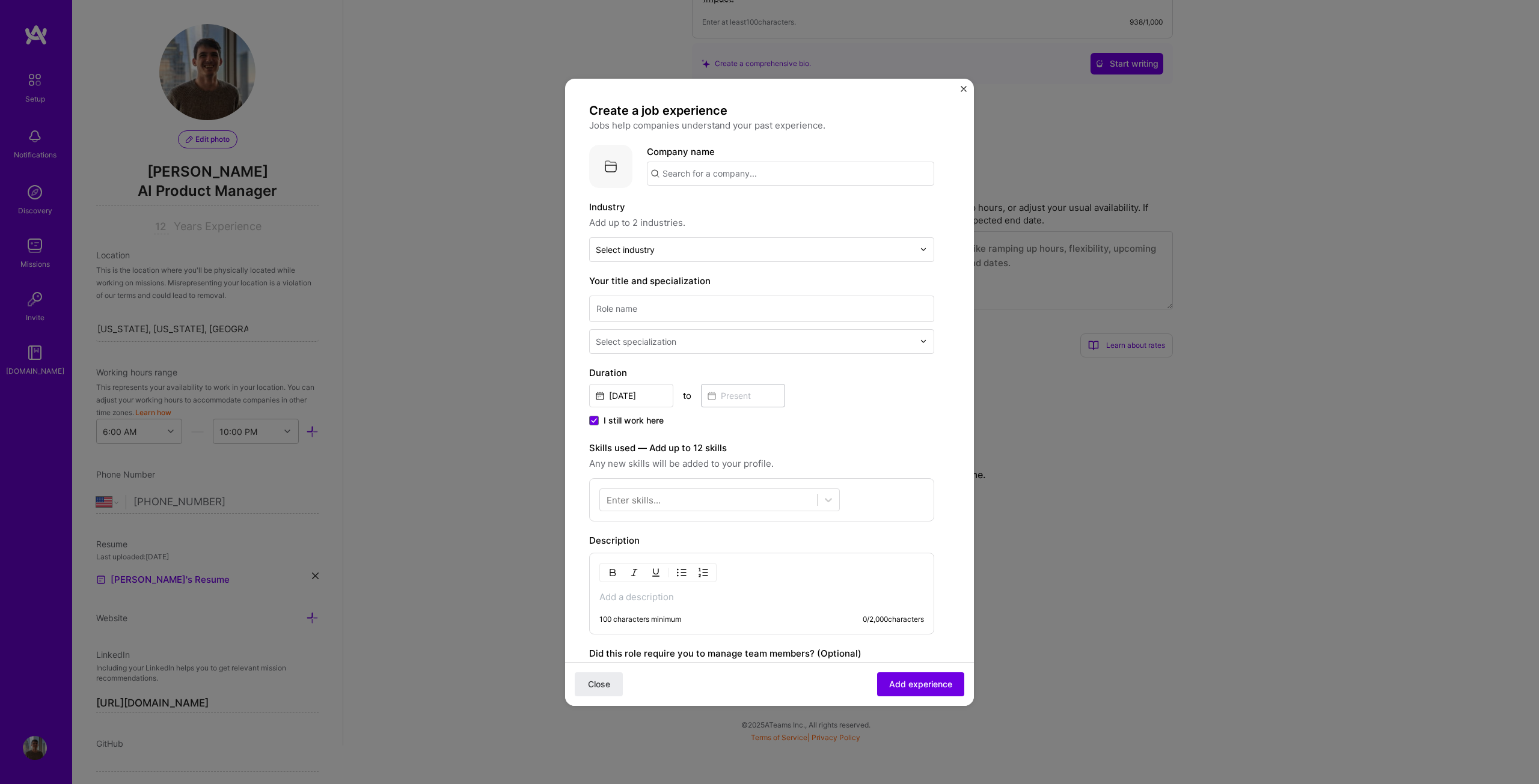
click at [733, 176] on input "text" at bounding box center [790, 174] width 288 height 24
click at [735, 240] on span "American Express" at bounding box center [722, 236] width 77 height 13
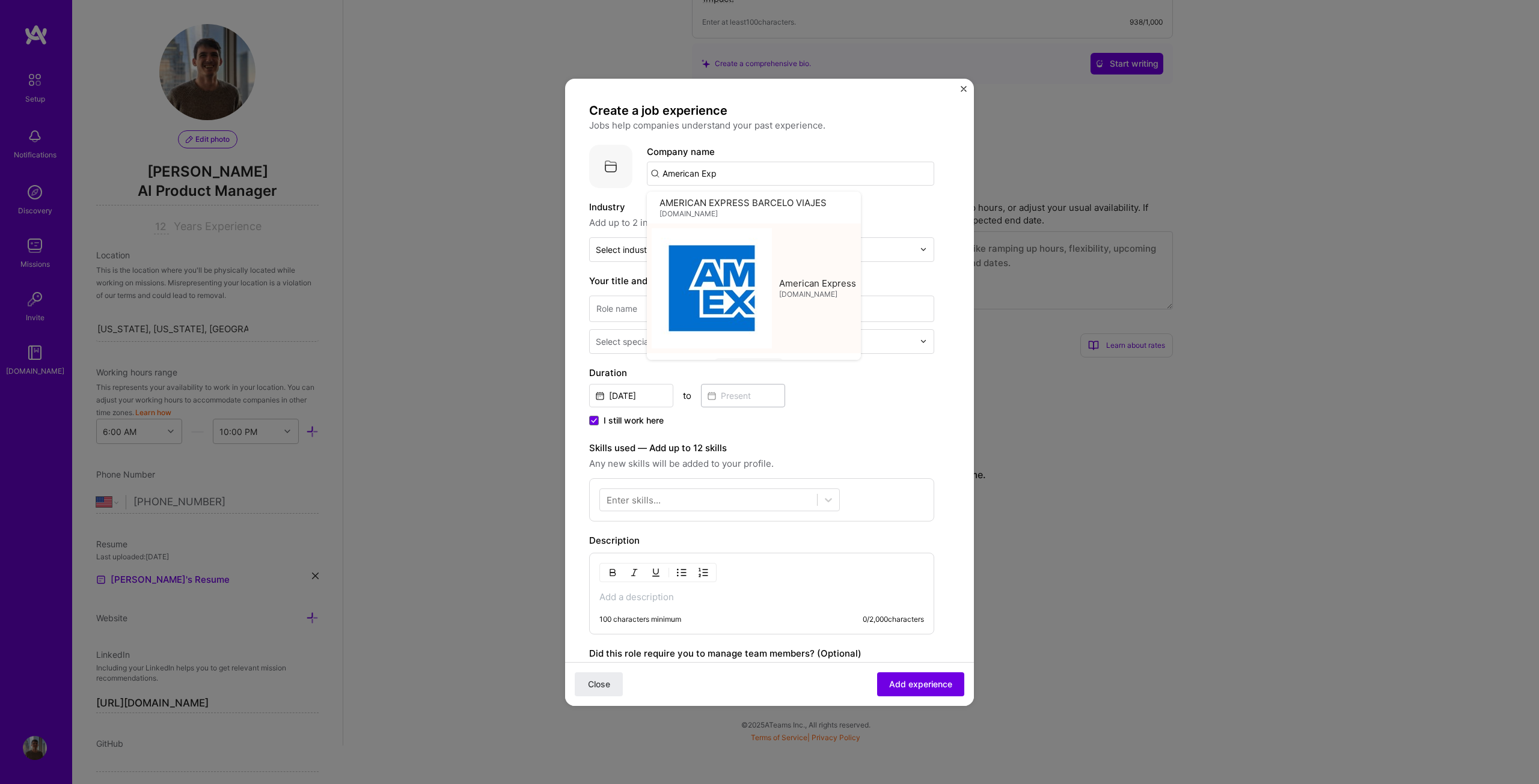
type input "American Express"
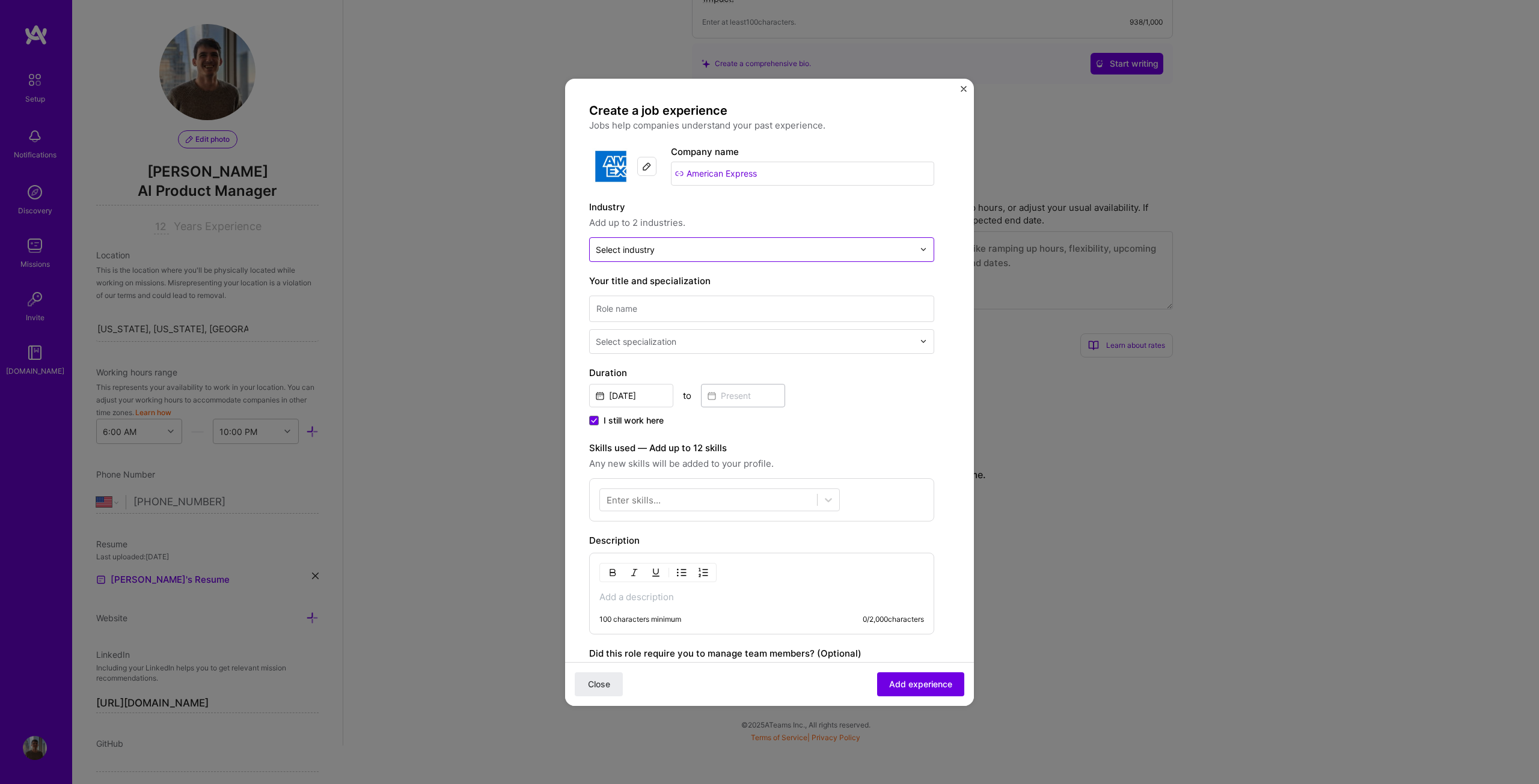
click at [658, 258] on div "Select industry 0" at bounding box center [755, 250] width 330 height 23
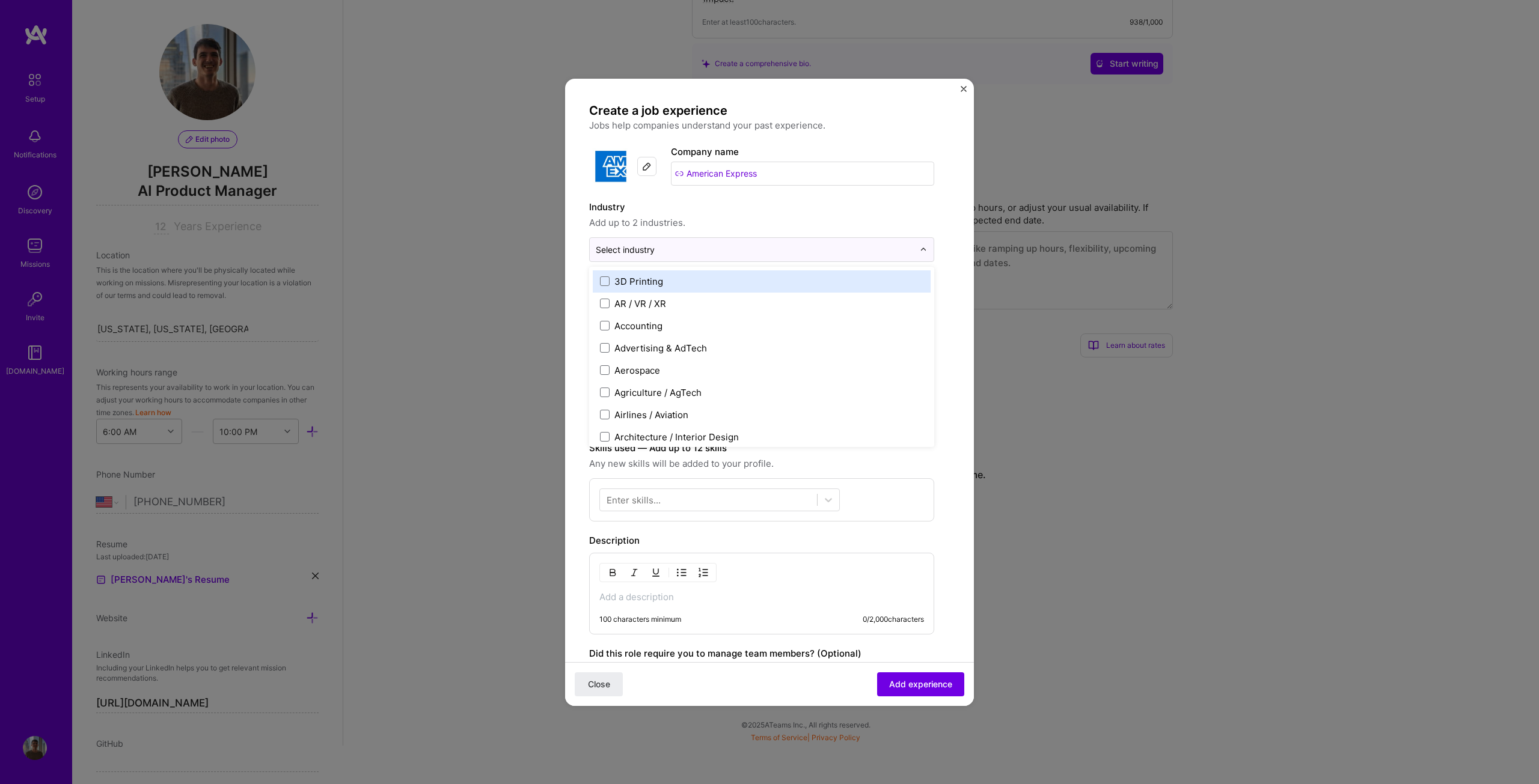
click at [711, 226] on span "Add up to 2 industries." at bounding box center [761, 223] width 345 height 14
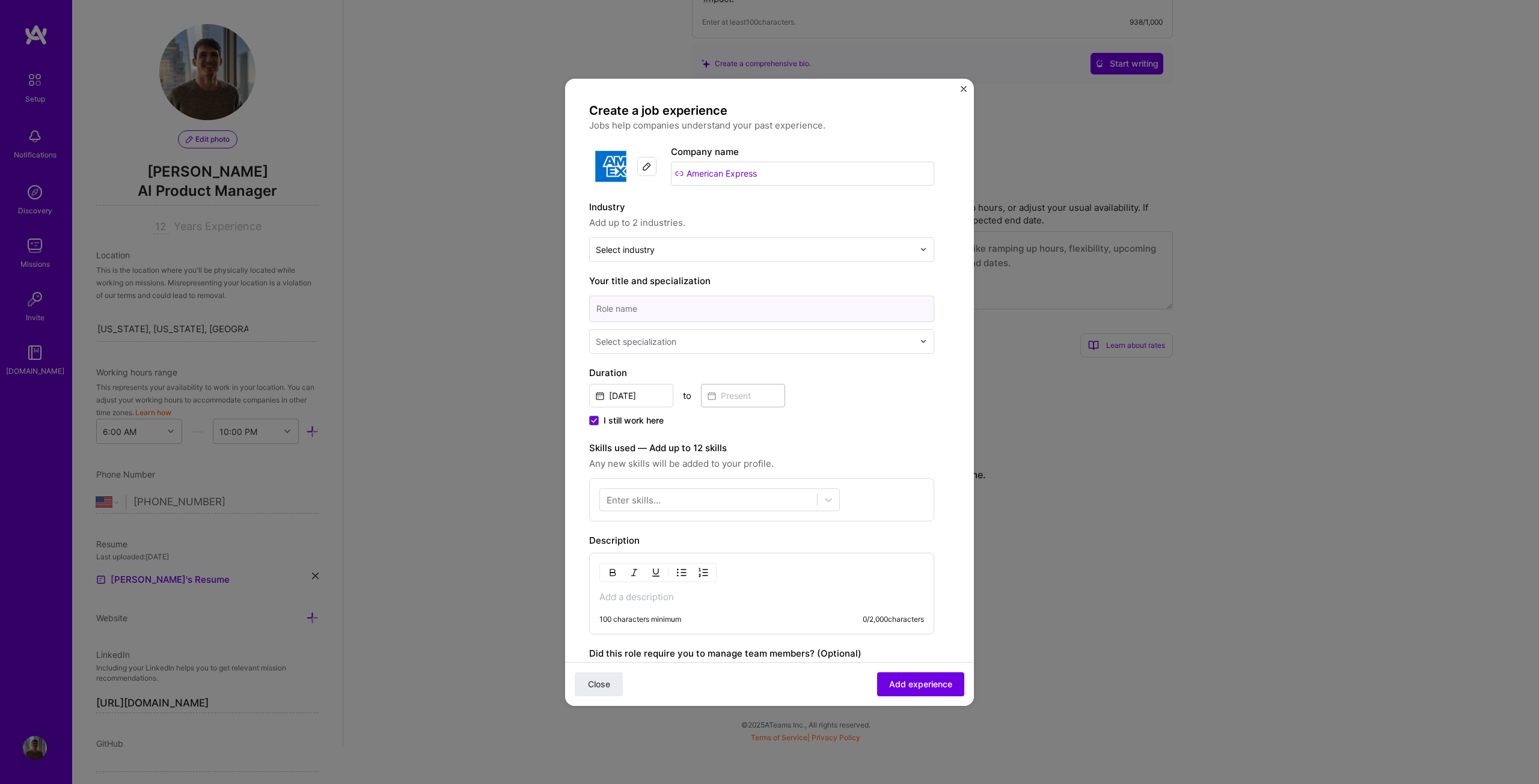
click at [664, 304] on input at bounding box center [761, 308] width 345 height 26
type input "Senior Manager"
click at [655, 341] on div "Select specialization" at bounding box center [635, 341] width 80 height 13
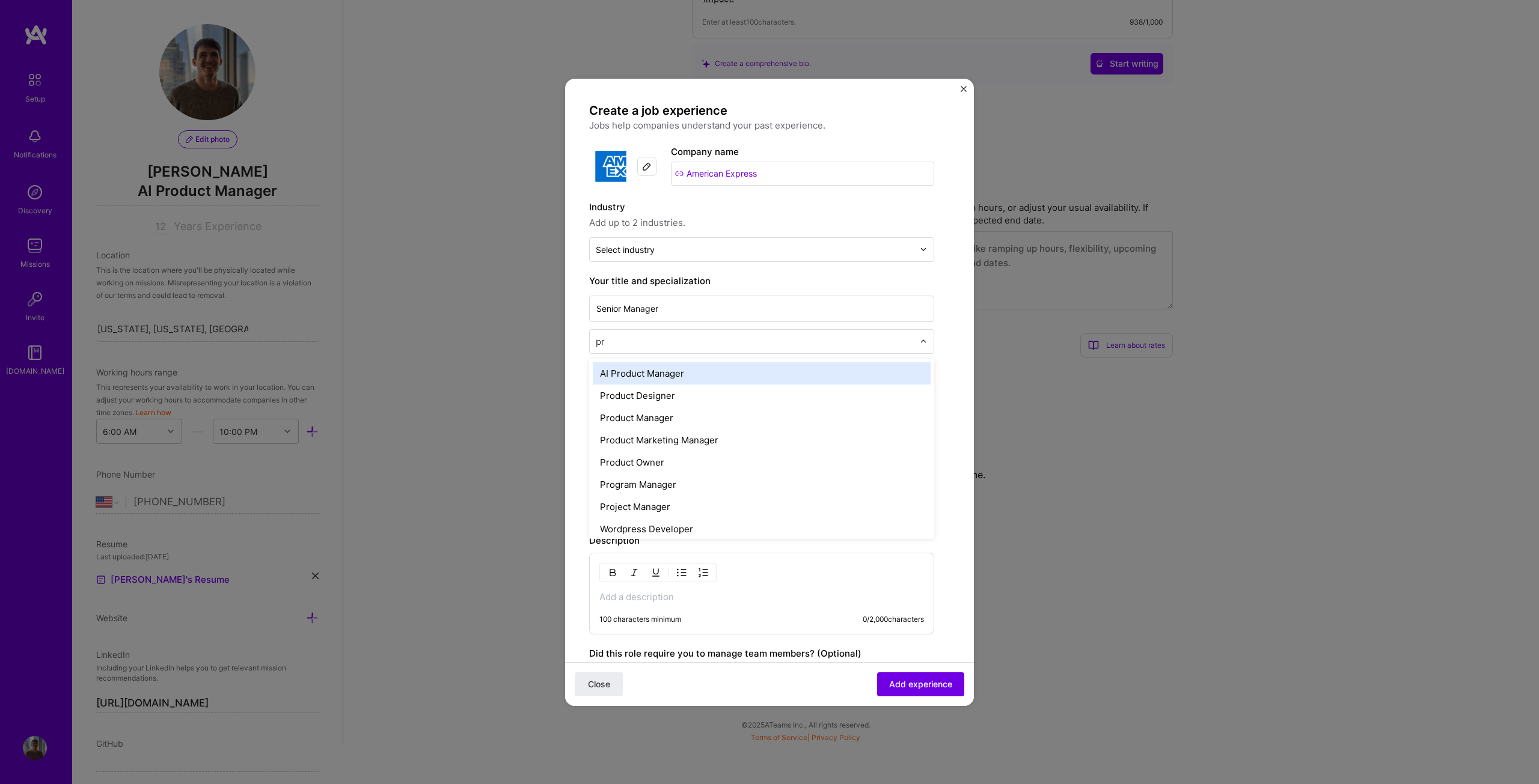
type input "pro"
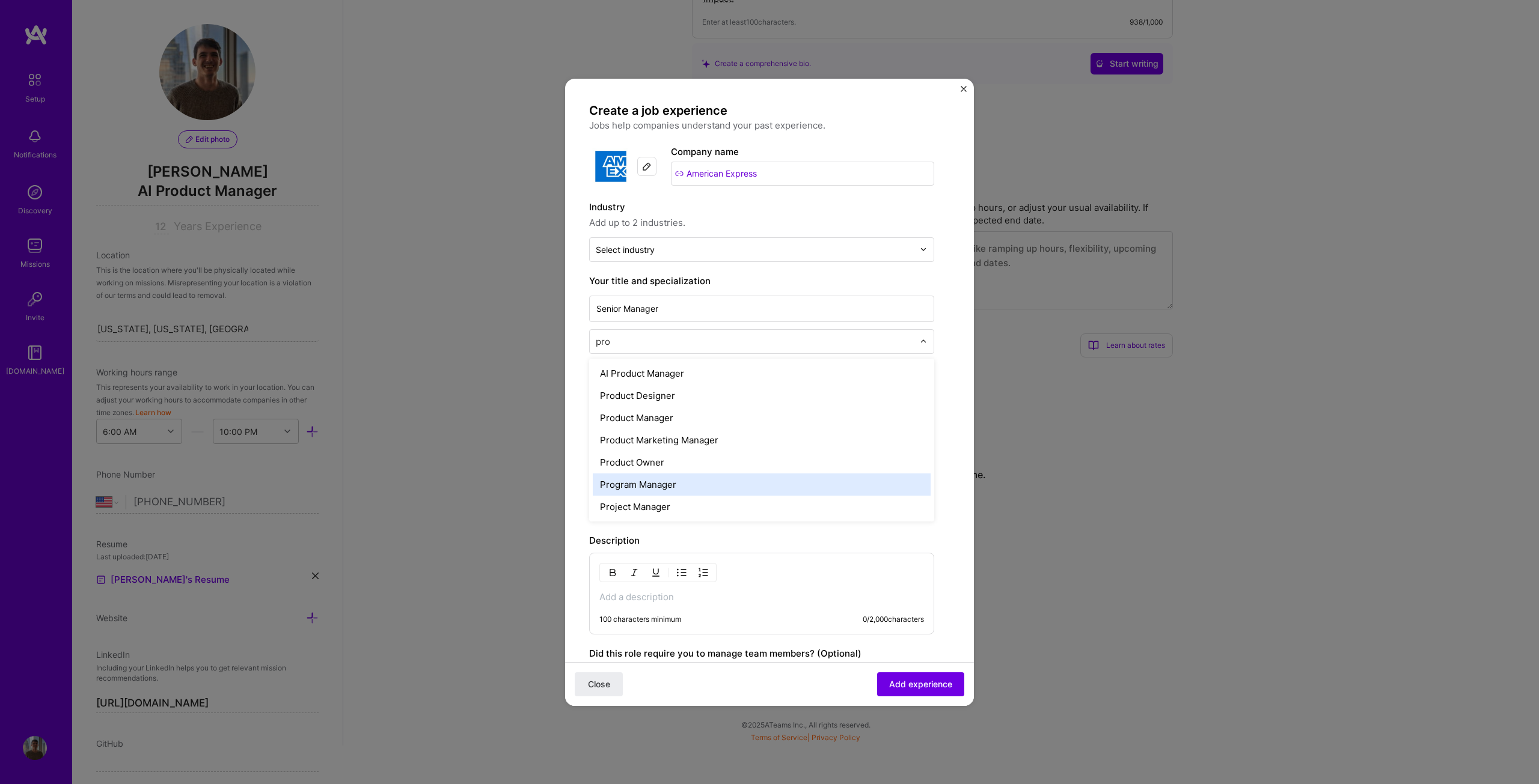
click at [666, 488] on div "Program Manager" at bounding box center [761, 484] width 338 height 22
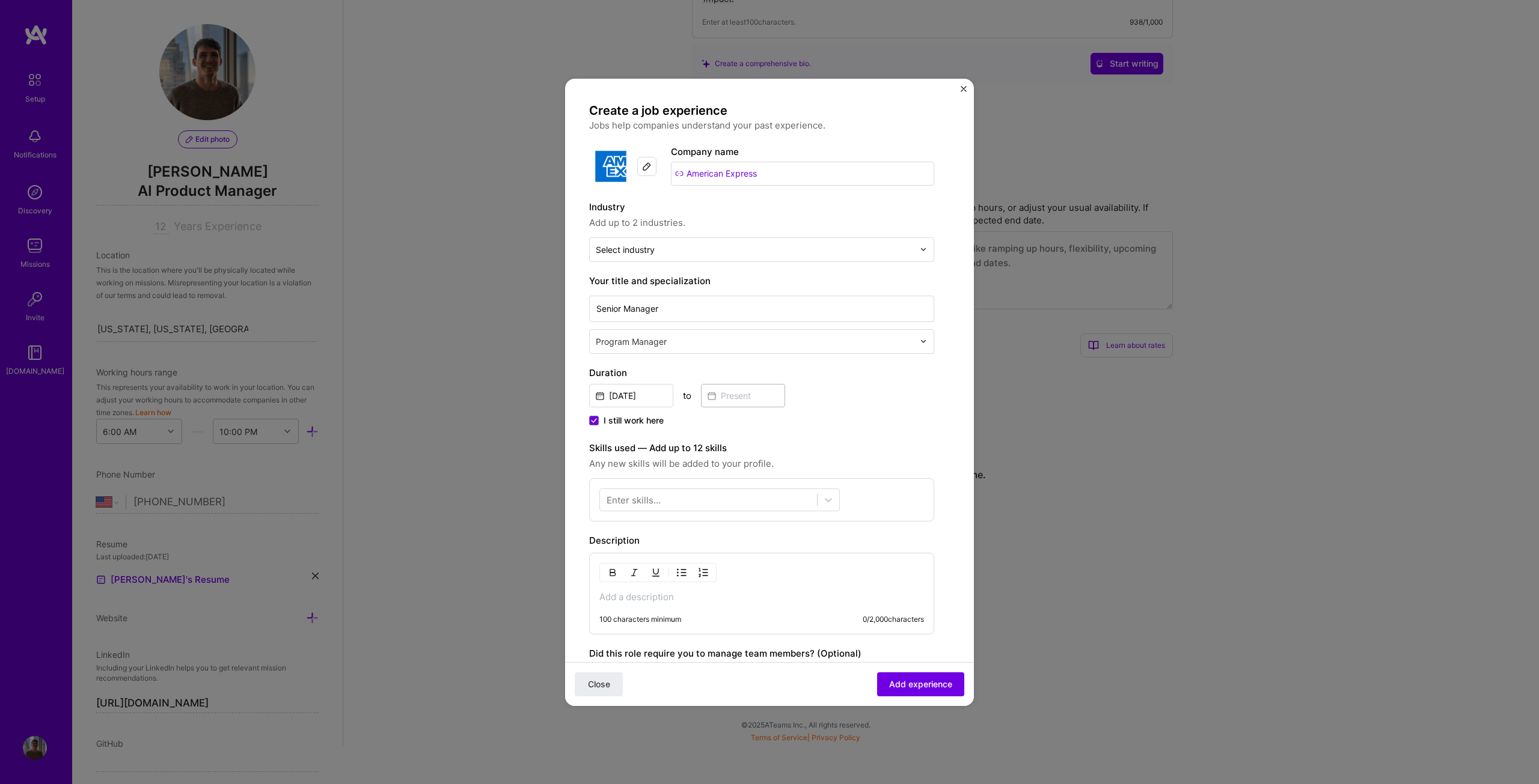
click at [571, 345] on form "Create a job experience Jobs help companies understand your past experience. Co…" at bounding box center [769, 499] width 409 height 792
click at [644, 401] on input "Oct, 2025" at bounding box center [630, 395] width 84 height 23
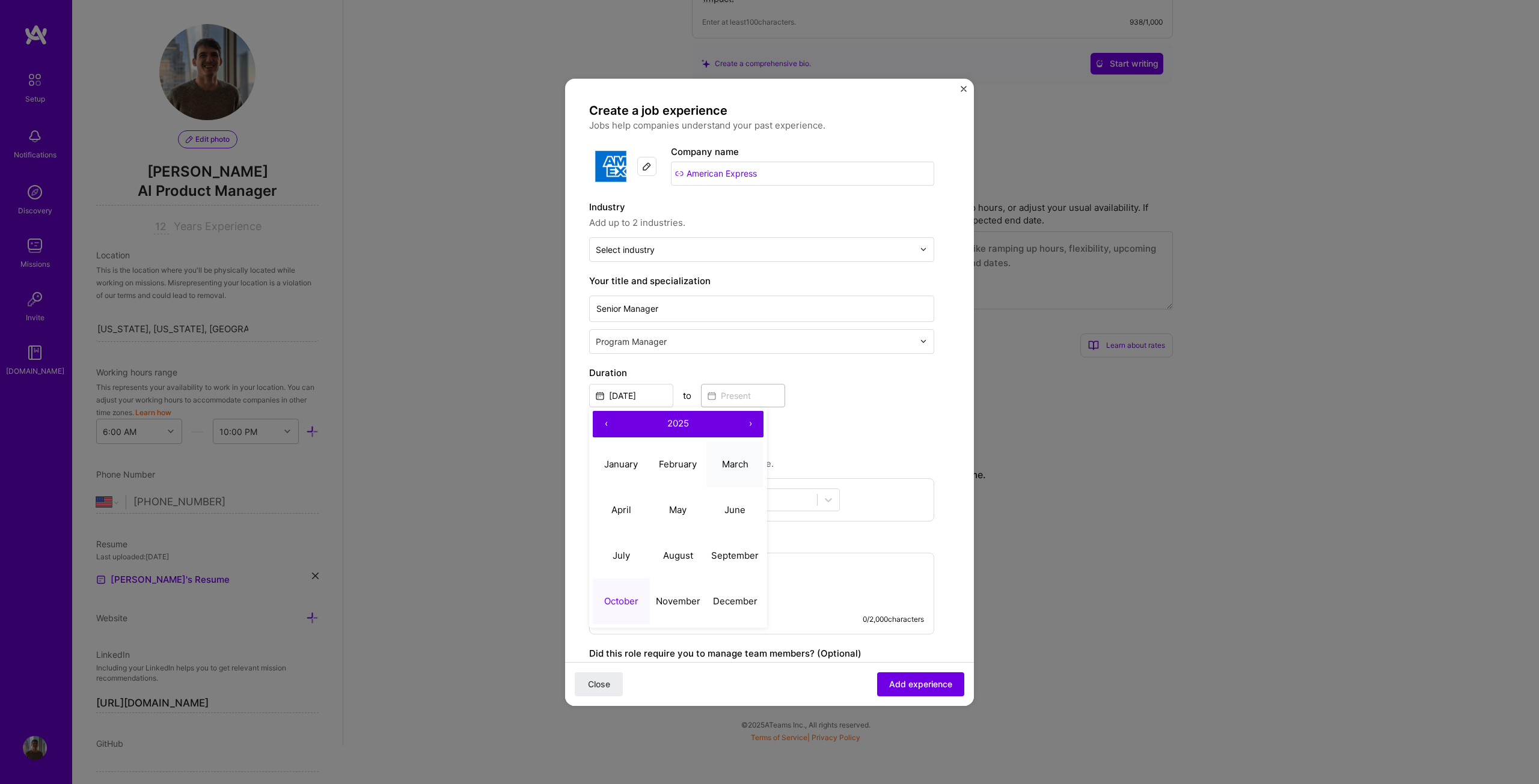
click at [738, 468] on abbr "March" at bounding box center [734, 464] width 26 height 12
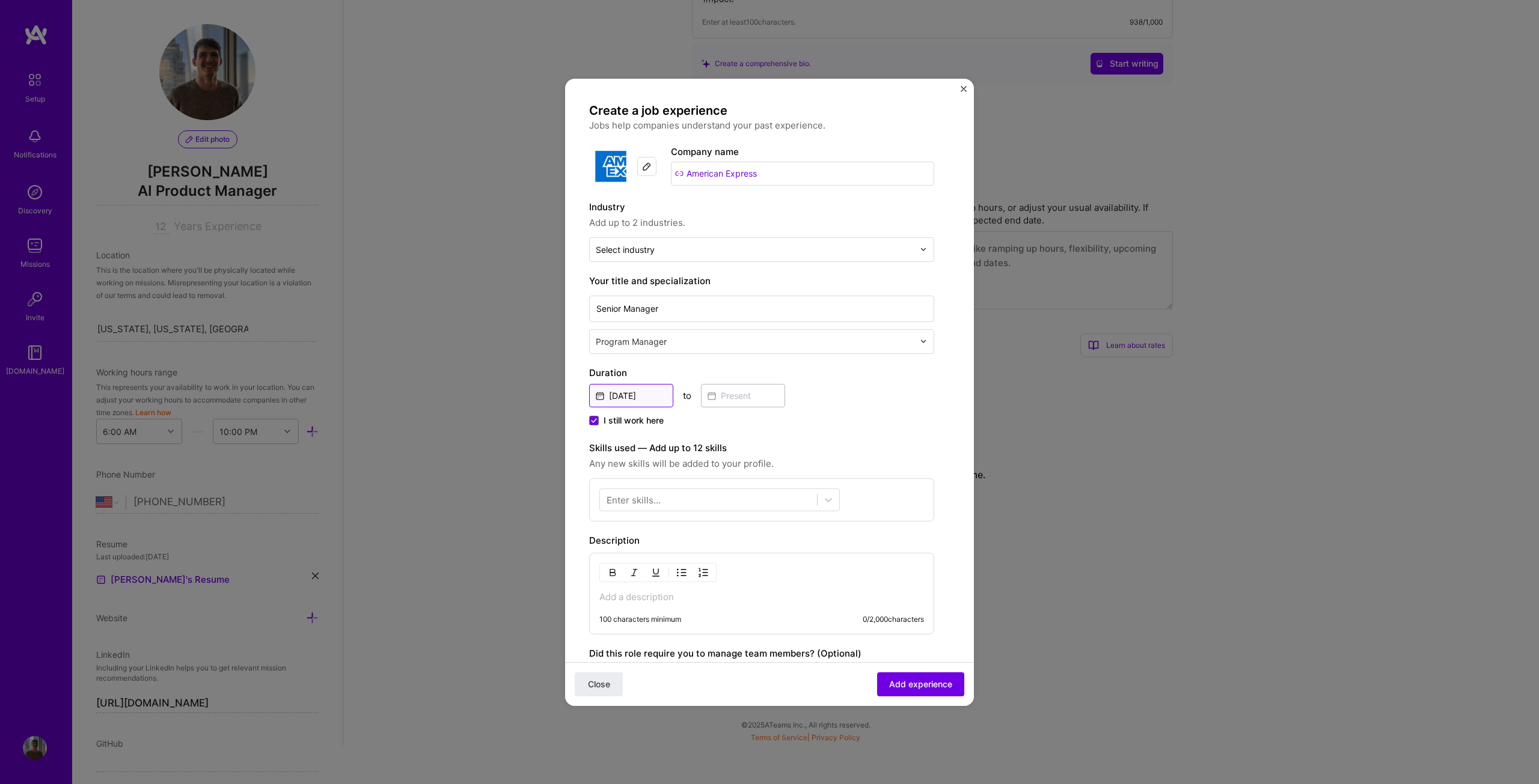
click at [624, 394] on input "Mar, 2025" at bounding box center [630, 395] width 84 height 23
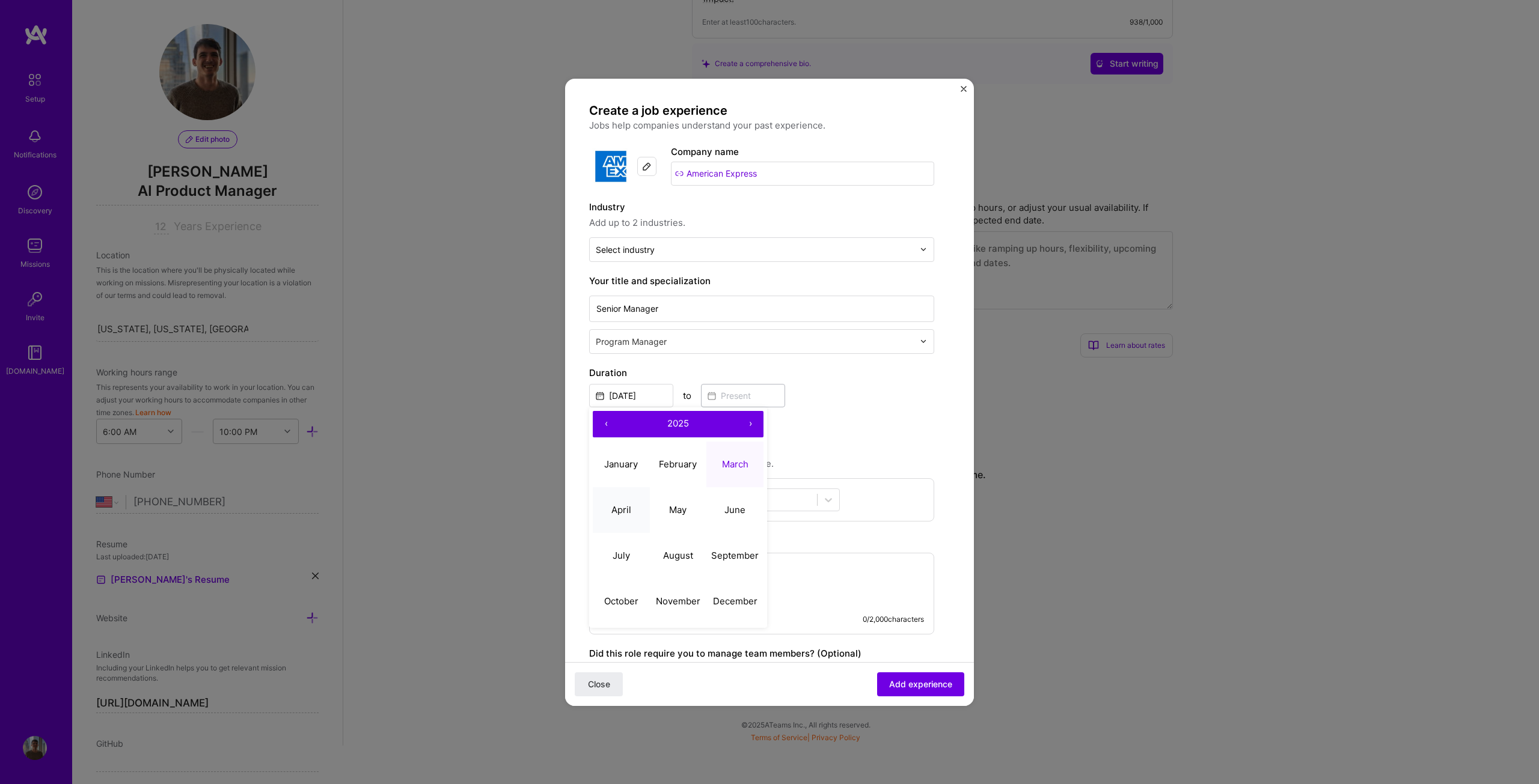
click at [614, 500] on button "April" at bounding box center [620, 509] width 57 height 45
type input "Apr, 2025"
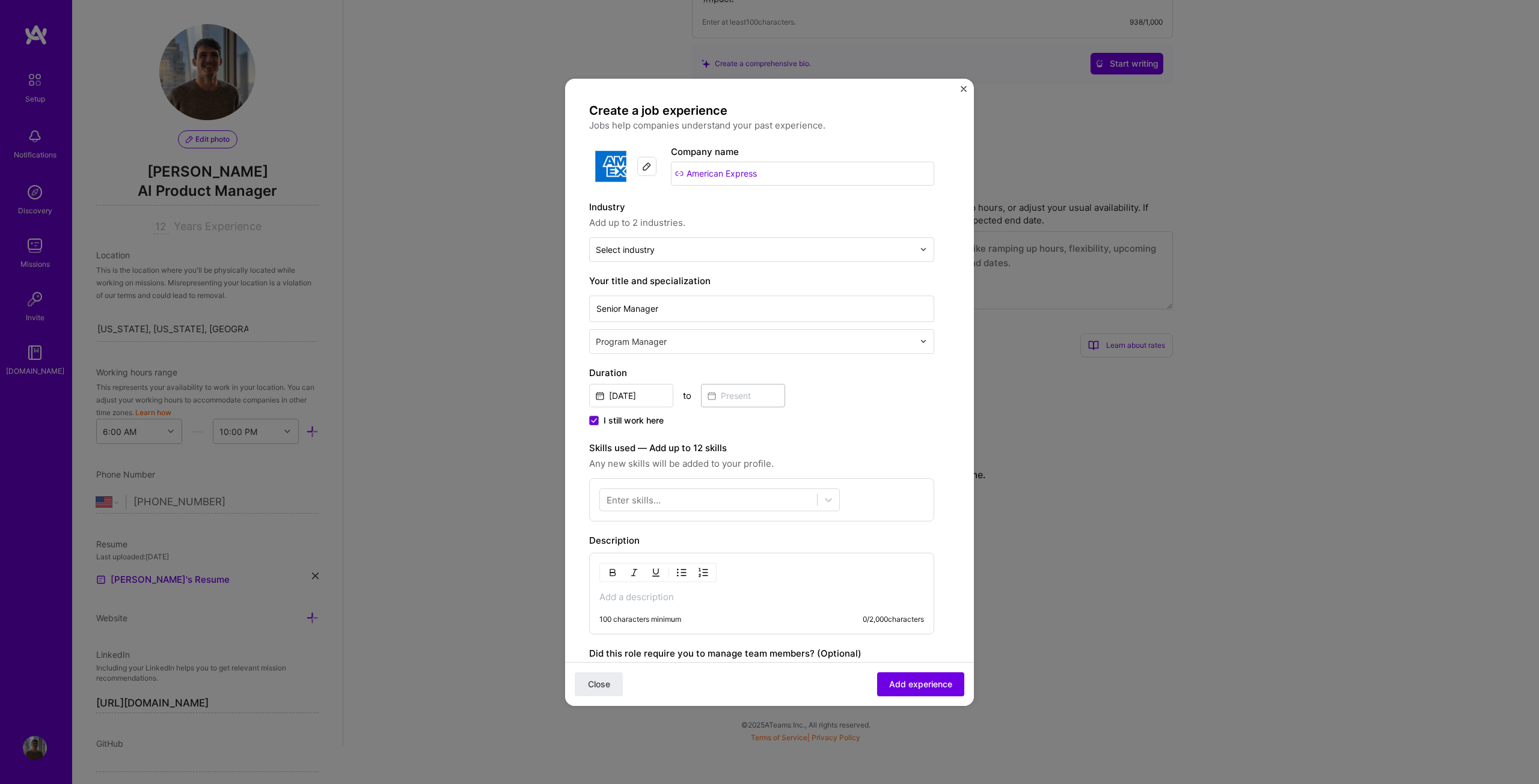
click at [573, 437] on form "Create a job experience Jobs help companies understand your past experience. Co…" at bounding box center [769, 499] width 409 height 792
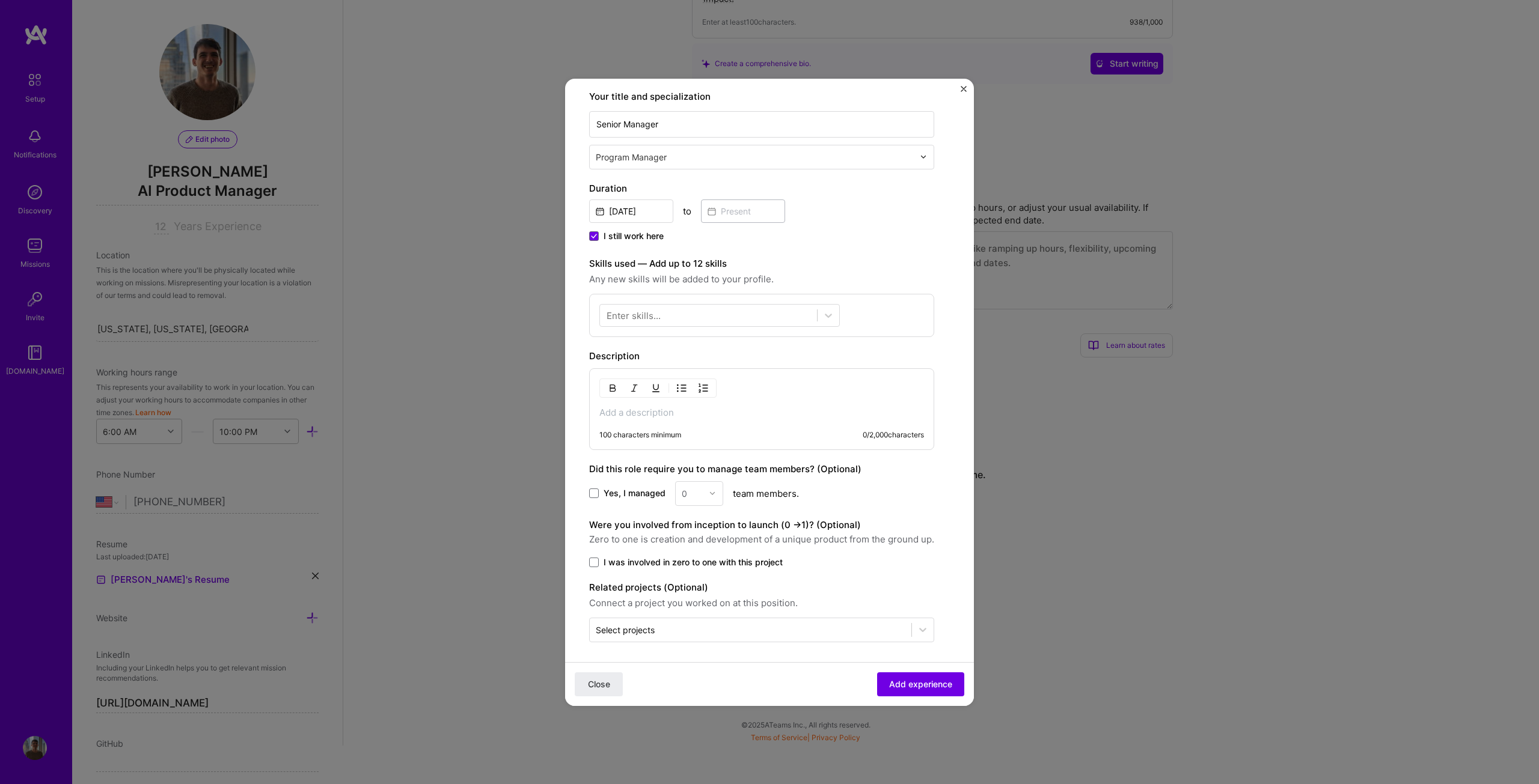
scroll to position [189, 0]
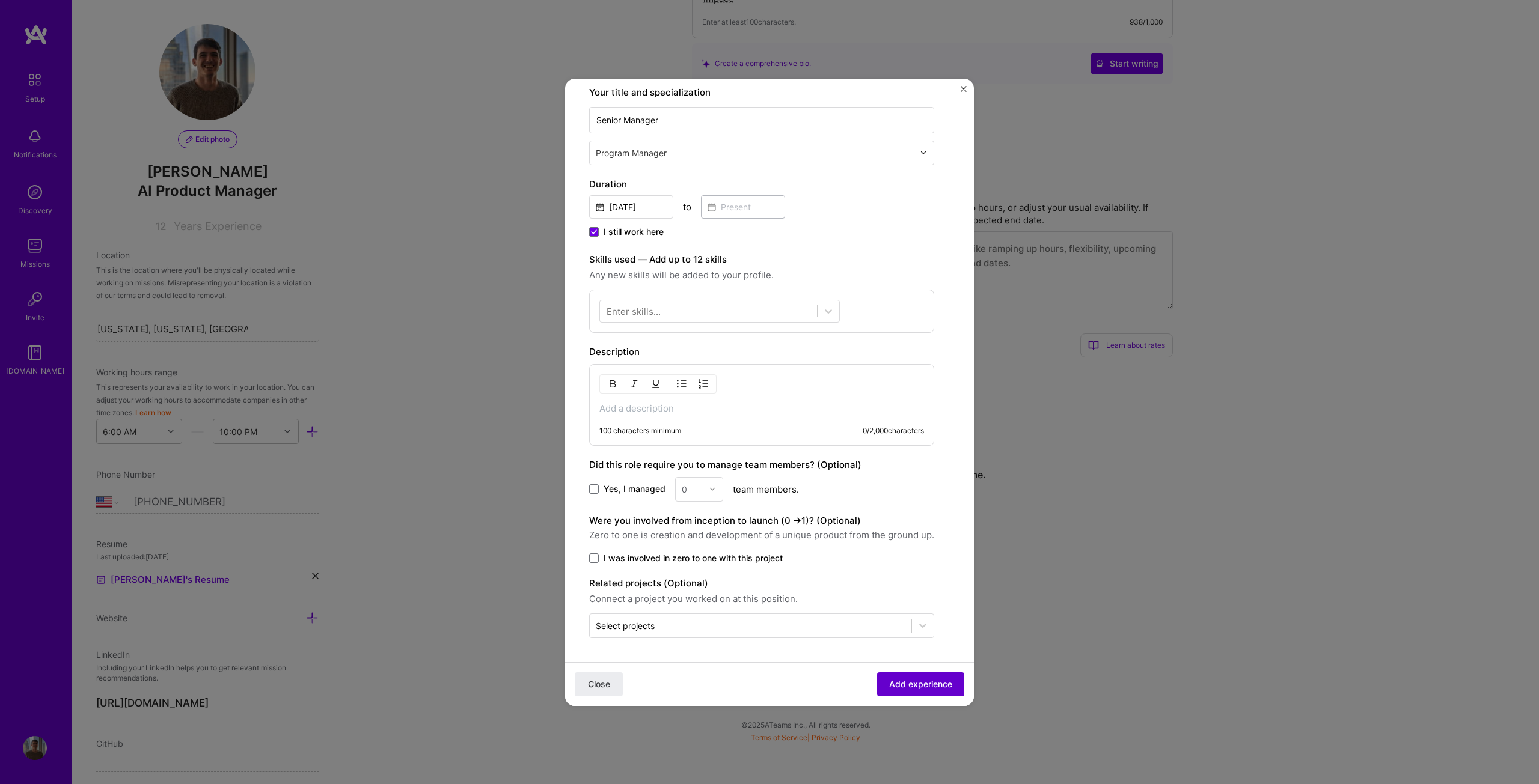
click at [914, 679] on span "Add experience" at bounding box center [920, 684] width 63 height 12
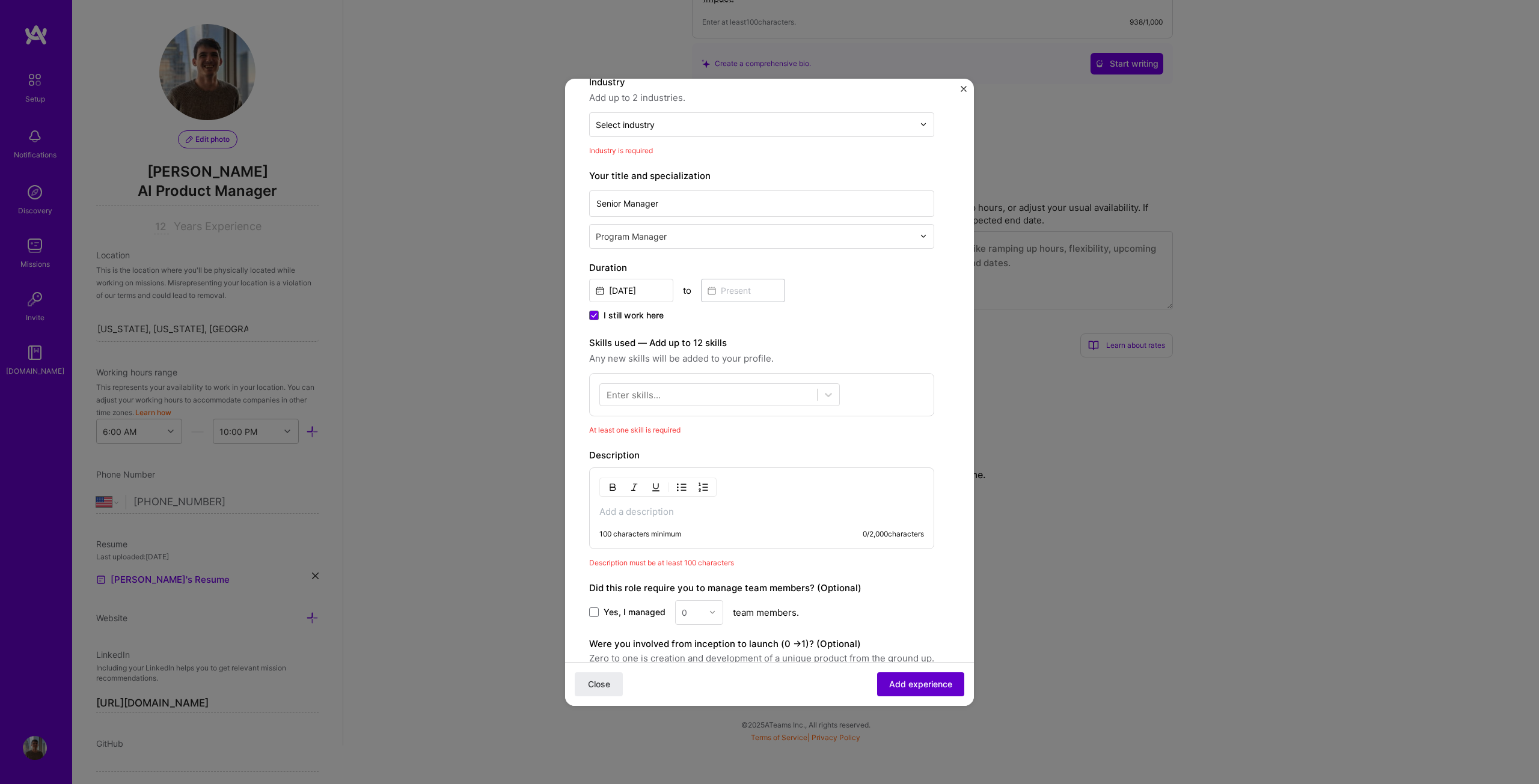
scroll to position [122, 0]
click at [693, 399] on div at bounding box center [708, 397] width 217 height 20
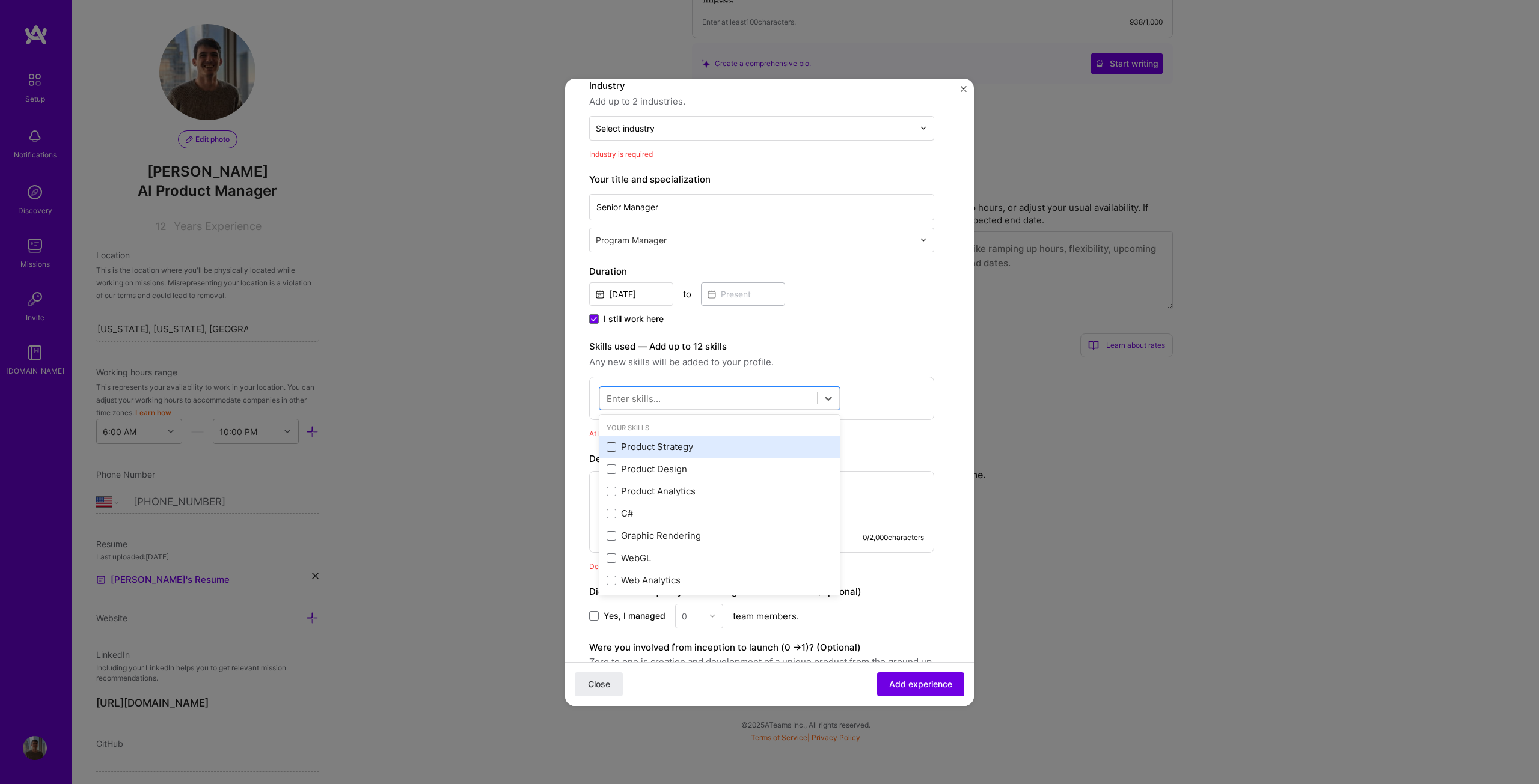
click at [610, 446] on span at bounding box center [611, 446] width 10 height 10
click at [0, 0] on input "checkbox" at bounding box center [0, 0] width 0 height 0
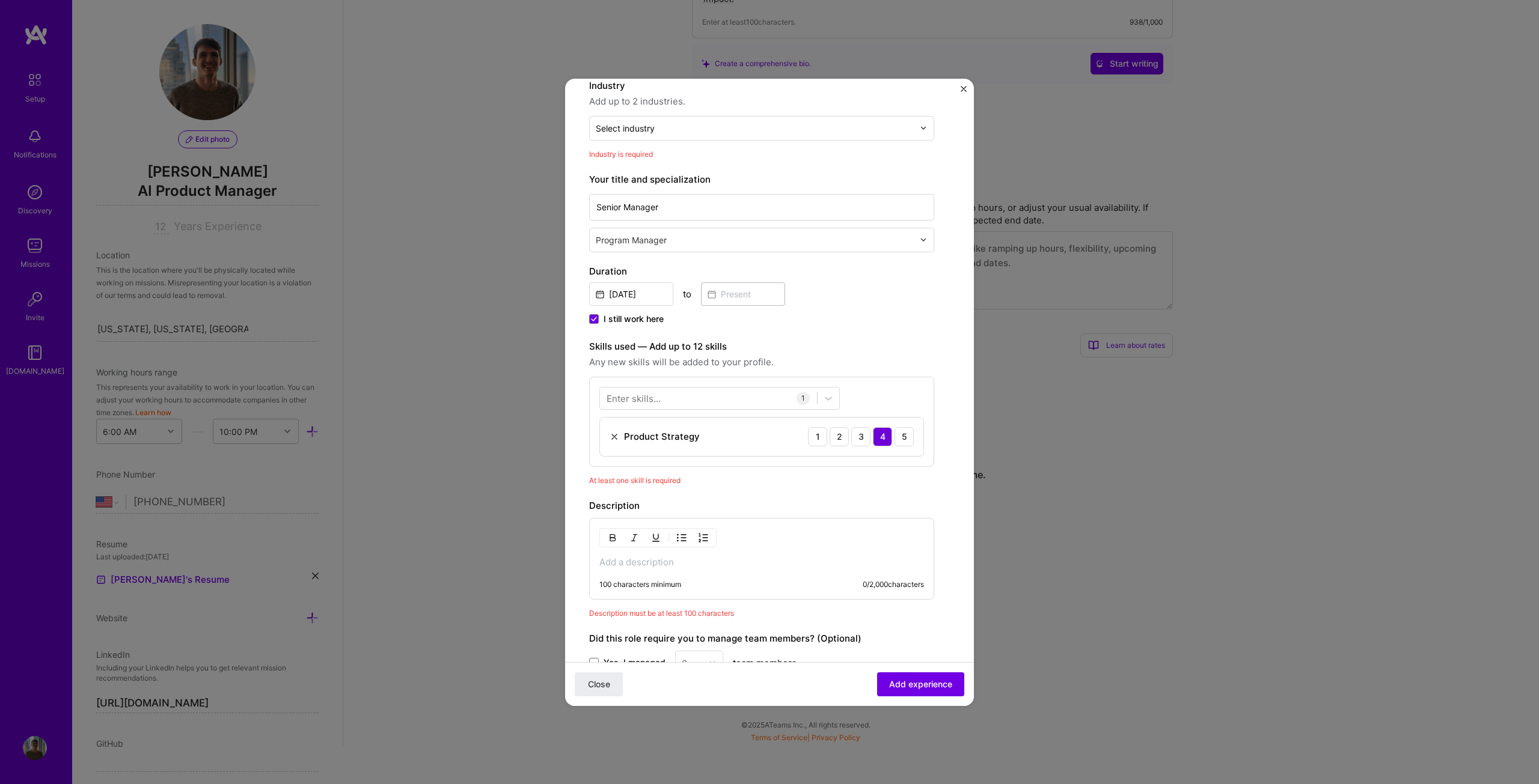
click at [569, 444] on form "Create a job experience Jobs help companies understand your past experience. Co…" at bounding box center [769, 430] width 409 height 898
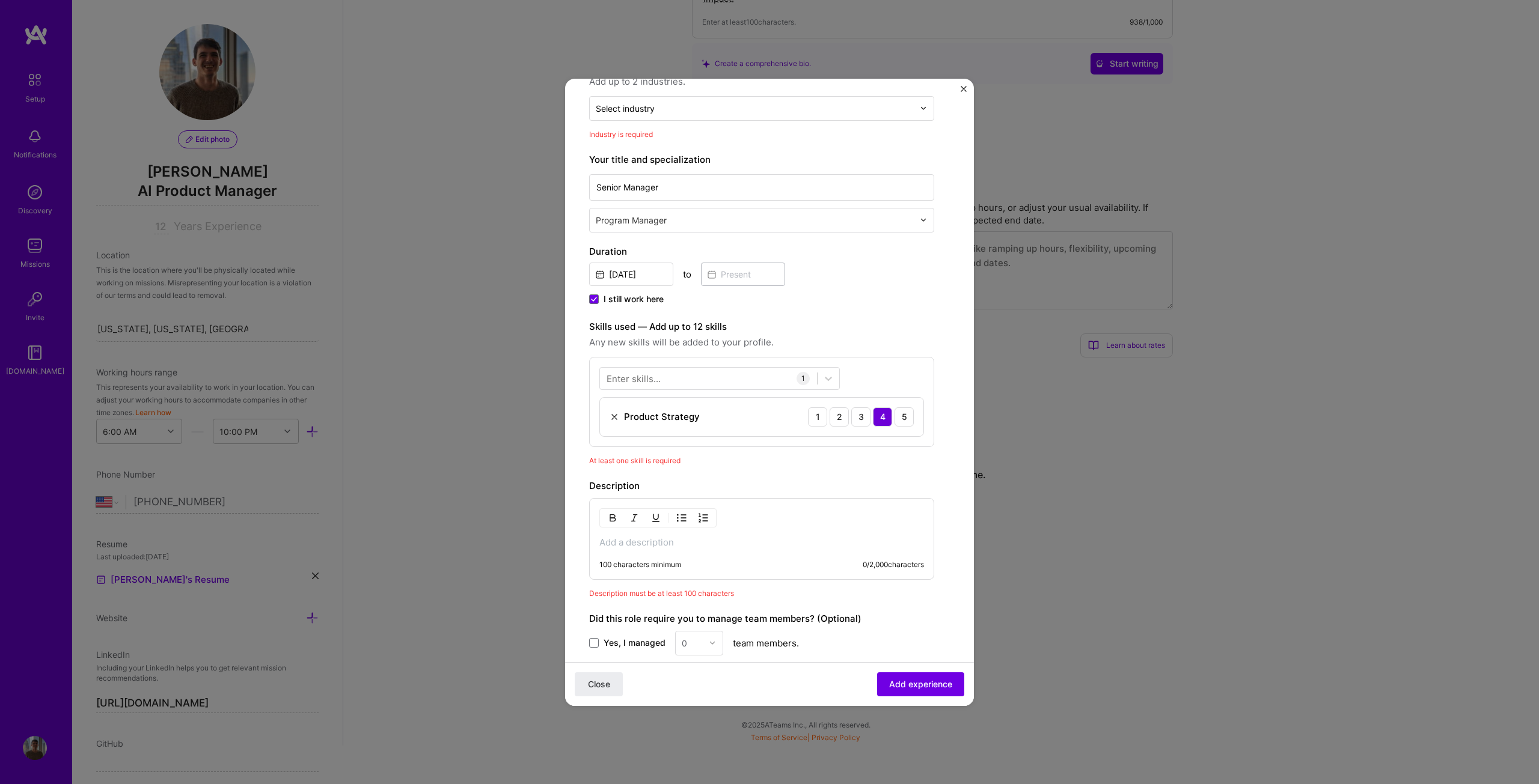
scroll to position [181, 0]
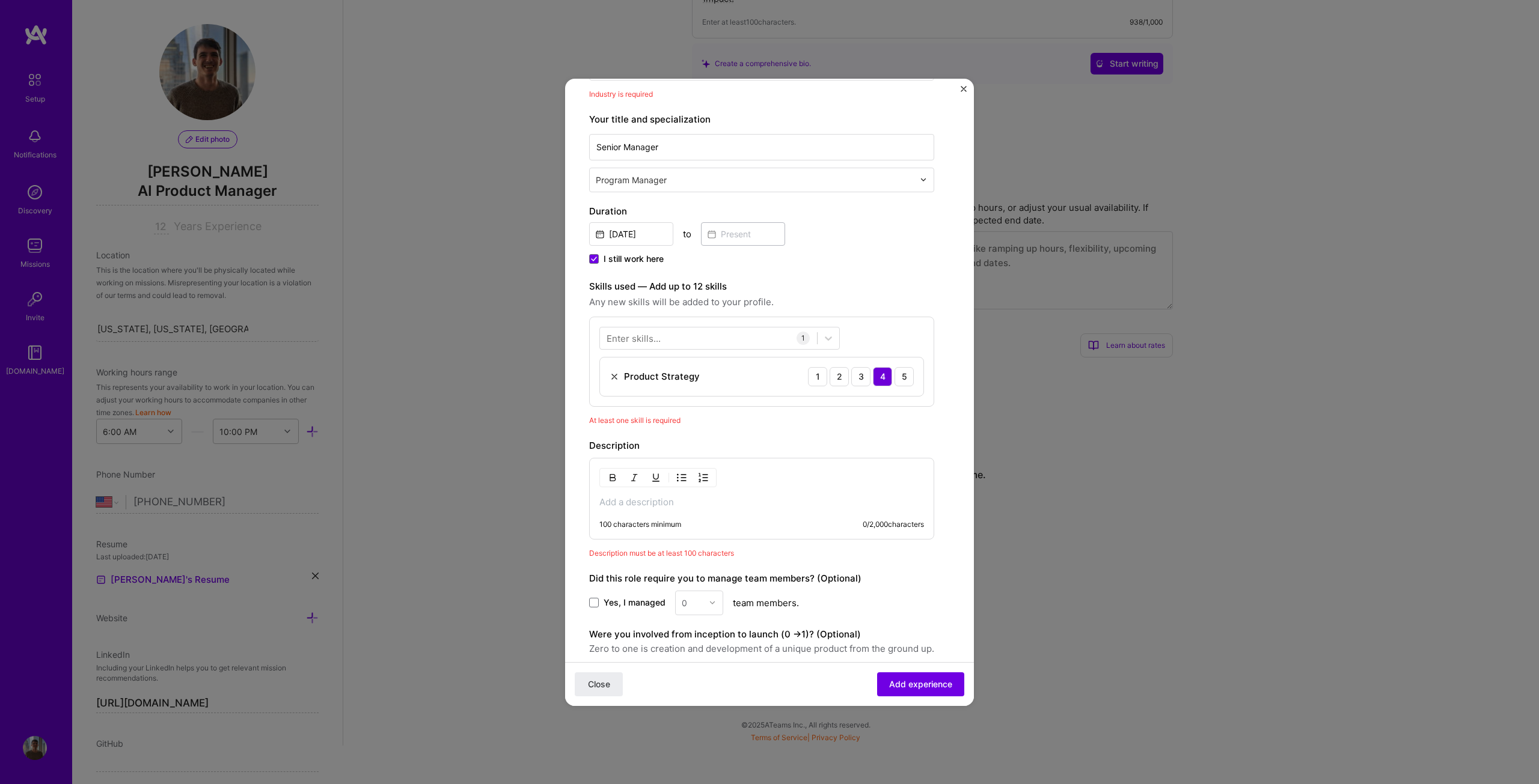
click at [706, 500] on p at bounding box center [761, 501] width 324 height 12
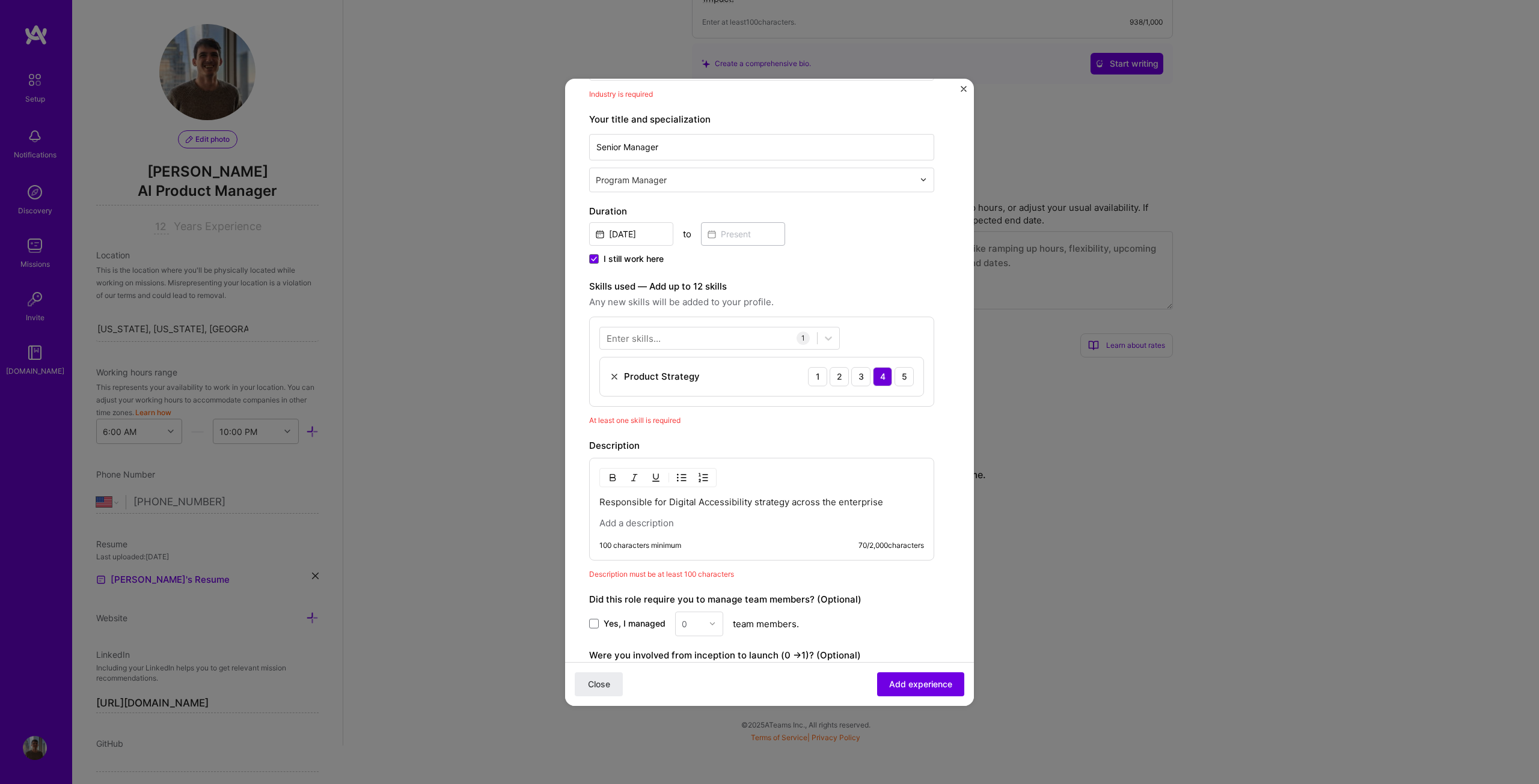
click at [659, 499] on p "Responsible for Digital Accessibility strategy across the enterprise" at bounding box center [761, 501] width 324 height 12
click at [681, 481] on img "button" at bounding box center [681, 477] width 10 height 10
click at [673, 519] on p at bounding box center [761, 524] width 324 height 12
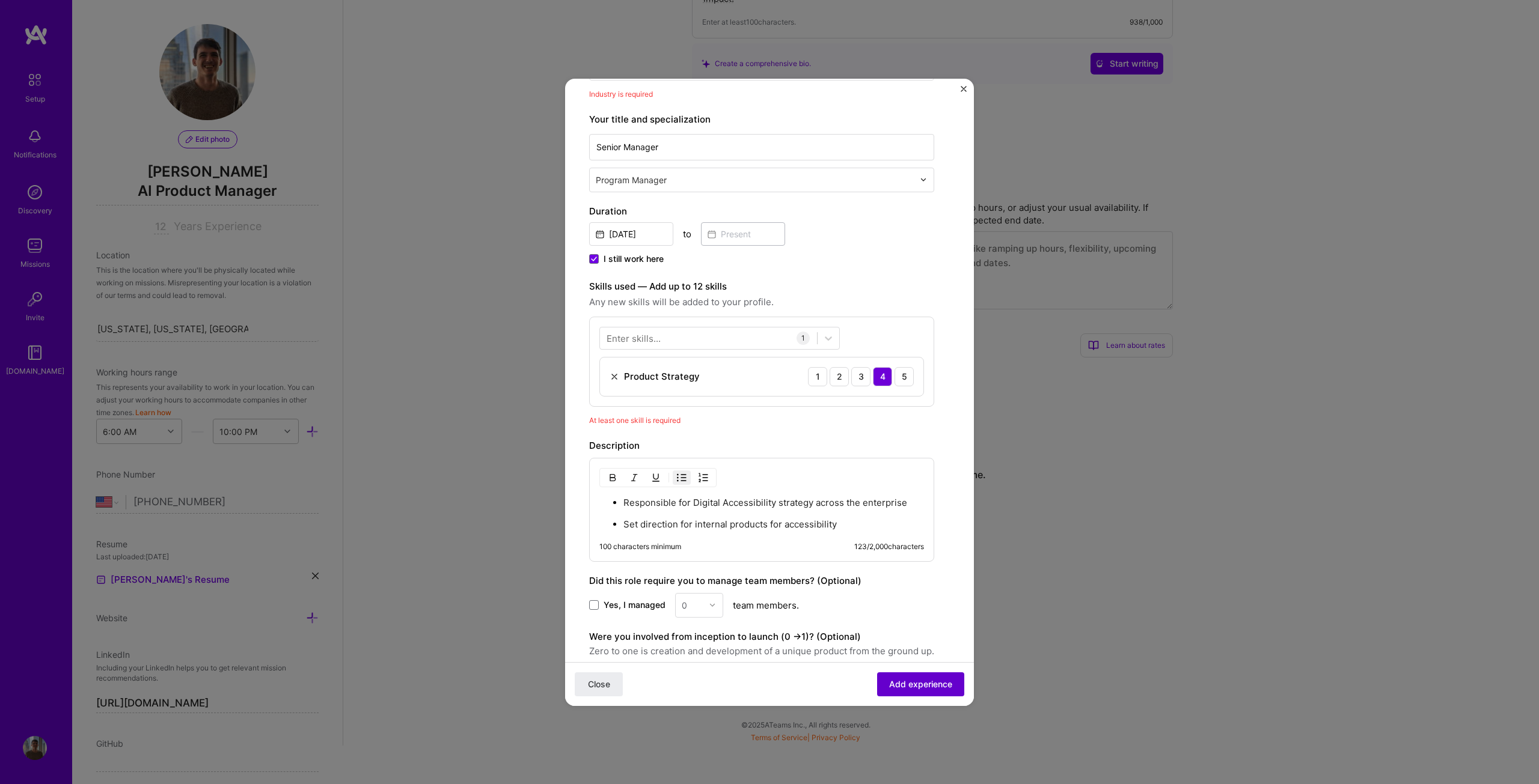
click at [919, 684] on span "Add experience" at bounding box center [920, 684] width 63 height 12
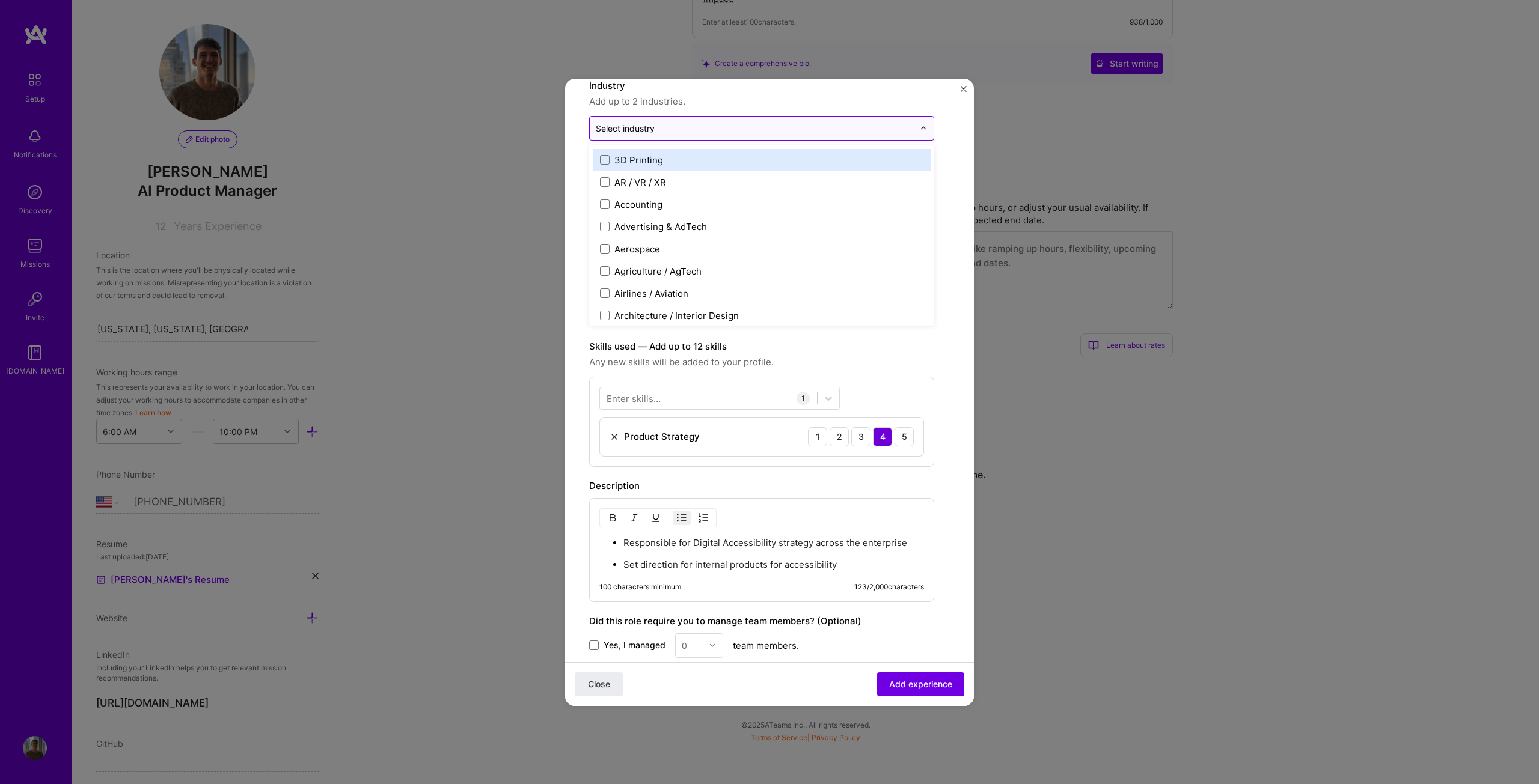
click at [644, 124] on div "Select industry 0" at bounding box center [624, 127] width 59 height 13
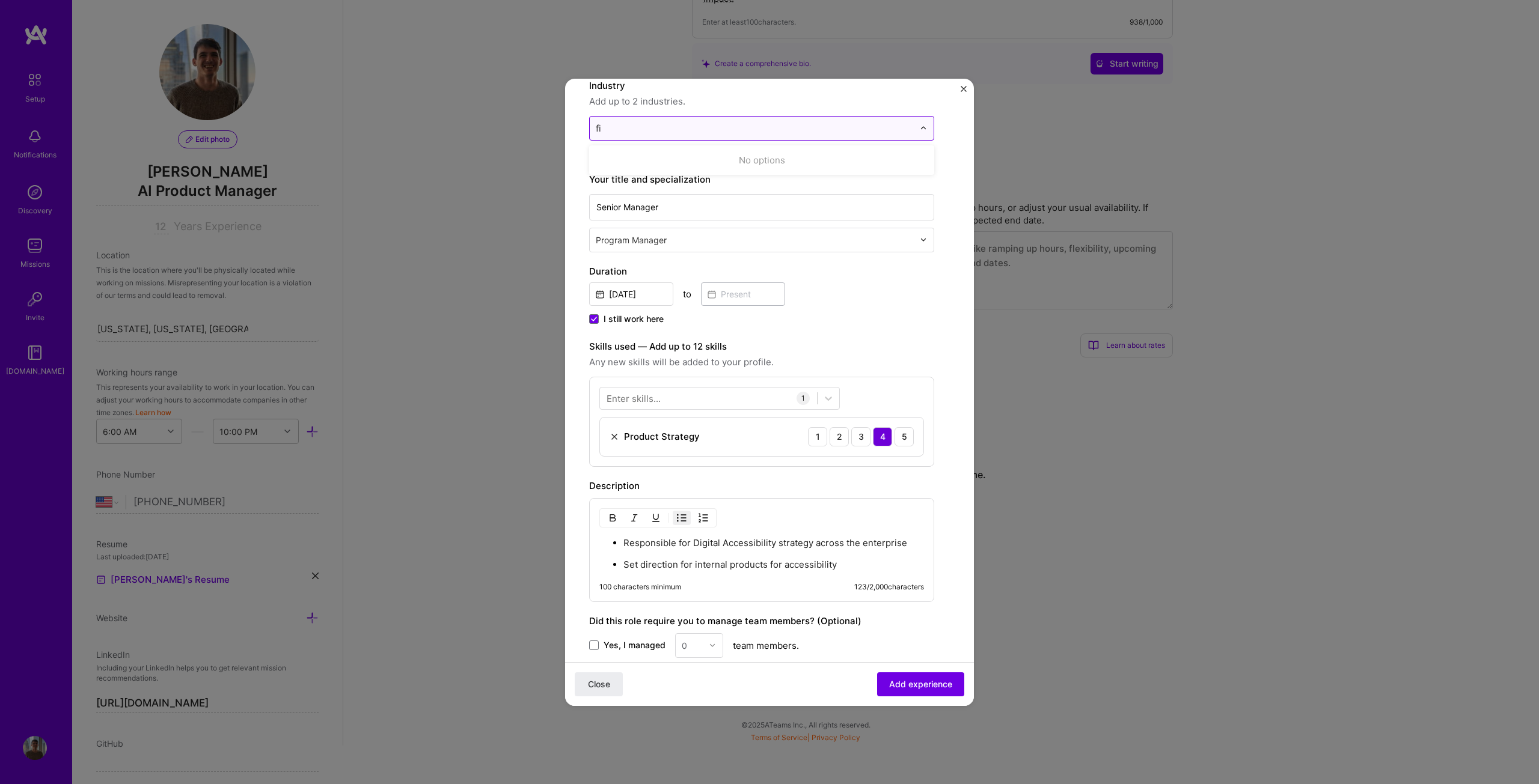
type input "fin"
click at [603, 158] on span at bounding box center [605, 160] width 10 height 10
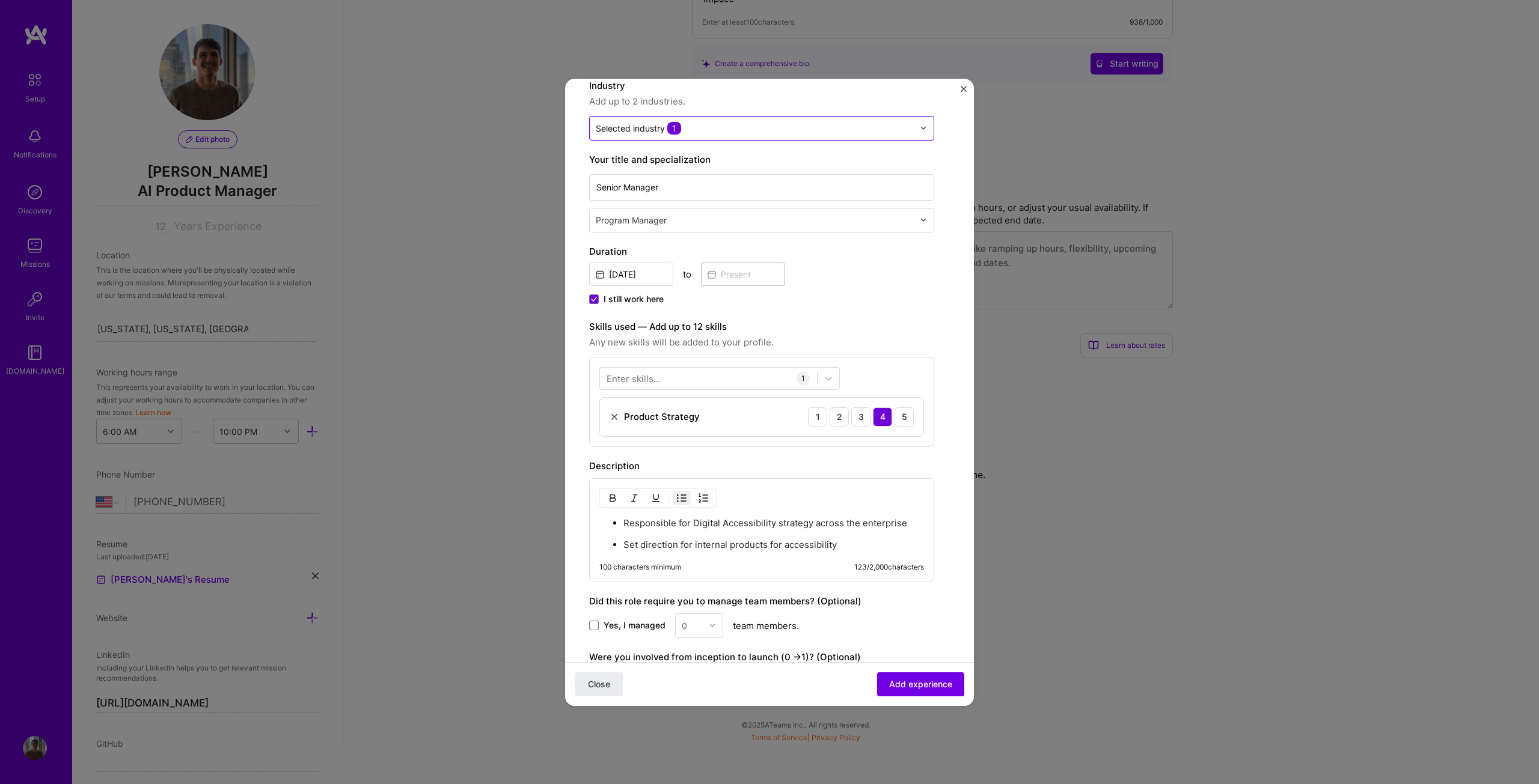
click at [573, 185] on form "Create a job experience Jobs help companies understand your past experience. Co…" at bounding box center [769, 412] width 409 height 861
click at [921, 683] on span "Add experience" at bounding box center [920, 684] width 63 height 12
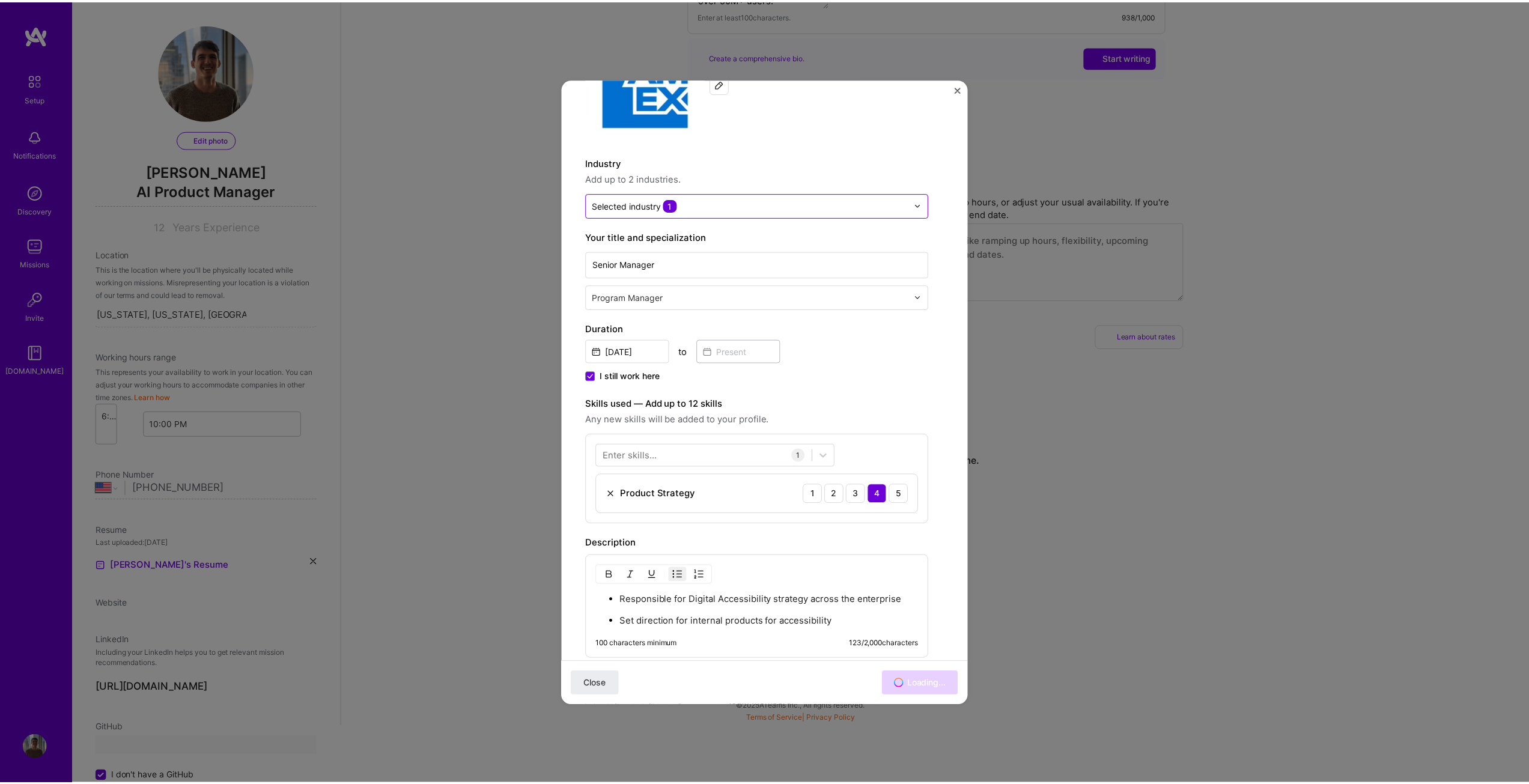
scroll to position [0, 0]
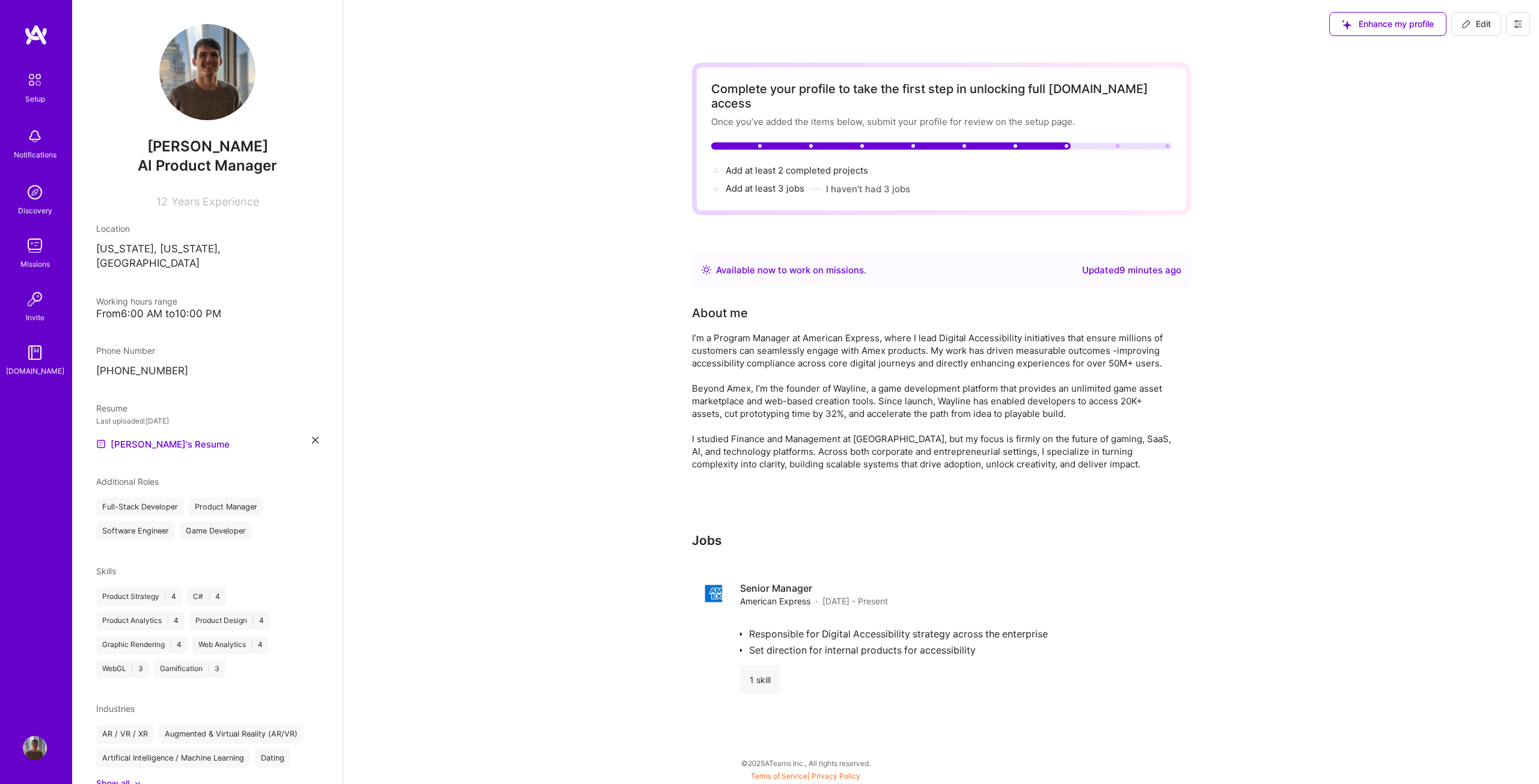
click at [725, 469] on div "Complete your profile to take the first step in unlocking full A.Team access On…" at bounding box center [941, 383] width 499 height 641
click at [779, 263] on div "Available now to work on missions ." at bounding box center [791, 270] width 151 height 14
click at [1112, 254] on div "Available now to work on missions . Updated 9 minutes ago" at bounding box center [941, 270] width 499 height 34
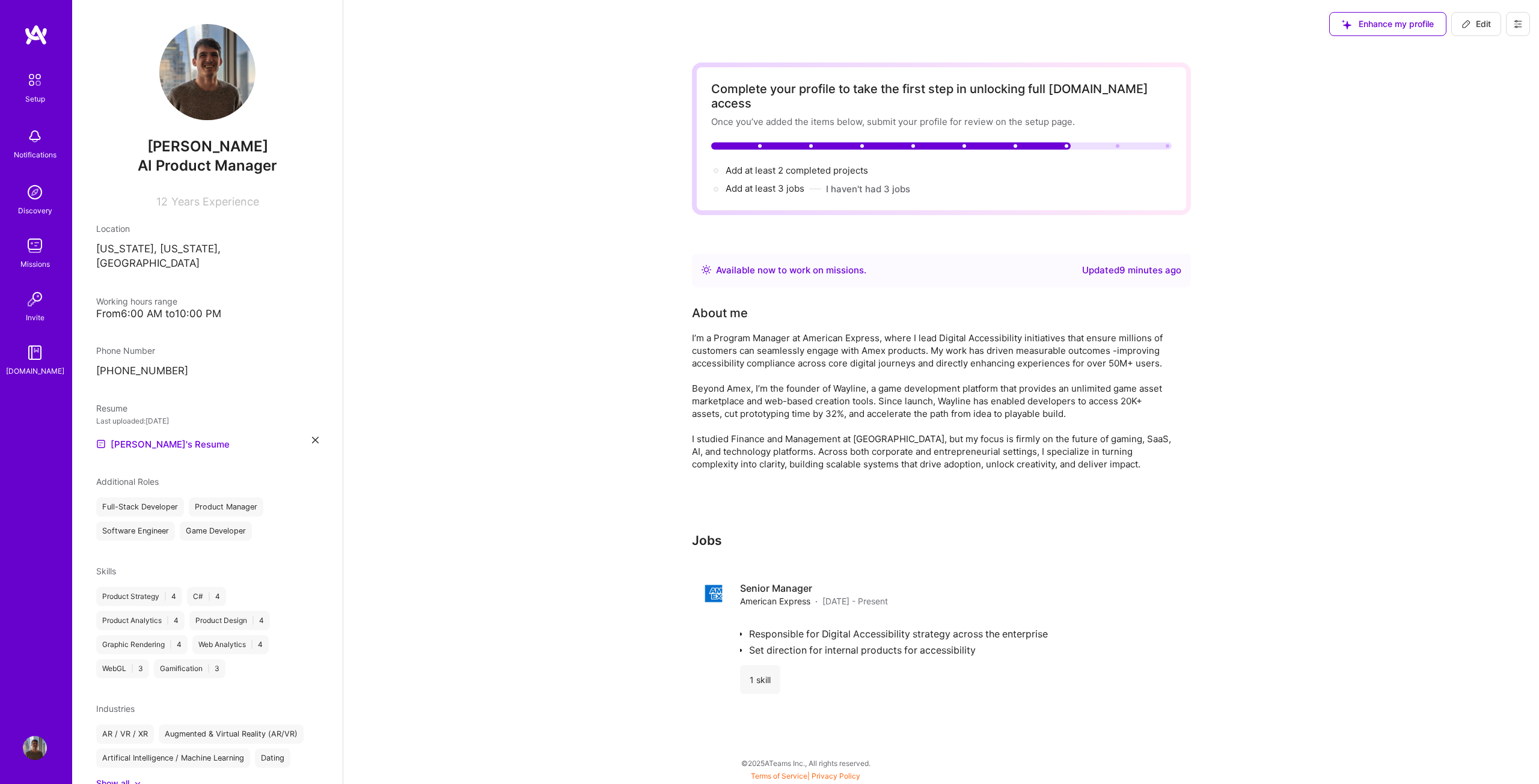
click at [25, 201] on img at bounding box center [35, 192] width 24 height 24
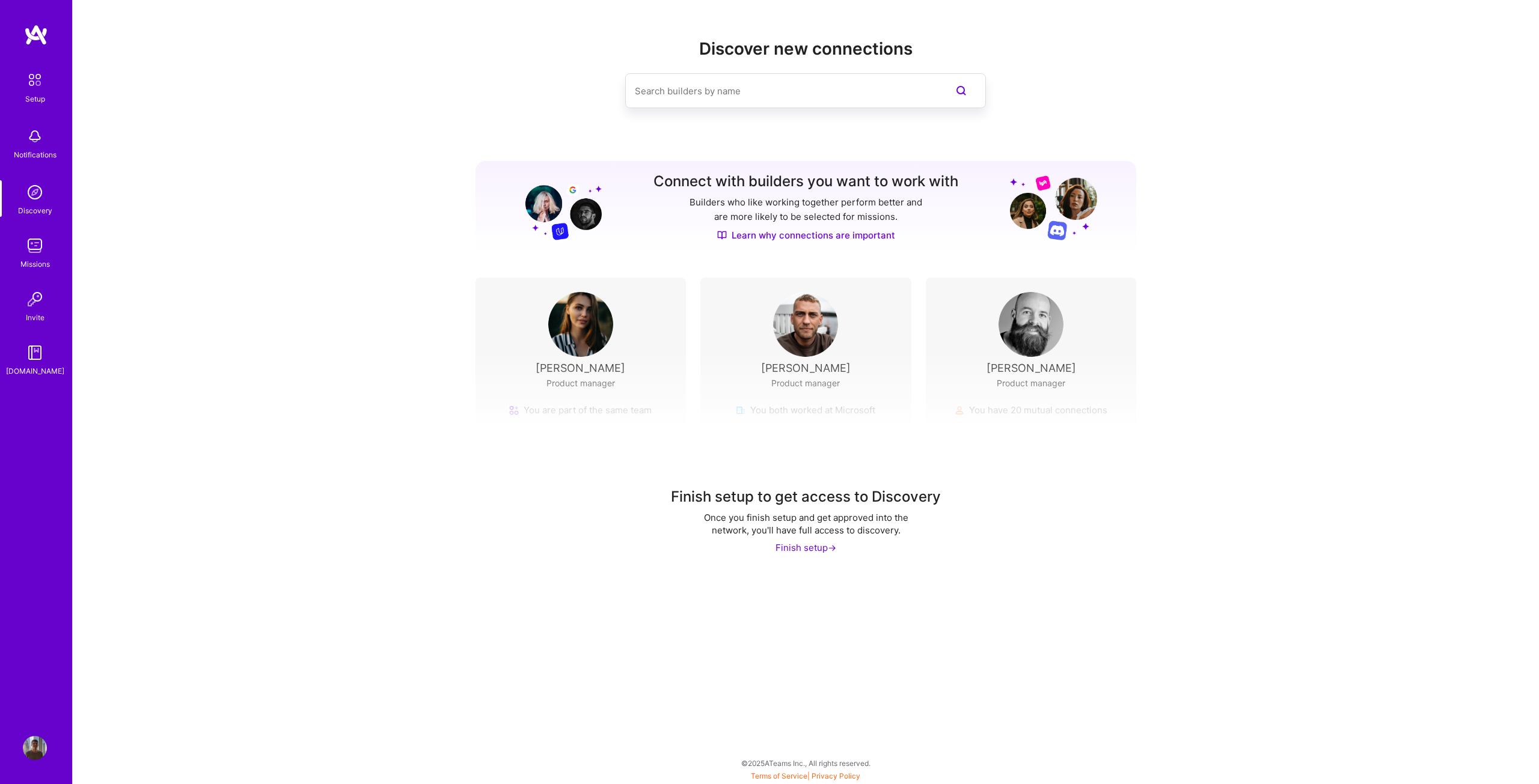
click at [35, 259] on div "Missions" at bounding box center [35, 263] width 30 height 13
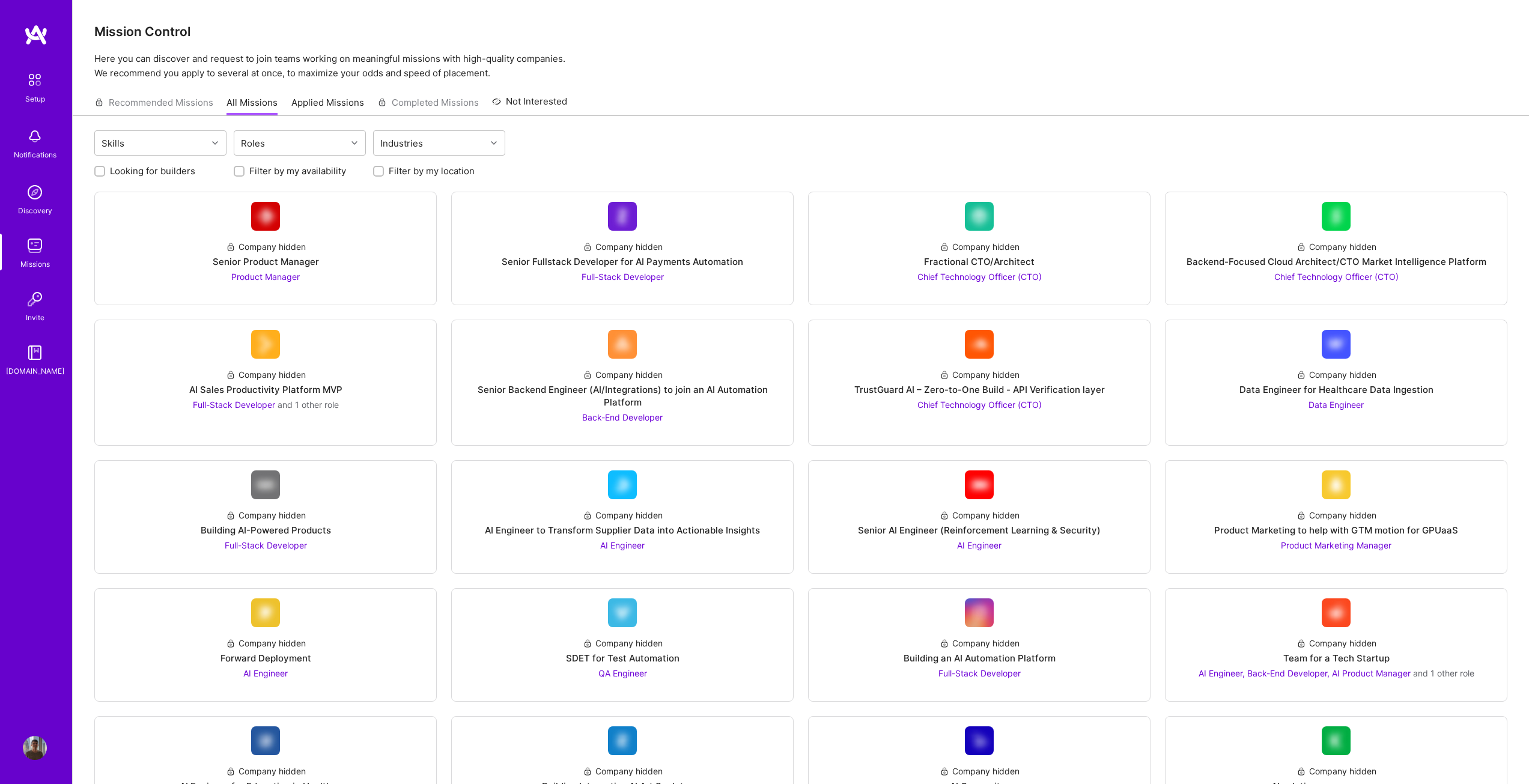
click at [312, 68] on p "Here you can discover and request to join teams working on meaningful missions …" at bounding box center [801, 67] width 1413 height 29
click at [477, 48] on div "Mission Control Here you can discover and request to join teams working on mean…" at bounding box center [801, 40] width 1457 height 80
click at [263, 141] on div "Roles" at bounding box center [253, 144] width 30 height 17
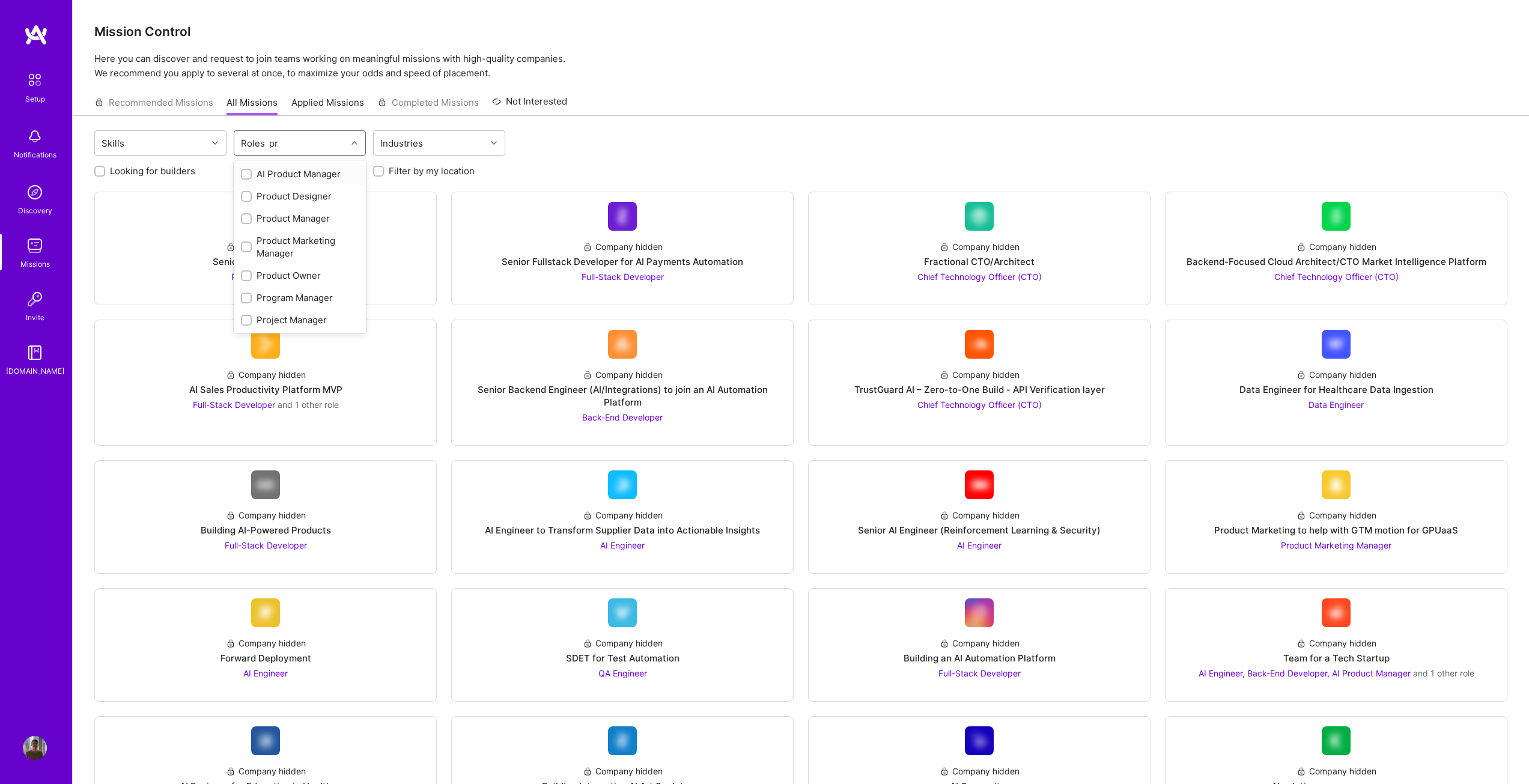
type input "pro"
click at [245, 220] on input "checkbox" at bounding box center [247, 219] width 9 height 9
checkbox input "true"
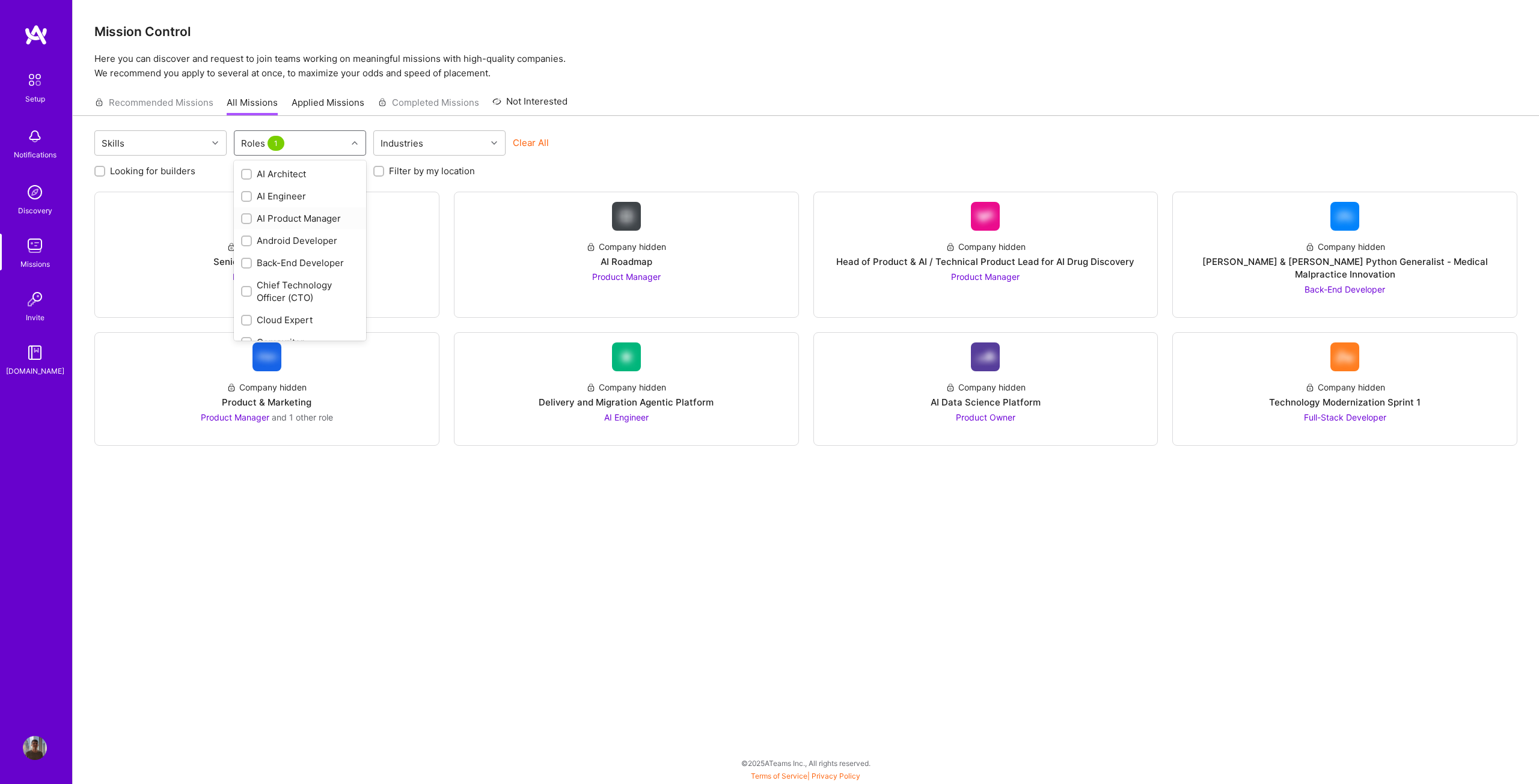
drag, startPoint x: 248, startPoint y: 217, endPoint x: 260, endPoint y: 212, distance: 13.0
click at [248, 217] on input "checkbox" at bounding box center [247, 219] width 9 height 9
checkbox input "true"
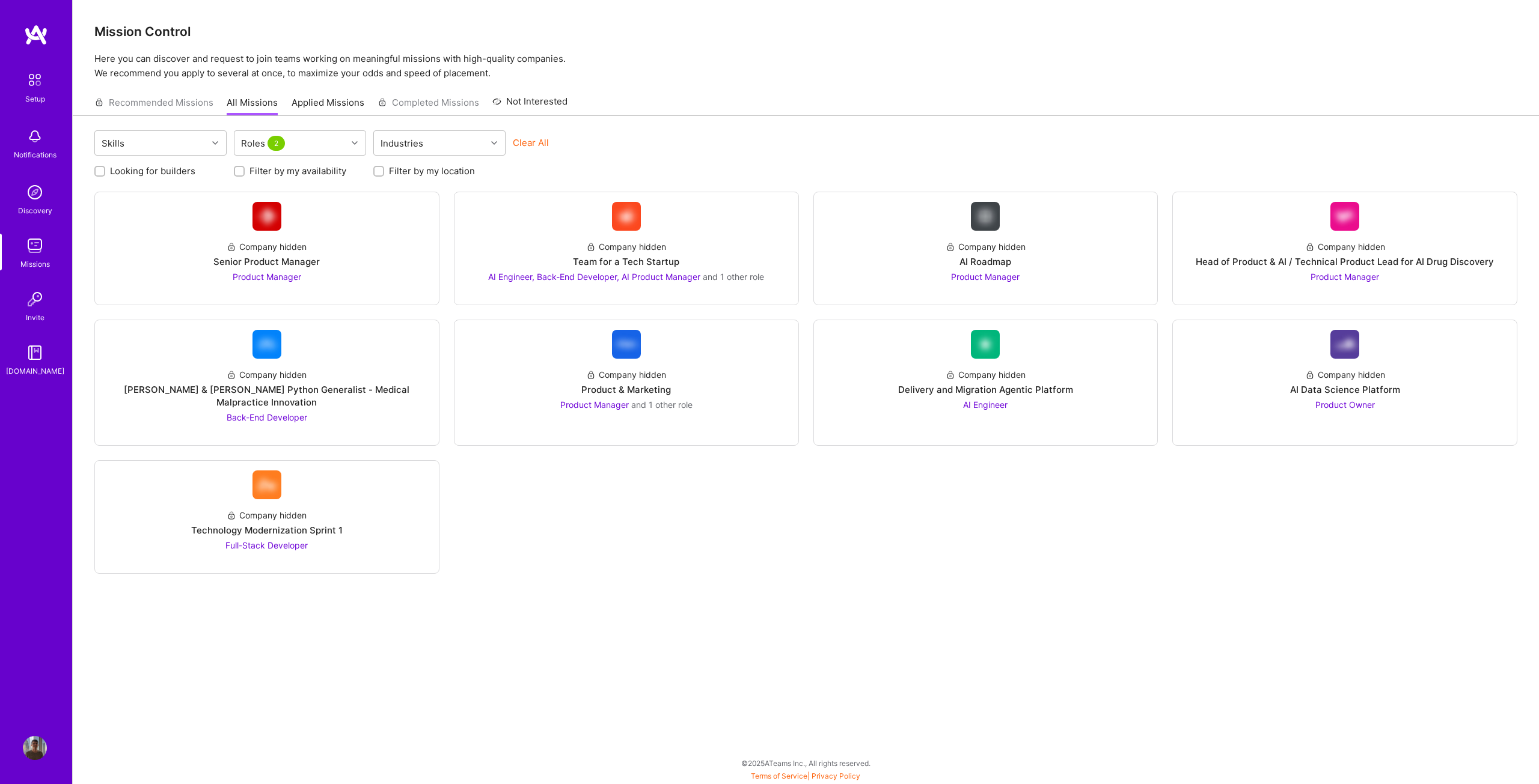
click at [672, 149] on div "Skills Roles 2 Industries Clear All" at bounding box center [806, 144] width 1422 height 28
click at [880, 255] on div "Company hidden AI Roadmap Product Manager" at bounding box center [985, 257] width 324 height 52
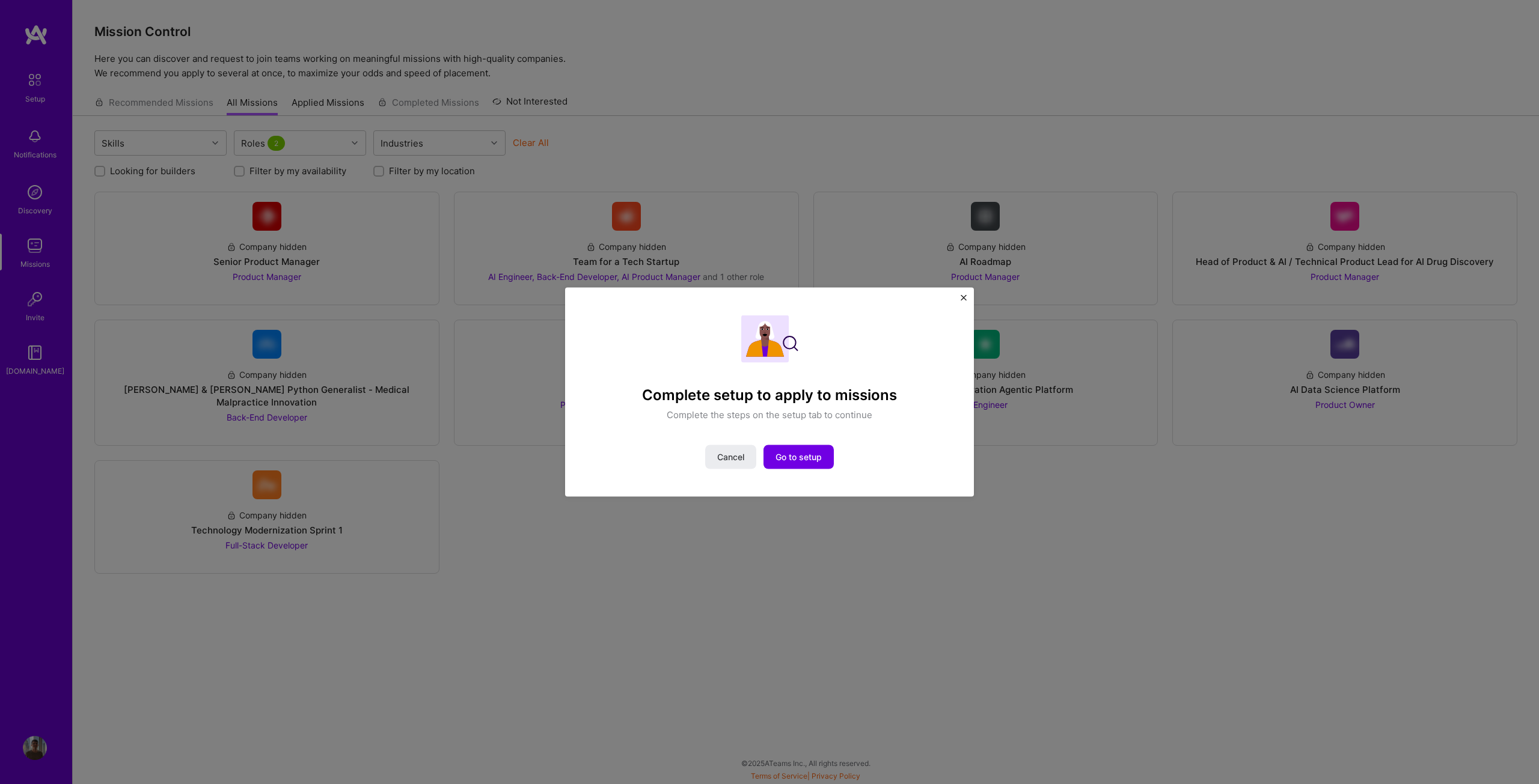
click at [839, 158] on div "Complete setup to apply to missions Complete the steps on the setup tab to cont…" at bounding box center [769, 392] width 1539 height 784
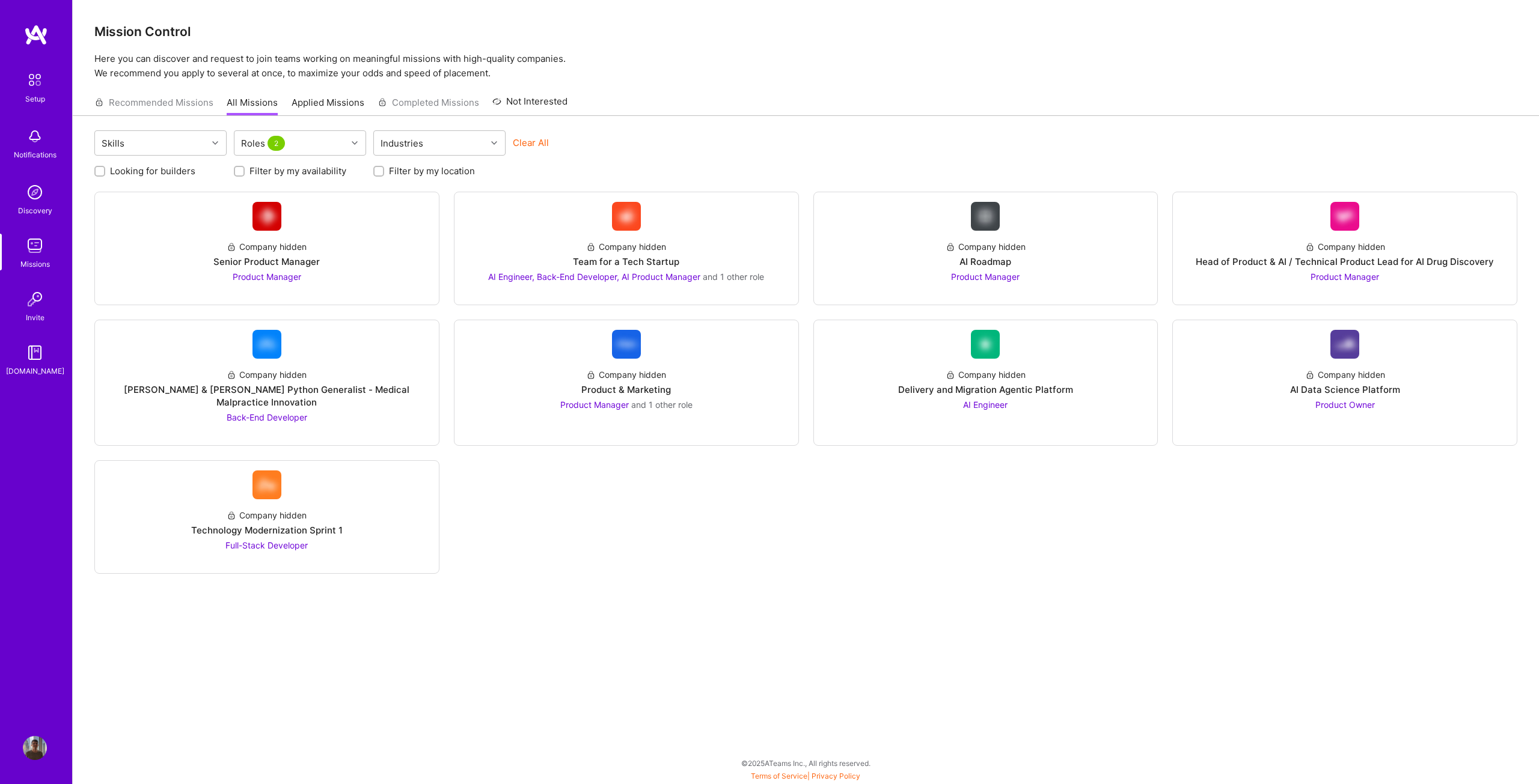
click at [30, 78] on img at bounding box center [35, 80] width 25 height 25
